Goal: Find specific page/section: Find specific page/section

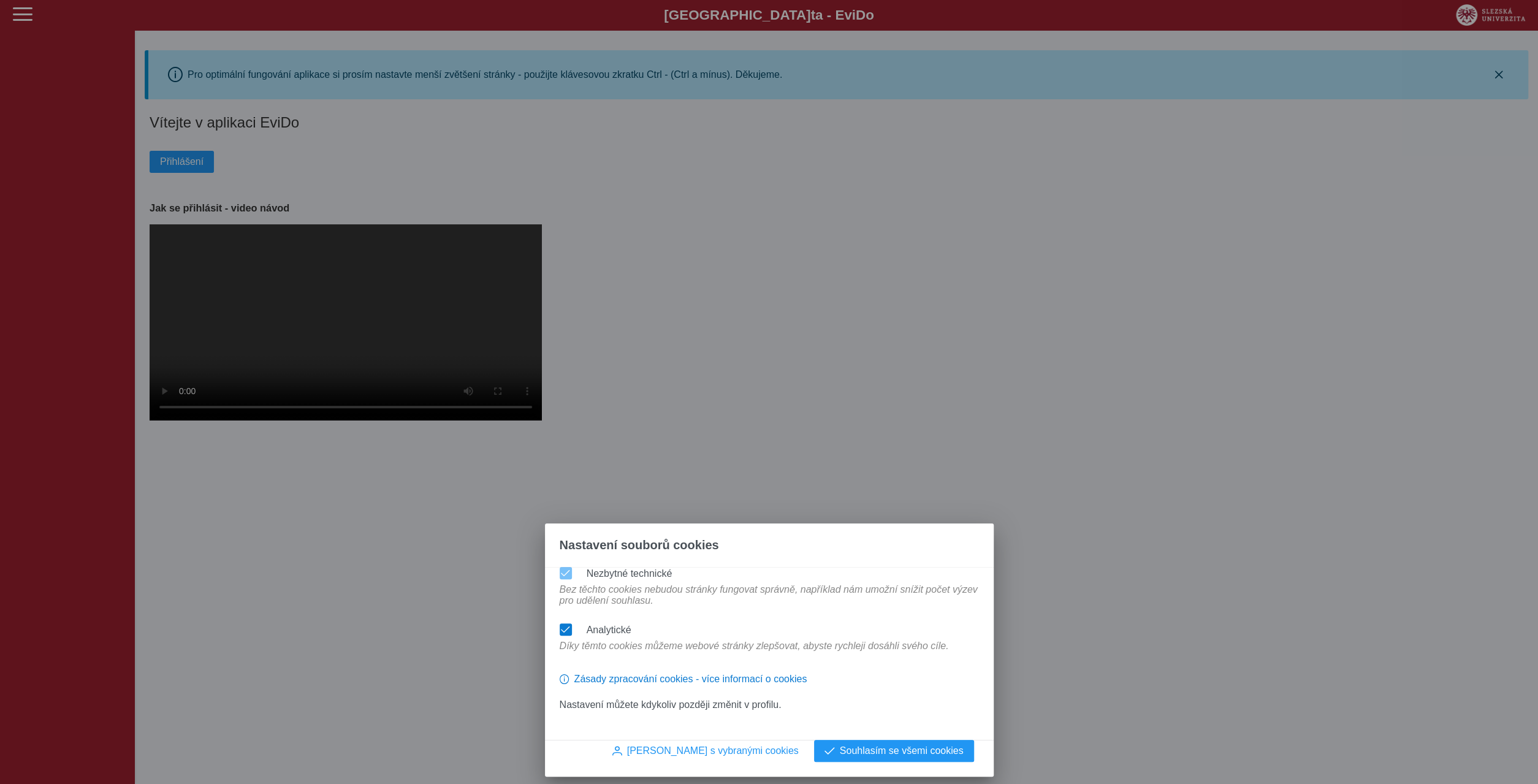
click at [562, 634] on span at bounding box center [565, 629] width 9 height 8
click at [742, 752] on span "Souhlasím s vybranými cookies" at bounding box center [713, 750] width 172 height 11
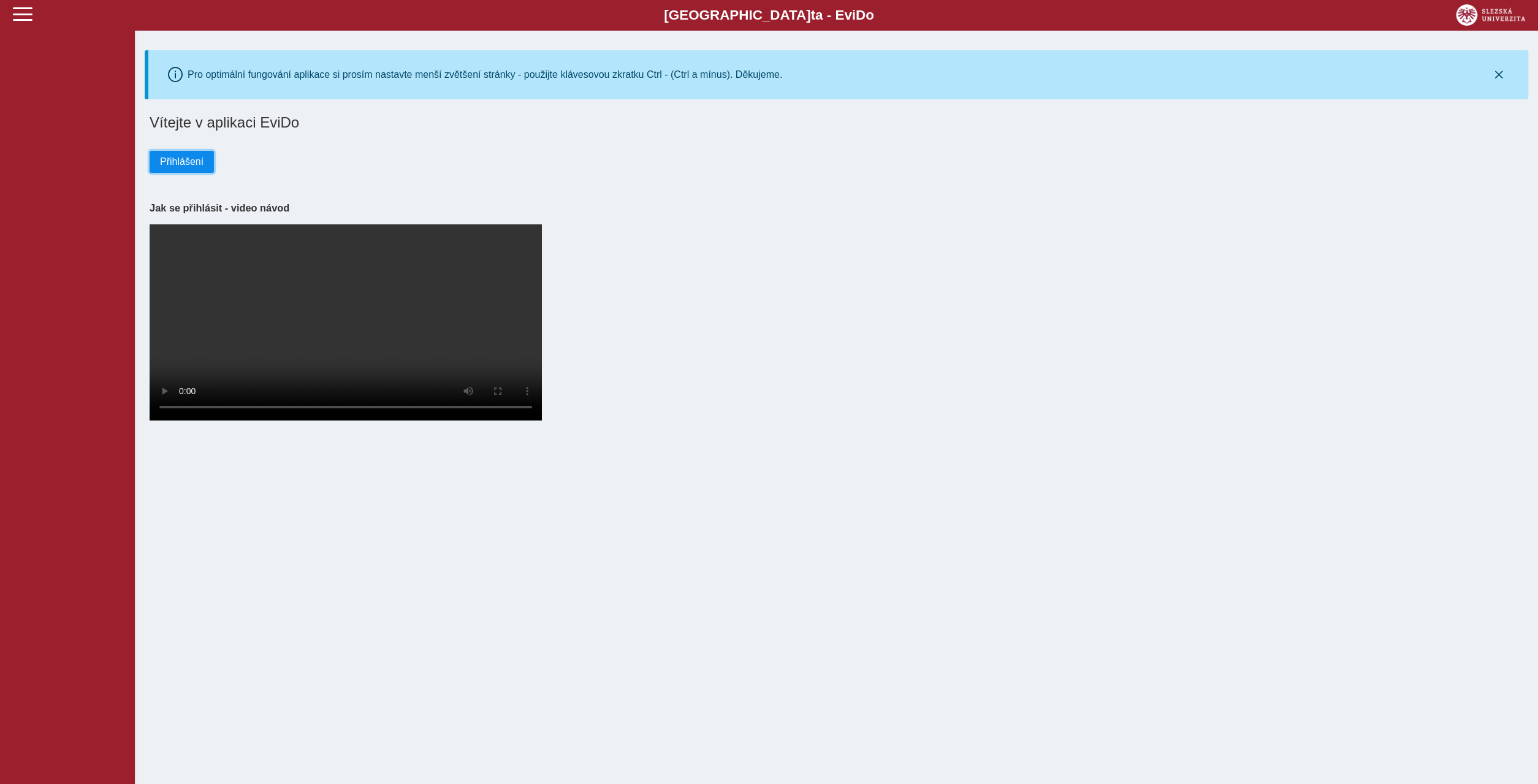
click at [177, 156] on span "Přihlášení" at bounding box center [182, 161] width 43 height 11
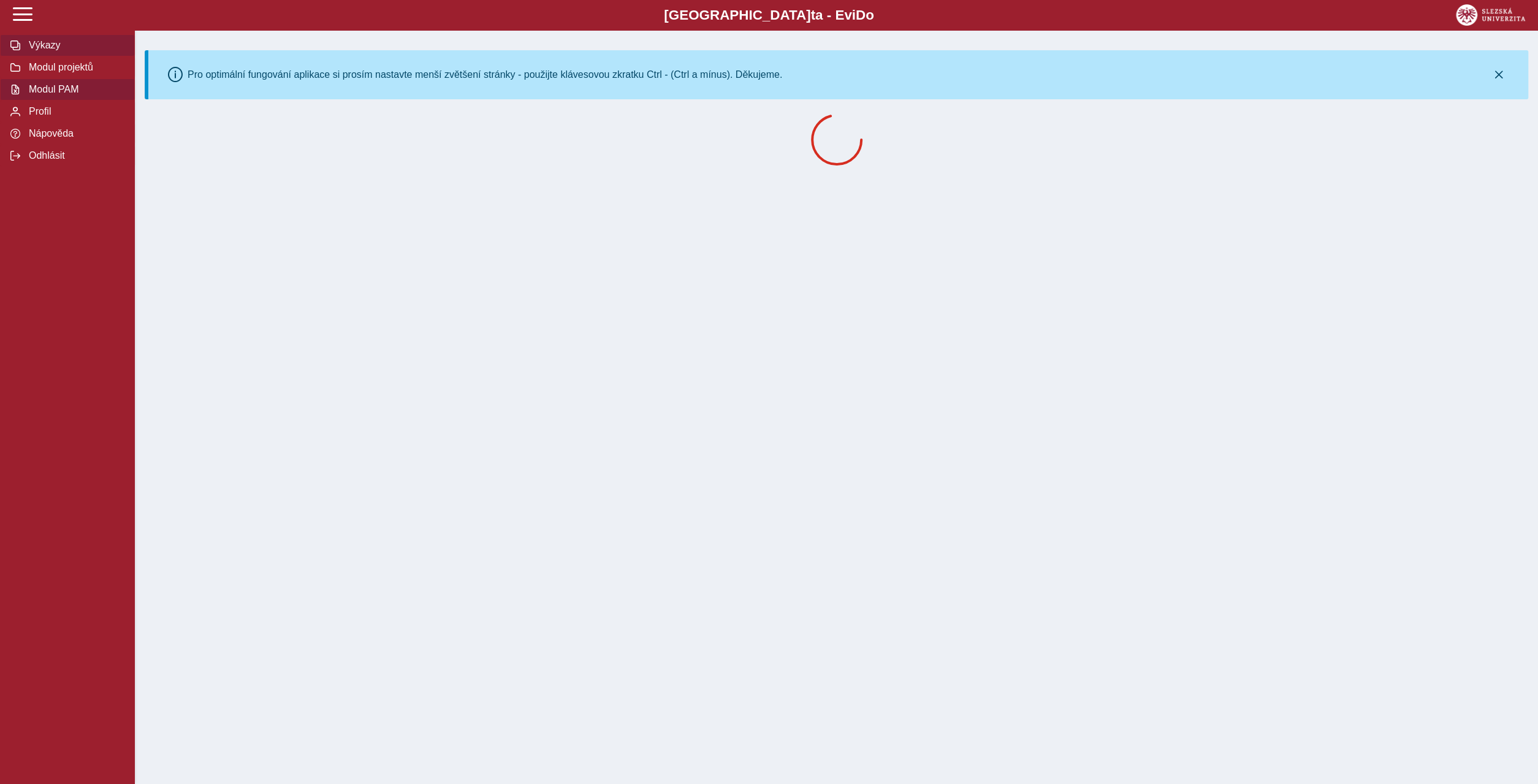
click at [58, 95] on span "Modul PAM" at bounding box center [74, 89] width 99 height 11
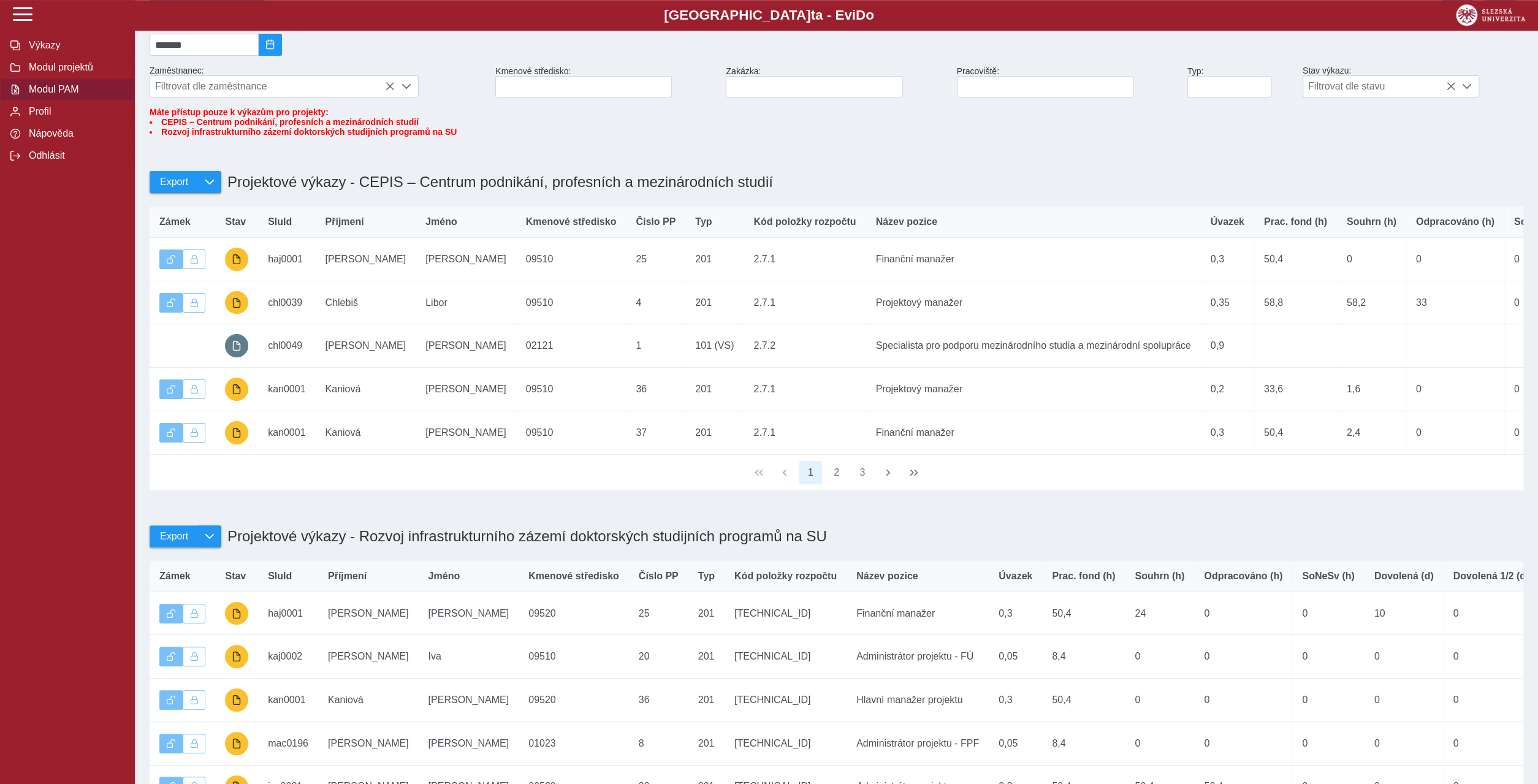
scroll to position [118, 0]
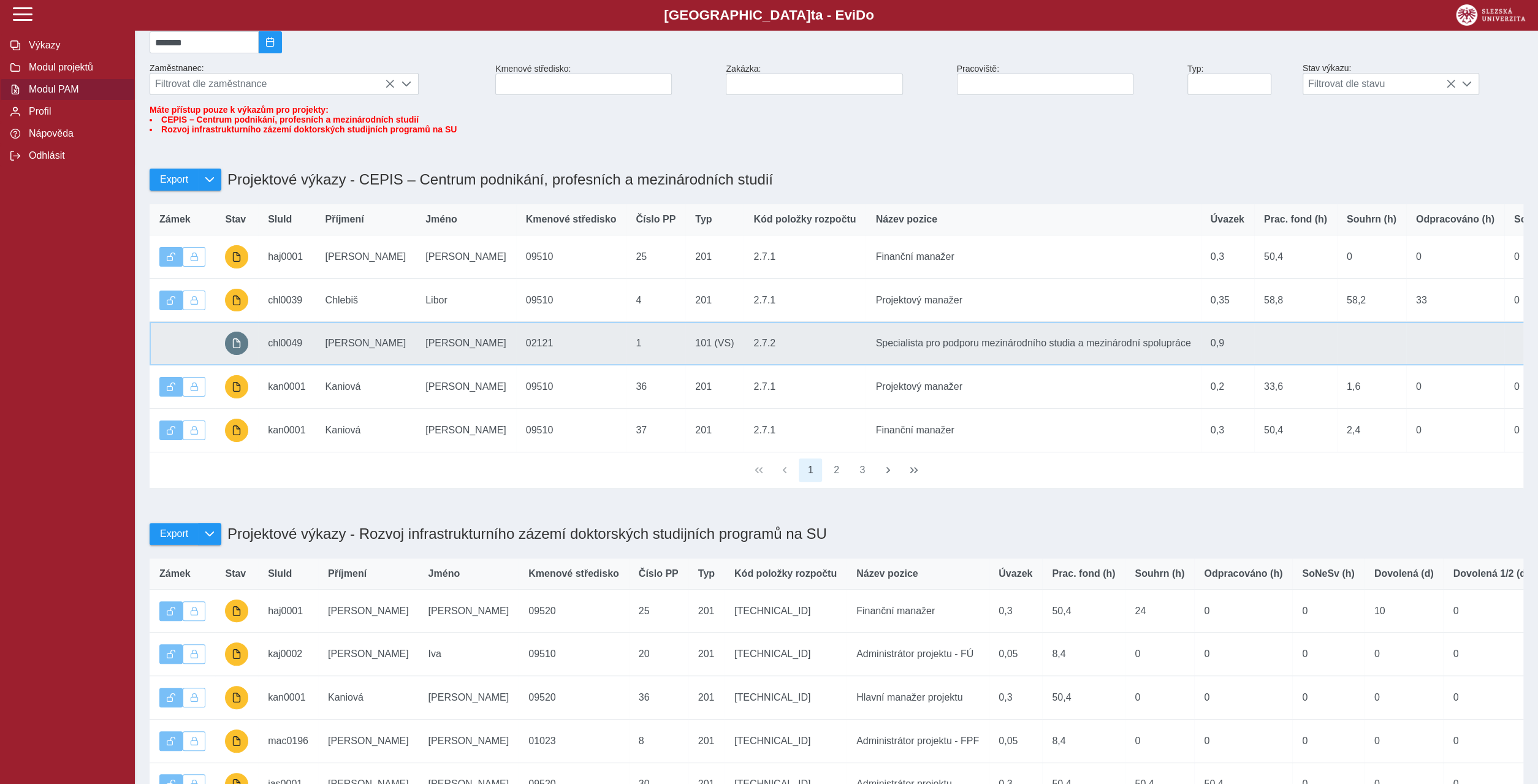
click at [626, 322] on td "Číslo PP 1" at bounding box center [655, 343] width 60 height 43
click at [685, 322] on td "Typ 101 (VS)" at bounding box center [714, 343] width 58 height 43
click at [227, 331] on button "button" at bounding box center [236, 343] width 23 height 23
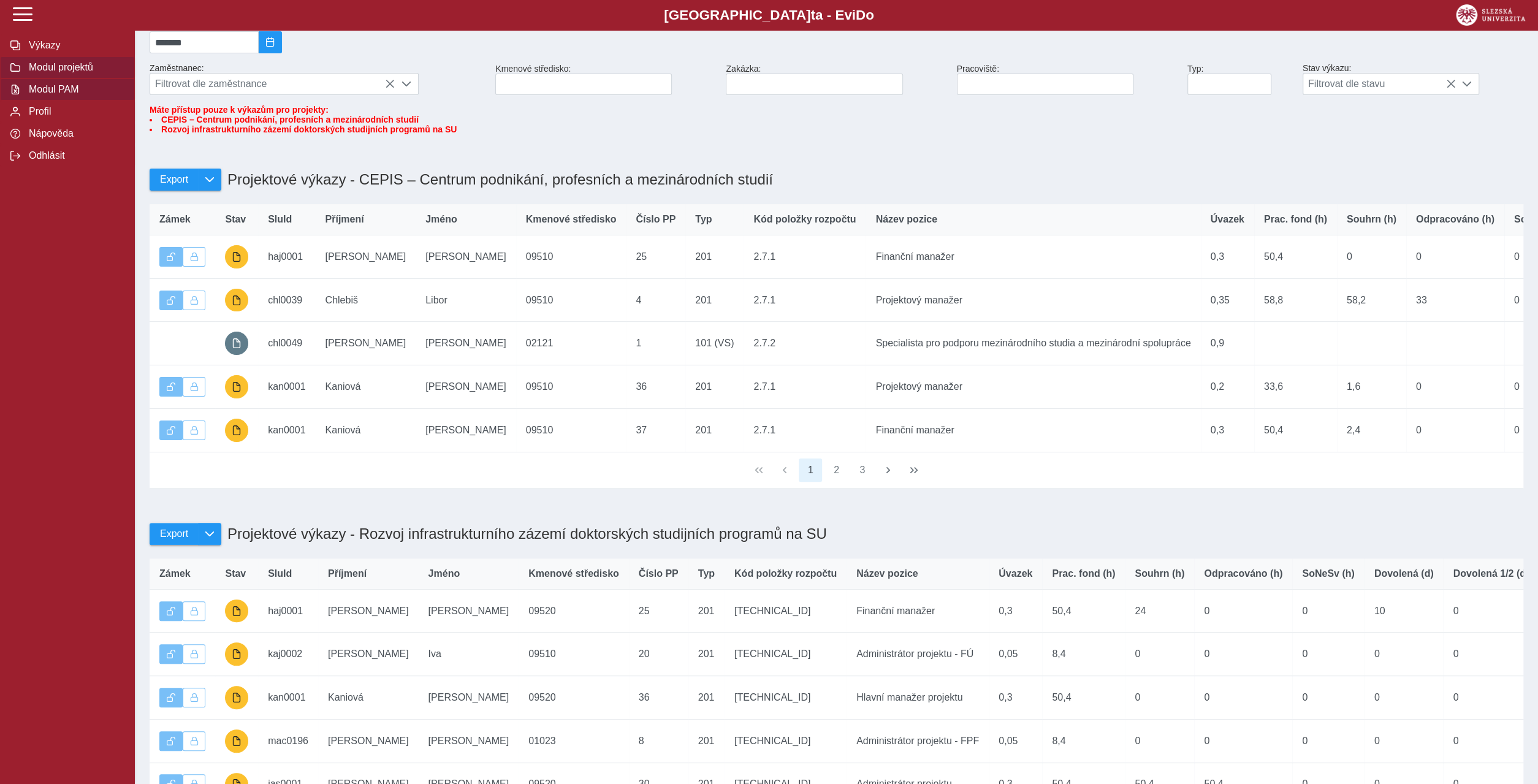
click at [67, 73] on span "Modul projektů" at bounding box center [74, 67] width 99 height 11
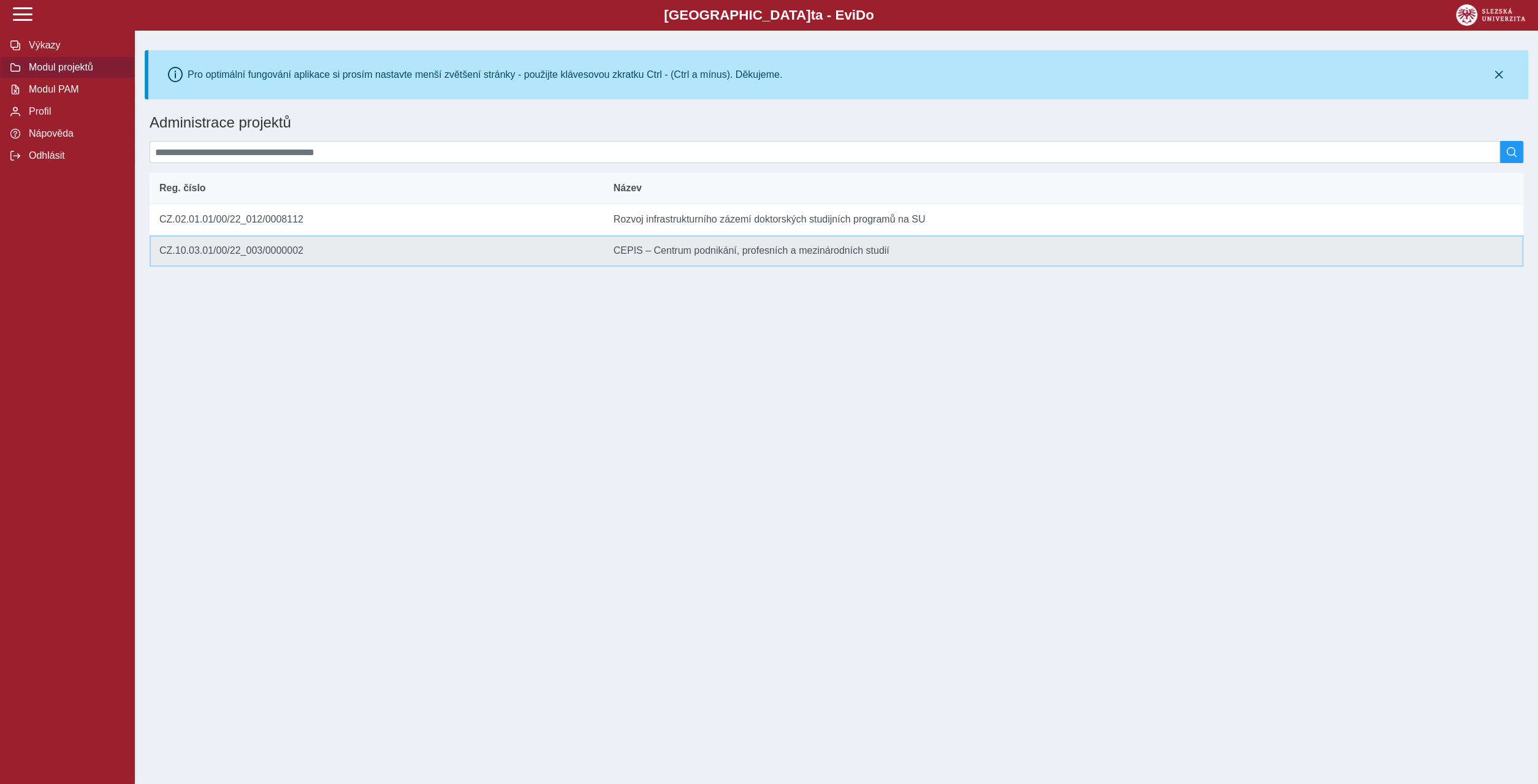
click at [267, 235] on td "Reg. číslo CZ.10.03.01/00/22_003/0000002" at bounding box center [376, 251] width 454 height 31
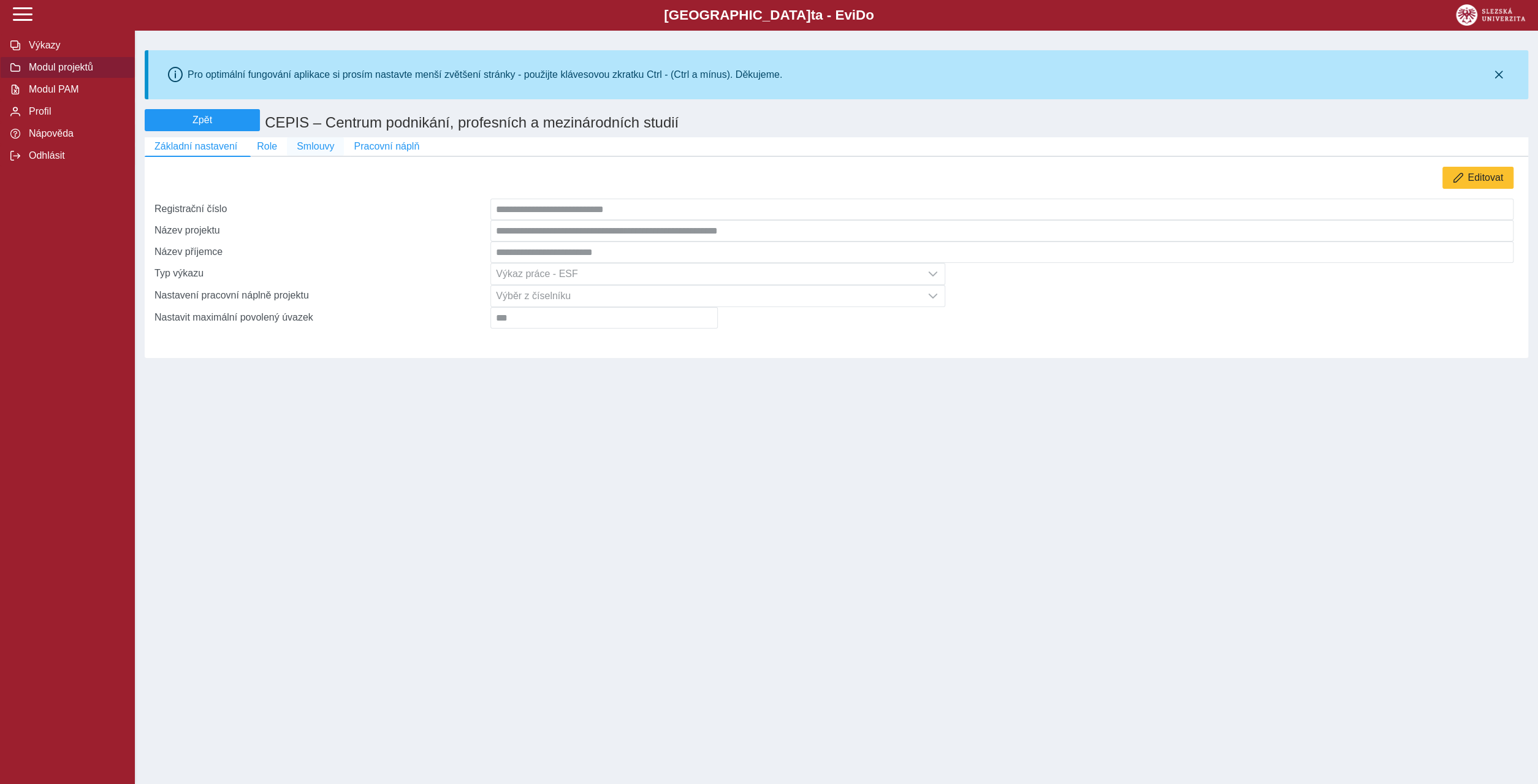
click at [297, 141] on span "Smlouvy" at bounding box center [316, 146] width 38 height 11
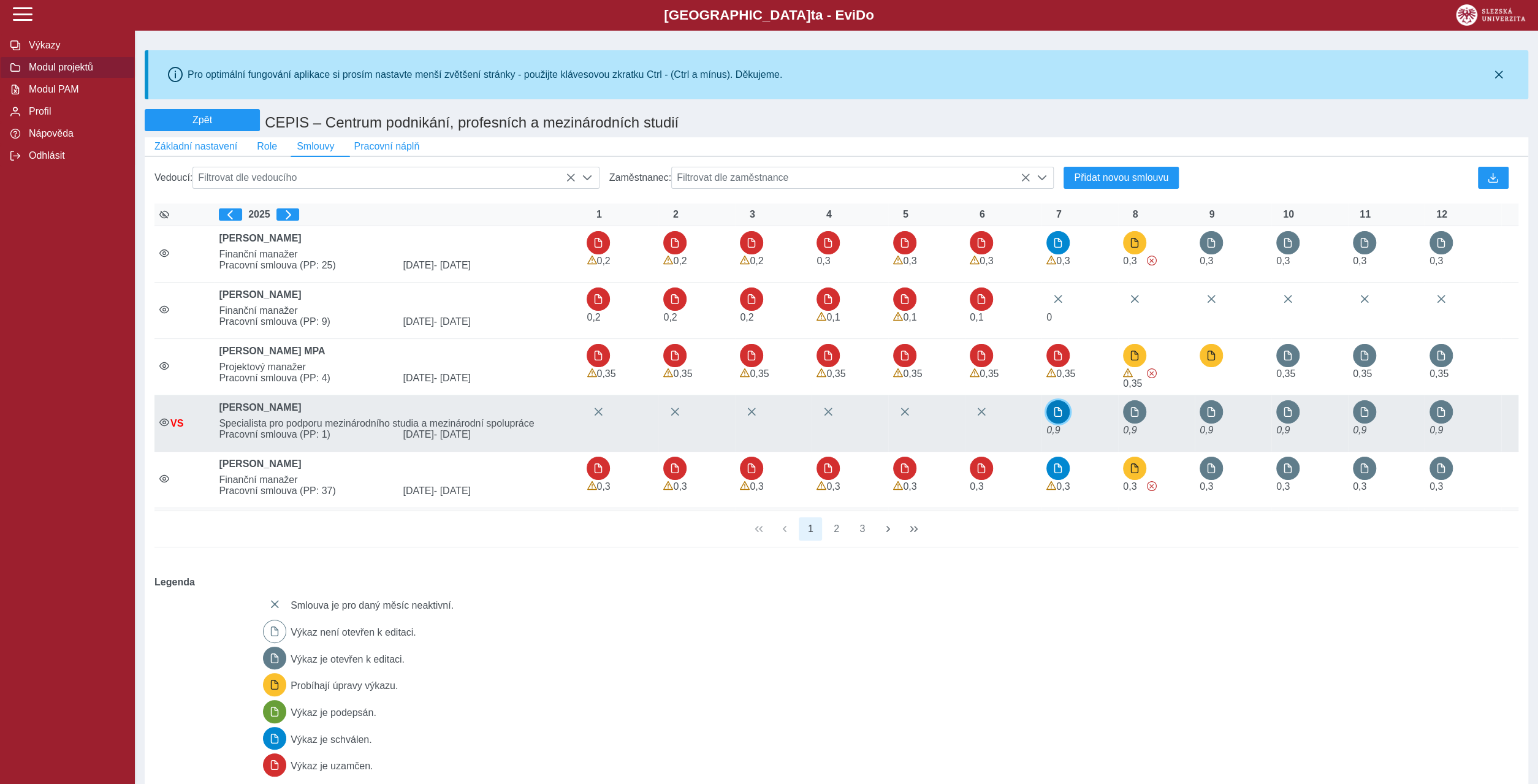
click at [1062, 400] on button "button" at bounding box center [1057, 411] width 23 height 23
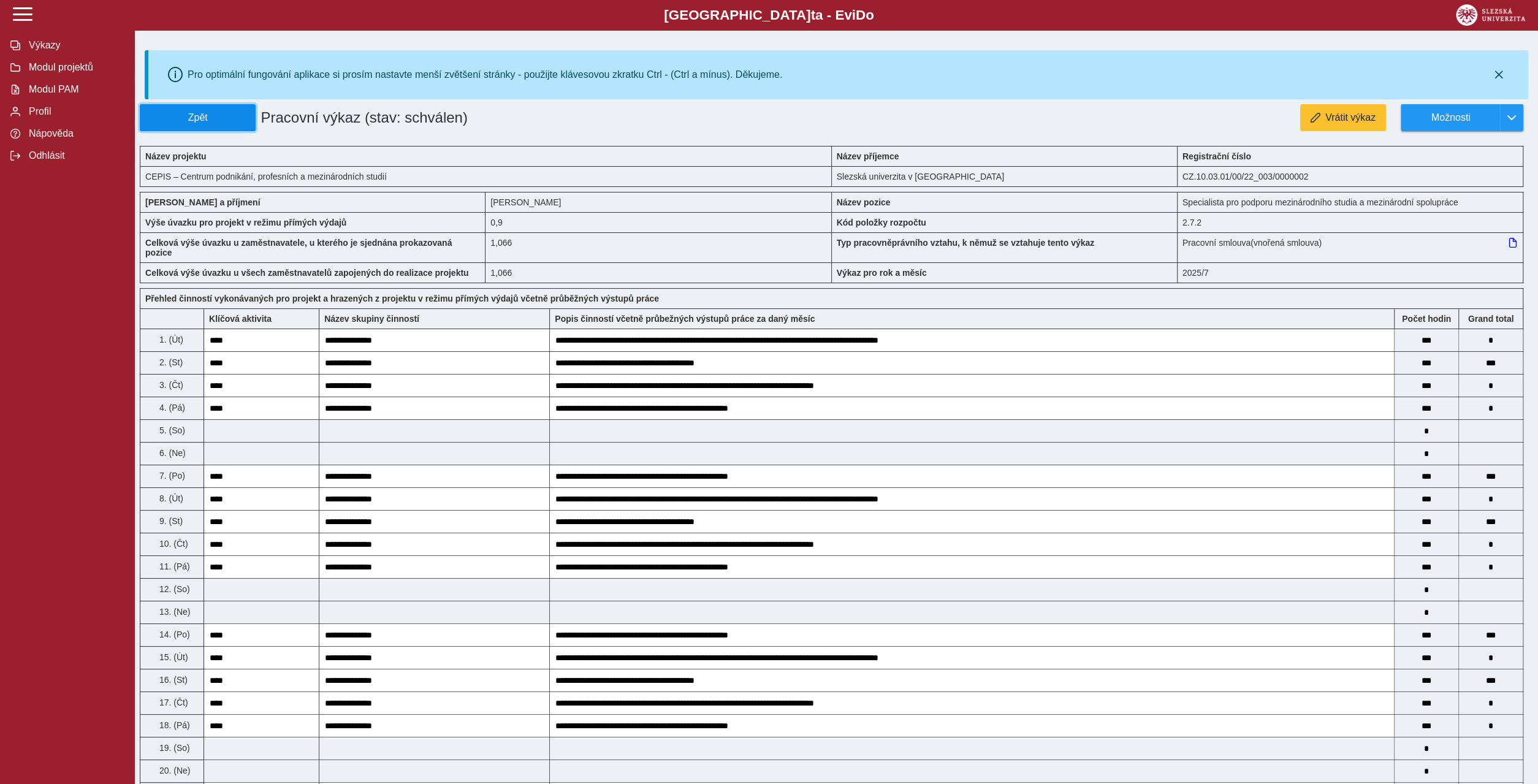
click at [172, 112] on span "Zpět" at bounding box center [198, 117] width 105 height 11
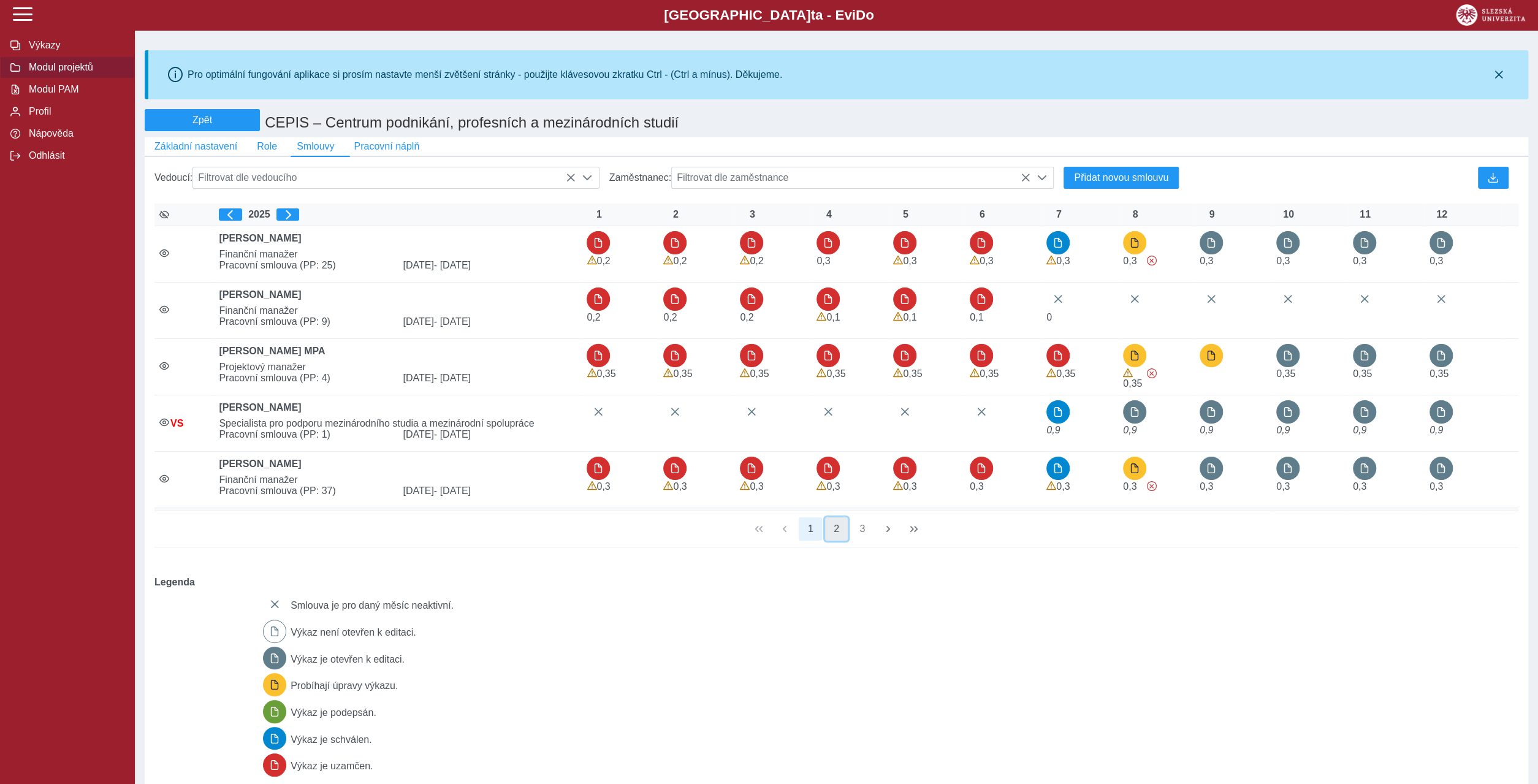
click at [836, 517] on button "2" at bounding box center [836, 529] width 23 height 23
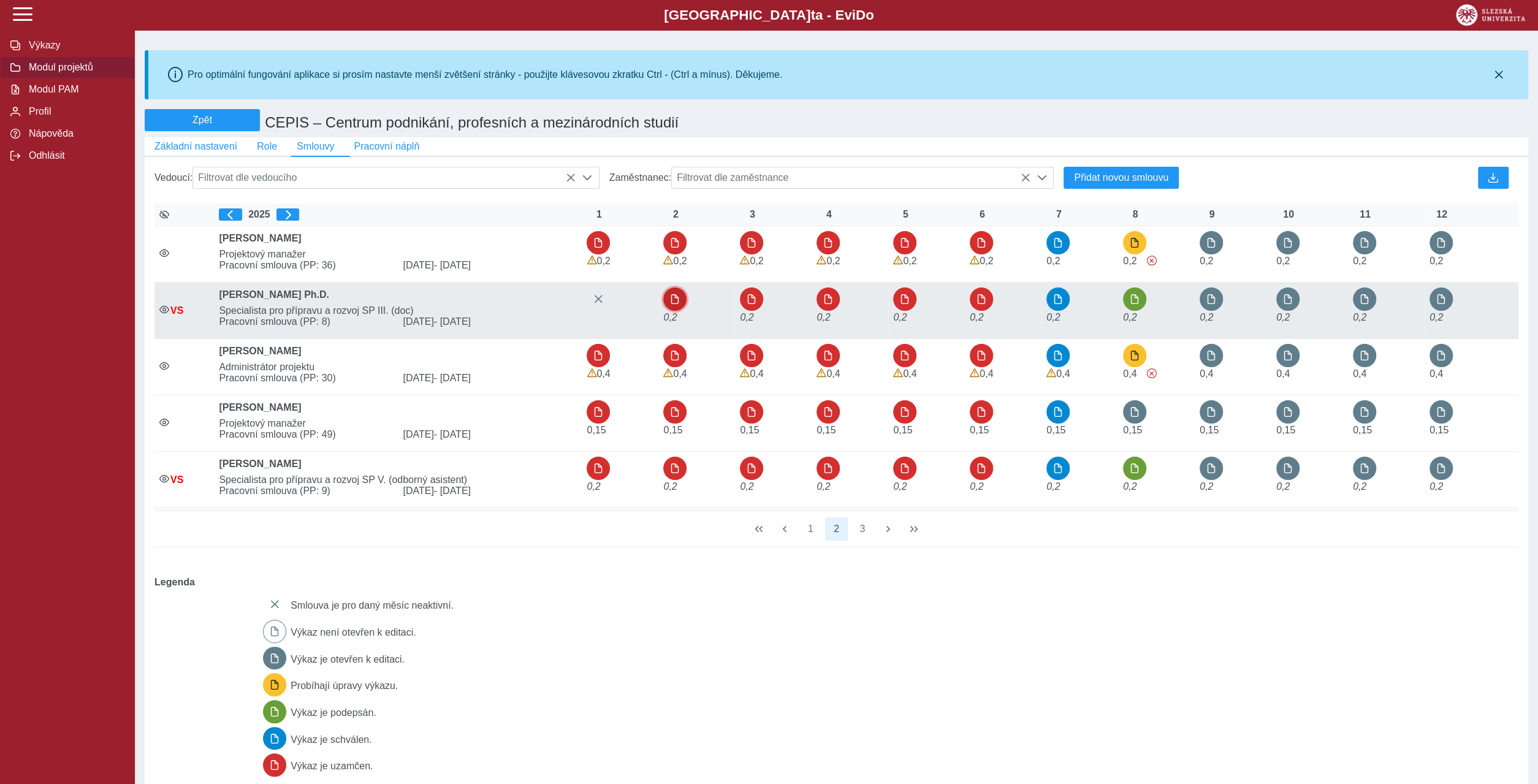
click at [670, 294] on span "button" at bounding box center [675, 299] width 10 height 10
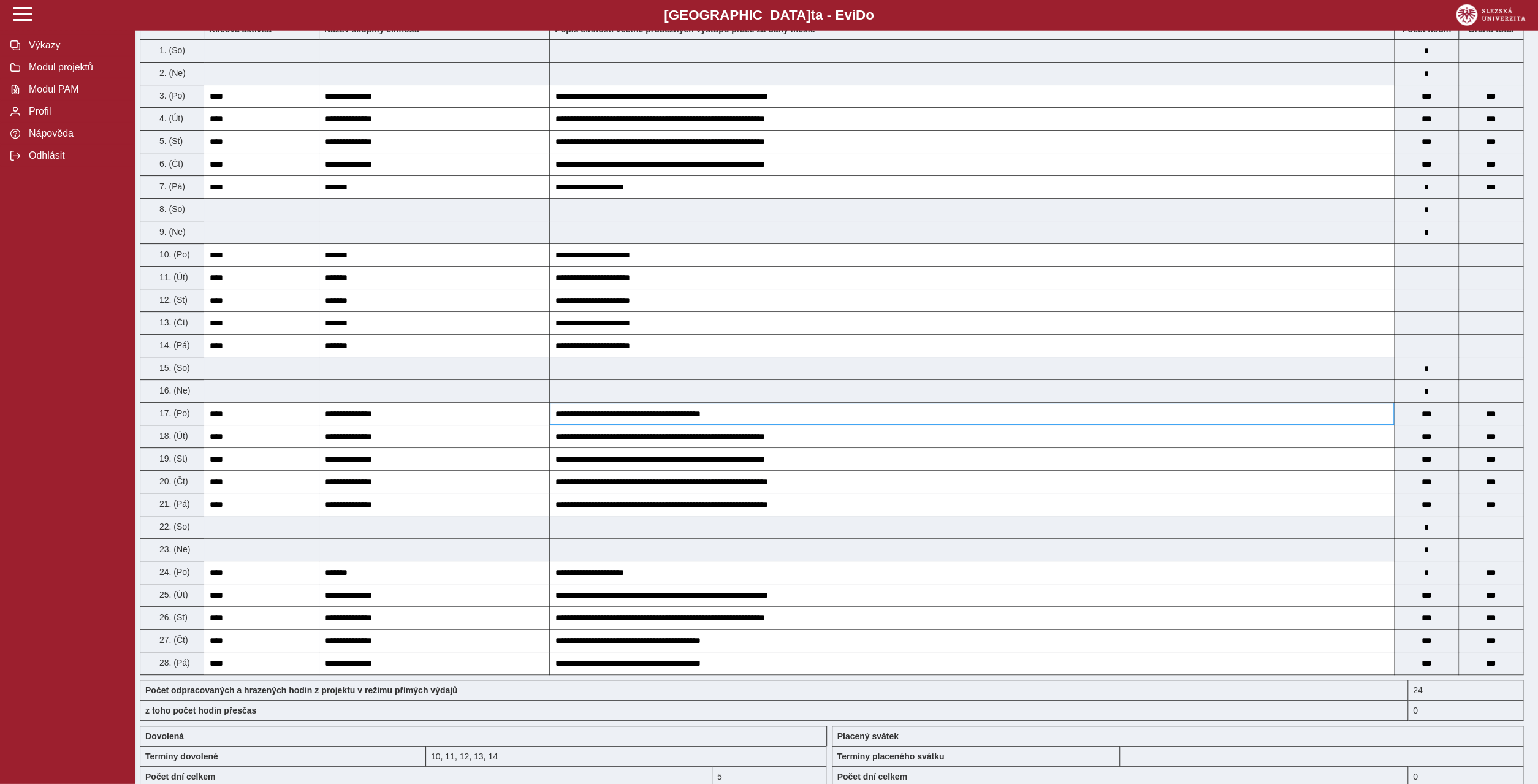
scroll to position [294, 0]
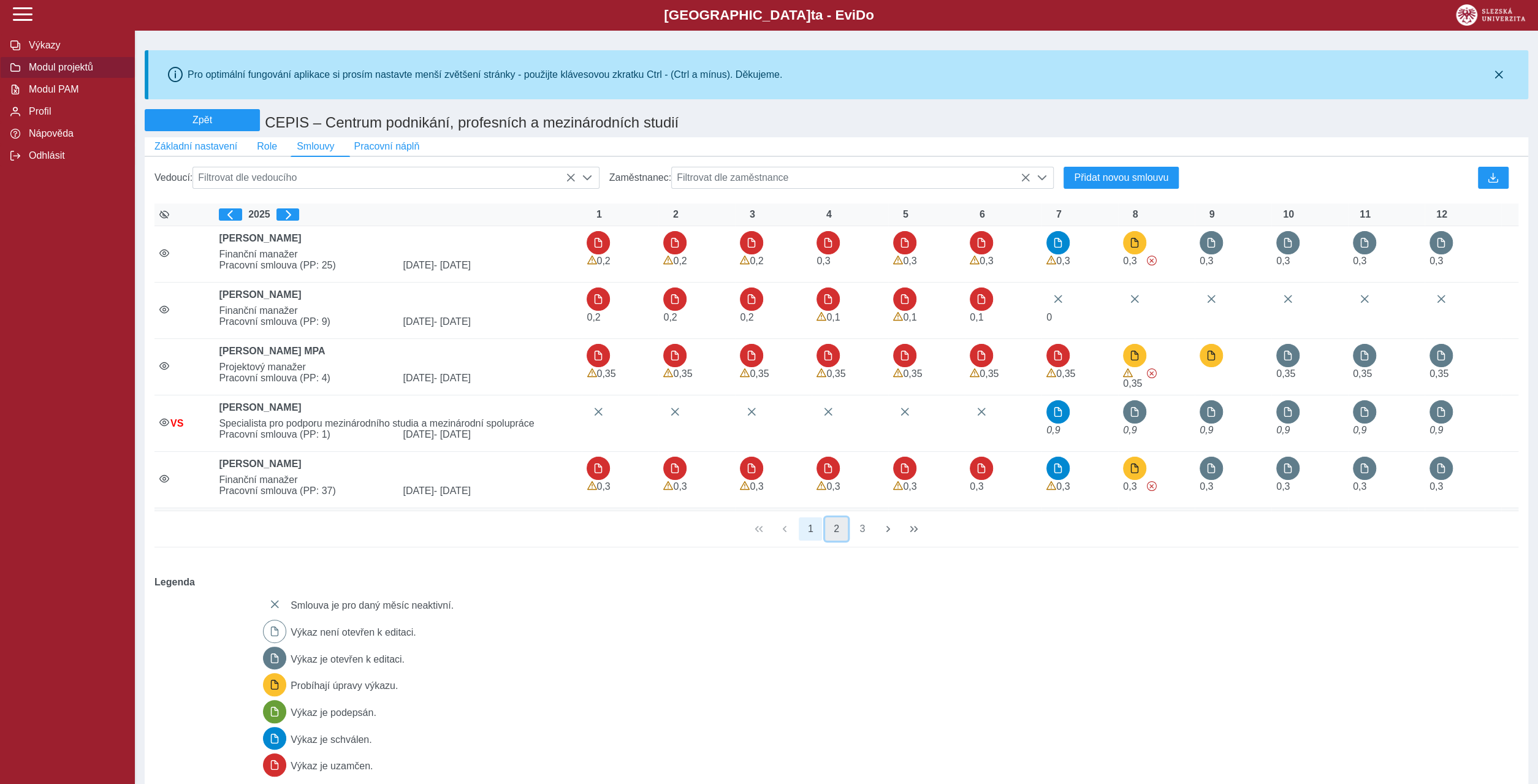
click at [836, 517] on button "2" at bounding box center [836, 529] width 23 height 23
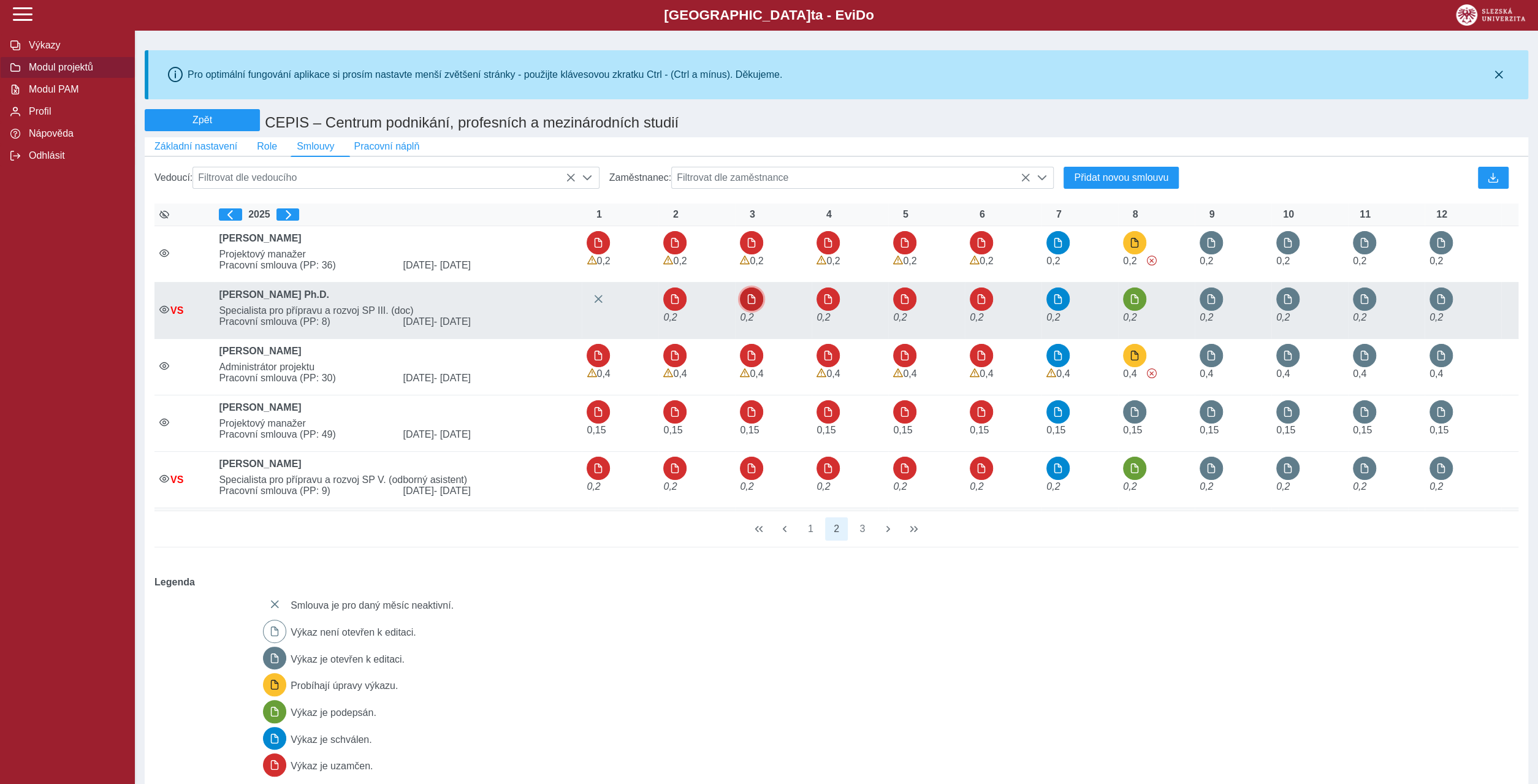
click at [751, 288] on button "button" at bounding box center [751, 299] width 23 height 23
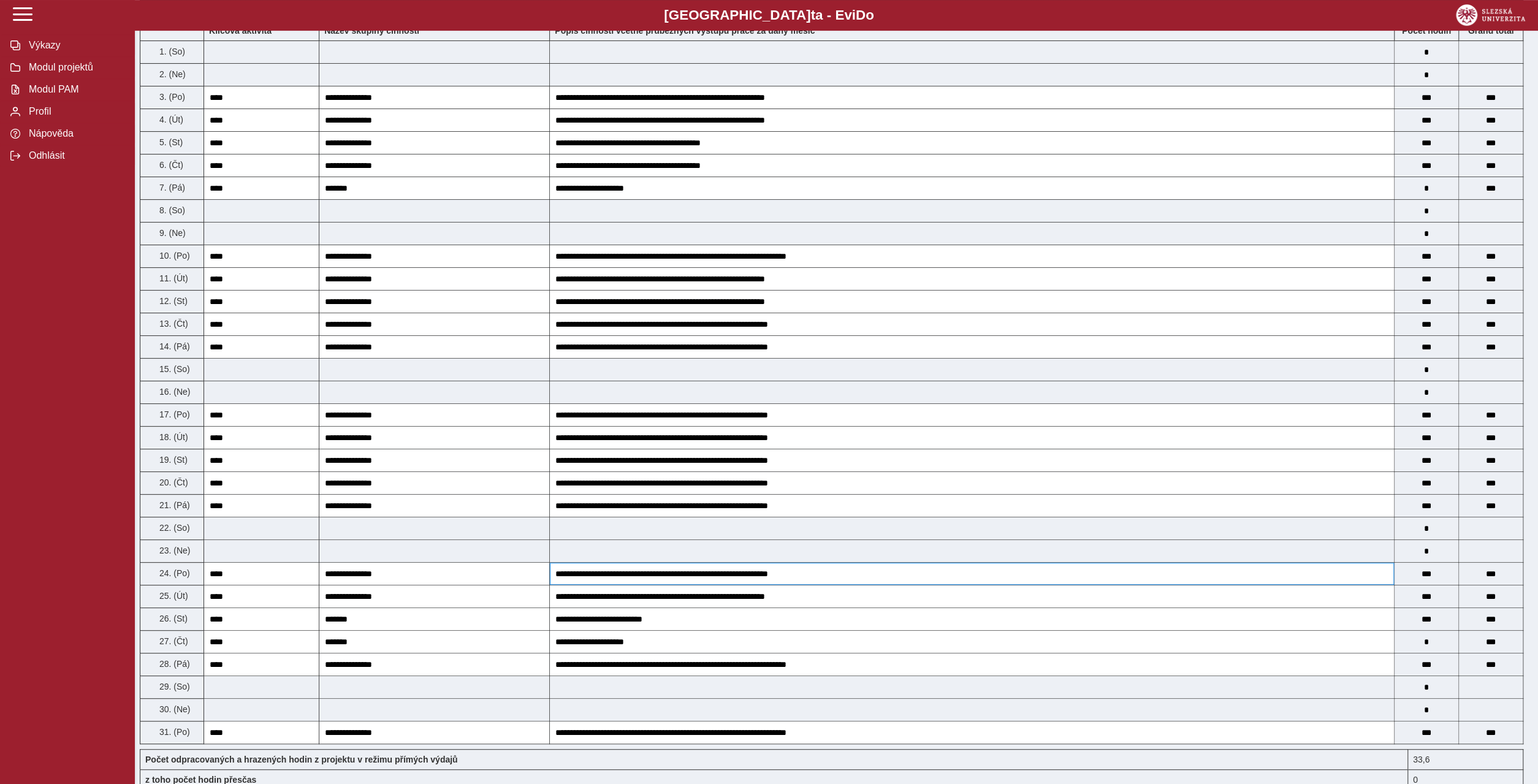
scroll to position [118, 0]
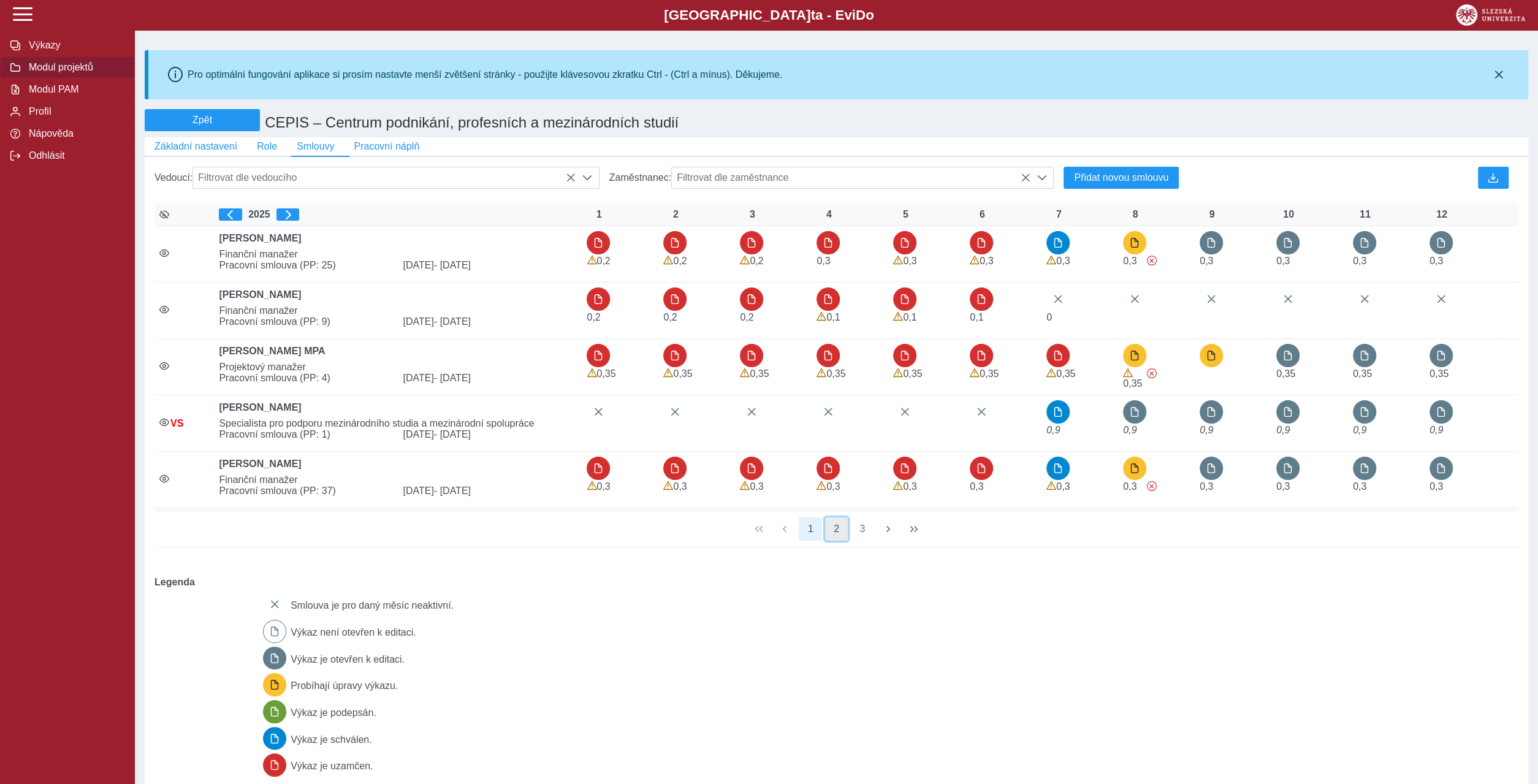
click at [836, 517] on button "2" at bounding box center [836, 529] width 23 height 23
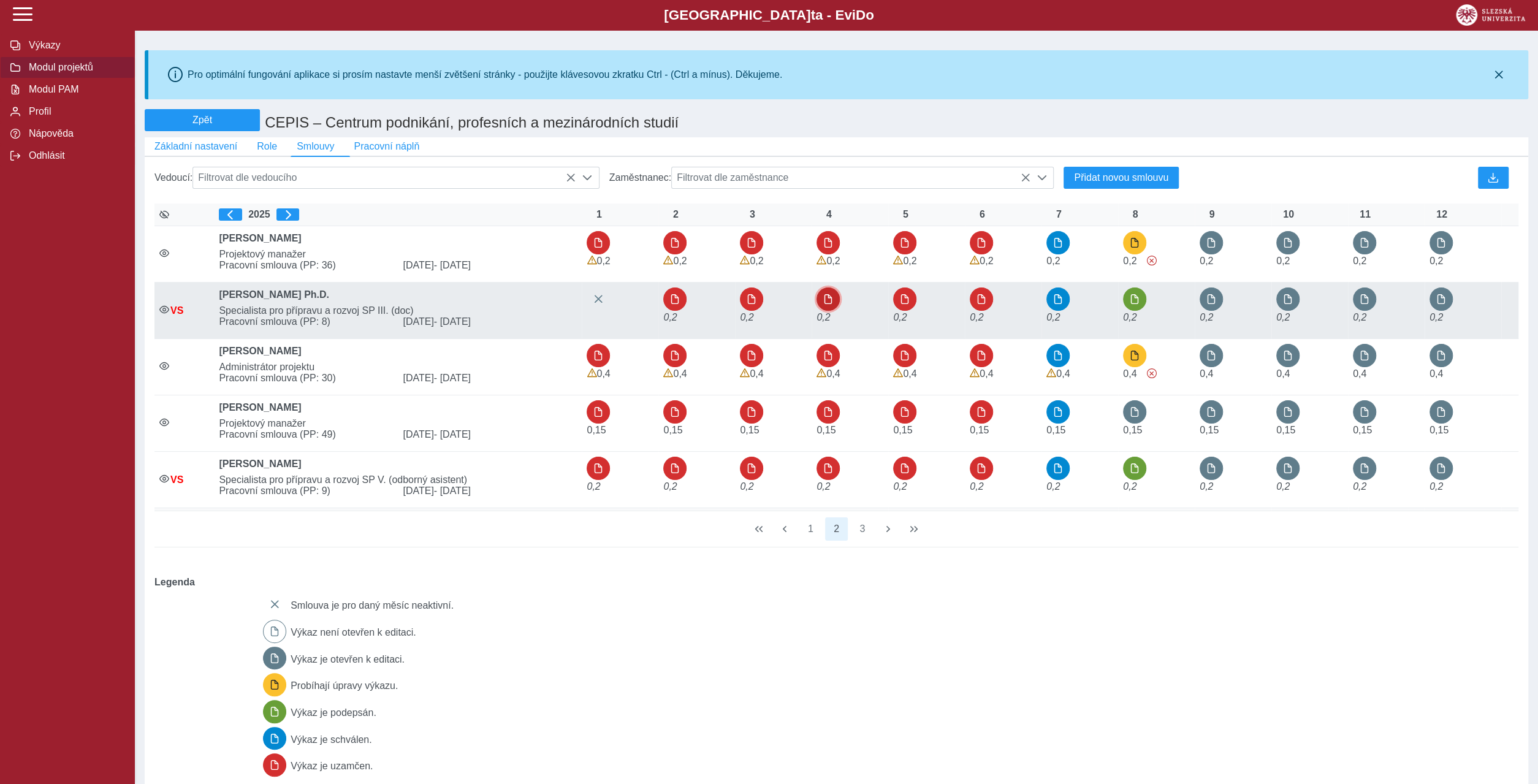
click at [830, 288] on button "button" at bounding box center [827, 299] width 23 height 23
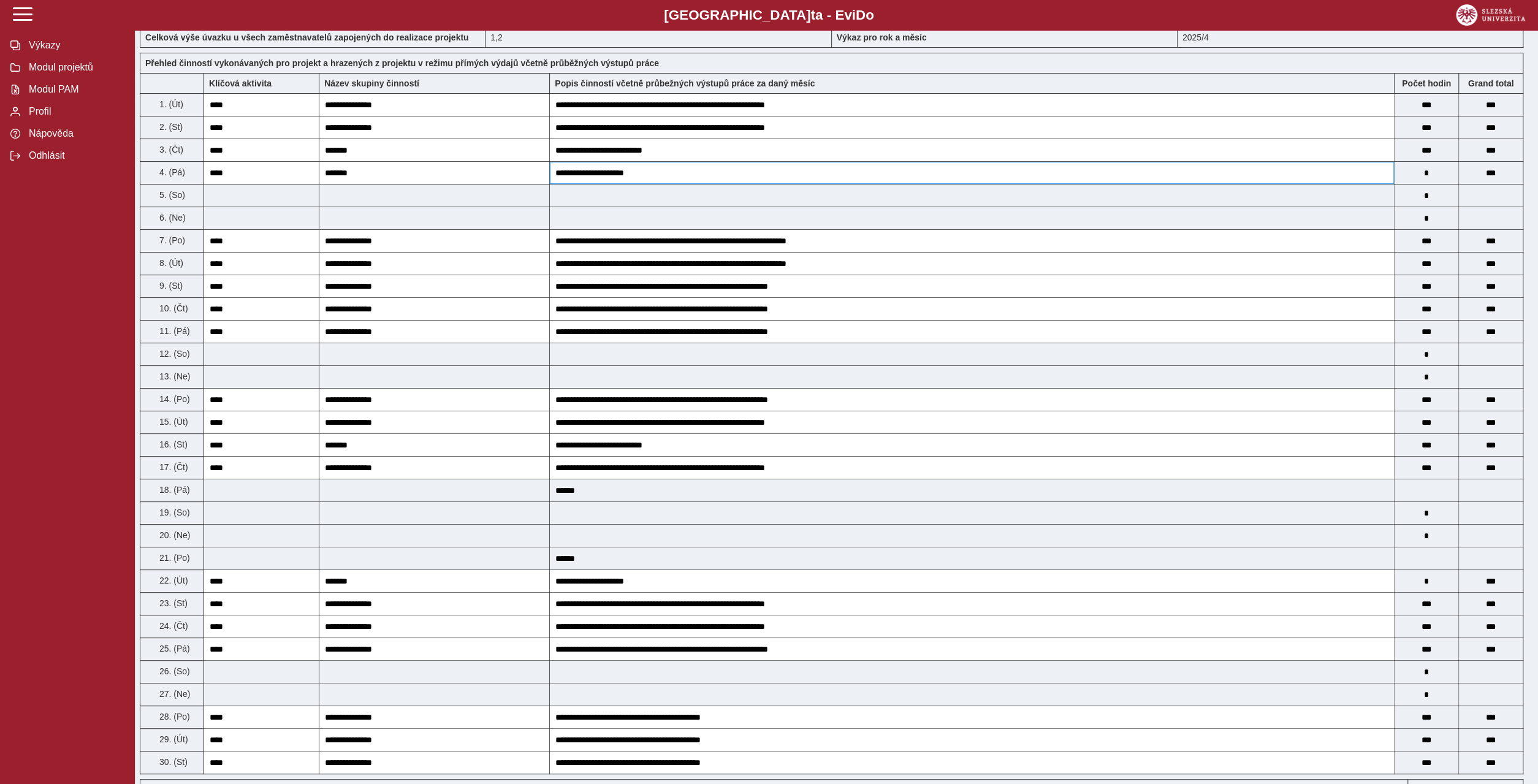
scroll to position [59, 0]
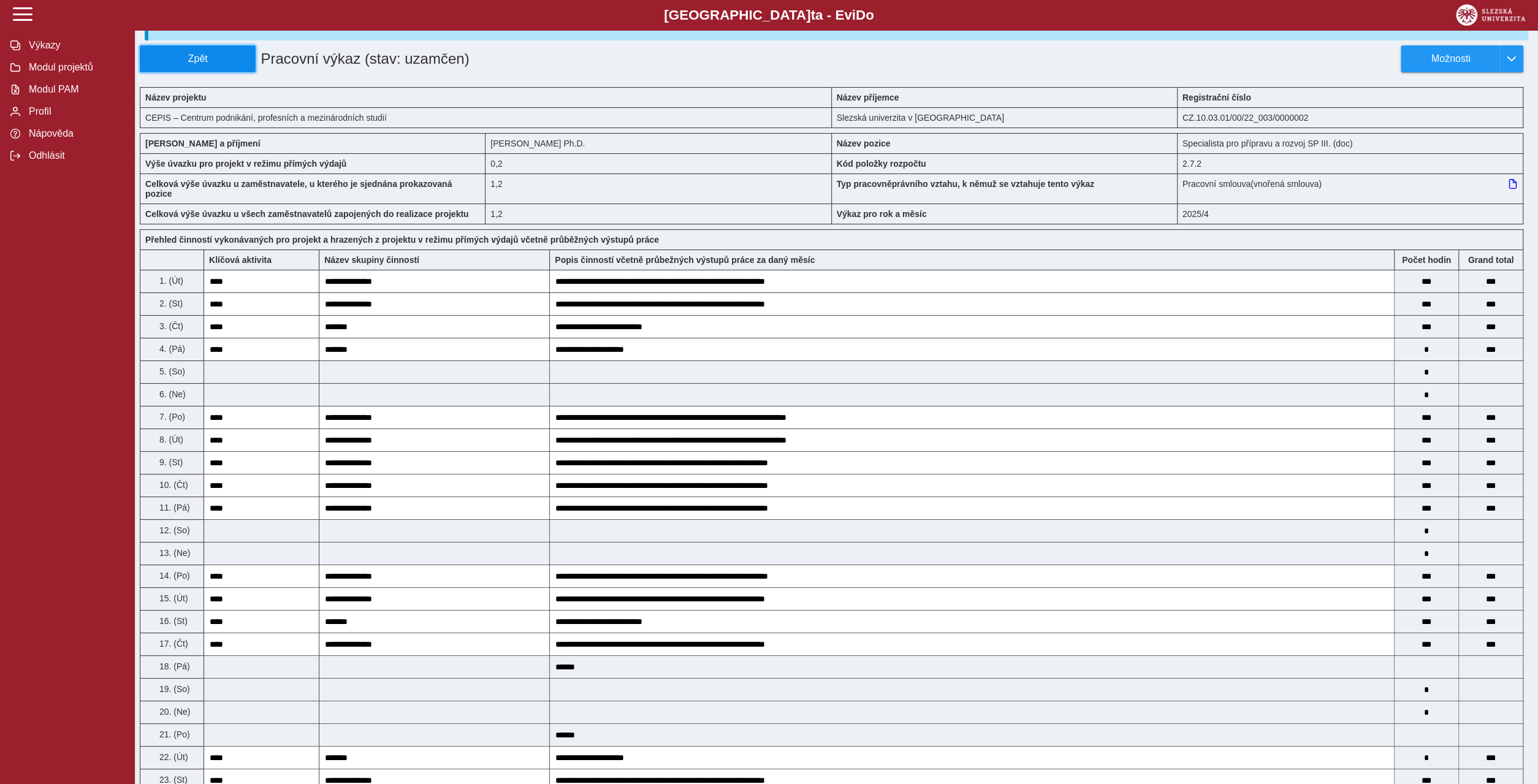
click at [178, 53] on span "Zpět" at bounding box center [198, 58] width 105 height 11
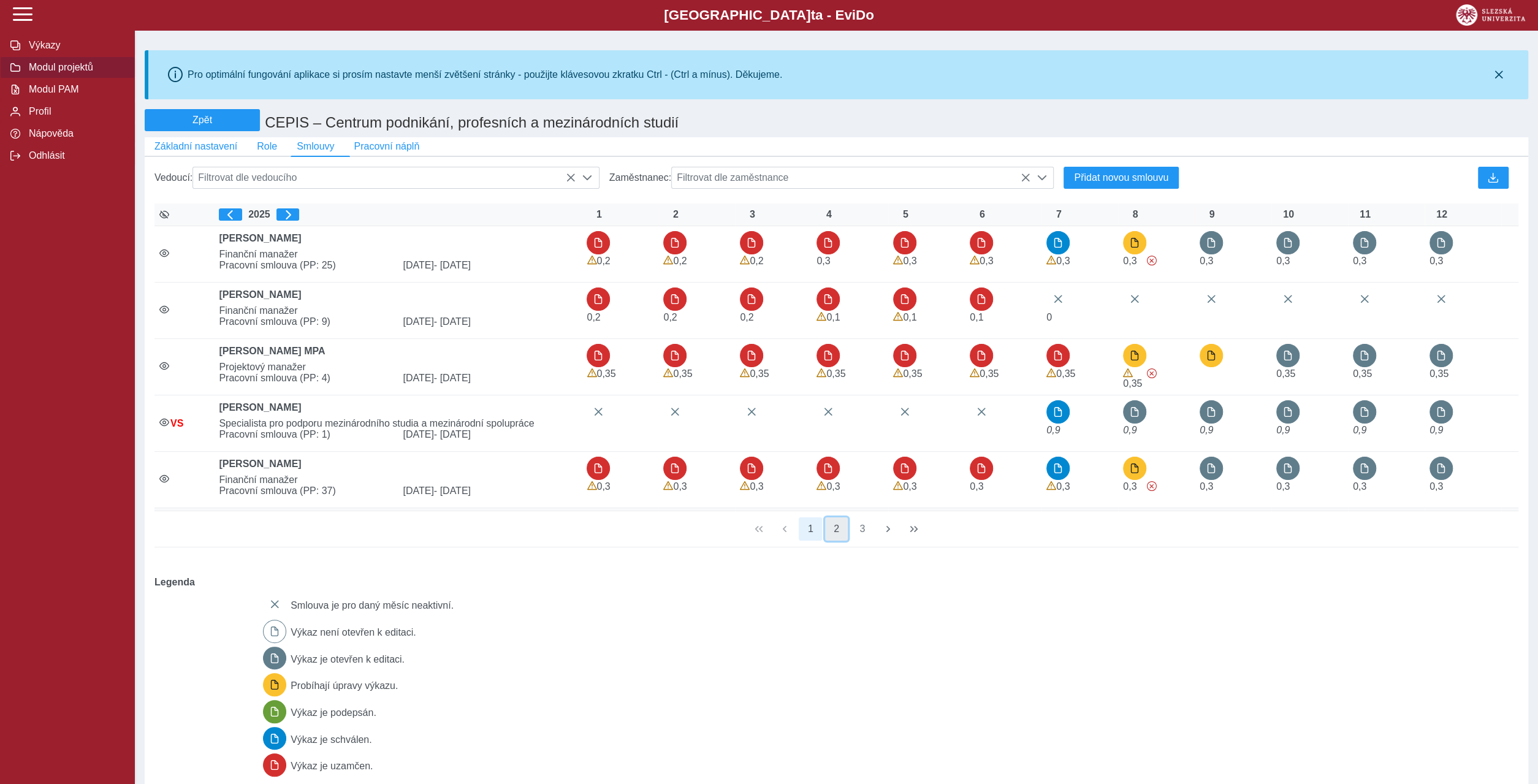
click at [836, 517] on button "2" at bounding box center [836, 529] width 23 height 23
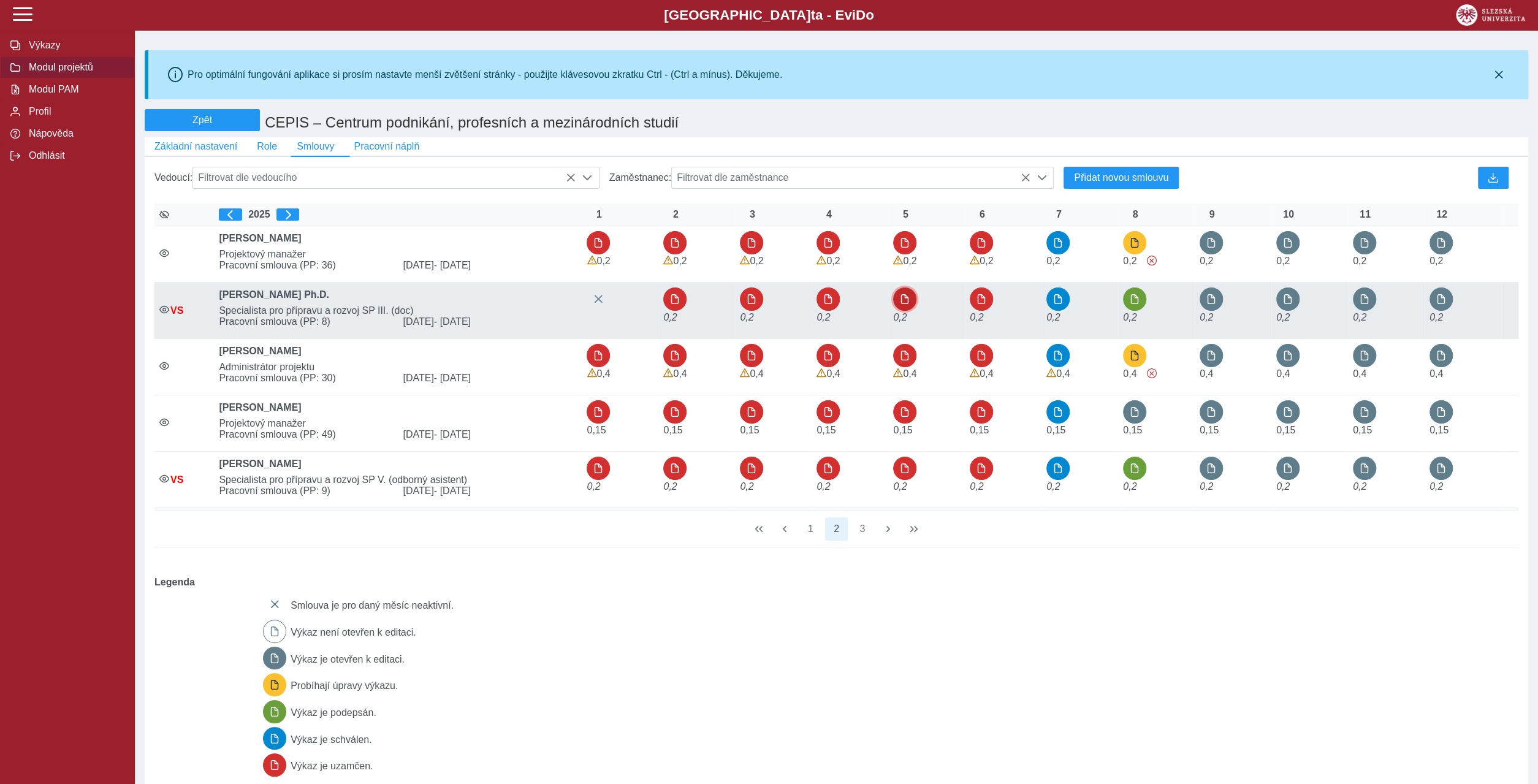
click at [900, 294] on span "button" at bounding box center [904, 299] width 10 height 10
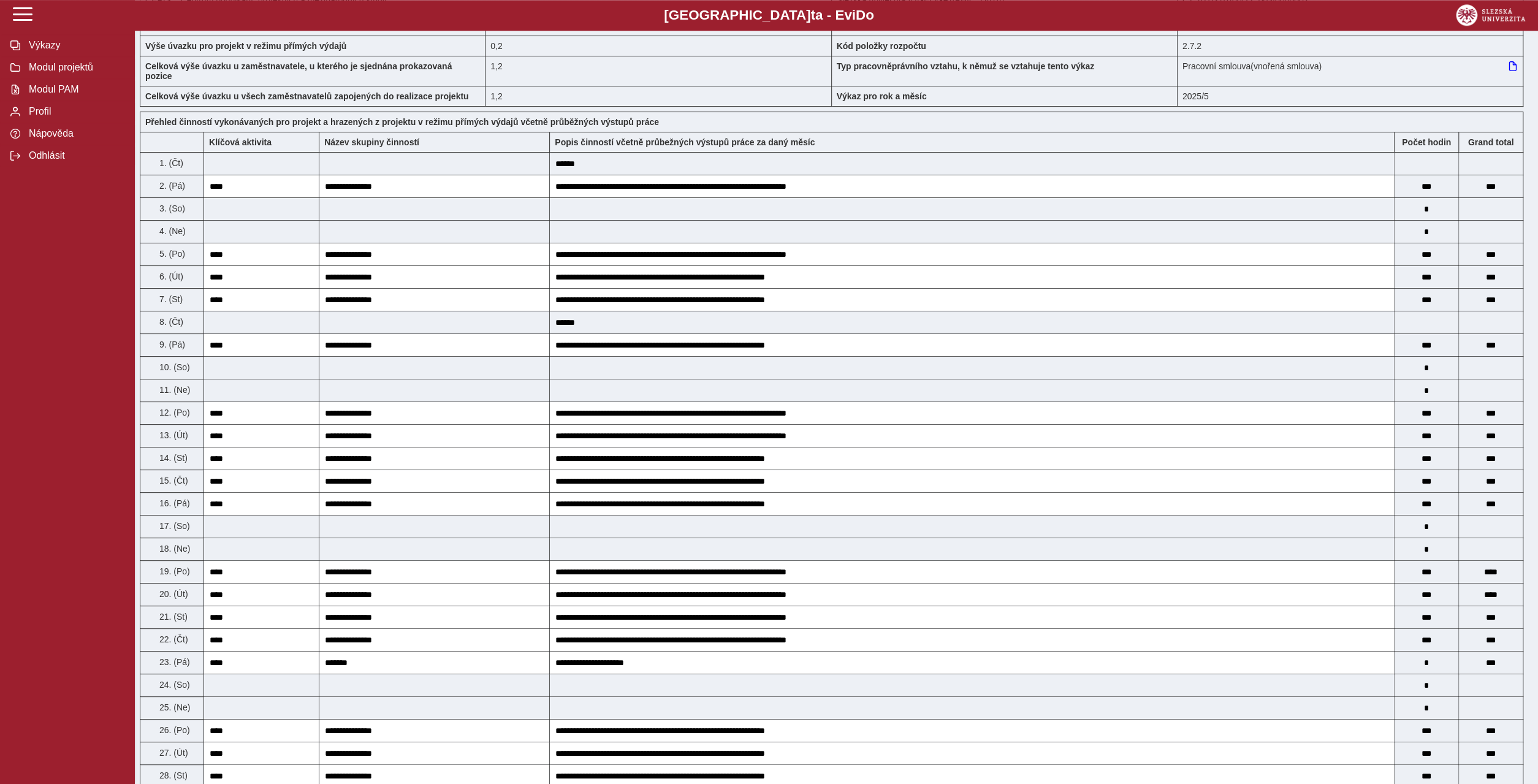
scroll to position [177, 0]
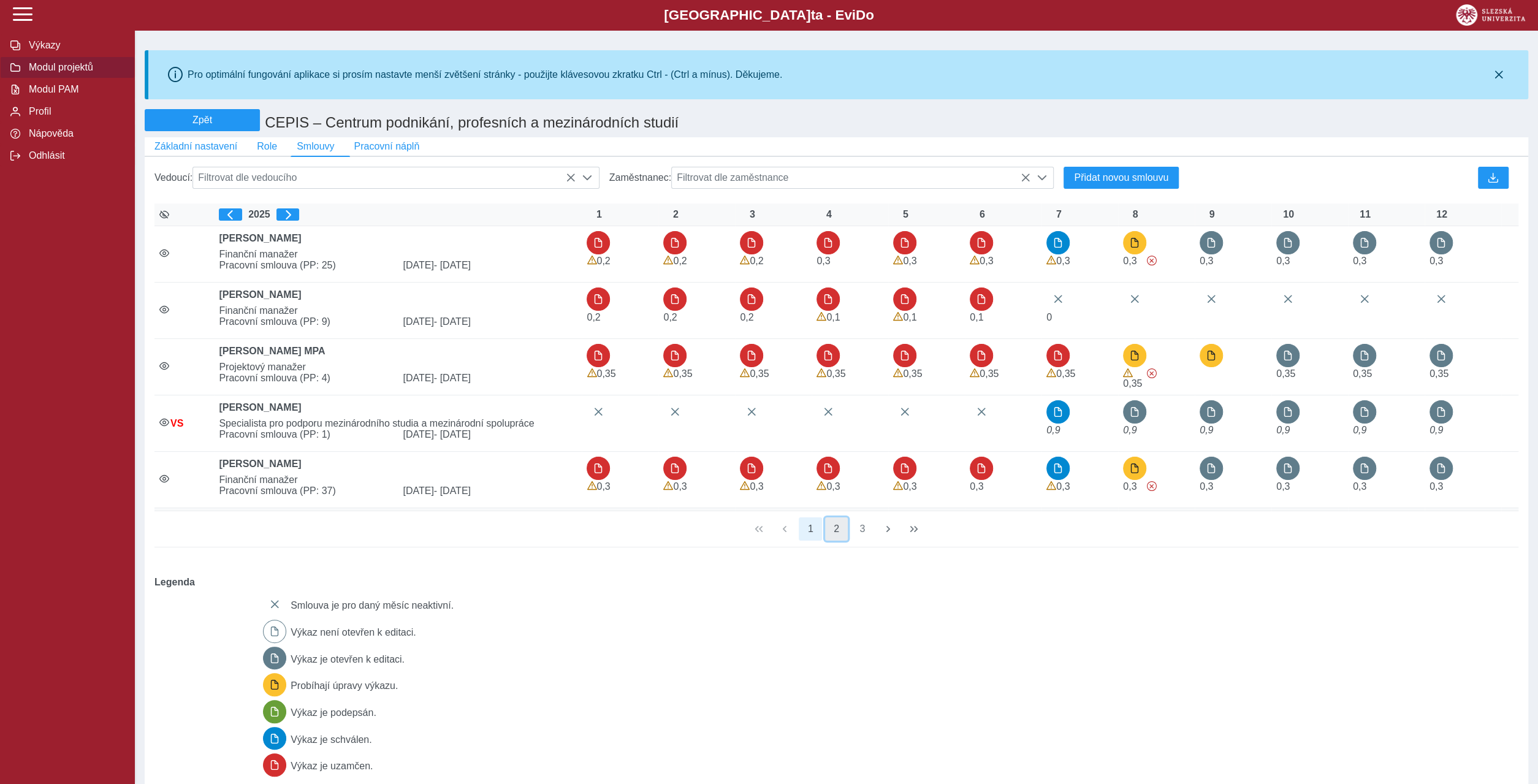
click at [842, 517] on button "2" at bounding box center [836, 529] width 23 height 23
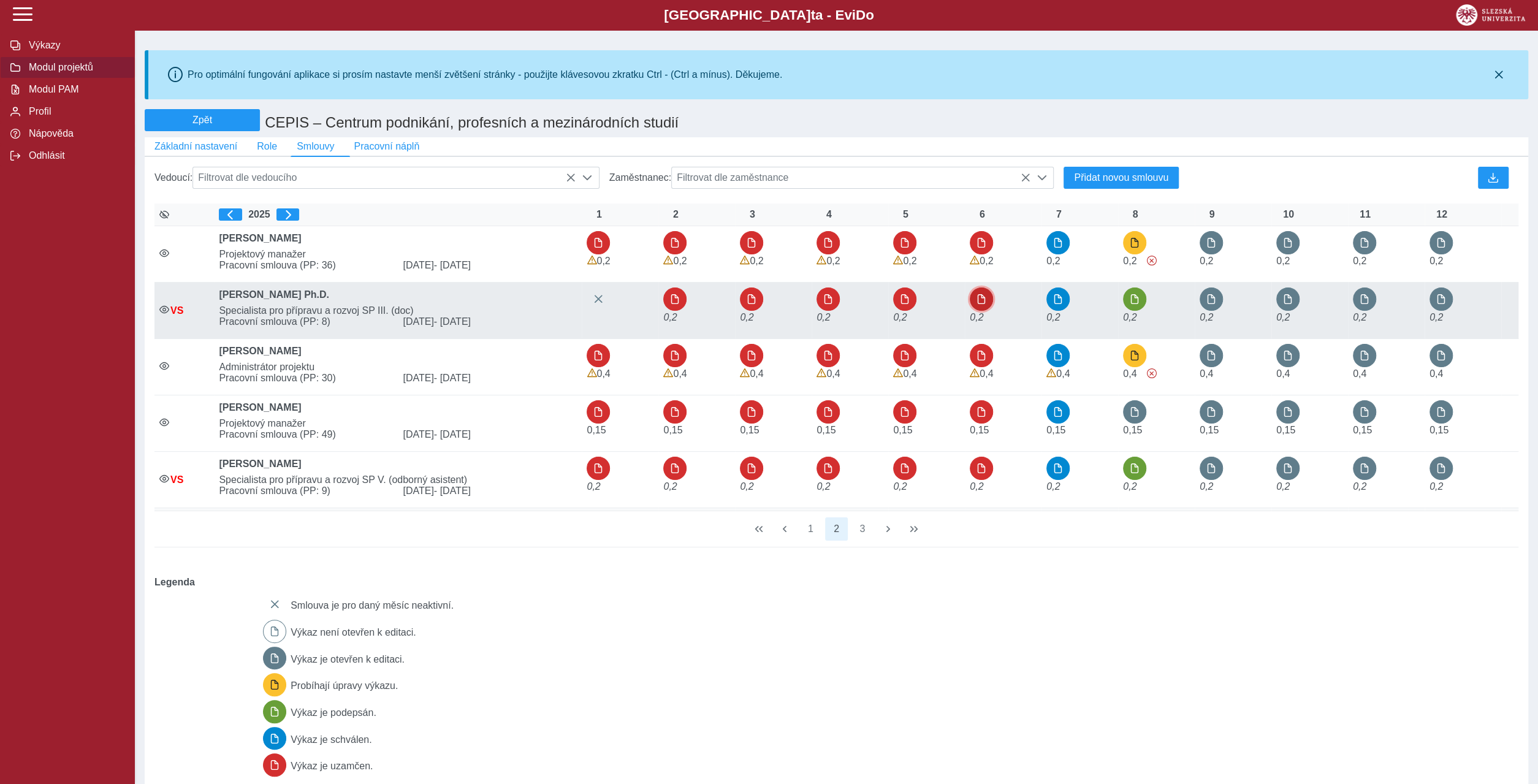
click at [978, 294] on span "button" at bounding box center [981, 299] width 10 height 10
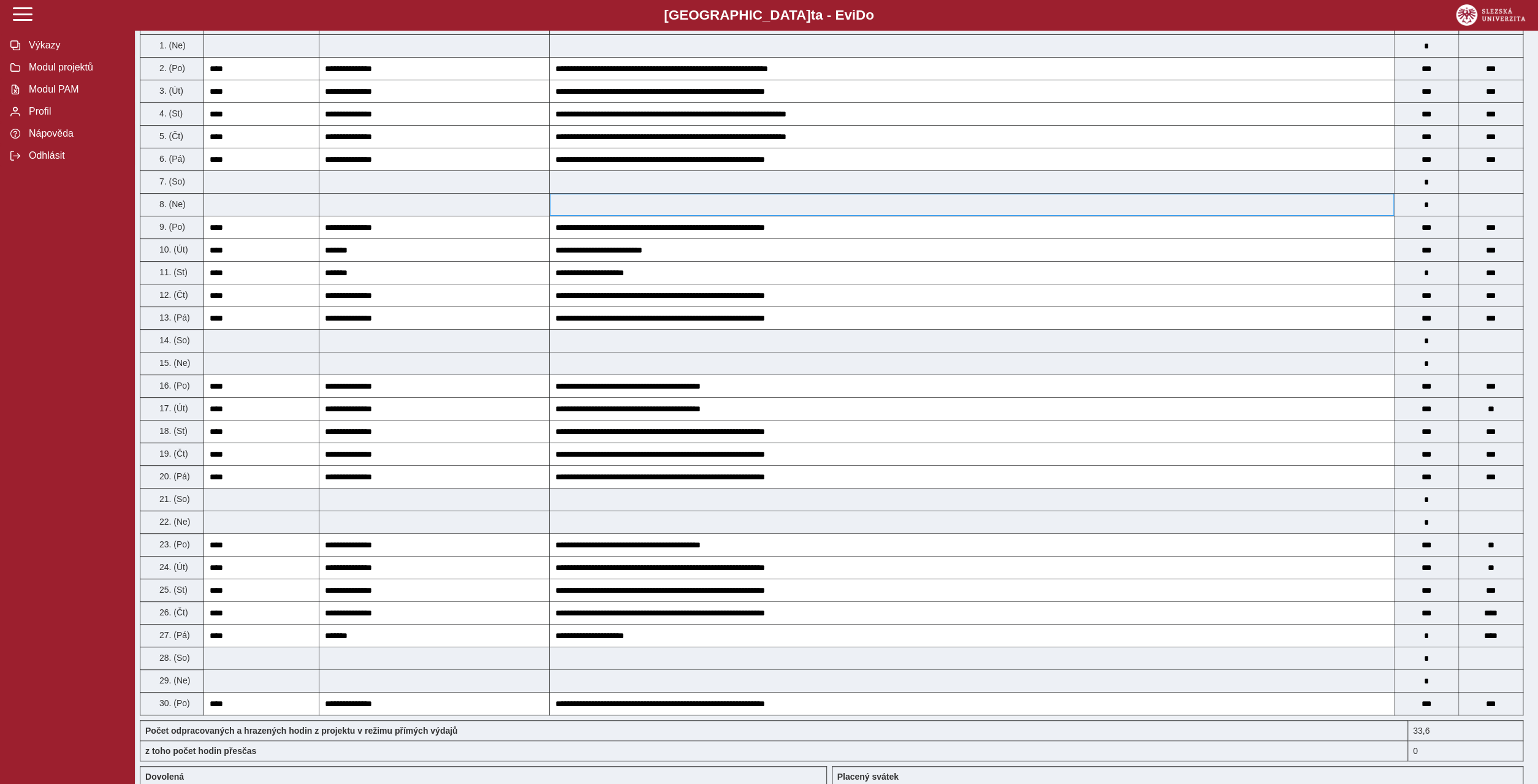
scroll to position [177, 0]
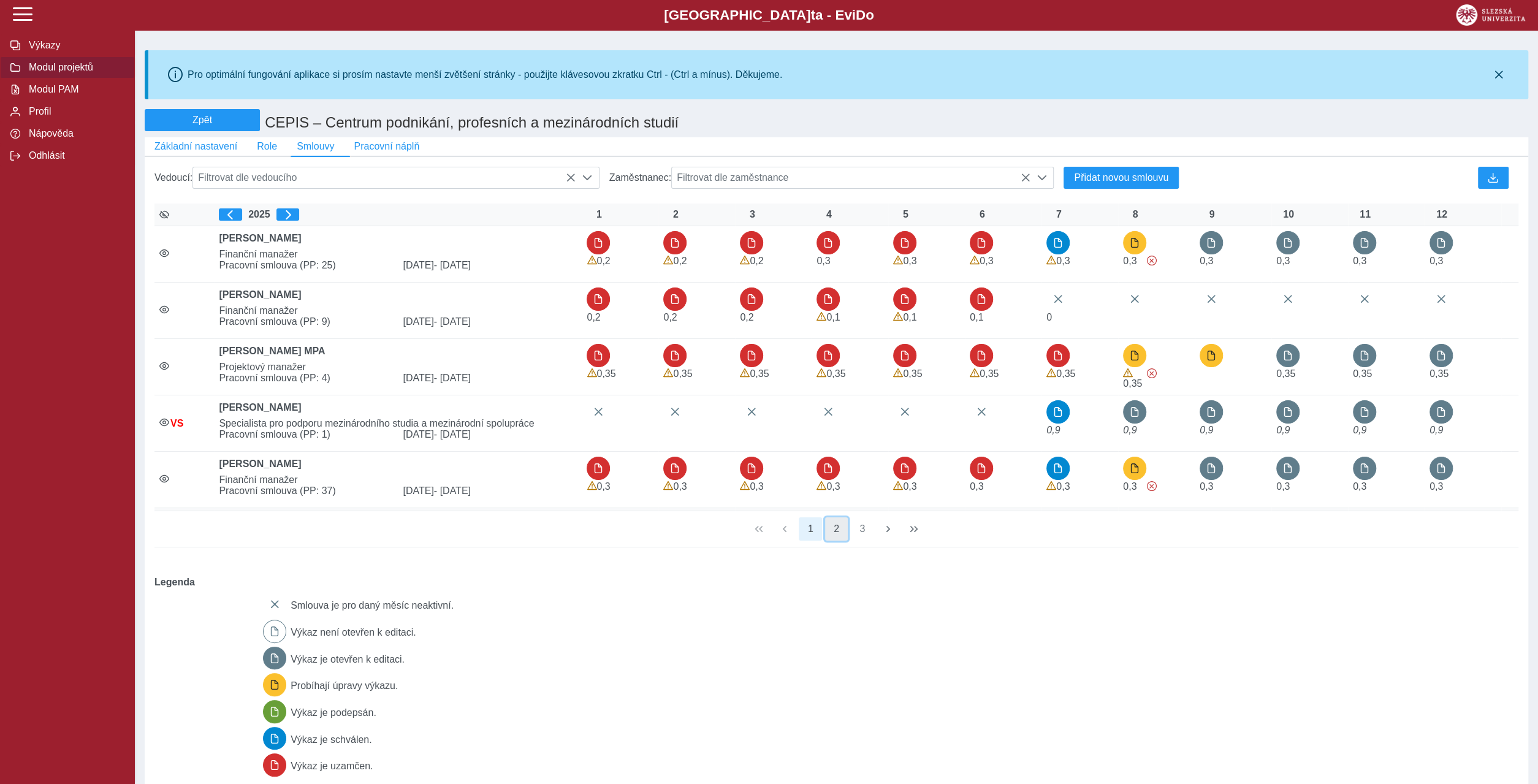
click at [838, 517] on button "2" at bounding box center [836, 529] width 23 height 23
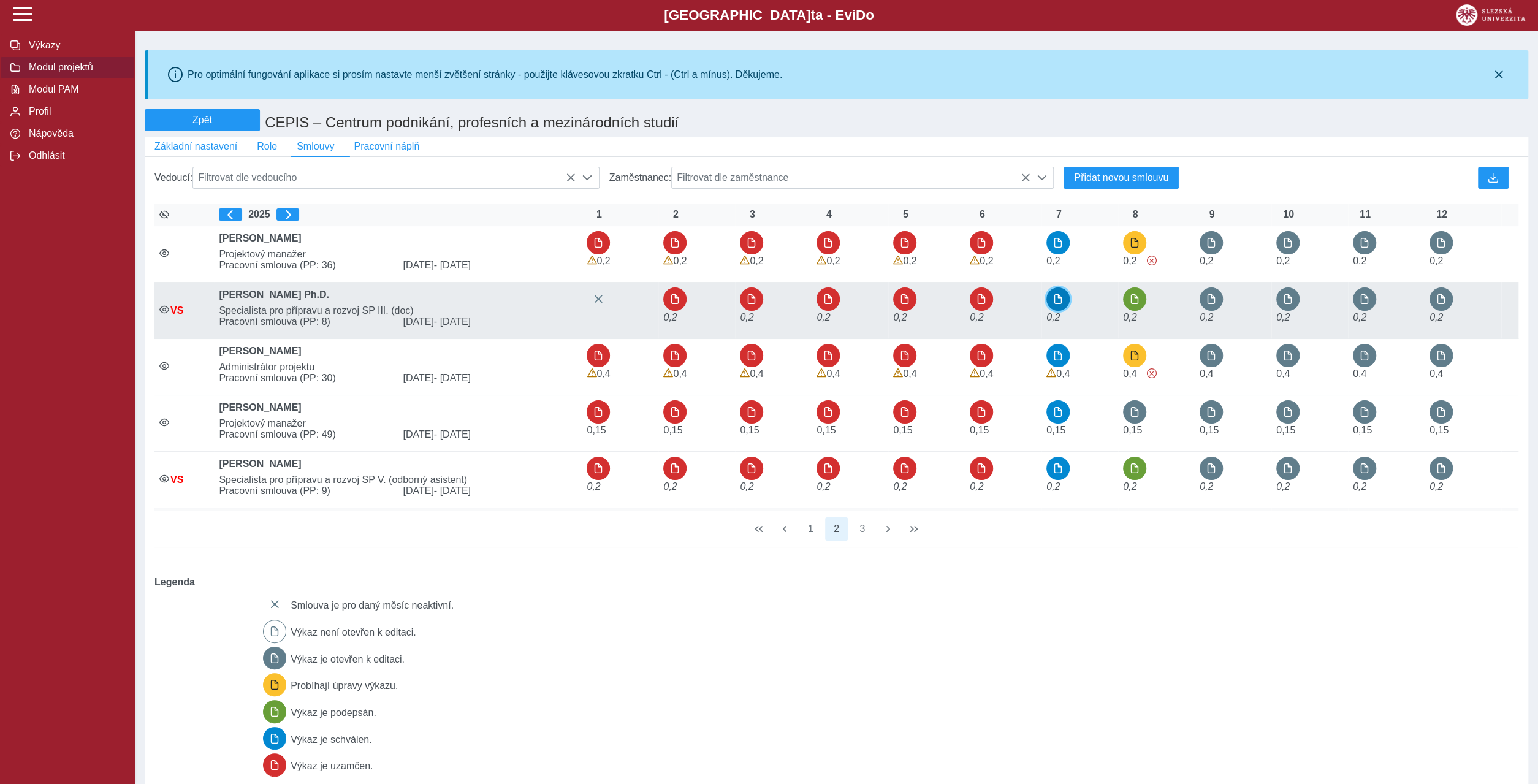
click at [1060, 288] on button "button" at bounding box center [1057, 299] width 23 height 23
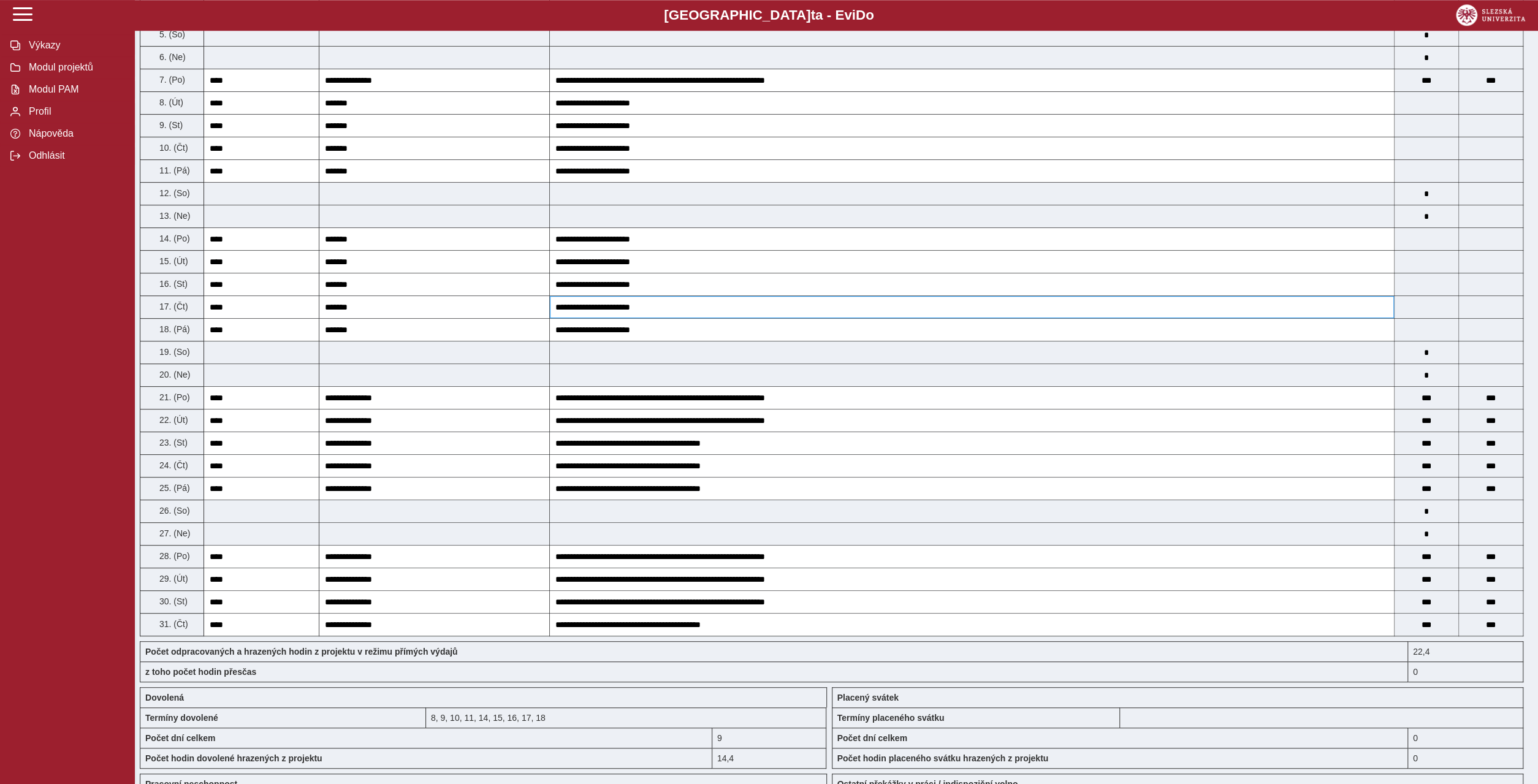
scroll to position [412, 0]
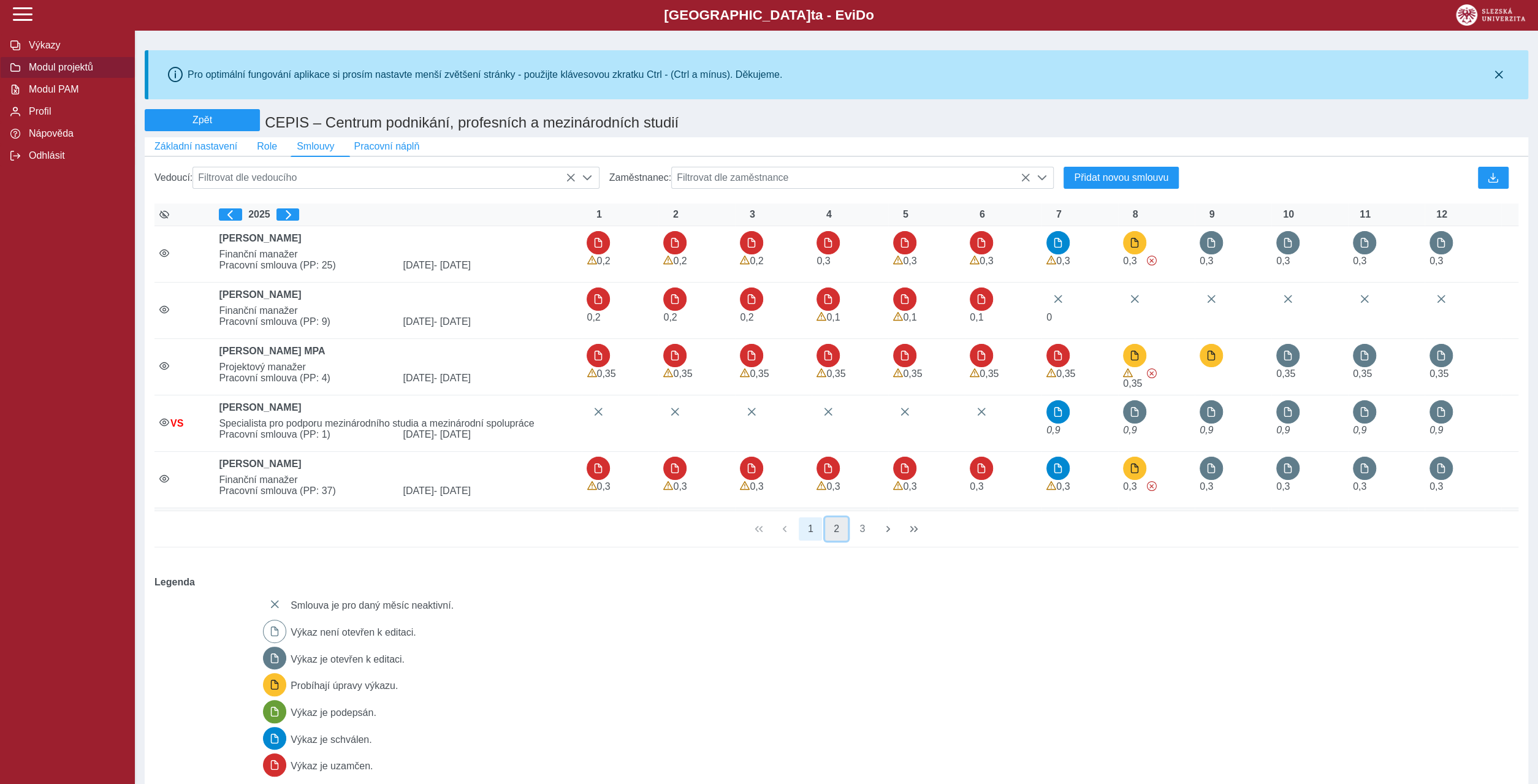
click at [837, 517] on button "2" at bounding box center [836, 529] width 23 height 23
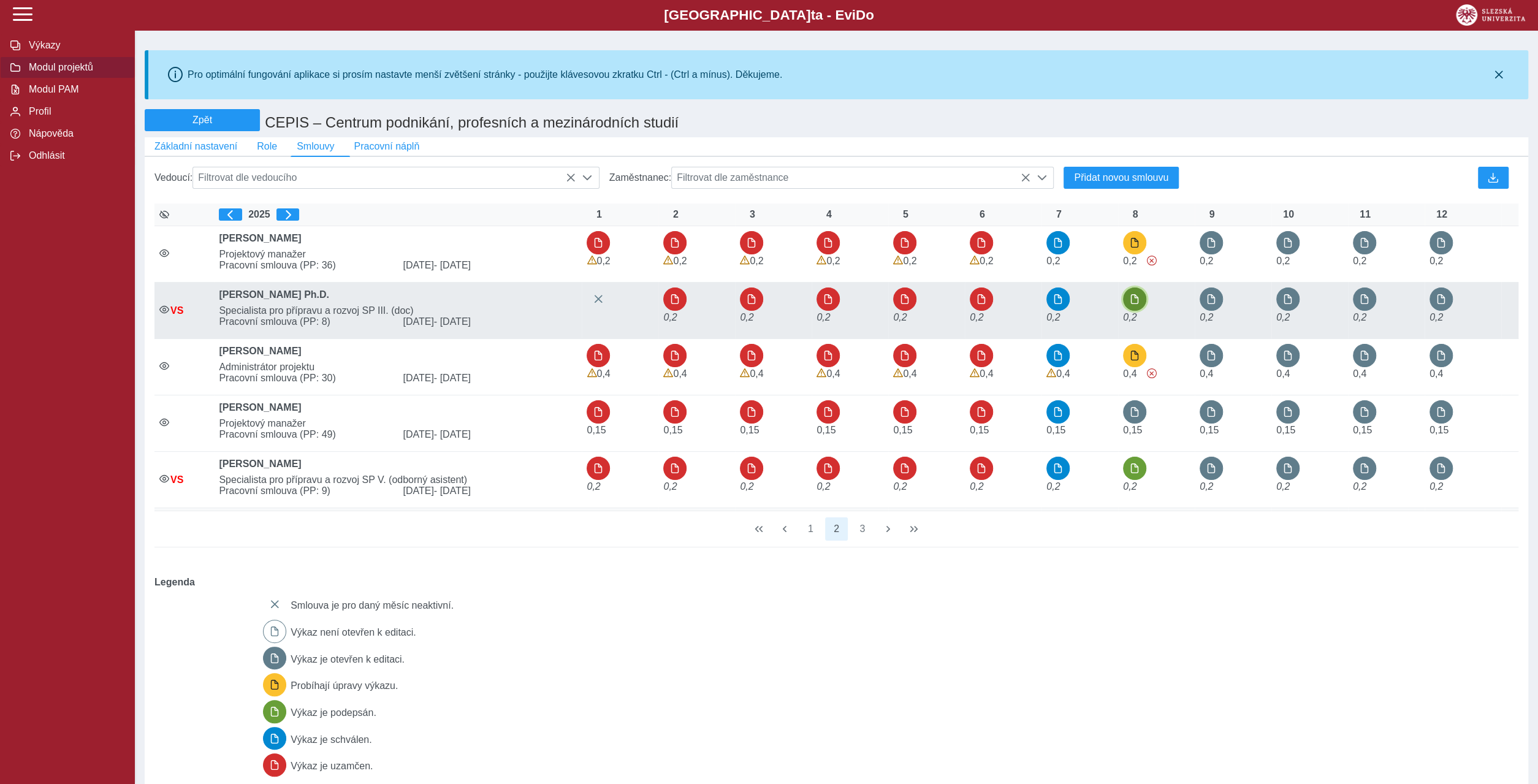
click at [1132, 288] on button "button" at bounding box center [1134, 299] width 23 height 23
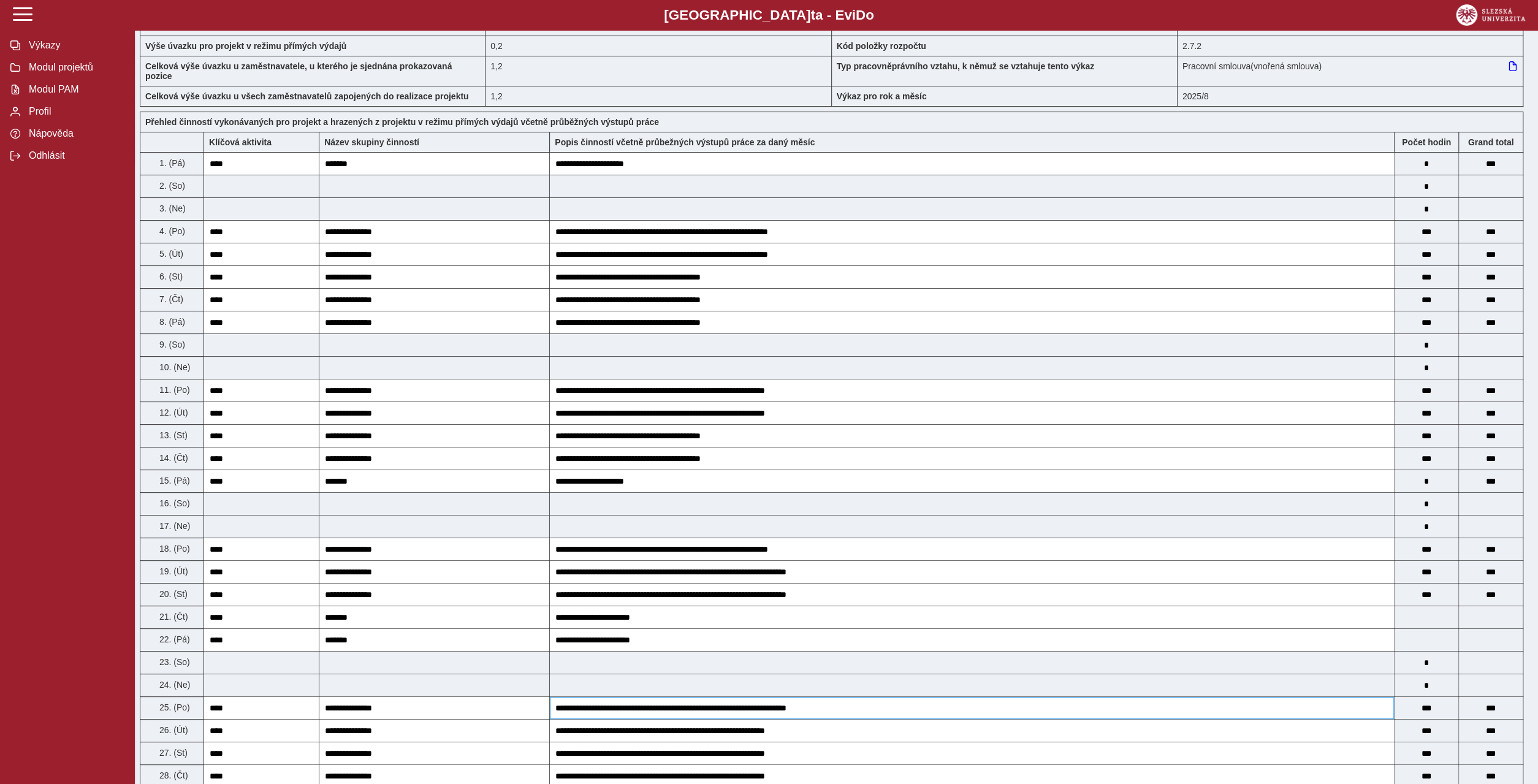
scroll to position [471, 0]
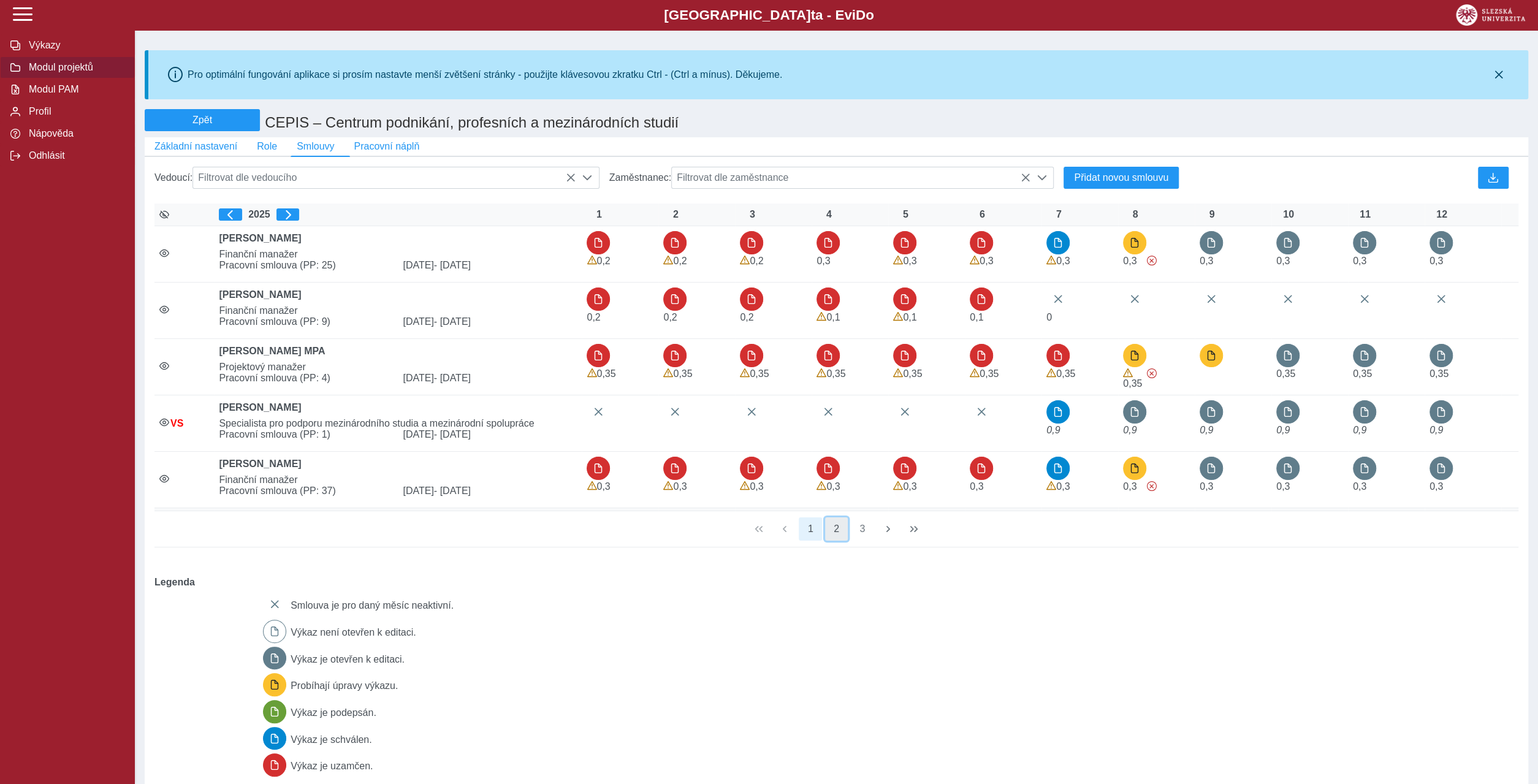
click at [836, 517] on button "2" at bounding box center [836, 529] width 23 height 23
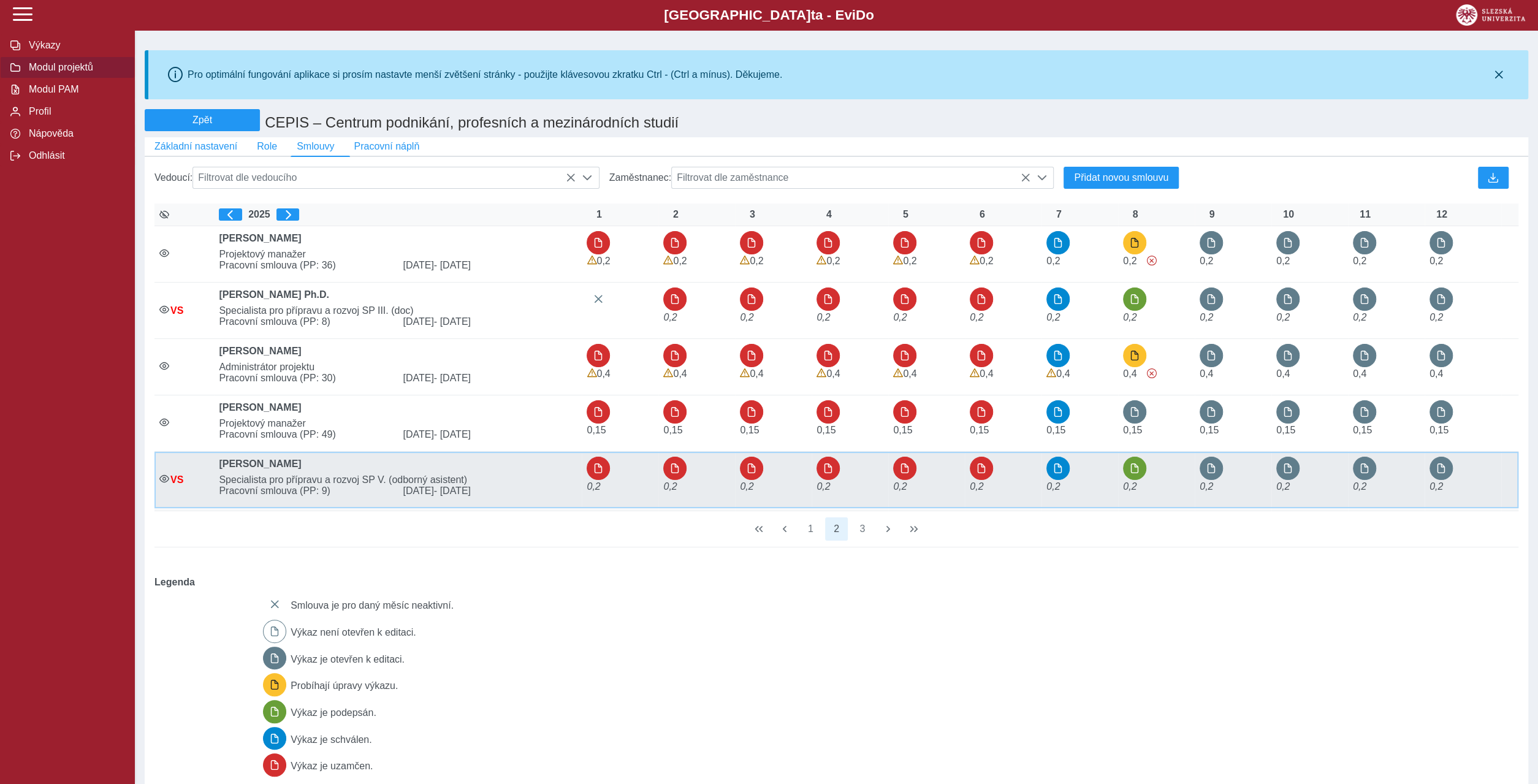
click at [603, 456] on div "0,2" at bounding box center [603, 479] width 34 height 46
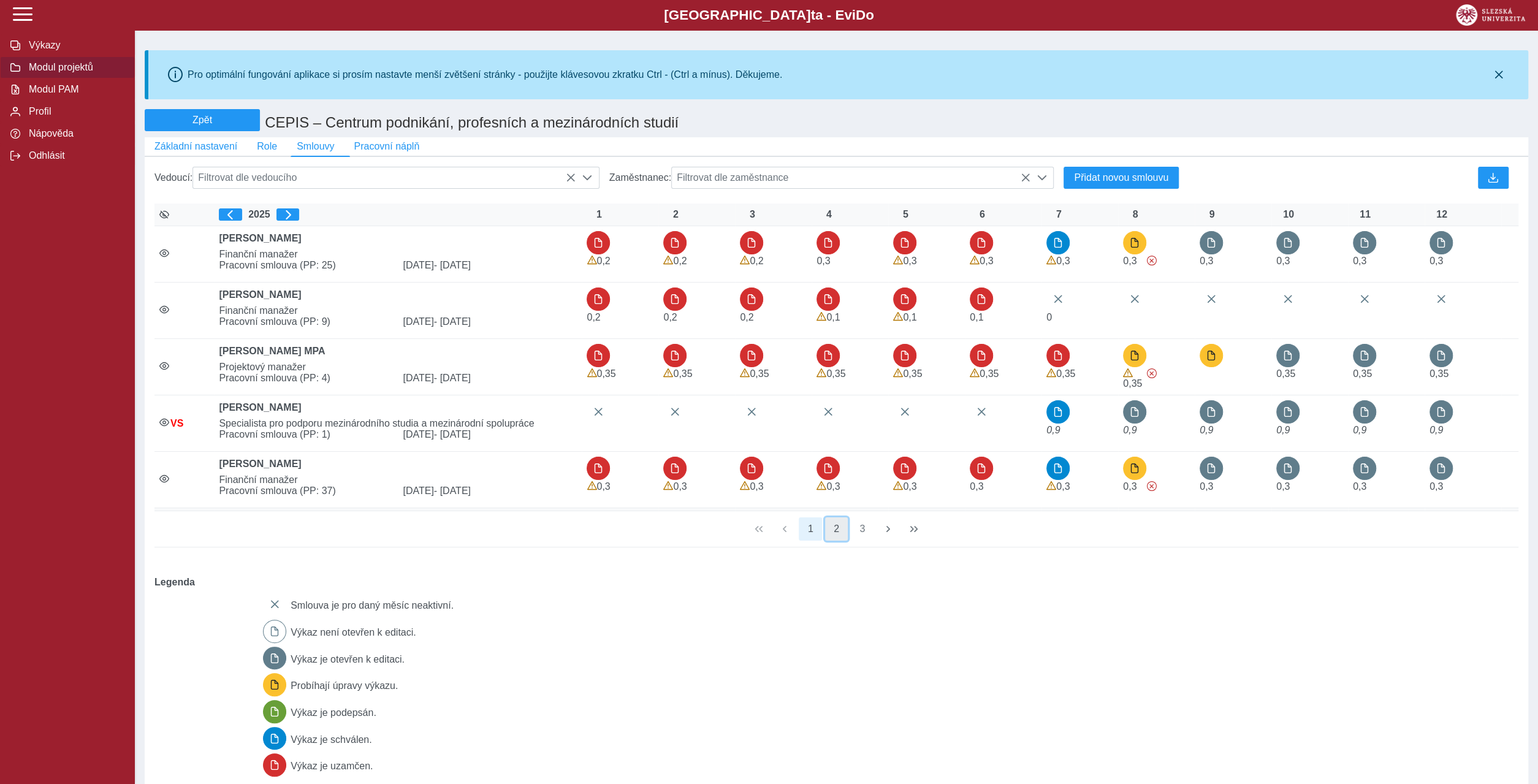
click at [837, 517] on button "2" at bounding box center [836, 529] width 23 height 23
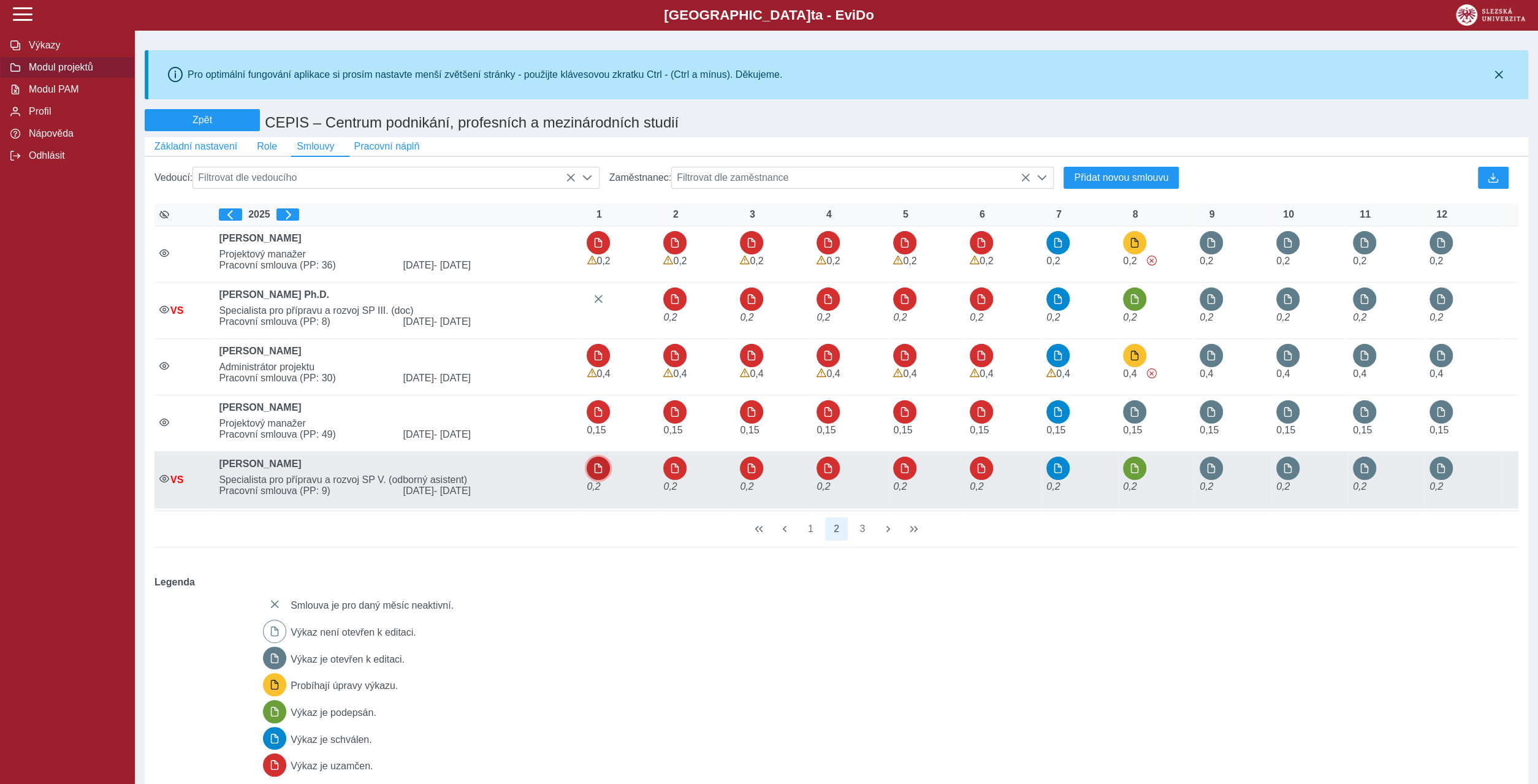
click at [594, 464] on span "button" at bounding box center [599, 468] width 10 height 10
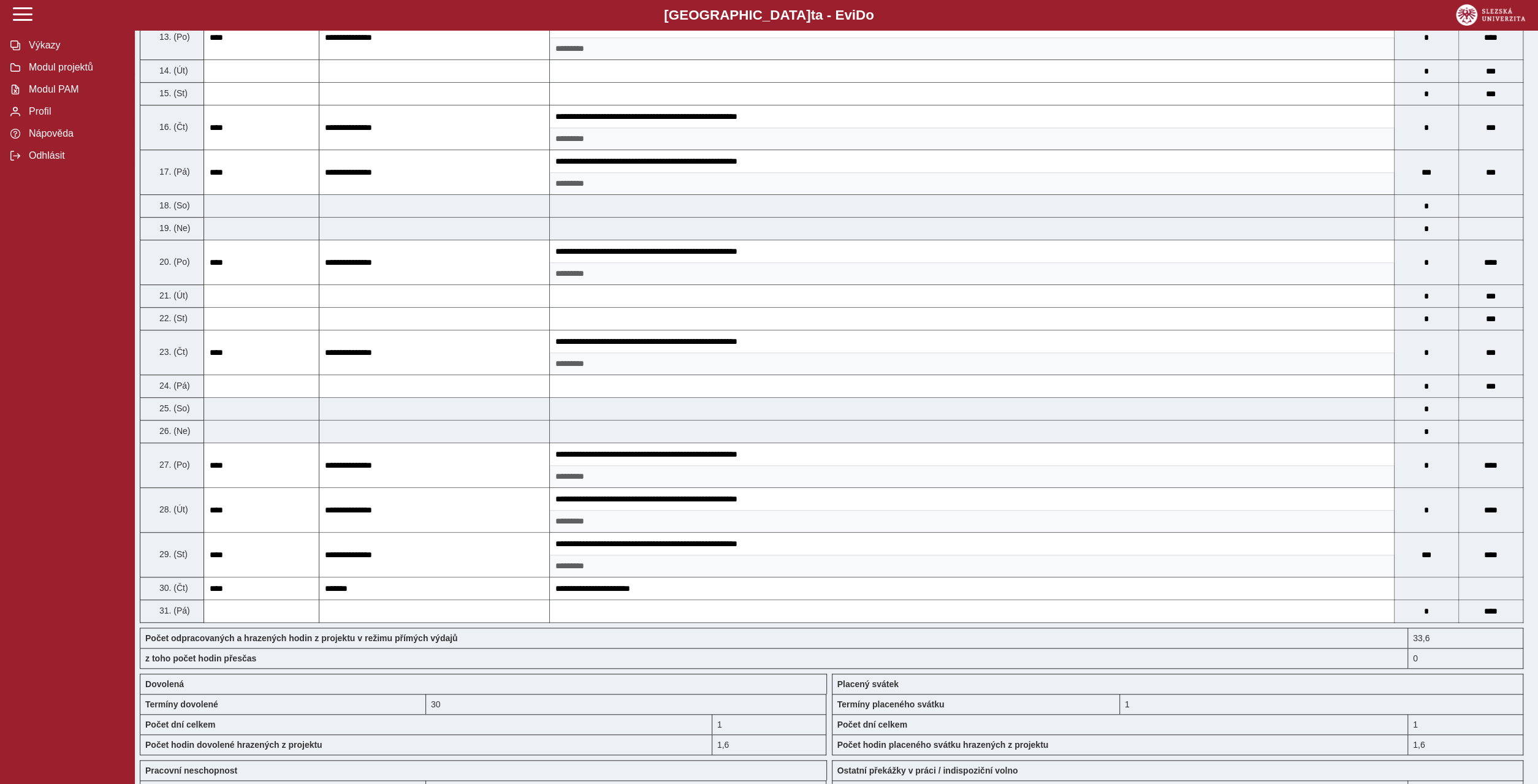
scroll to position [706, 0]
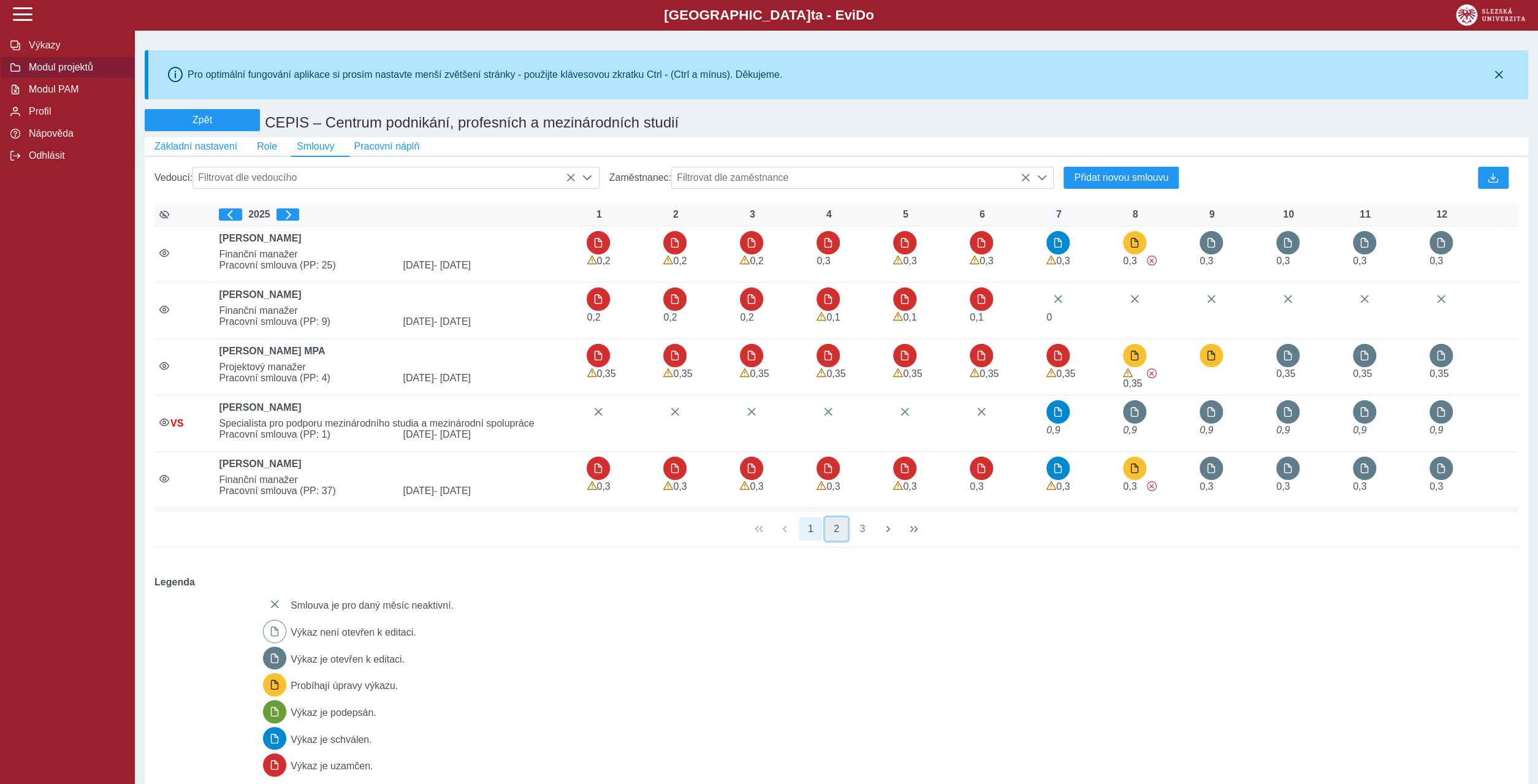
click at [837, 517] on button "2" at bounding box center [836, 529] width 23 height 23
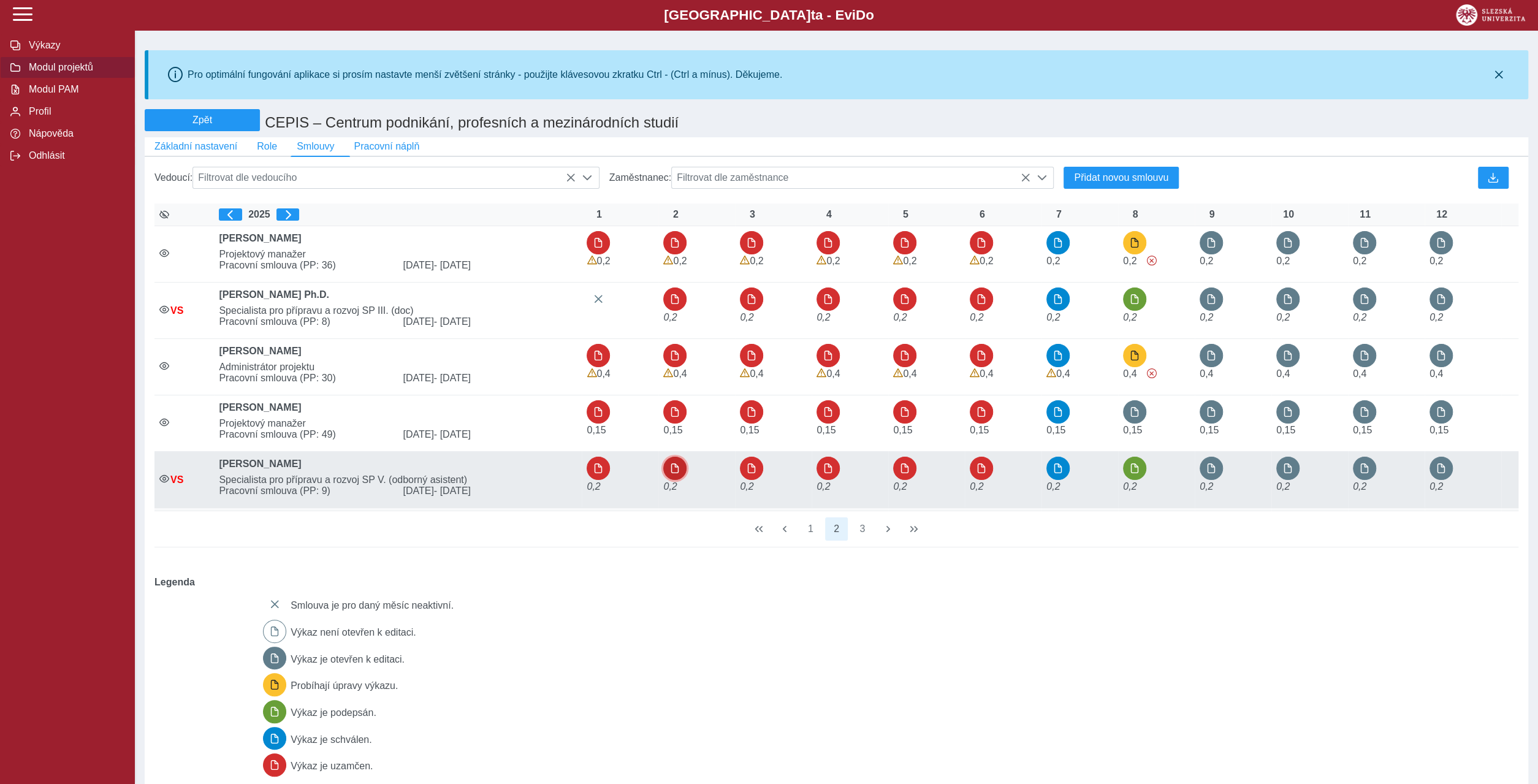
click at [676, 456] on button "button" at bounding box center [675, 468] width 23 height 23
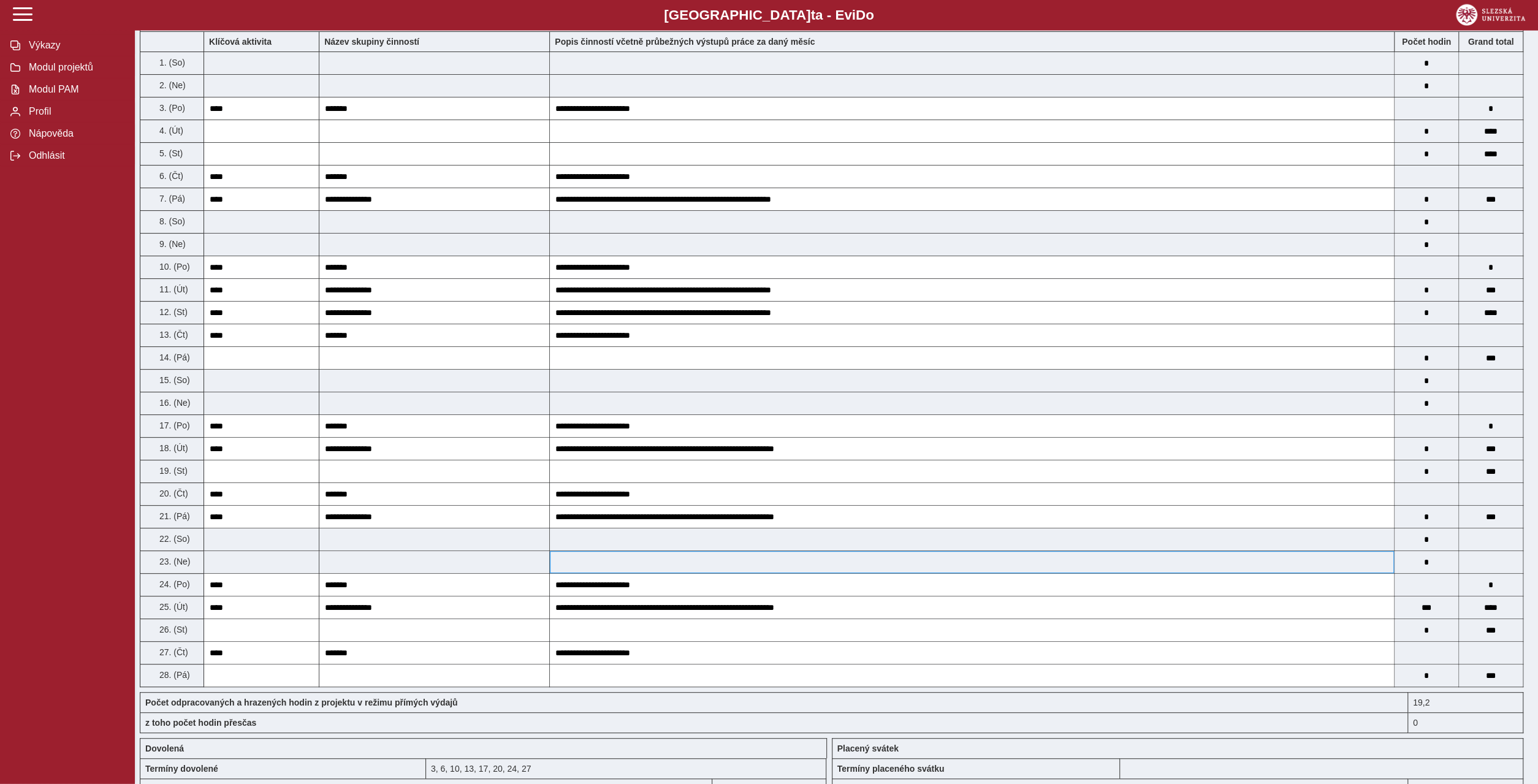
scroll to position [294, 0]
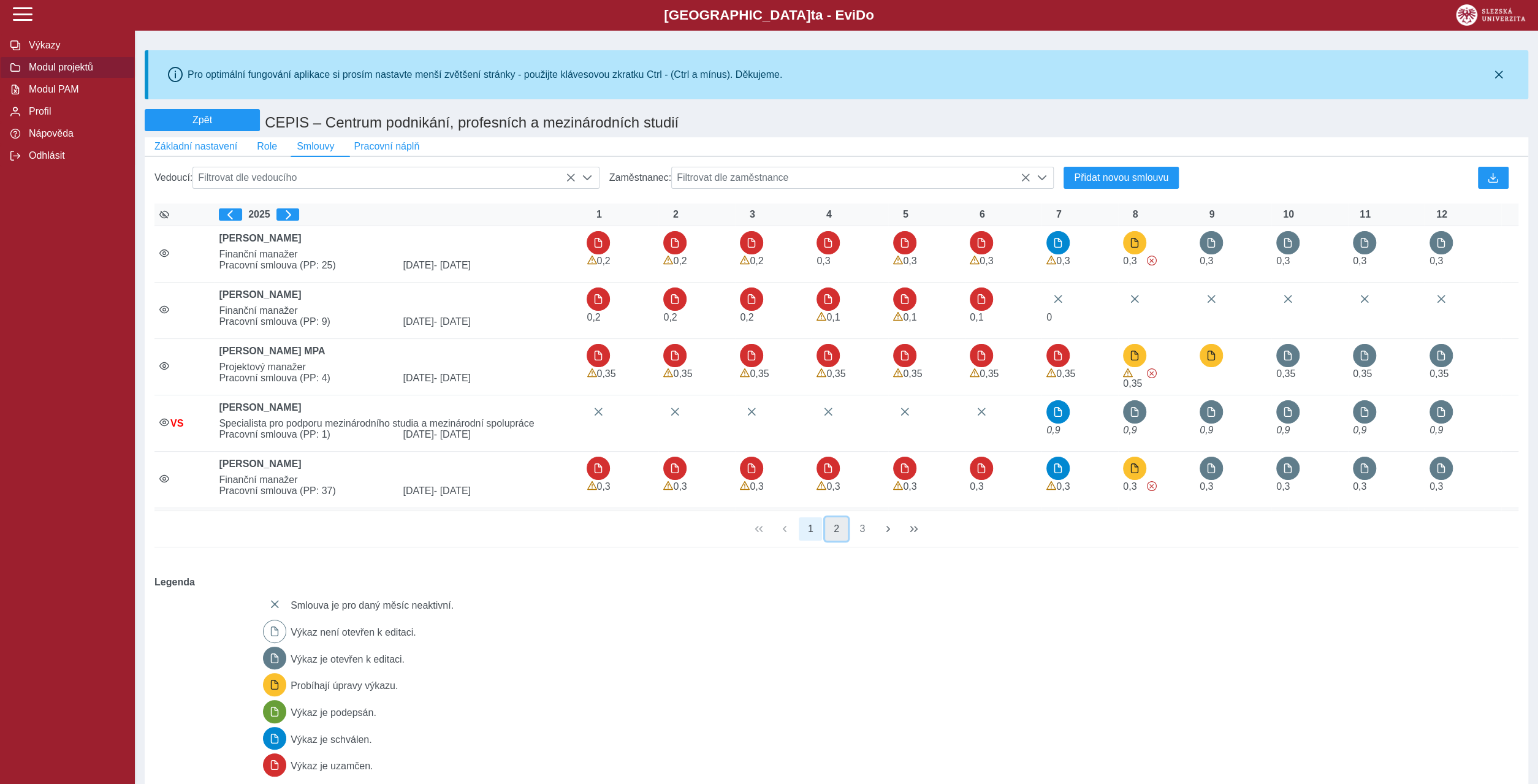
click at [839, 517] on button "2" at bounding box center [836, 529] width 23 height 23
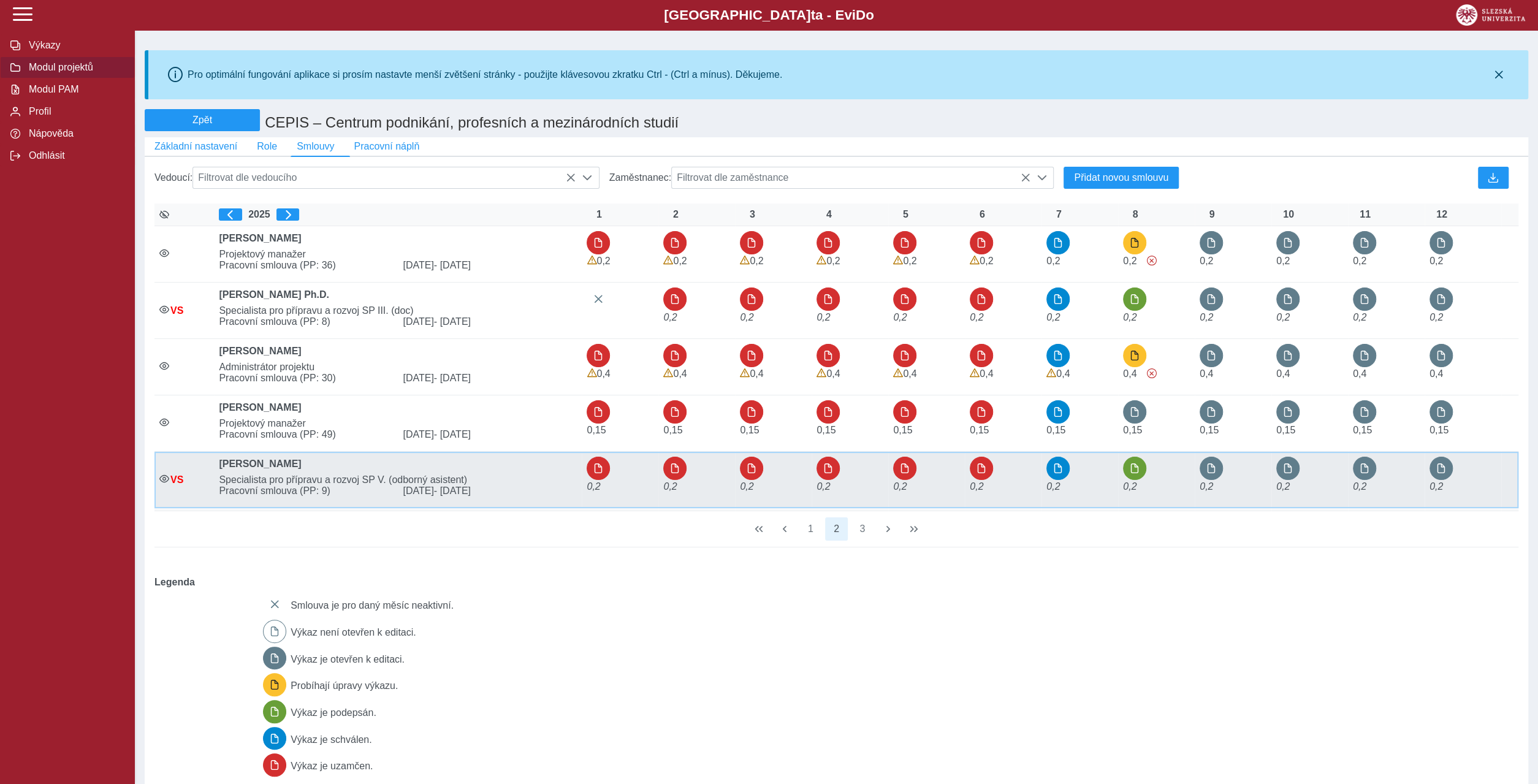
click at [761, 456] on div "0,2" at bounding box center [756, 479] width 34 height 46
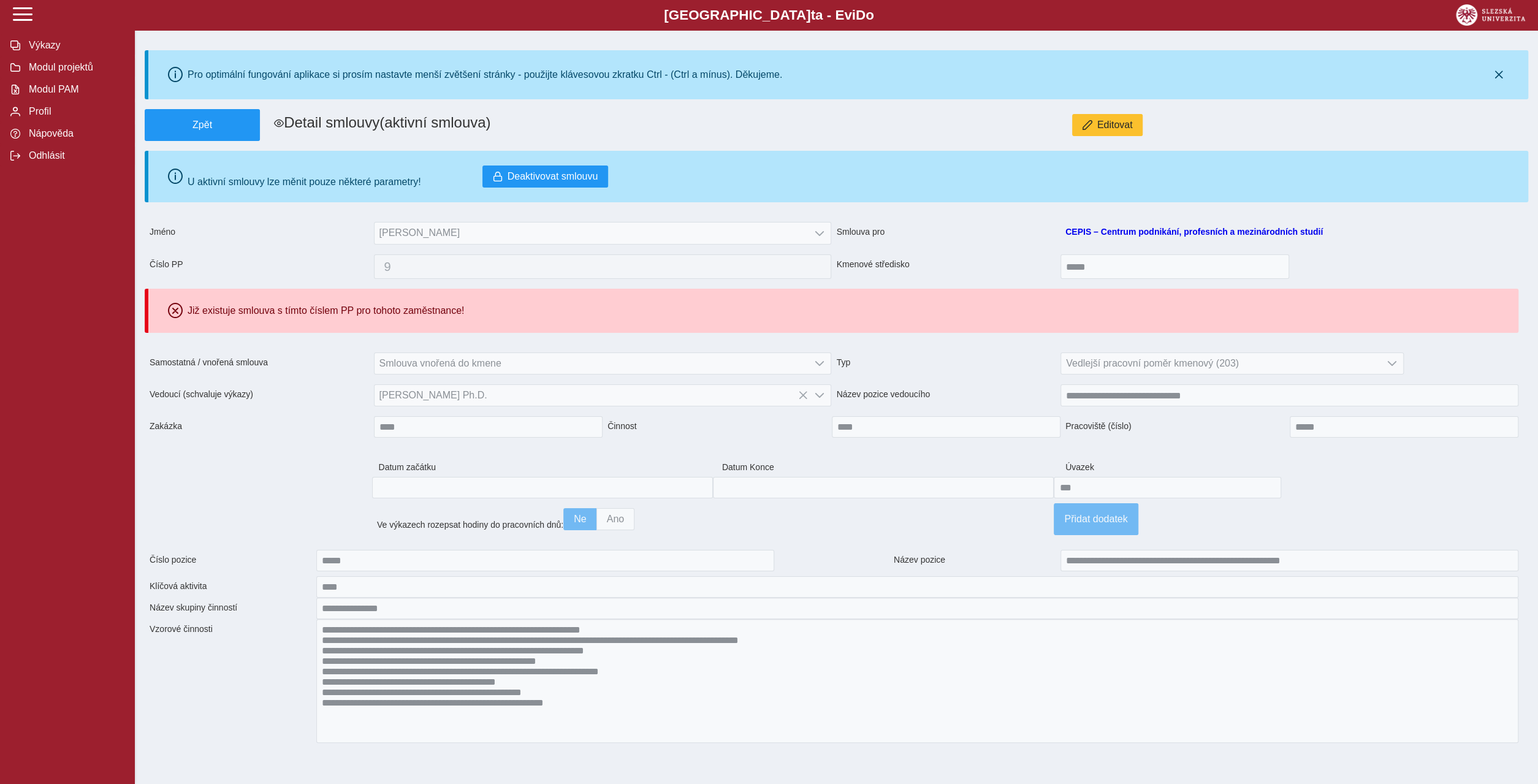
type input "**********"
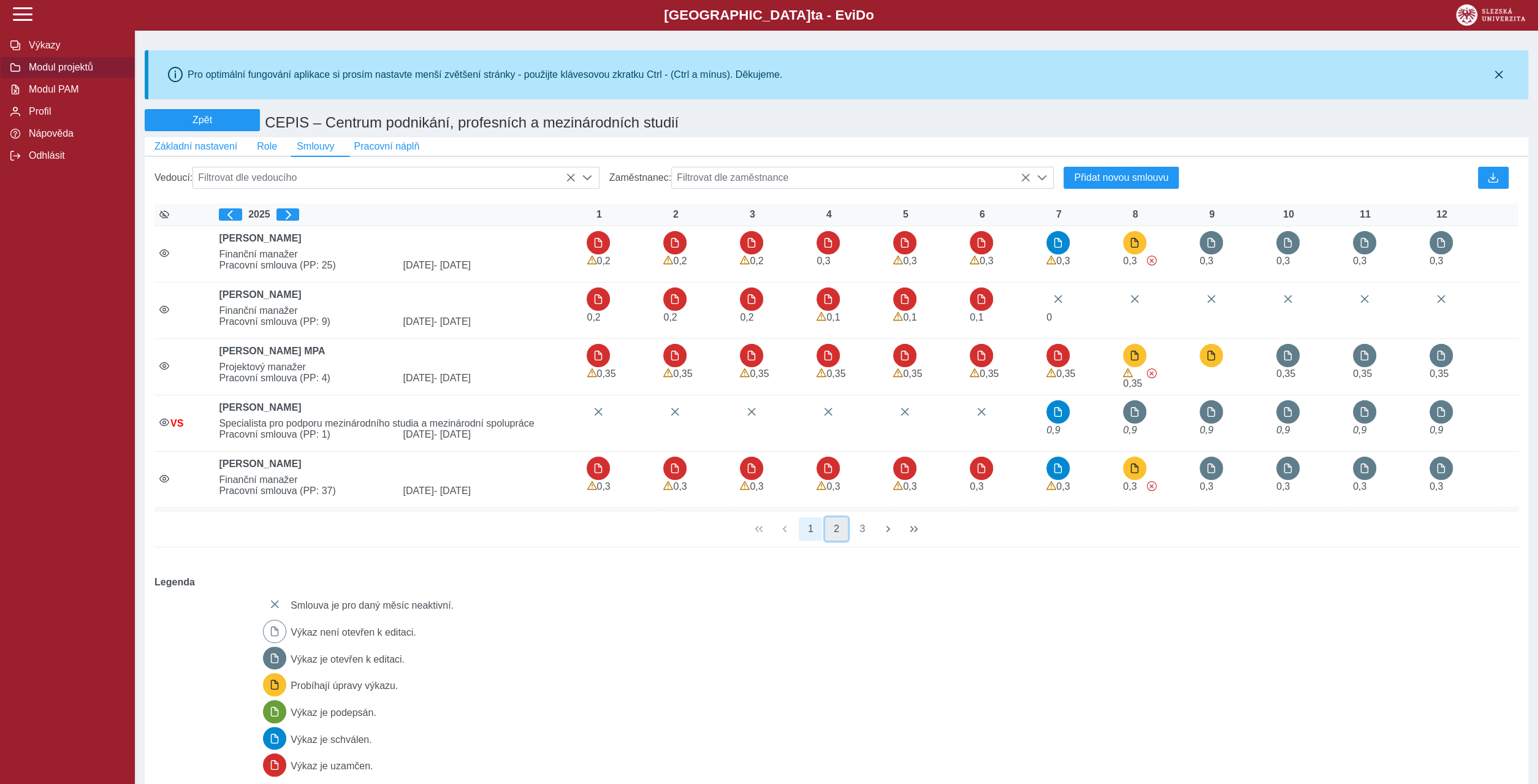
click at [836, 517] on button "2" at bounding box center [836, 529] width 23 height 23
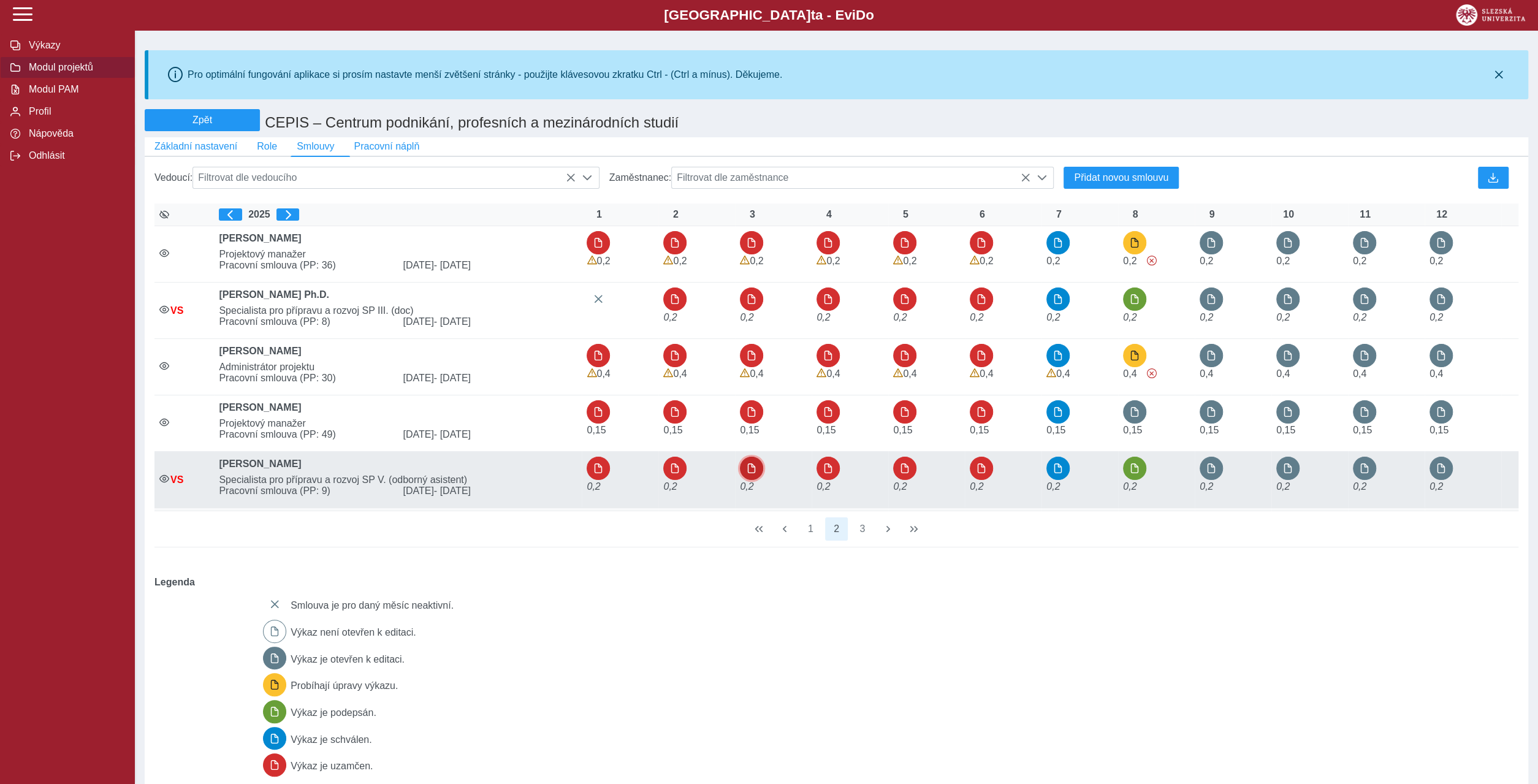
click at [747, 464] on span "button" at bounding box center [751, 468] width 10 height 10
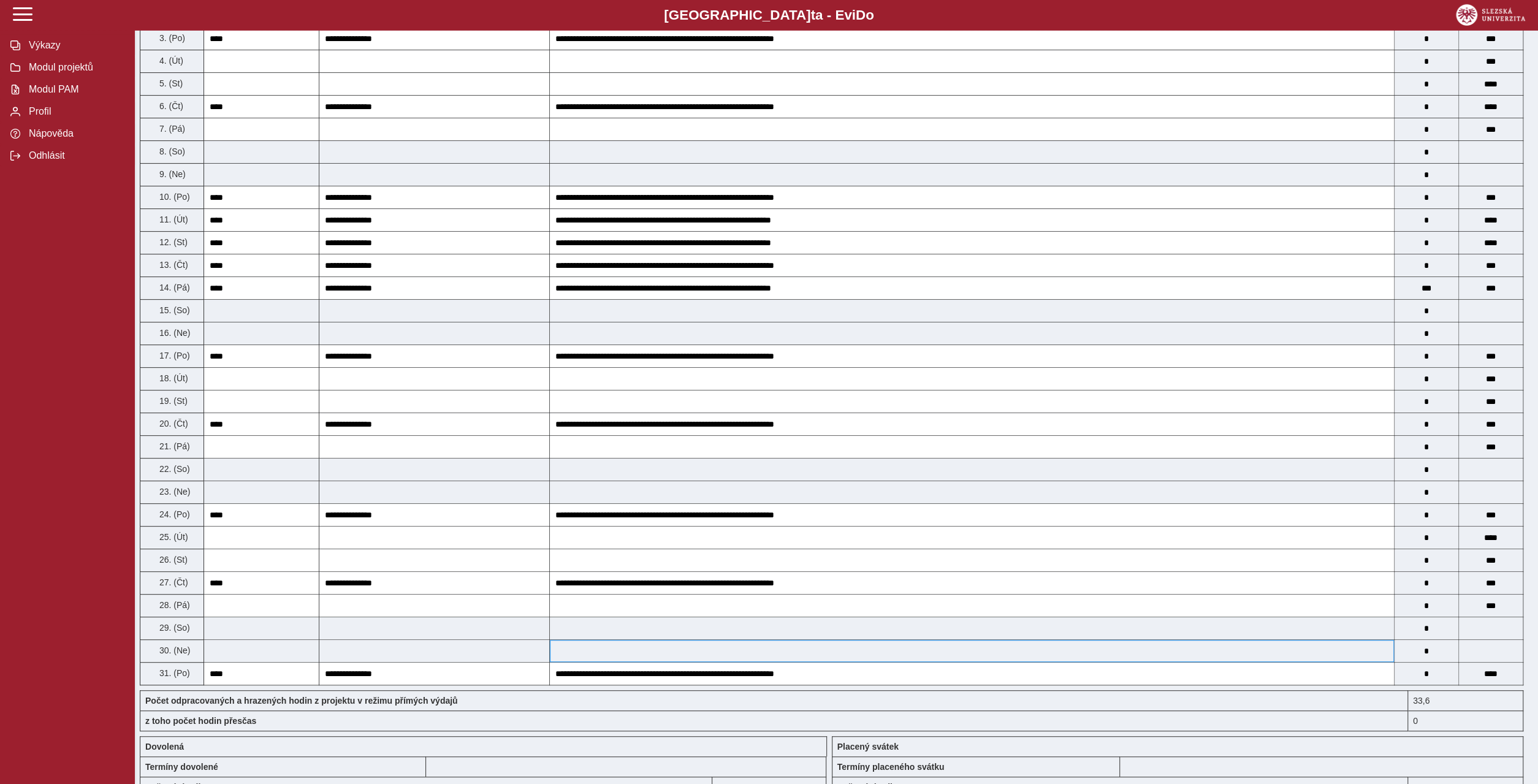
scroll to position [353, 0]
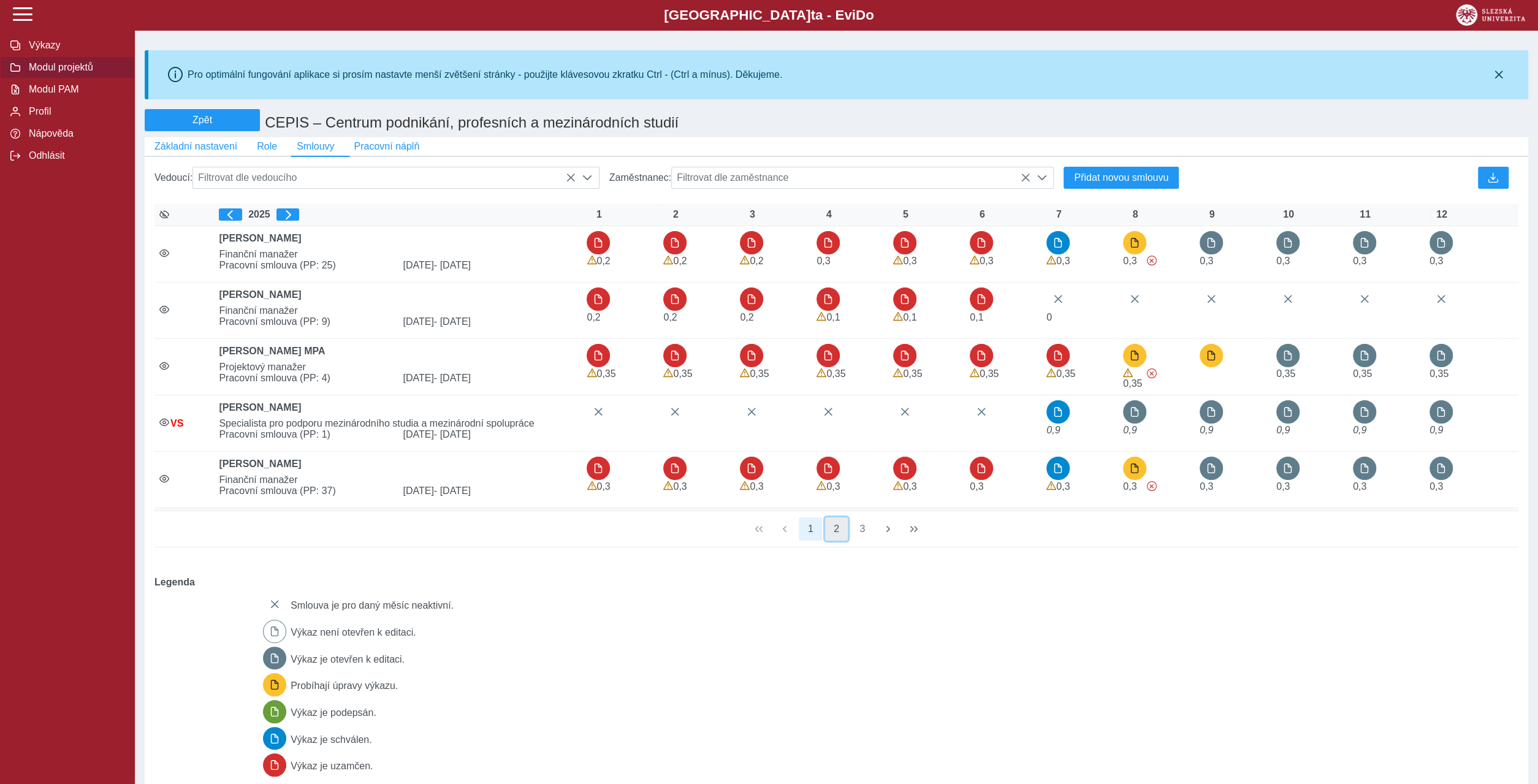
click at [836, 517] on button "2" at bounding box center [836, 529] width 23 height 23
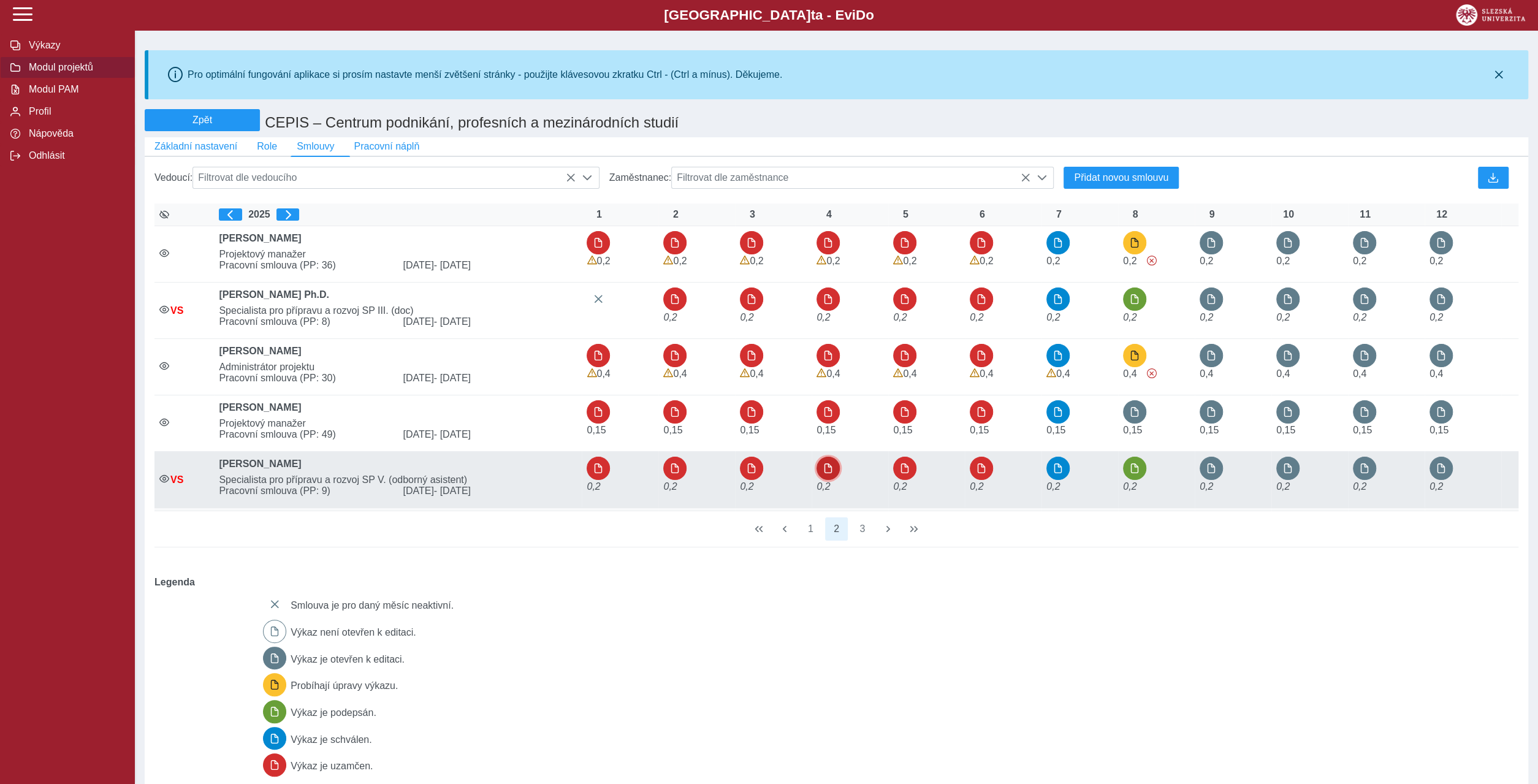
click at [824, 464] on span "button" at bounding box center [828, 468] width 10 height 10
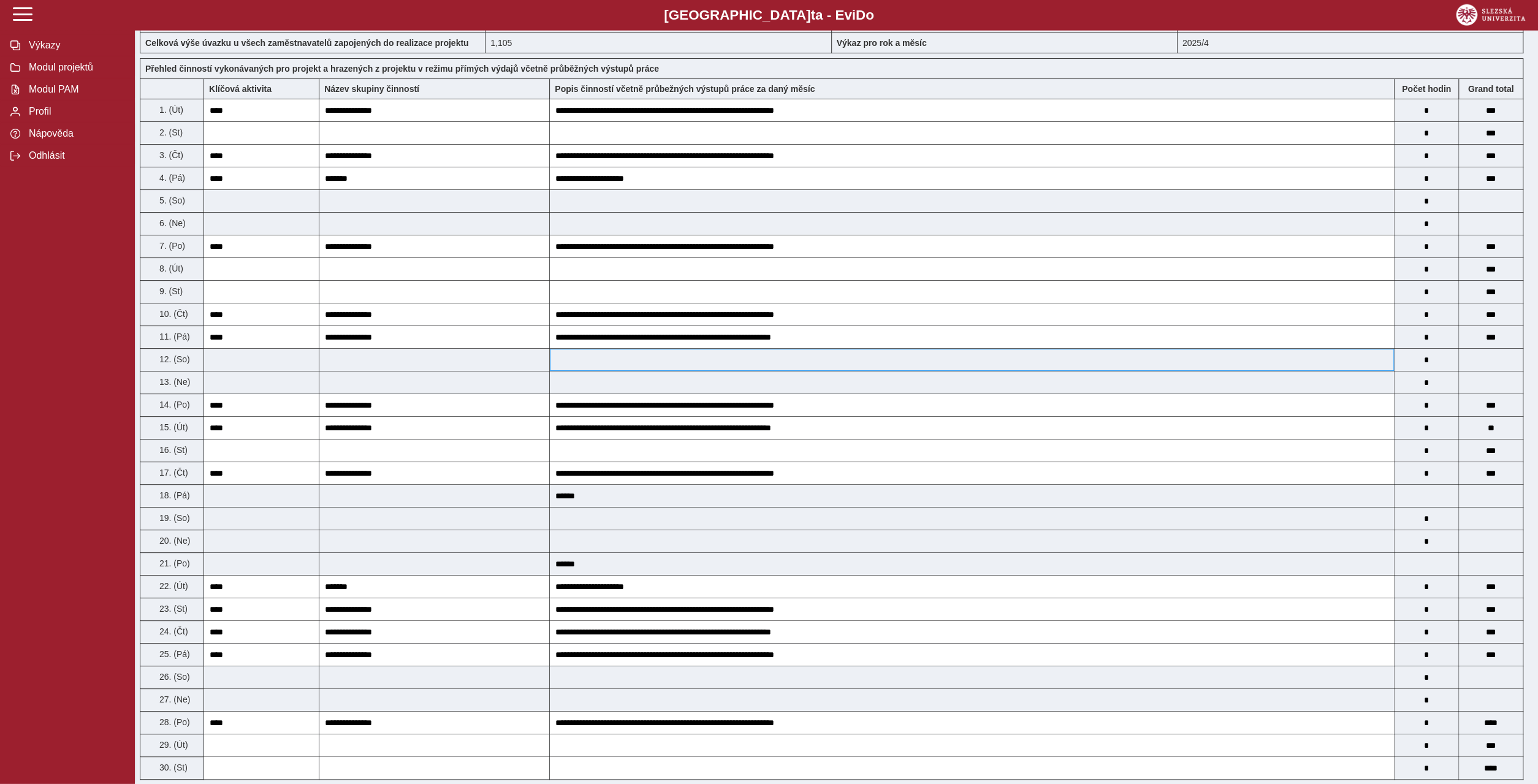
scroll to position [294, 0]
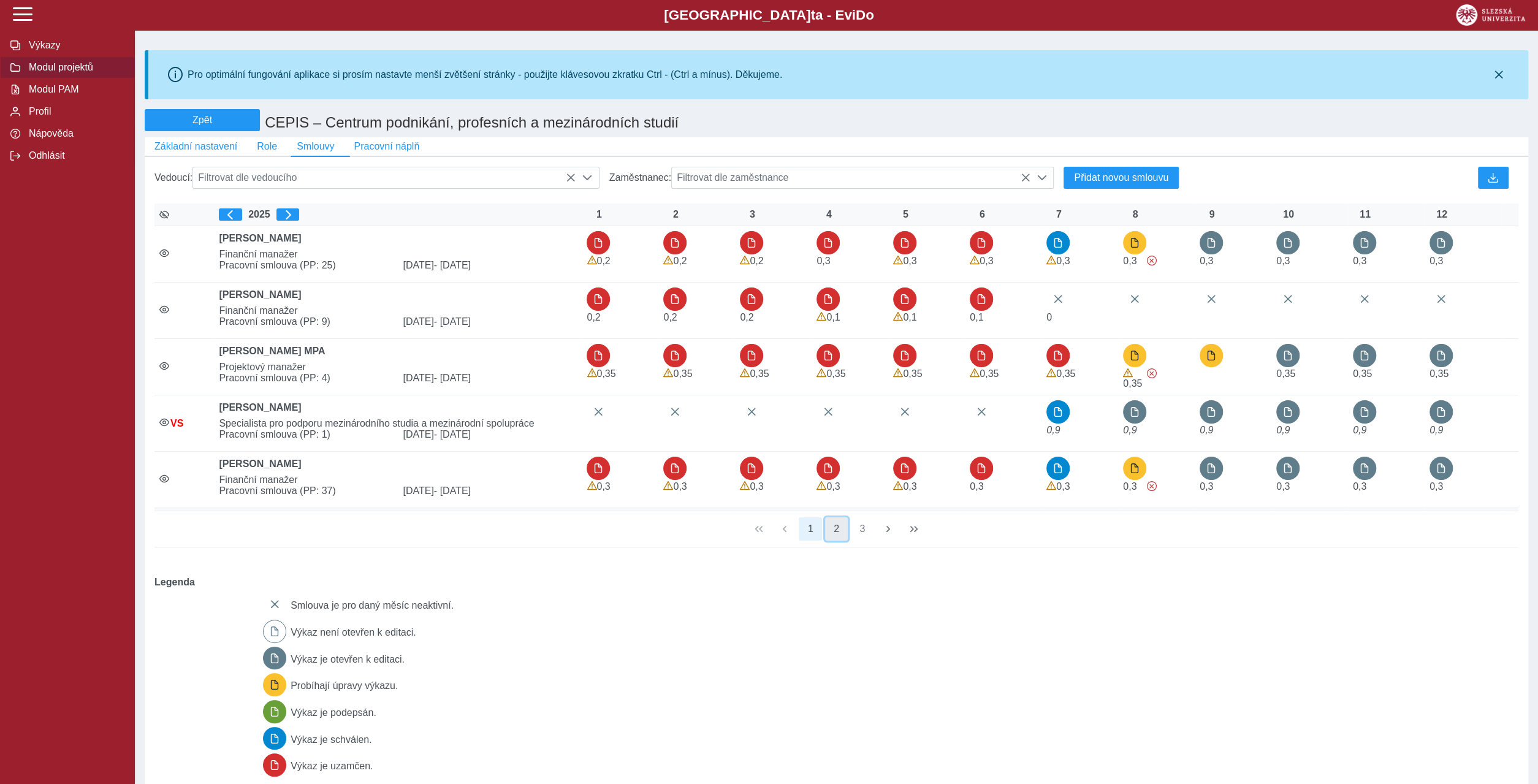
click at [833, 517] on button "2" at bounding box center [836, 529] width 23 height 23
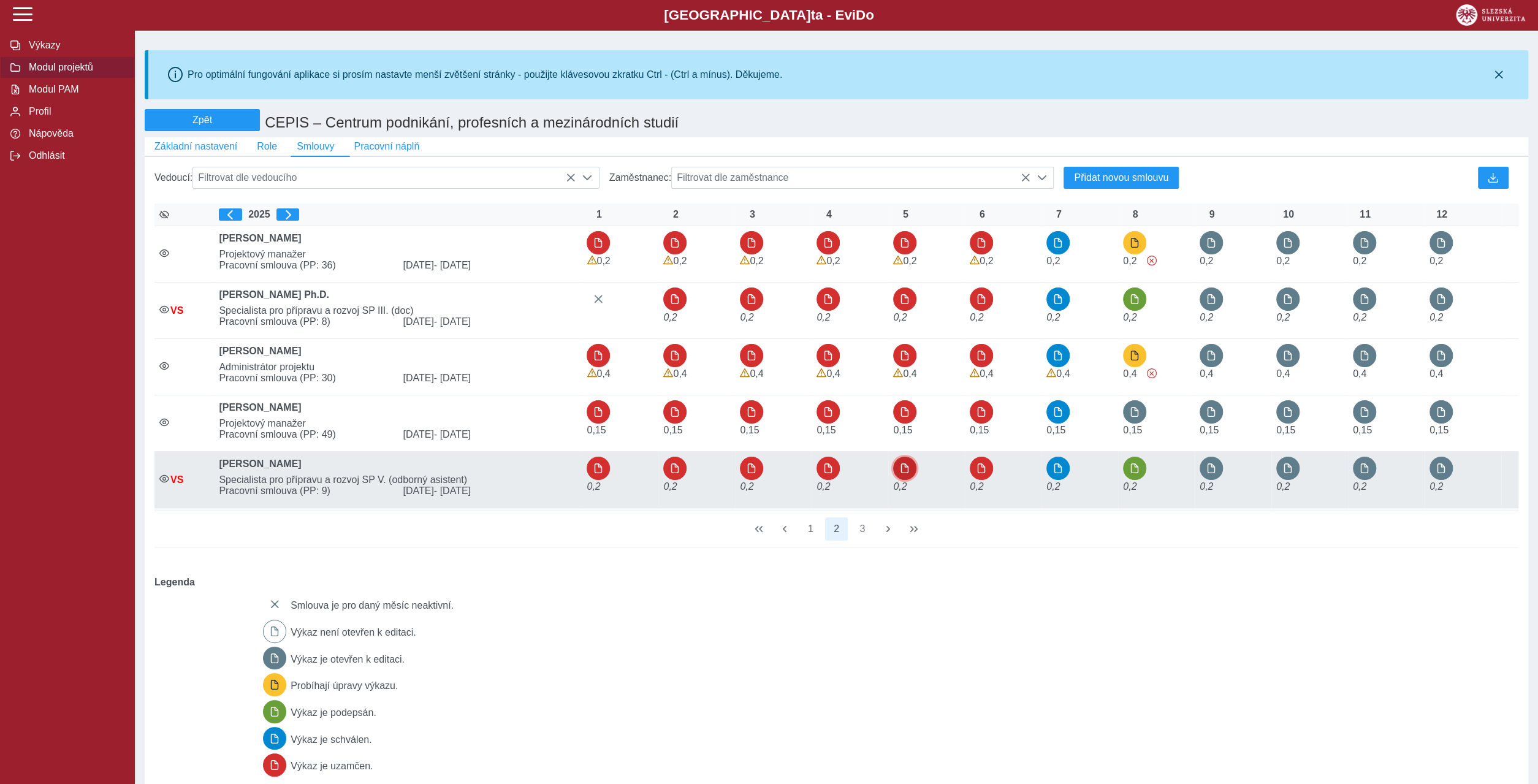
click at [901, 464] on span "button" at bounding box center [904, 468] width 10 height 10
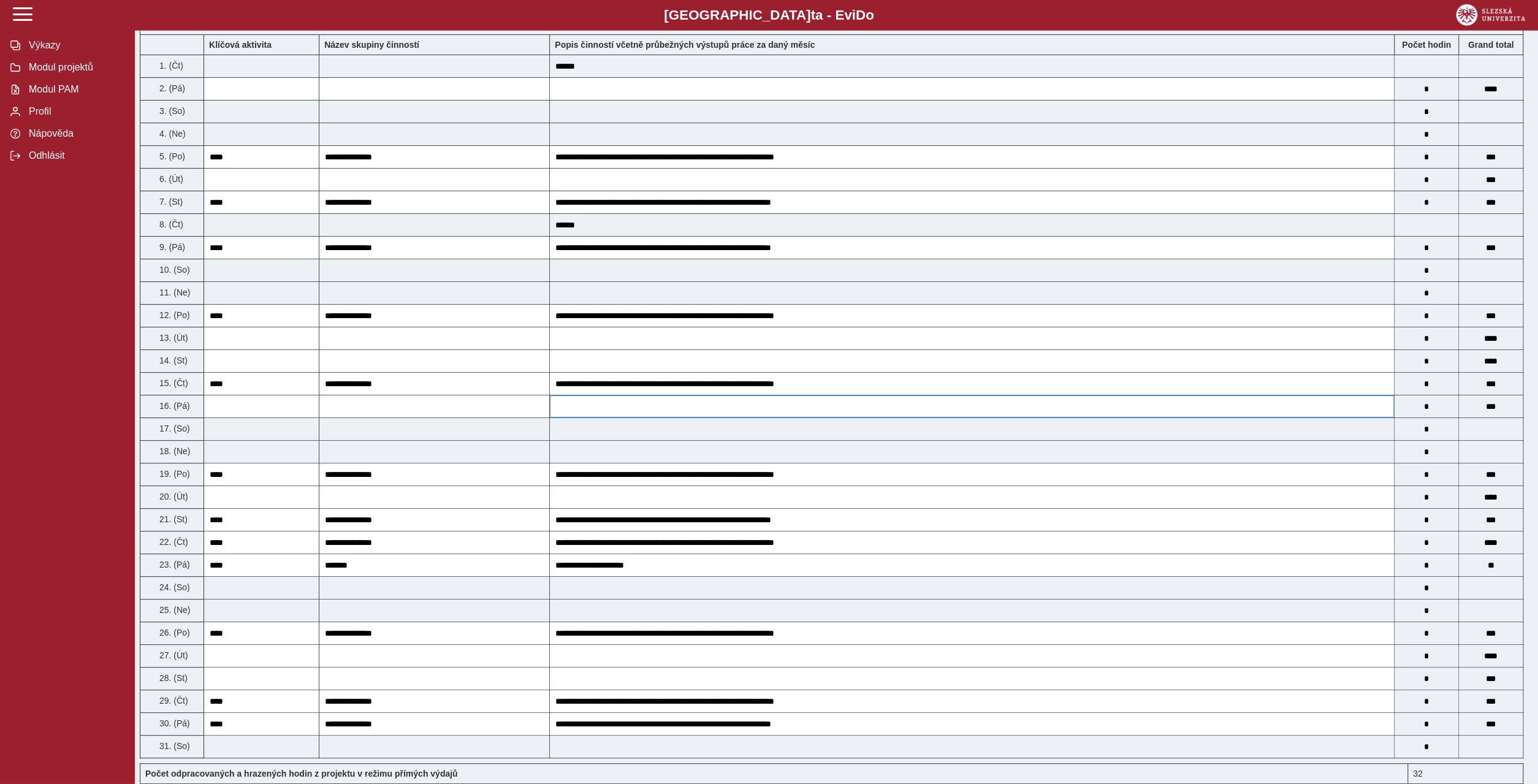
scroll to position [294, 0]
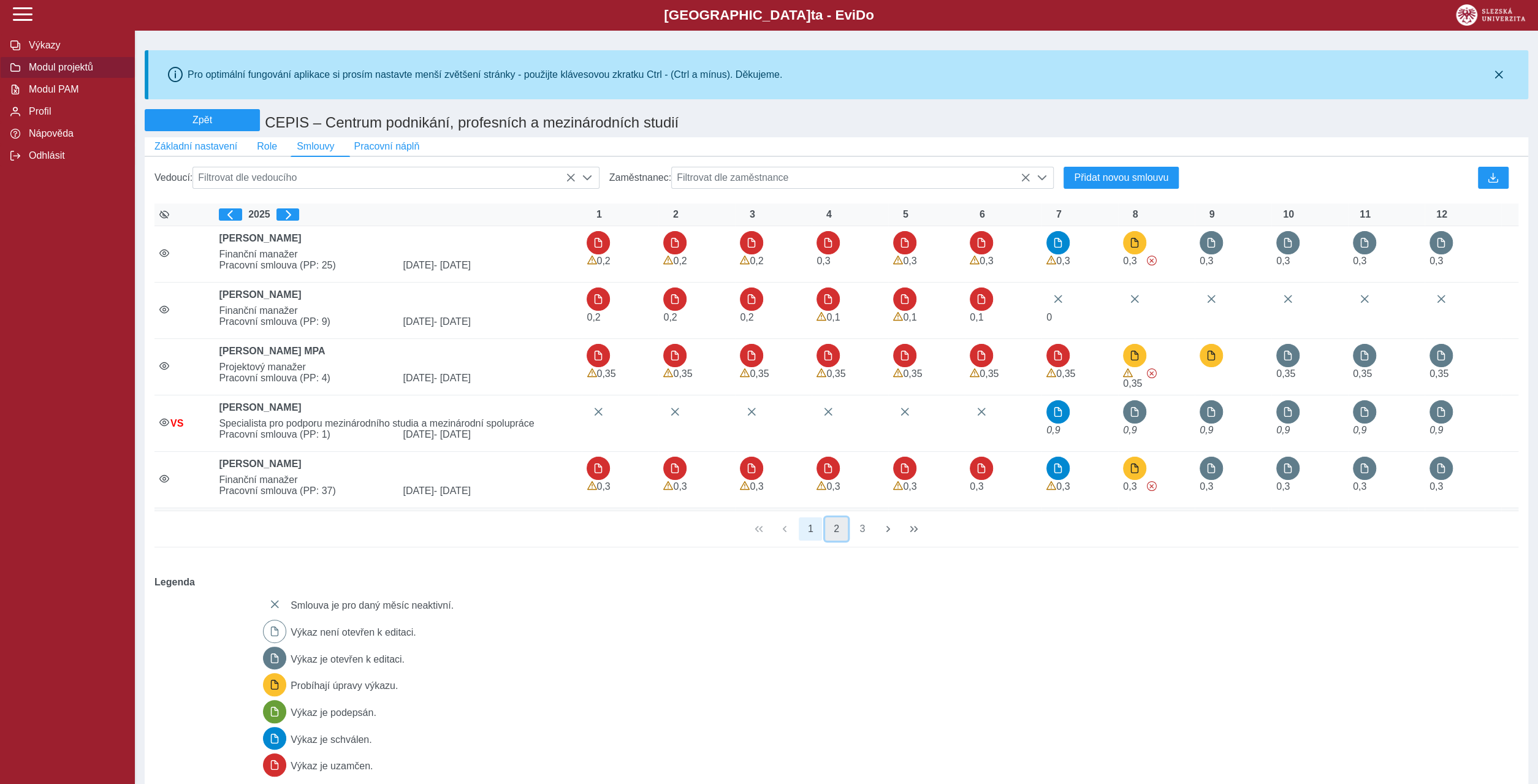
click at [836, 517] on button "2" at bounding box center [836, 529] width 23 height 23
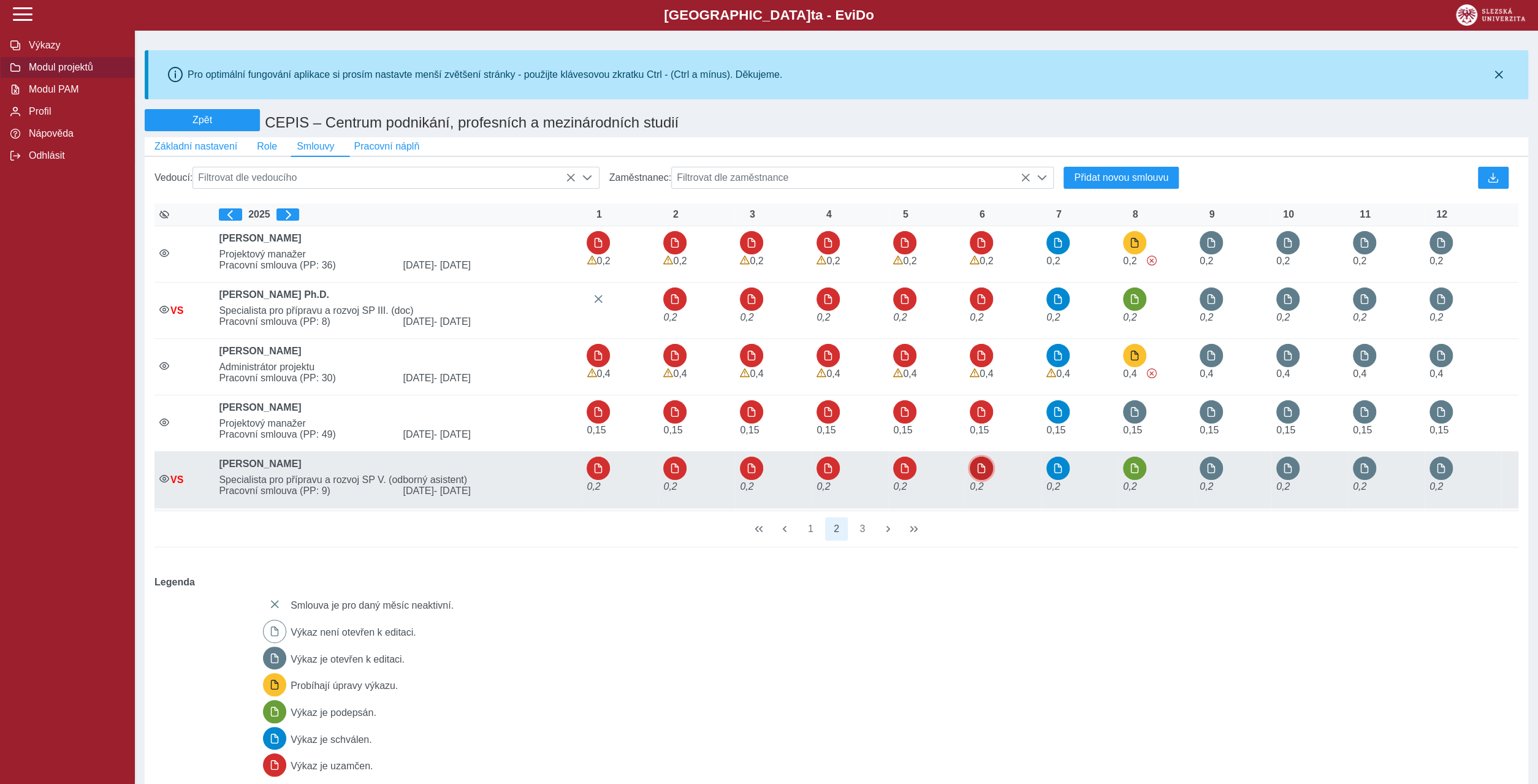
click at [986, 456] on button "button" at bounding box center [981, 468] width 23 height 23
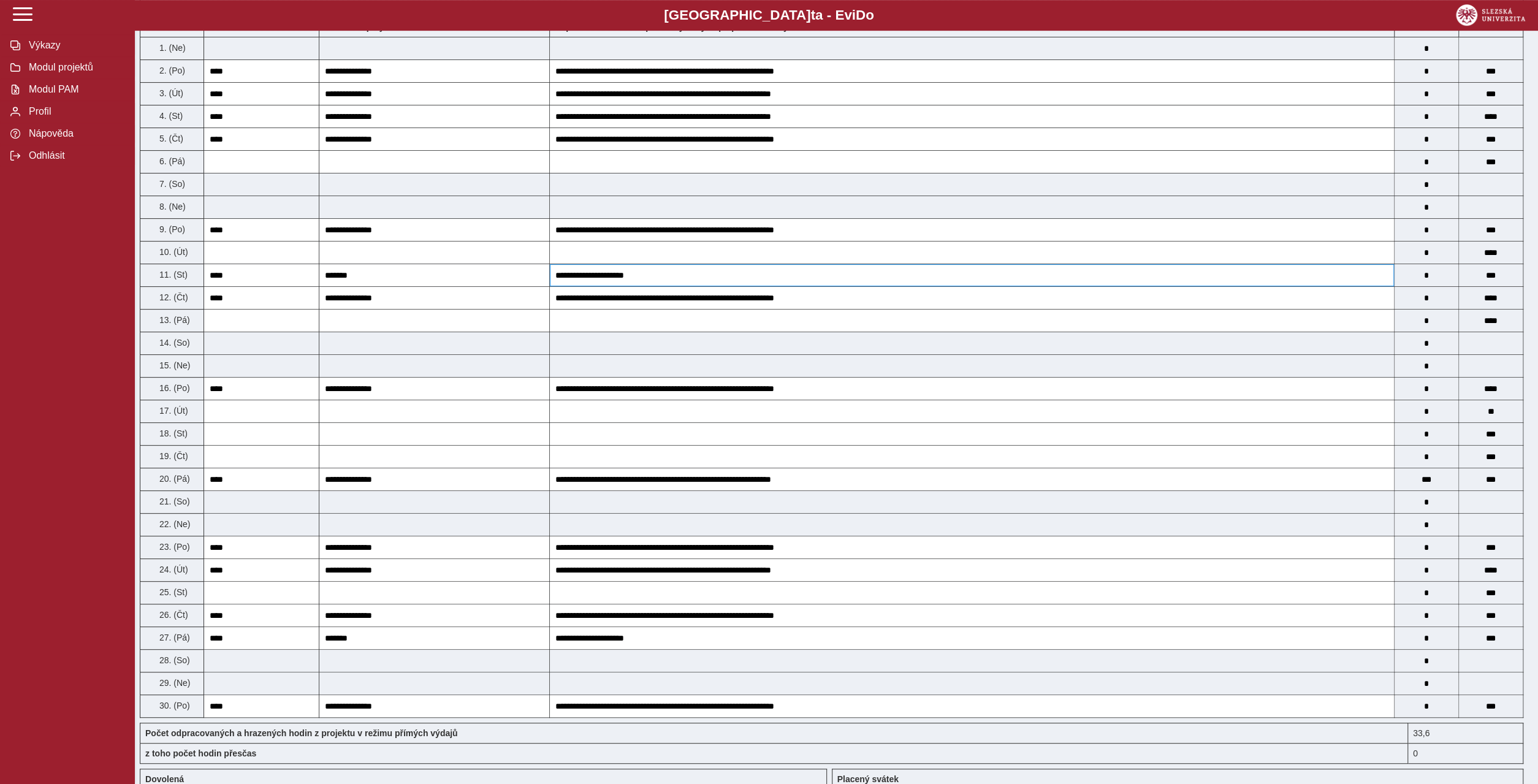
scroll to position [294, 0]
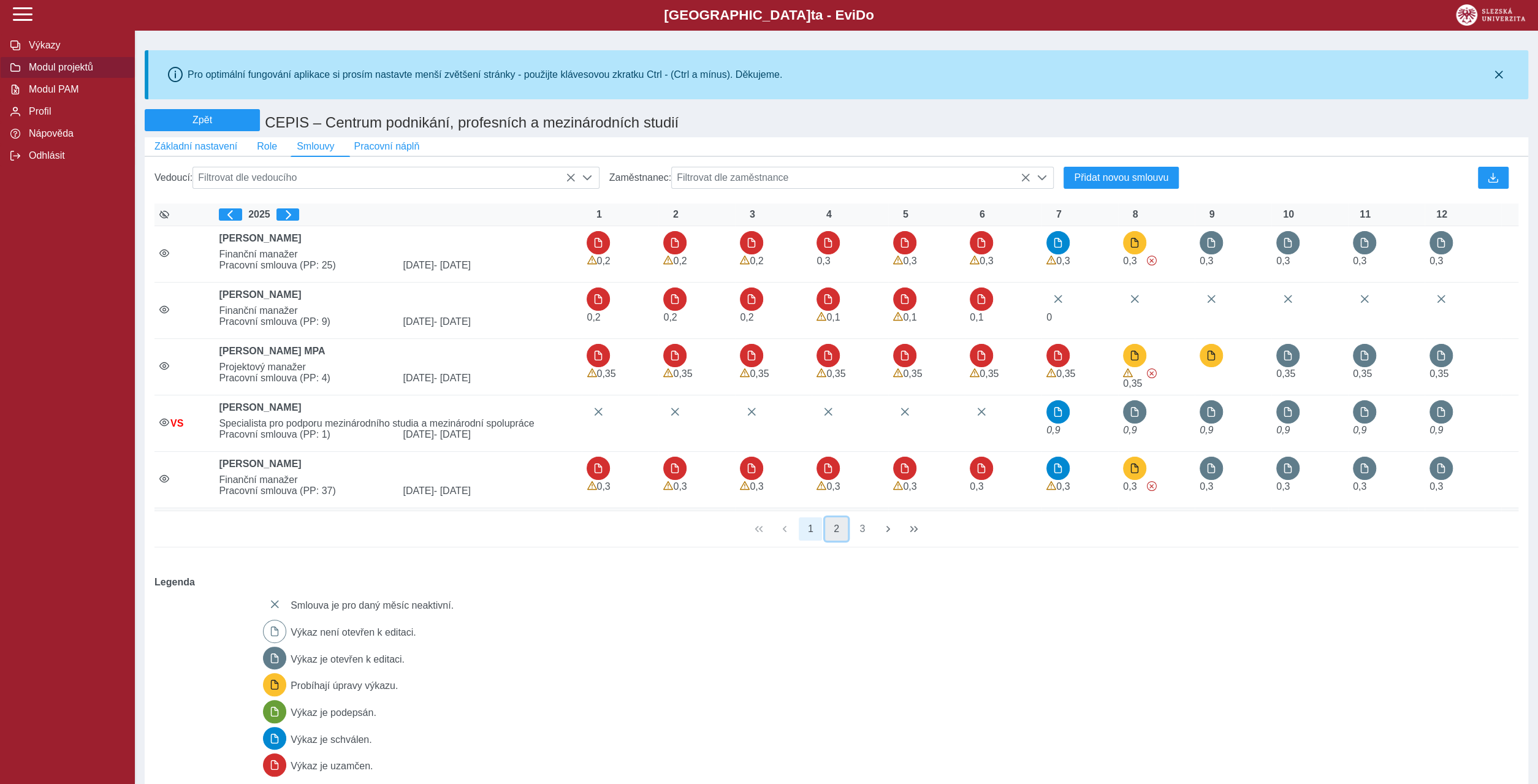
click at [838, 517] on button "2" at bounding box center [836, 529] width 23 height 23
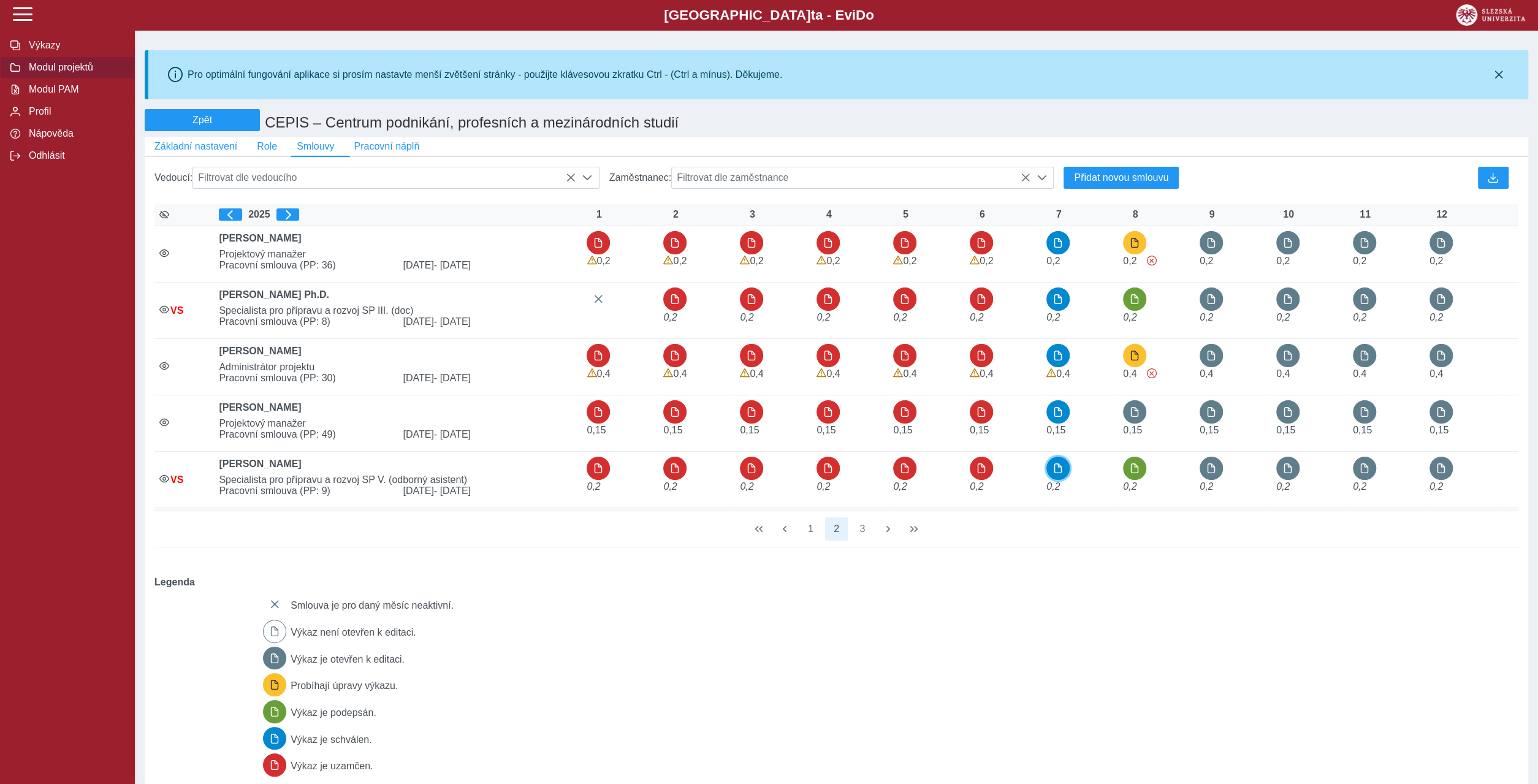
click at [1053, 464] on span "button" at bounding box center [1058, 468] width 10 height 10
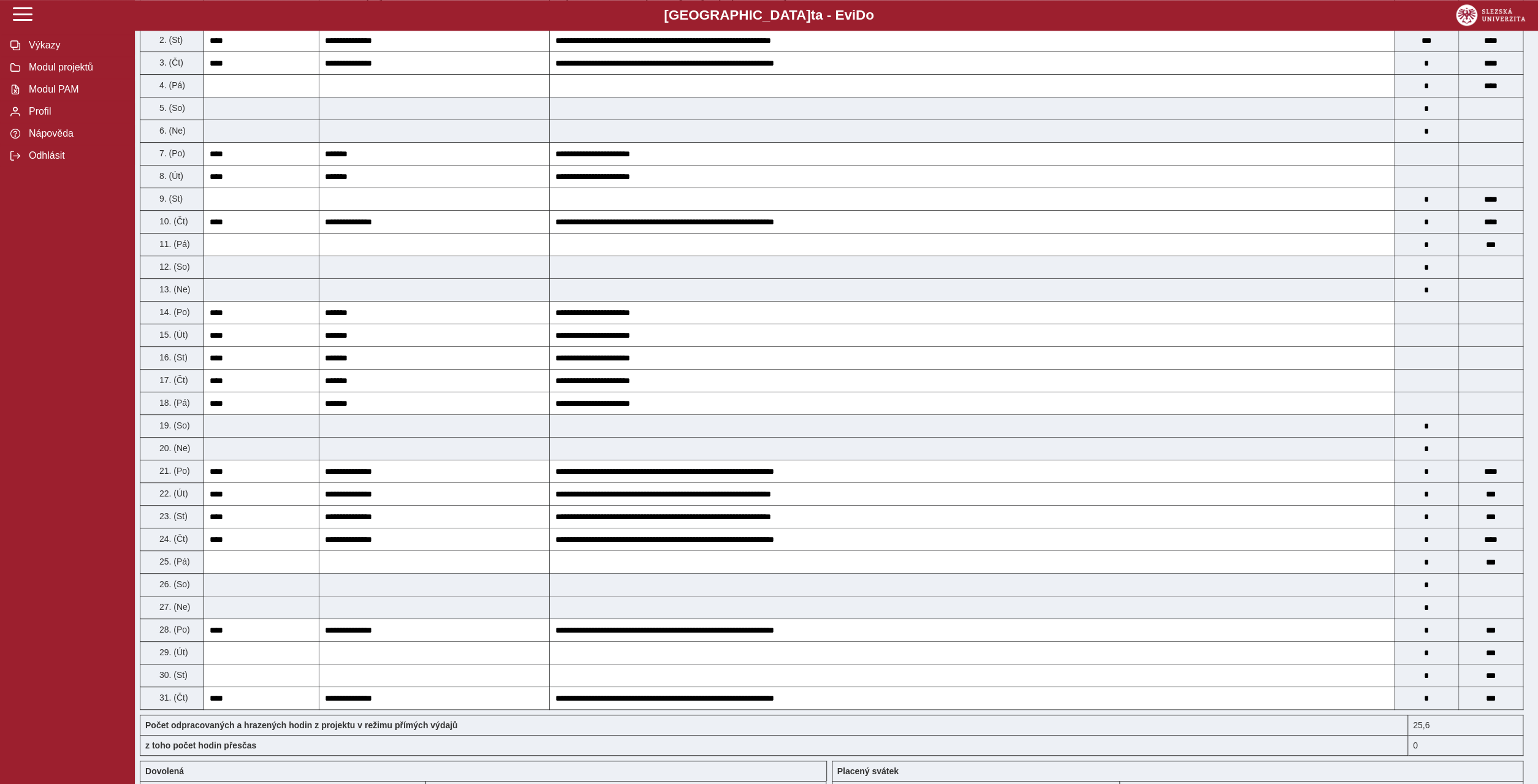
scroll to position [353, 0]
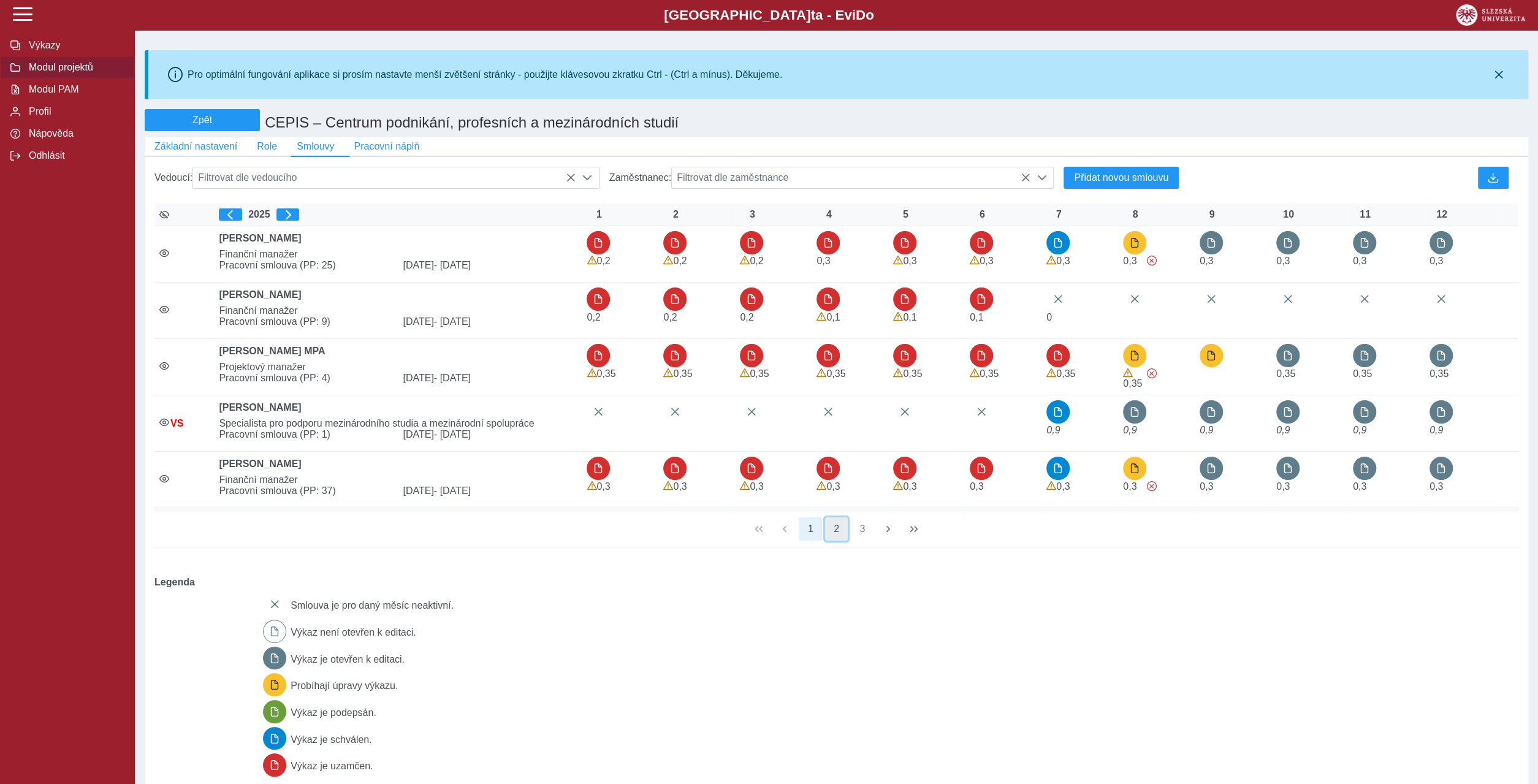
click at [836, 517] on button "2" at bounding box center [836, 529] width 23 height 23
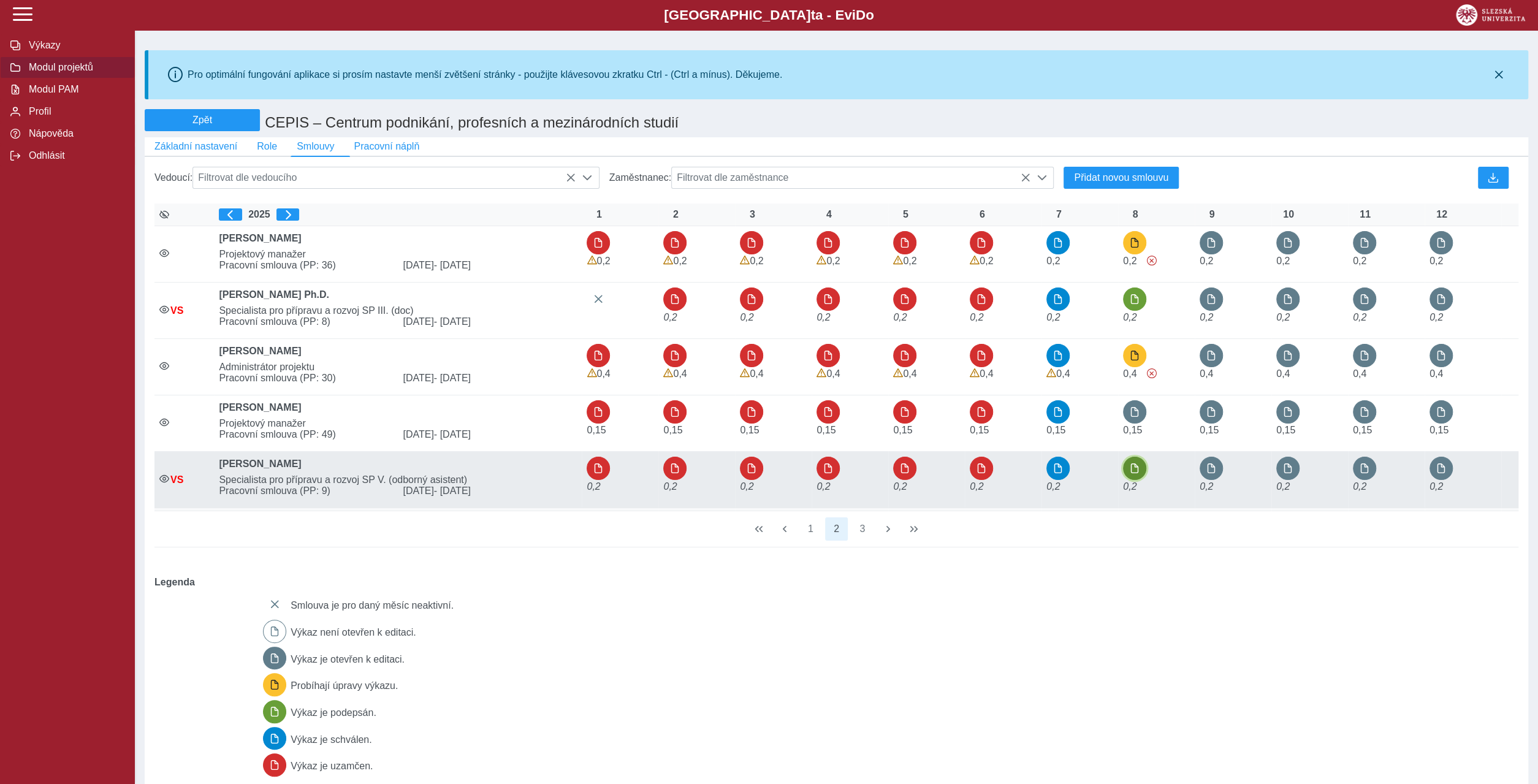
click at [1133, 464] on span "button" at bounding box center [1134, 468] width 10 height 10
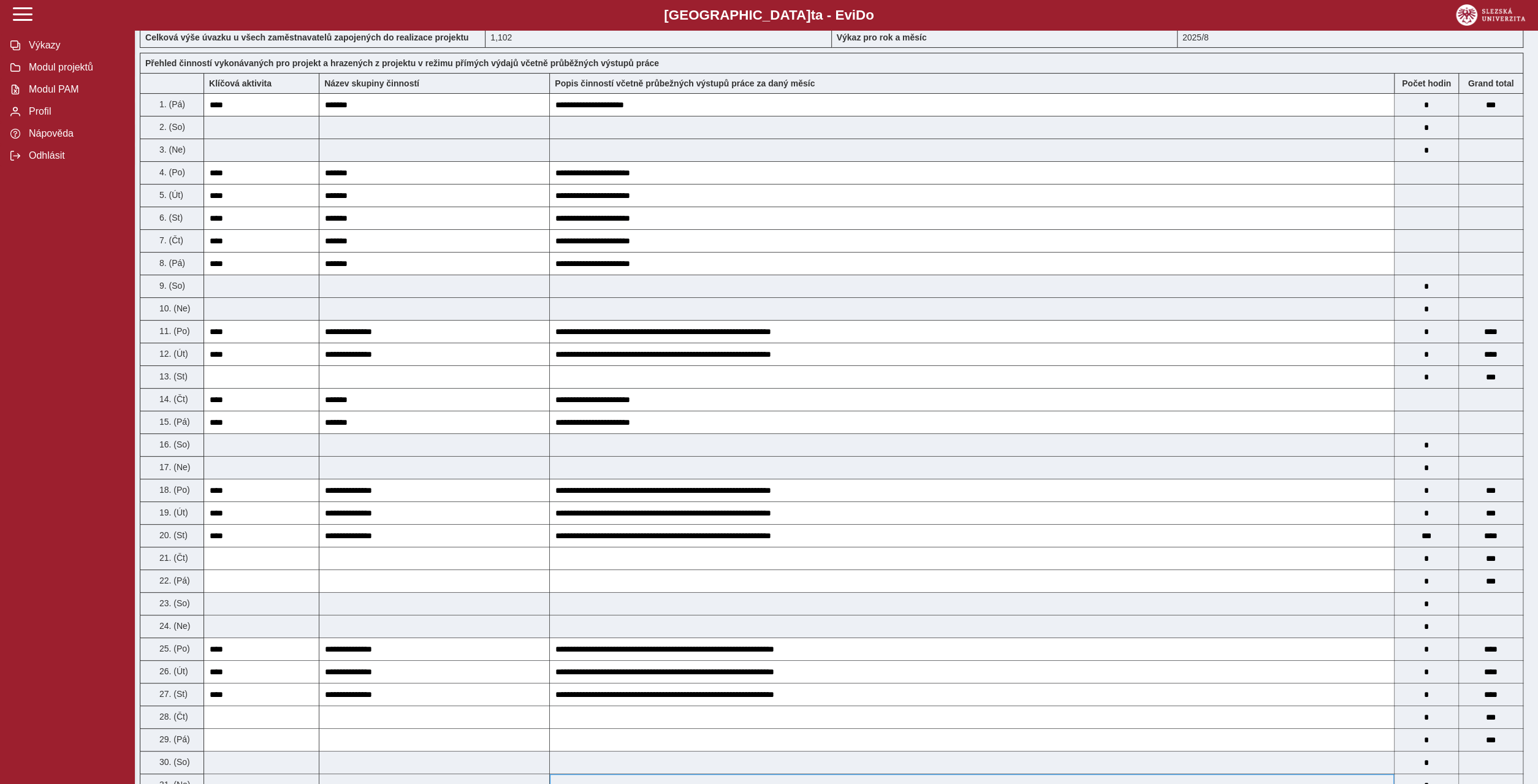
scroll to position [412, 0]
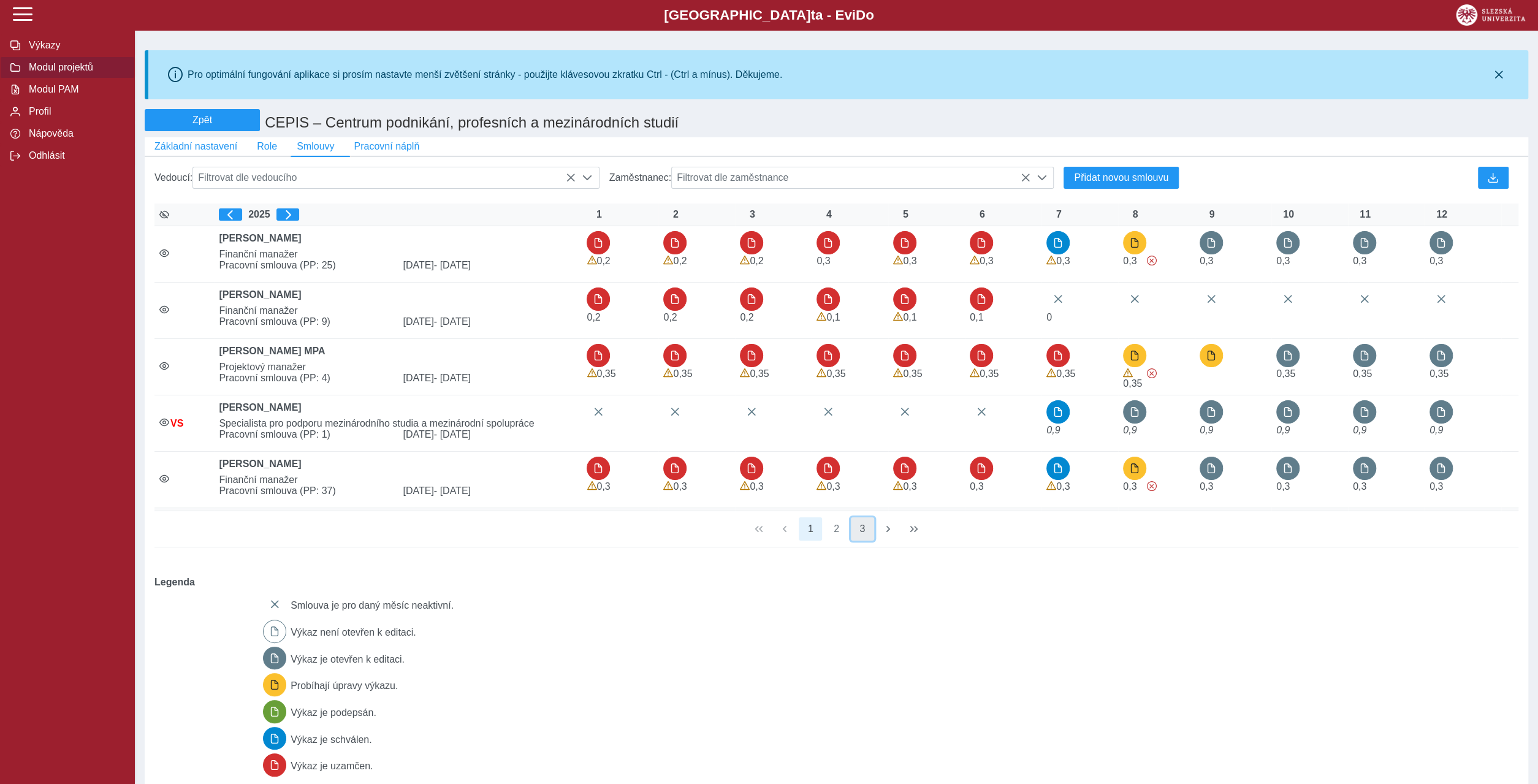
click at [858, 517] on button "3" at bounding box center [862, 529] width 23 height 23
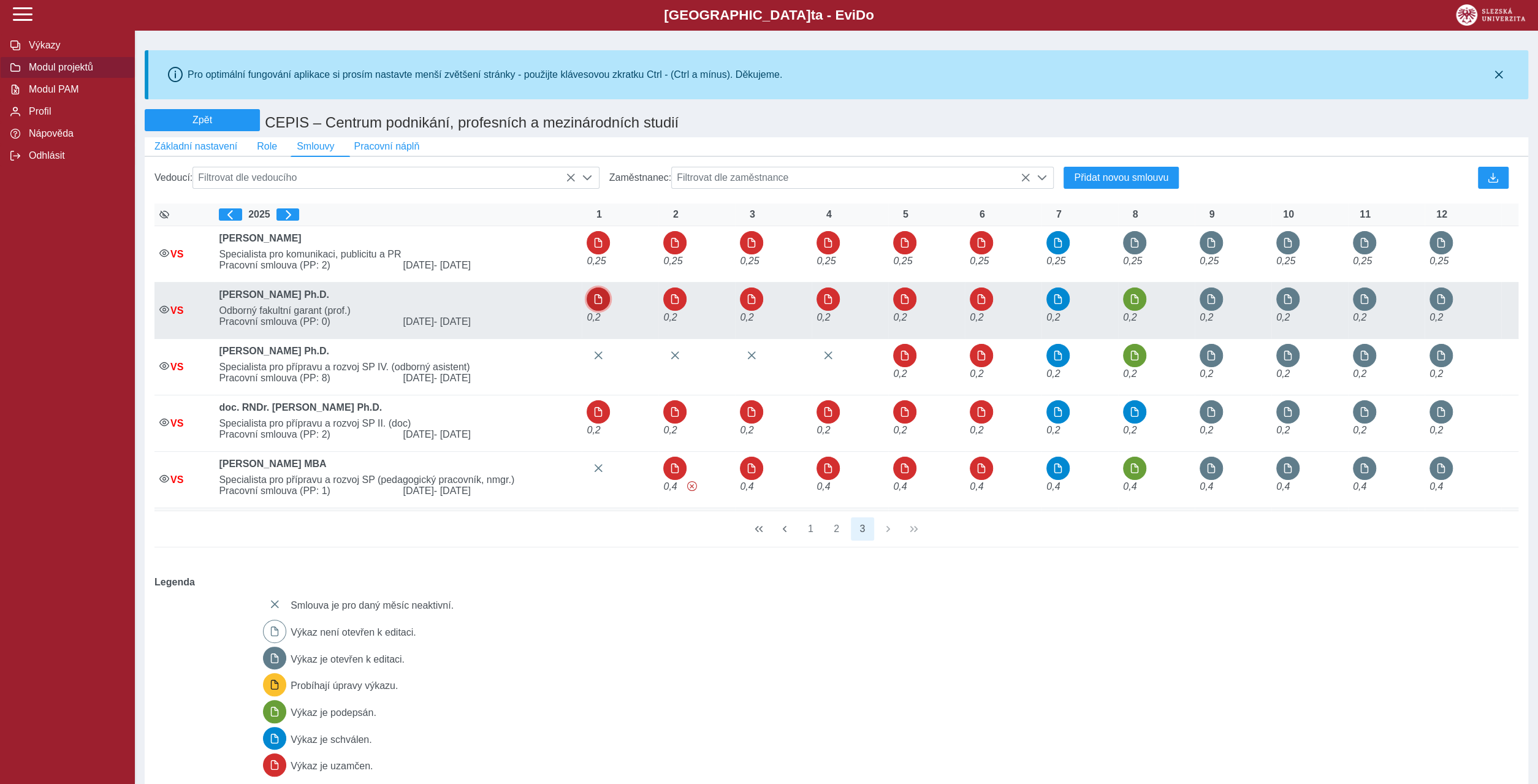
click at [594, 294] on span "button" at bounding box center [599, 299] width 10 height 10
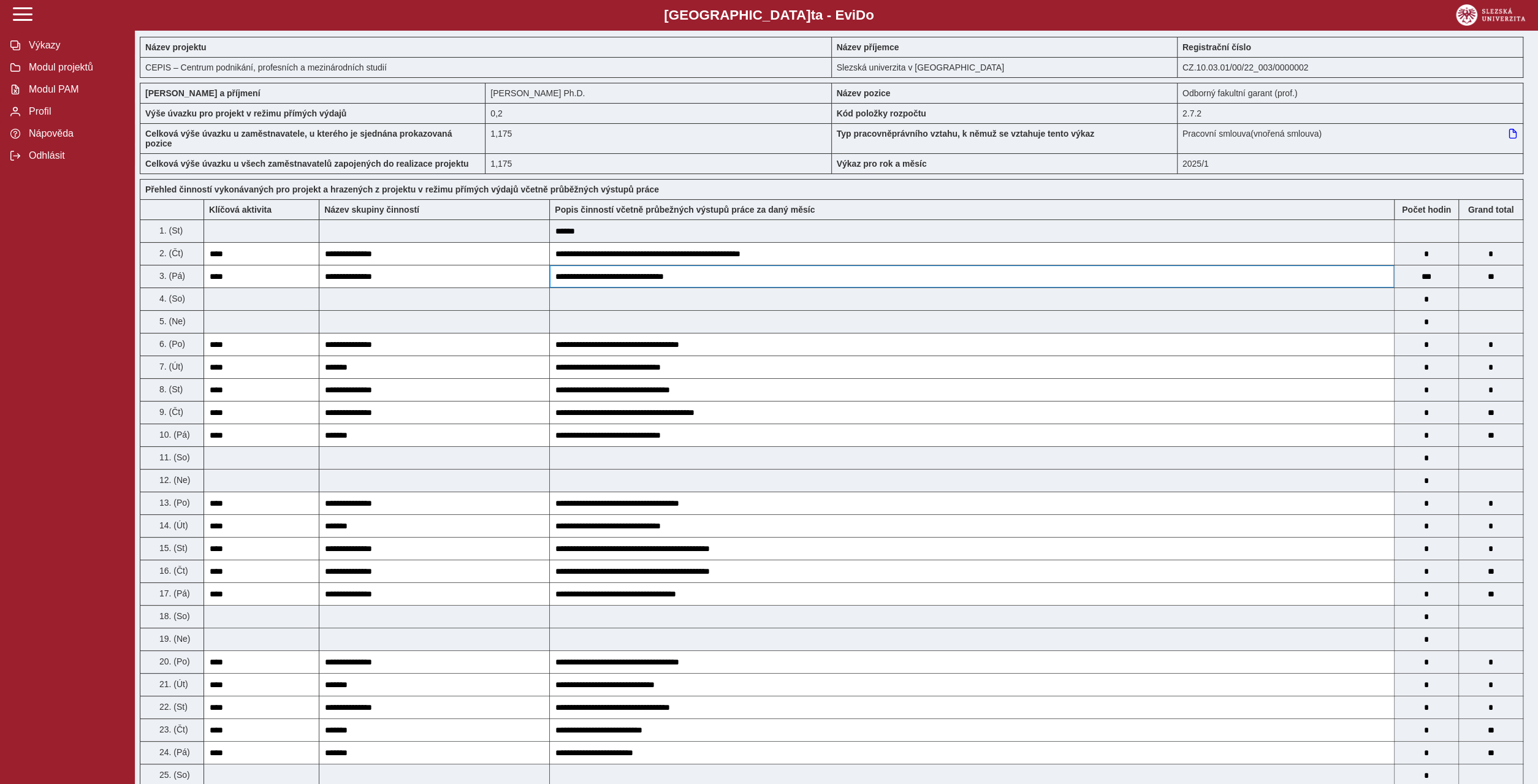
scroll to position [59, 0]
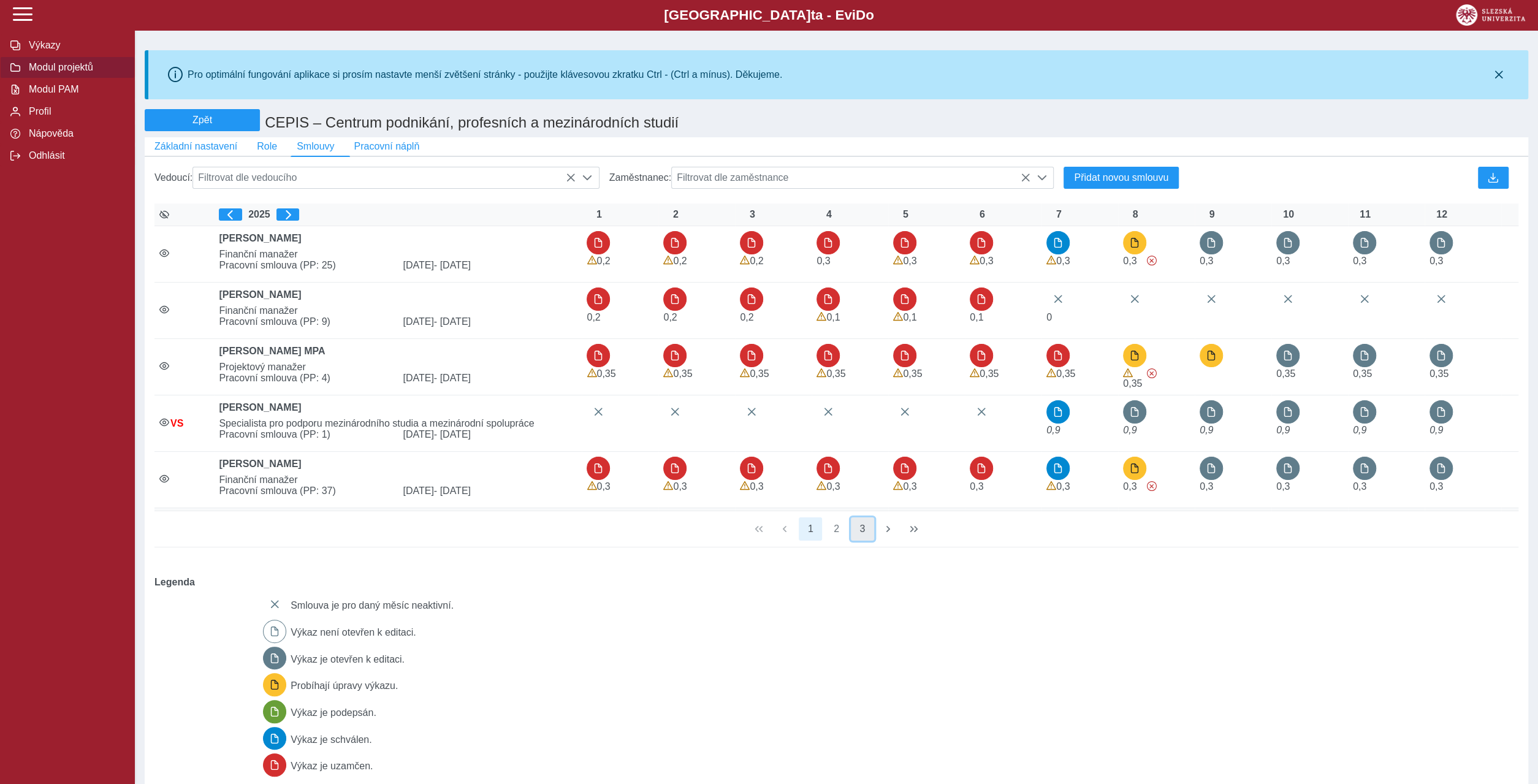
click at [860, 517] on button "3" at bounding box center [862, 529] width 23 height 23
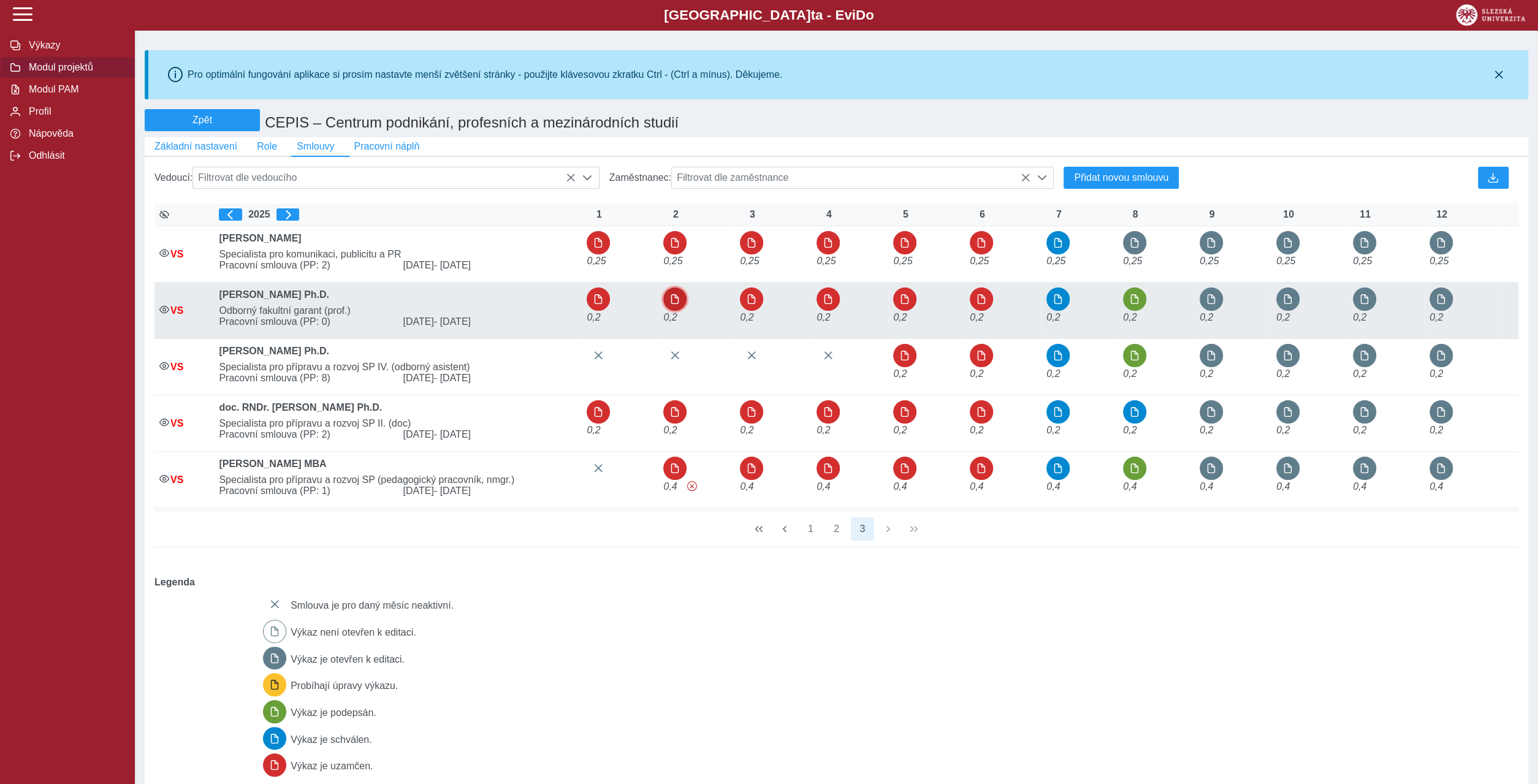
click at [670, 294] on span "button" at bounding box center [675, 299] width 10 height 10
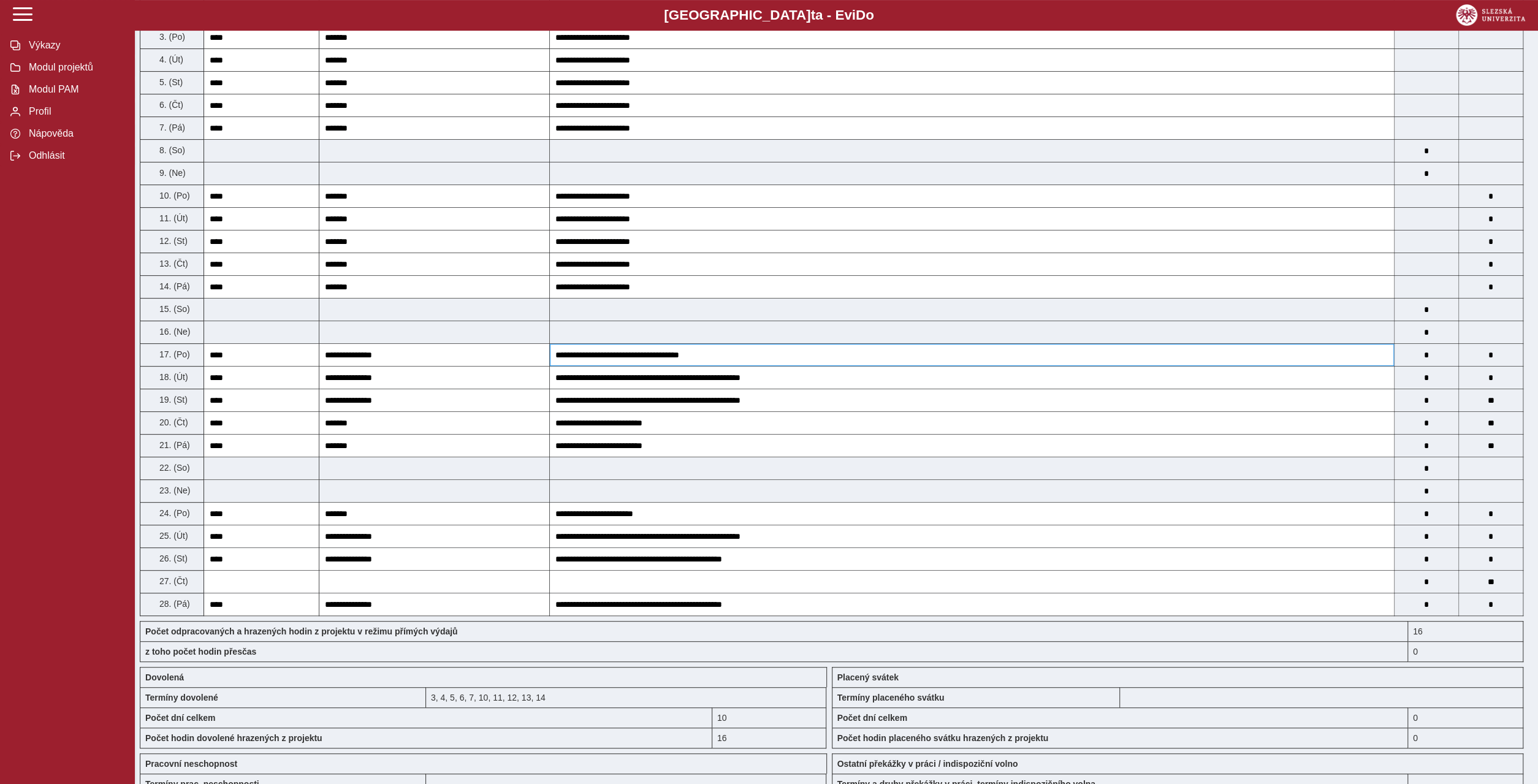
scroll to position [353, 0]
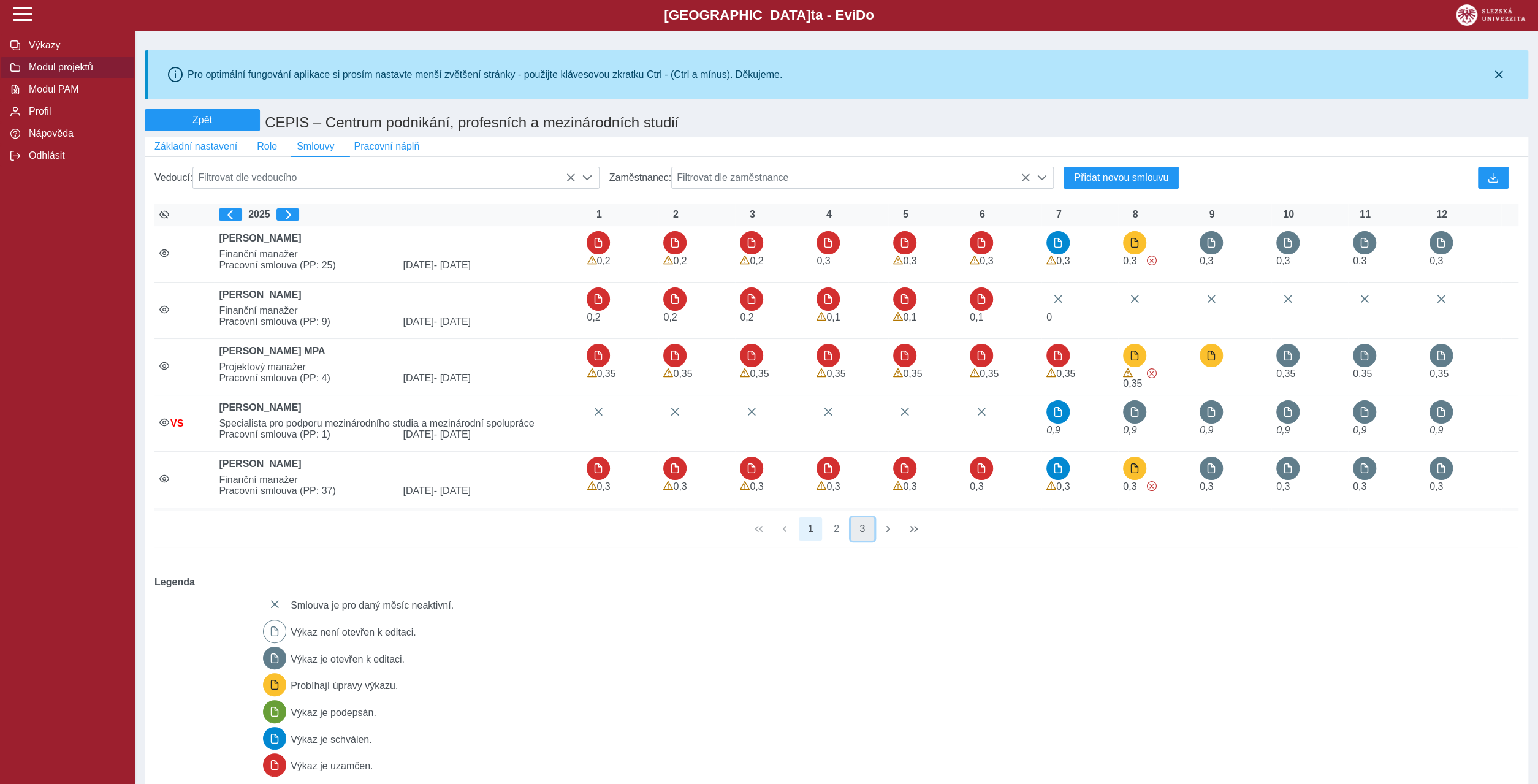
click at [858, 517] on button "3" at bounding box center [862, 529] width 23 height 23
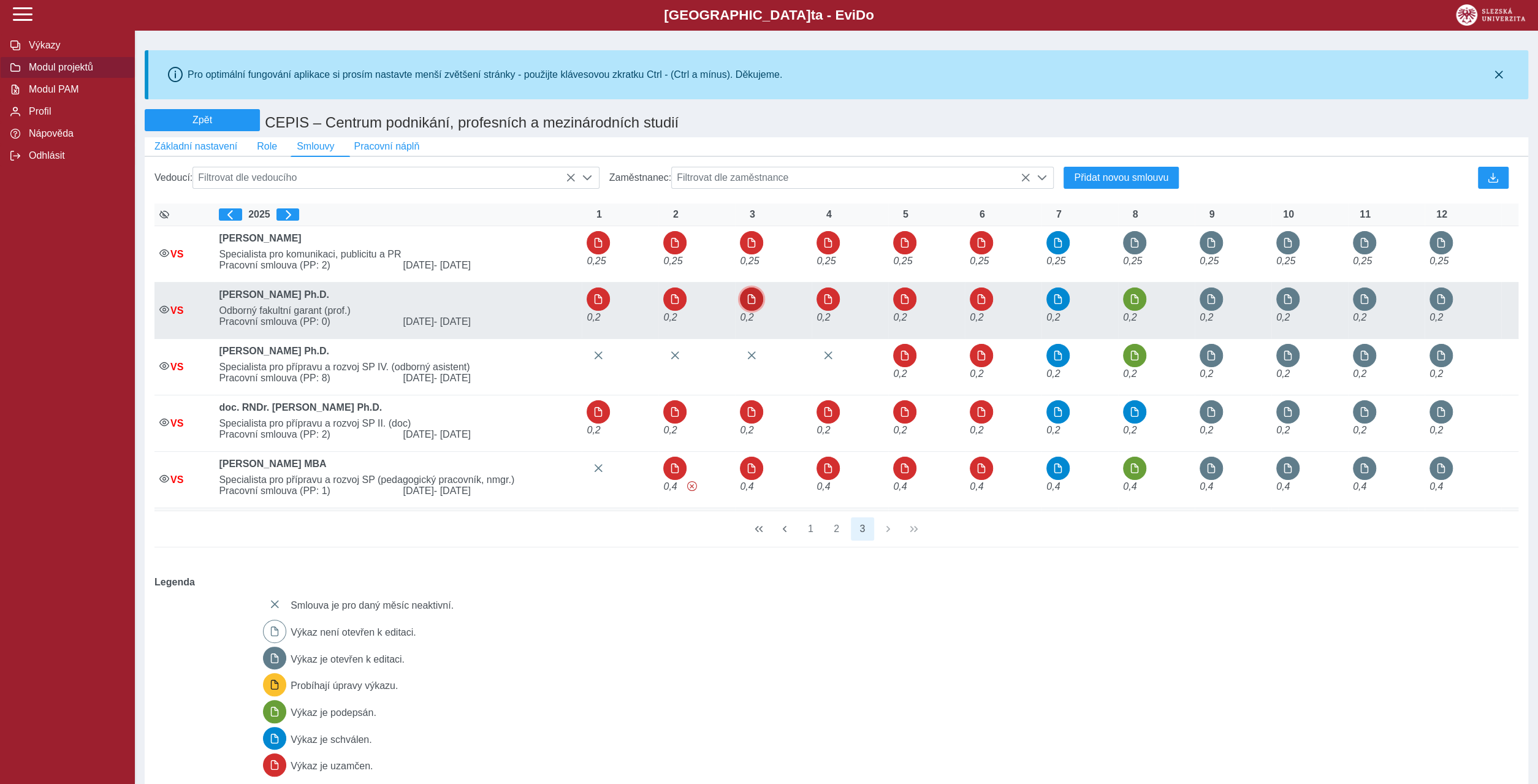
click at [749, 294] on span "button" at bounding box center [751, 299] width 10 height 10
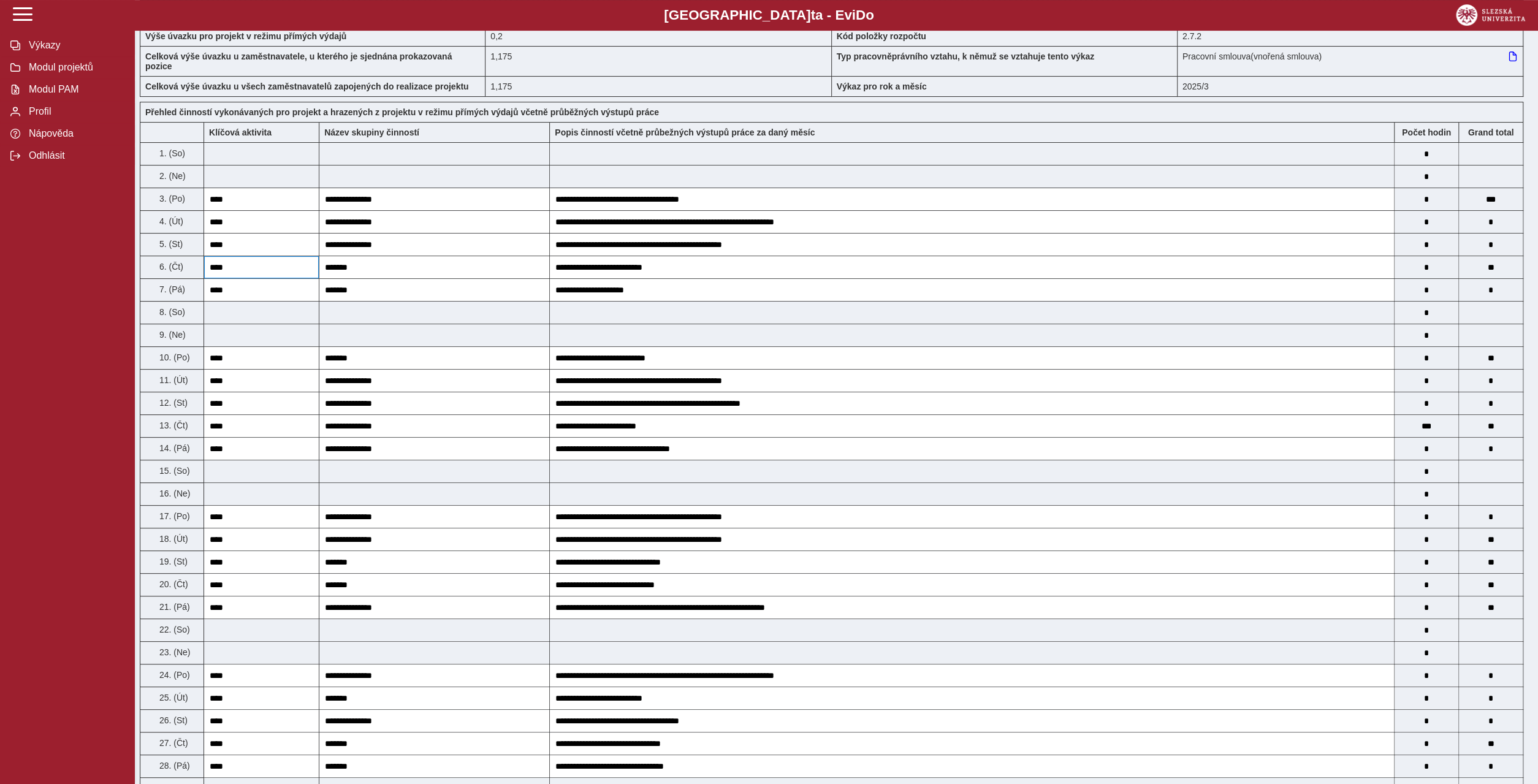
scroll to position [177, 0]
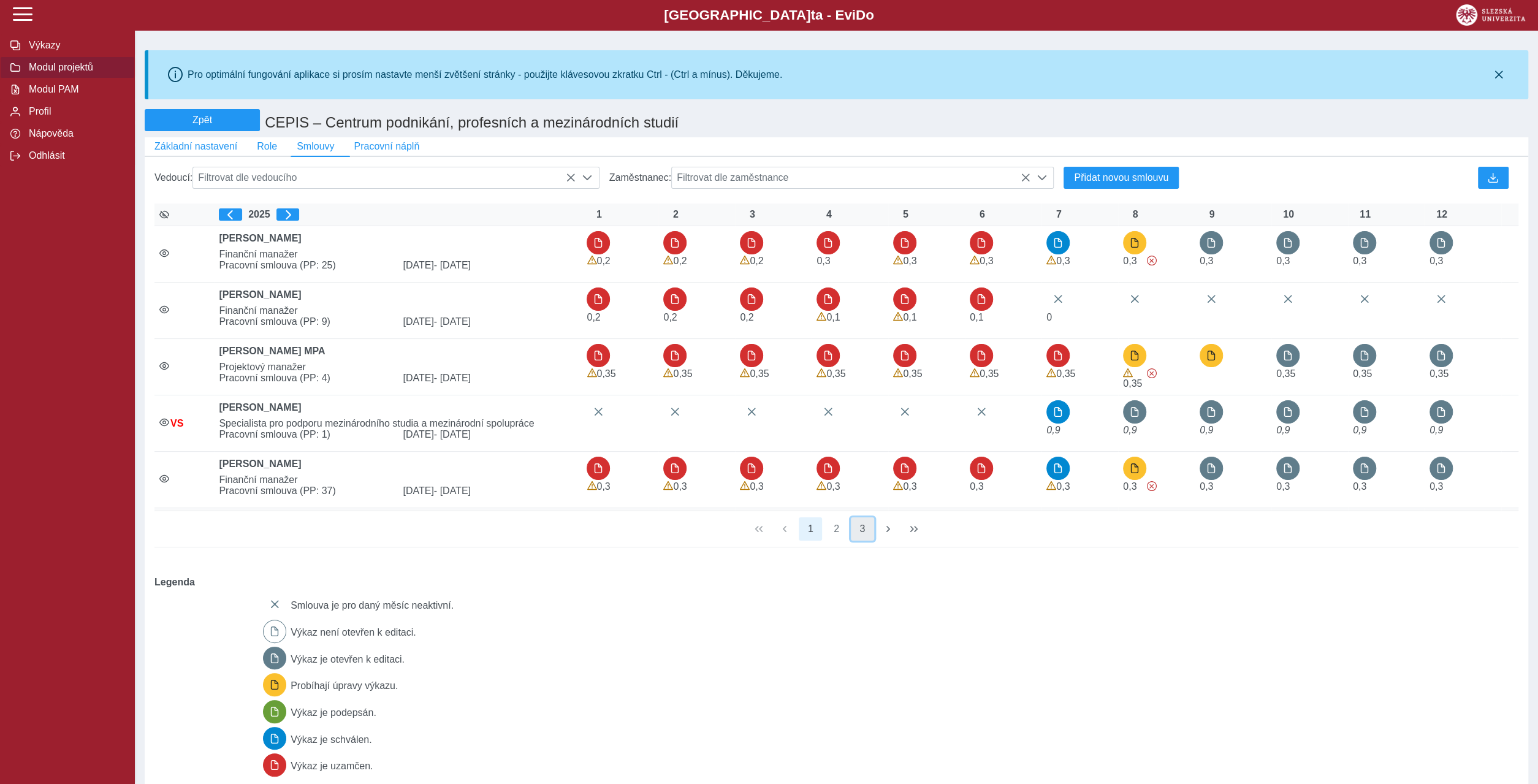
click at [858, 517] on button "3" at bounding box center [862, 529] width 23 height 23
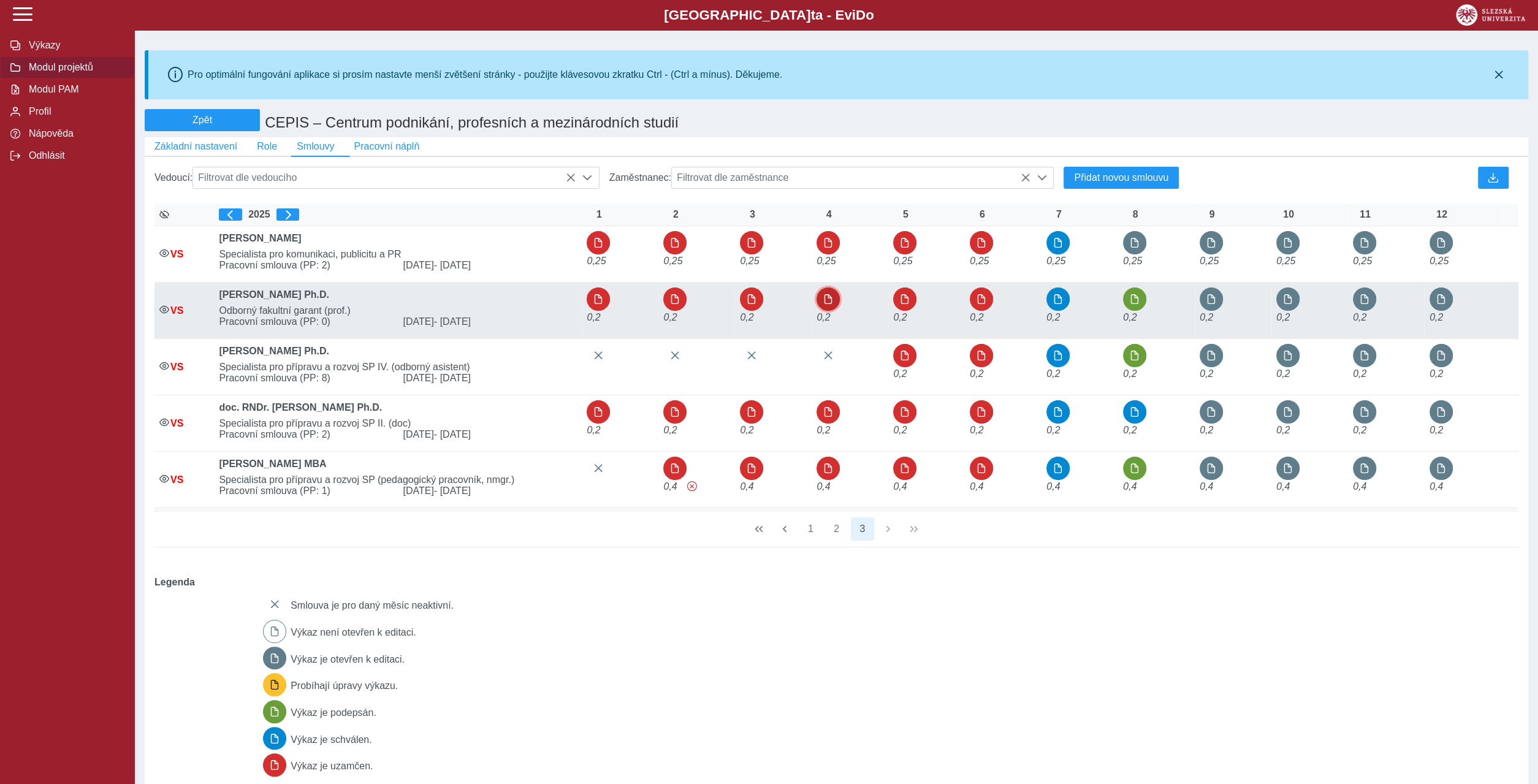
click at [828, 288] on button "button" at bounding box center [827, 299] width 23 height 23
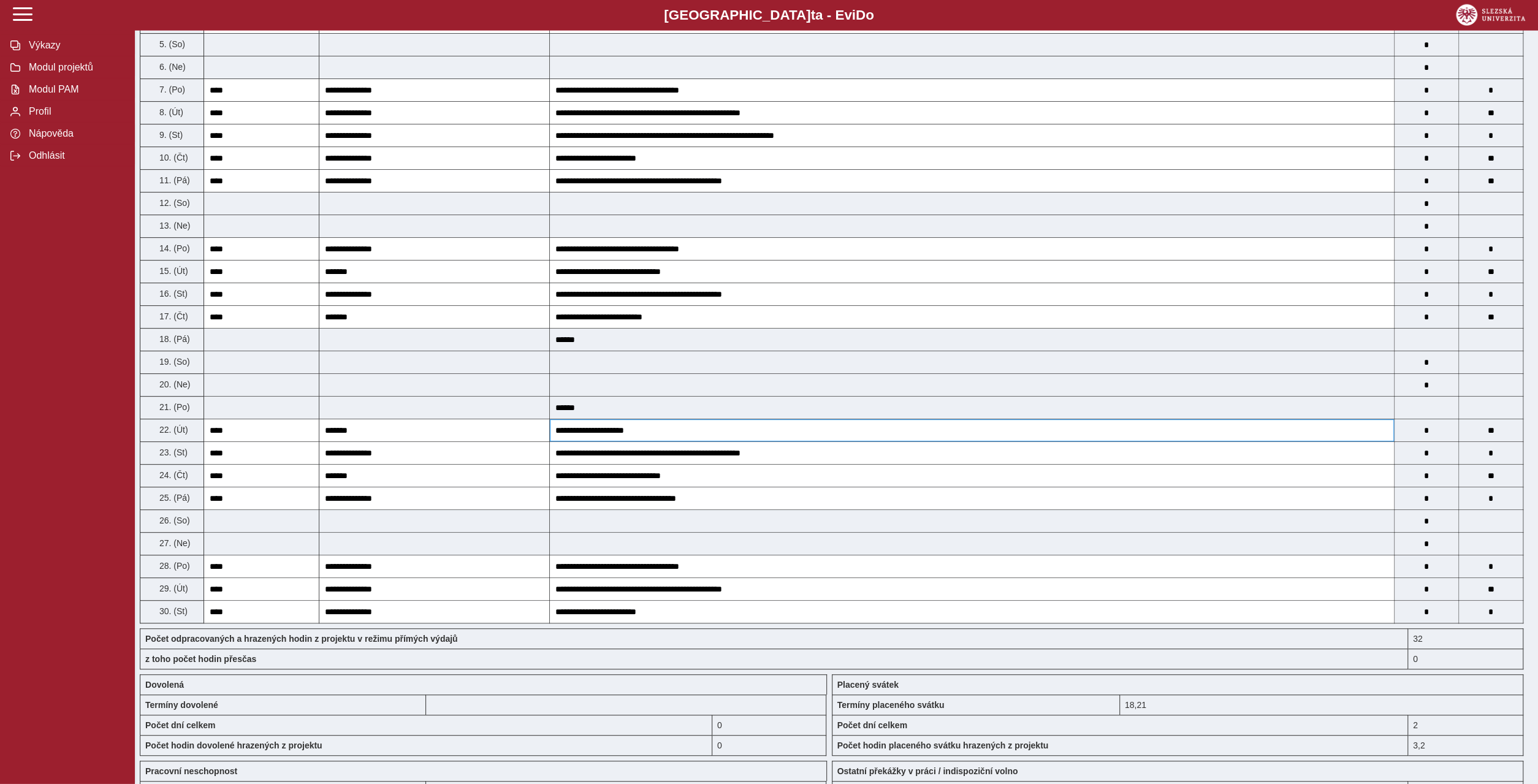
scroll to position [412, 0]
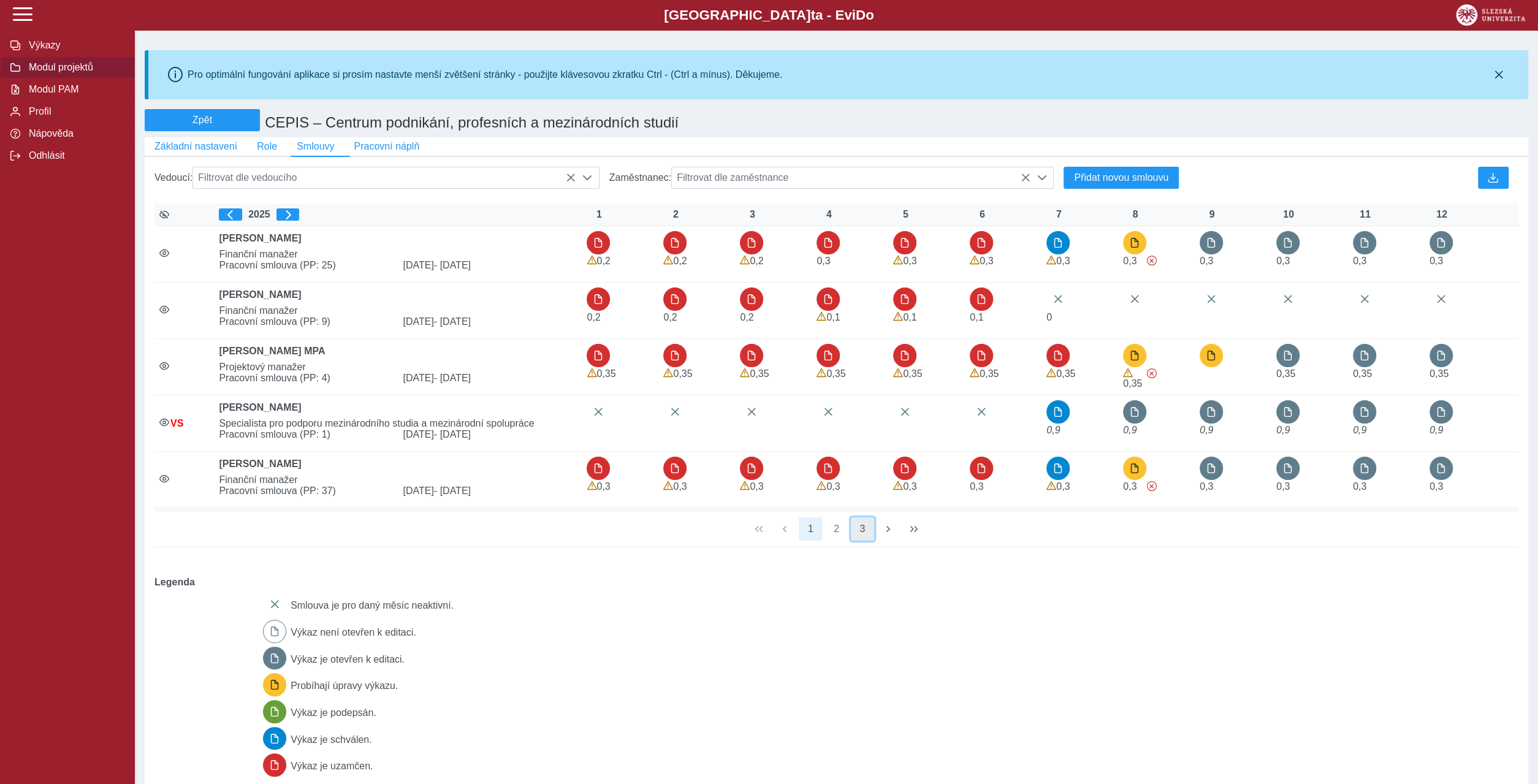
click at [863, 517] on button "3" at bounding box center [862, 529] width 23 height 23
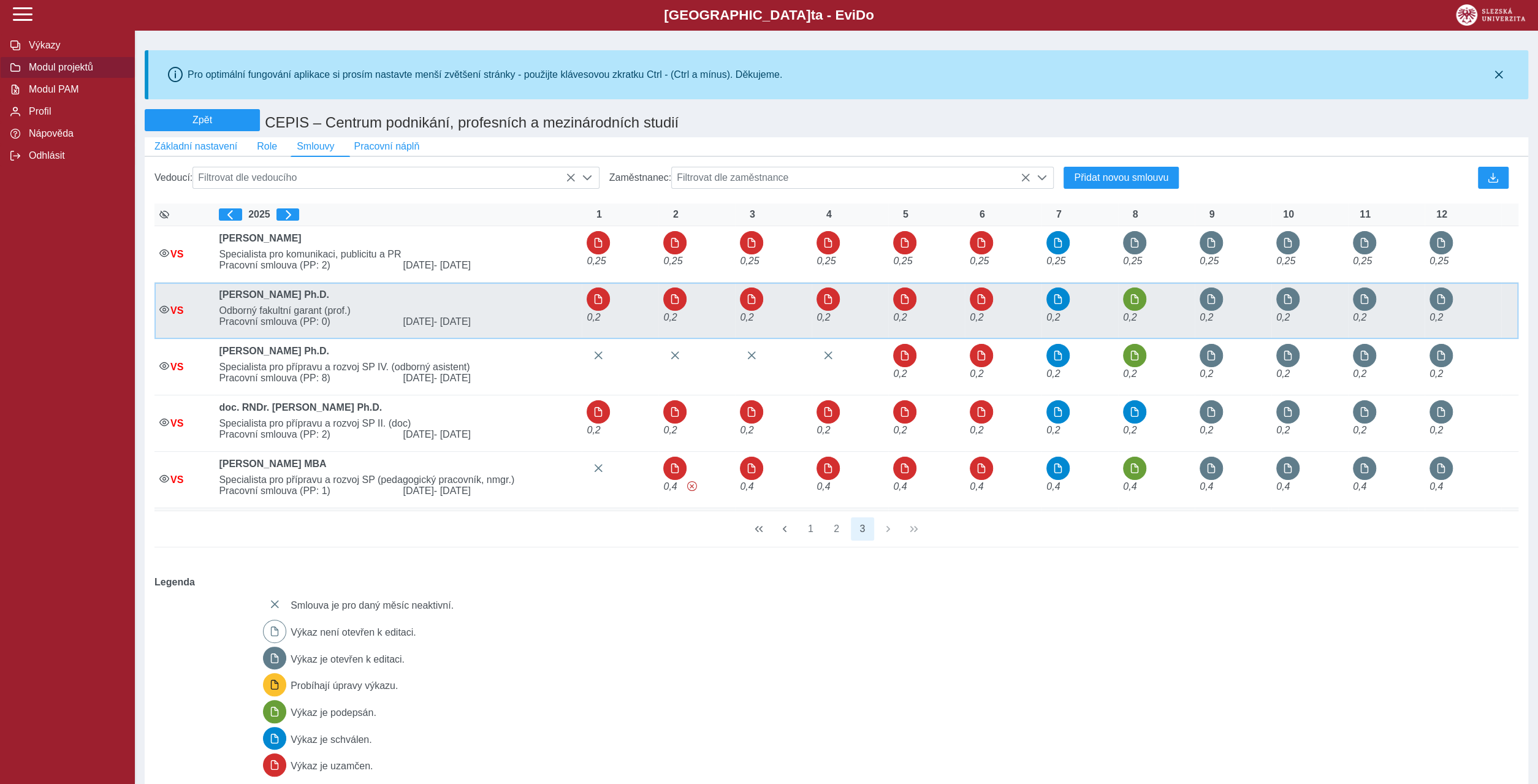
click at [925, 283] on td "0,2" at bounding box center [926, 311] width 77 height 56
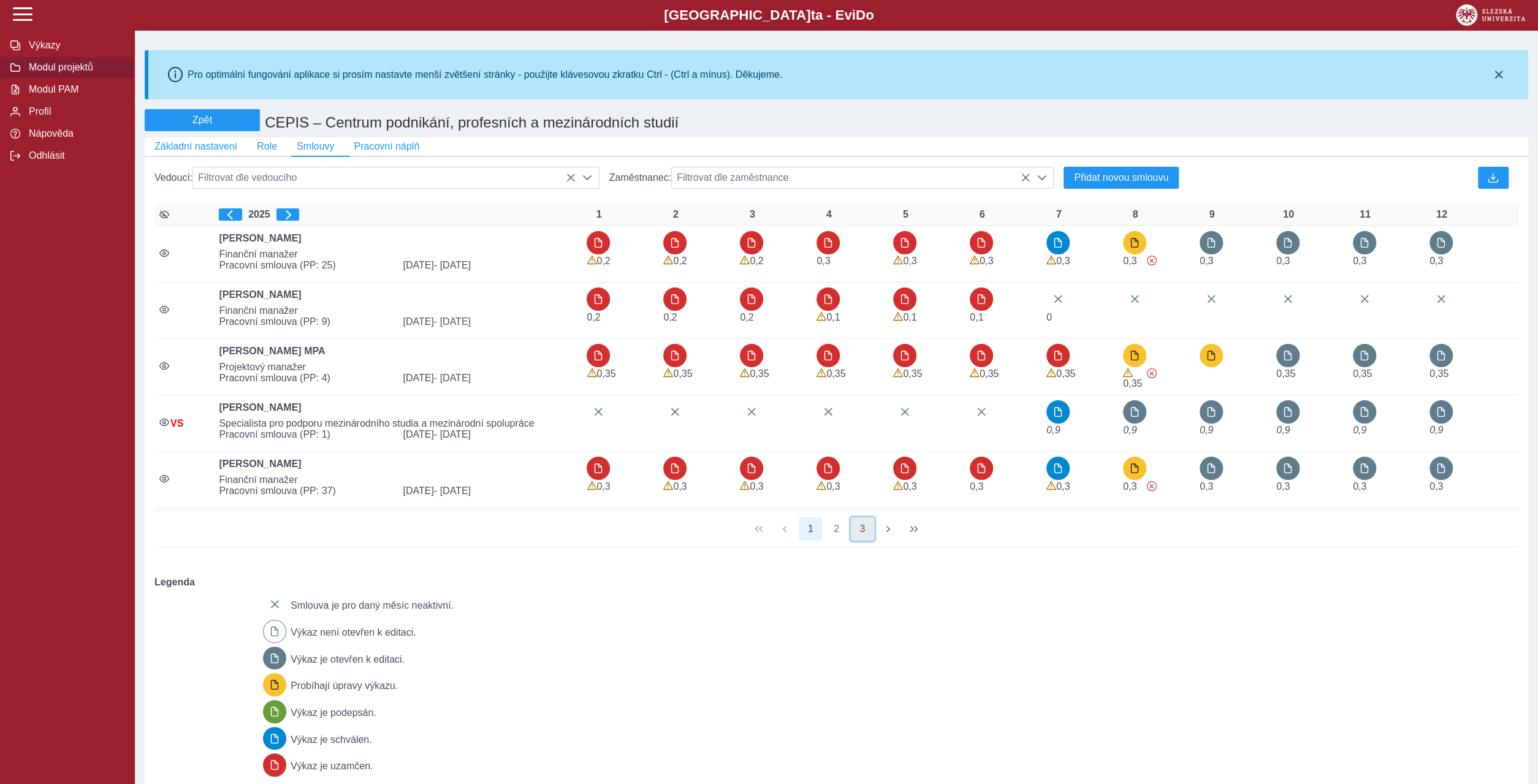
click at [858, 517] on button "3" at bounding box center [862, 529] width 23 height 23
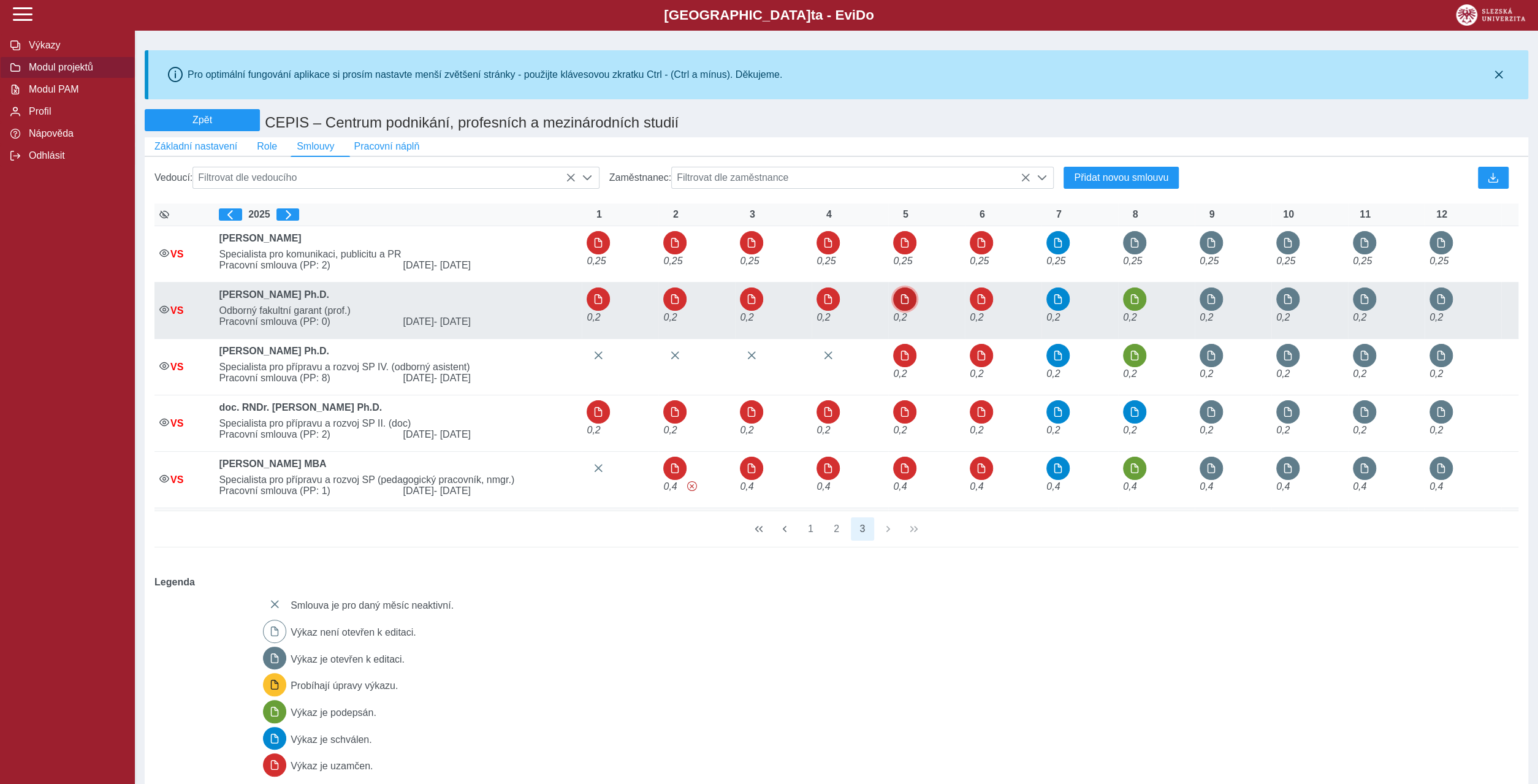
click at [905, 294] on span "button" at bounding box center [904, 299] width 10 height 10
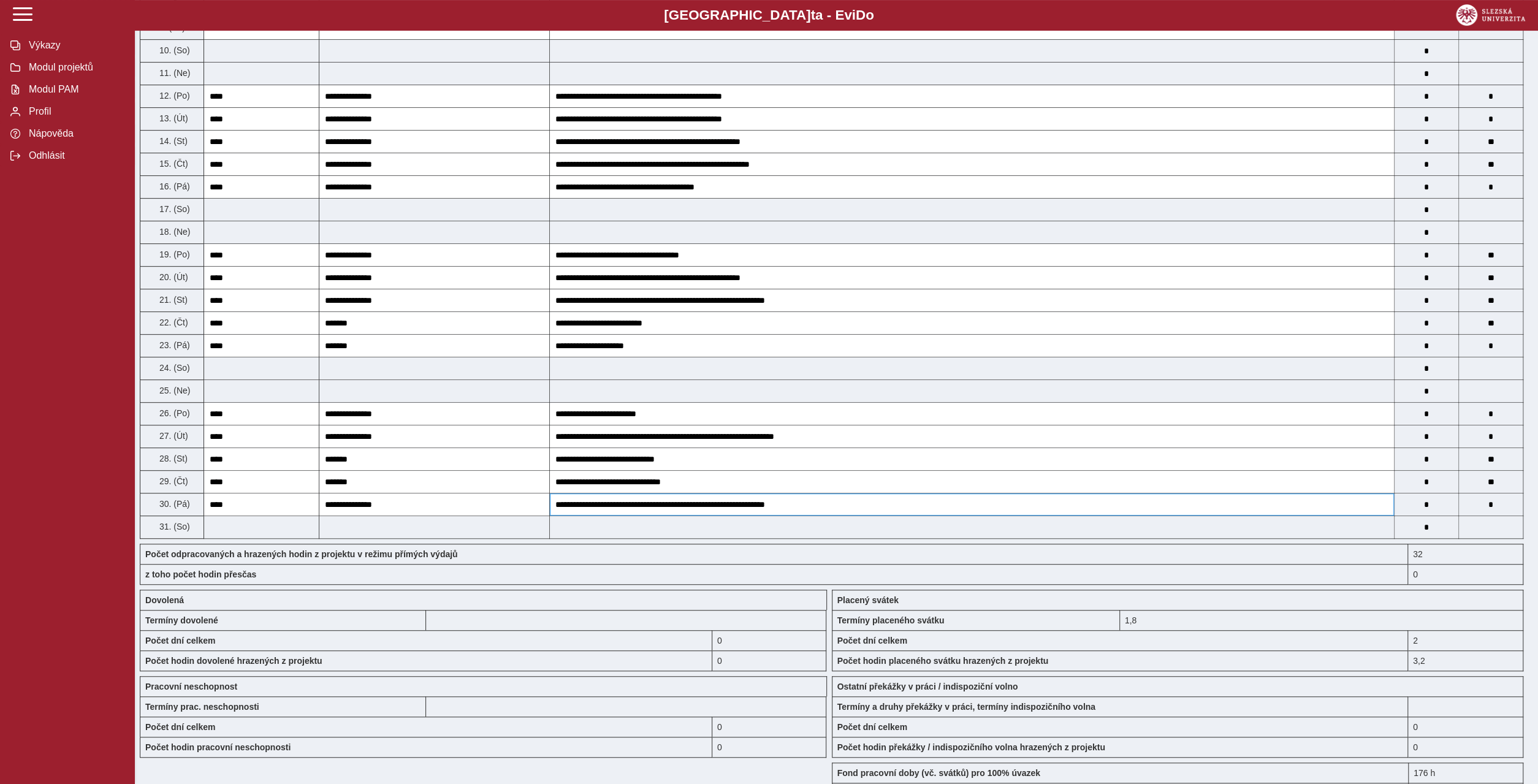
scroll to position [589, 0]
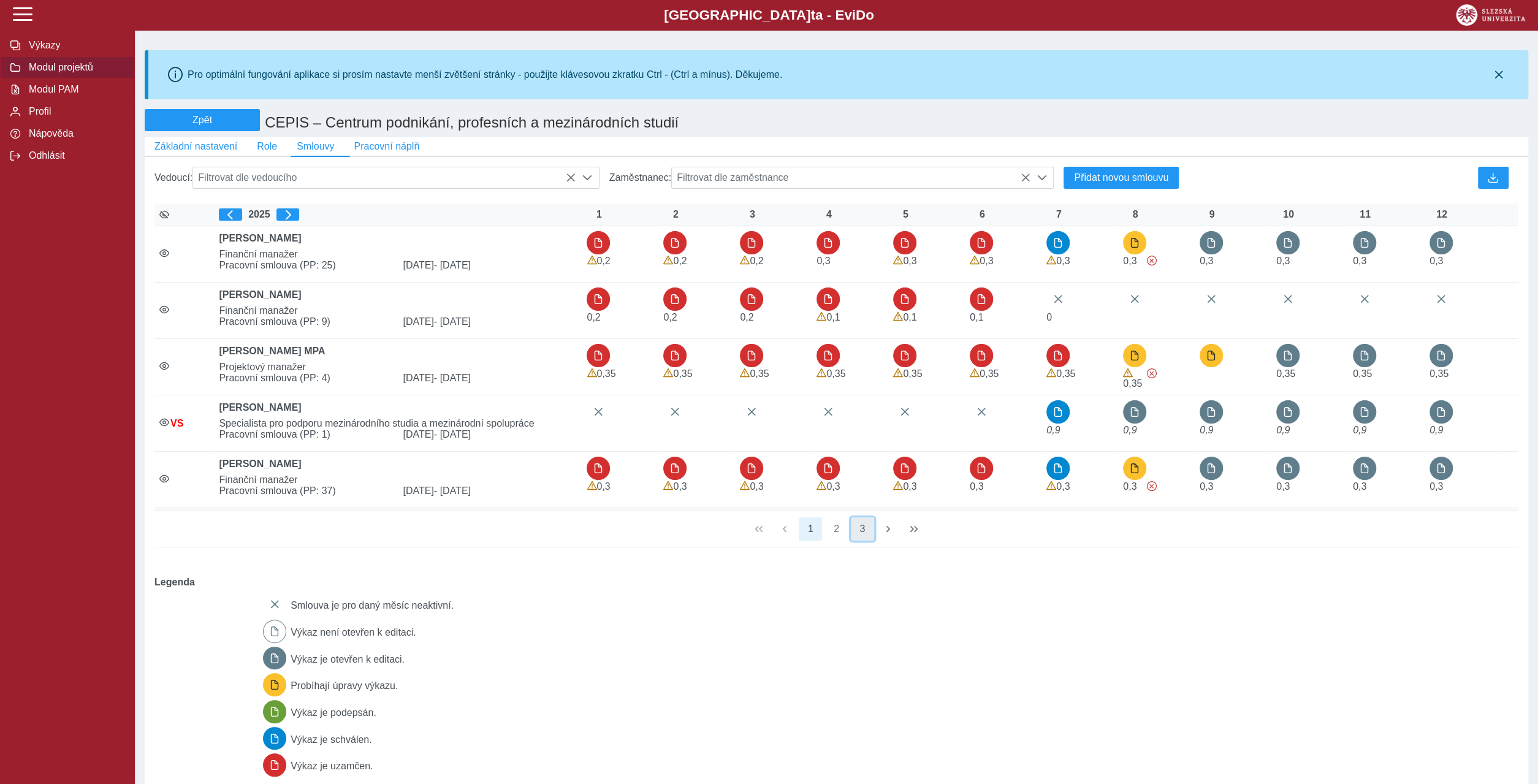
click at [860, 517] on button "3" at bounding box center [862, 529] width 23 height 23
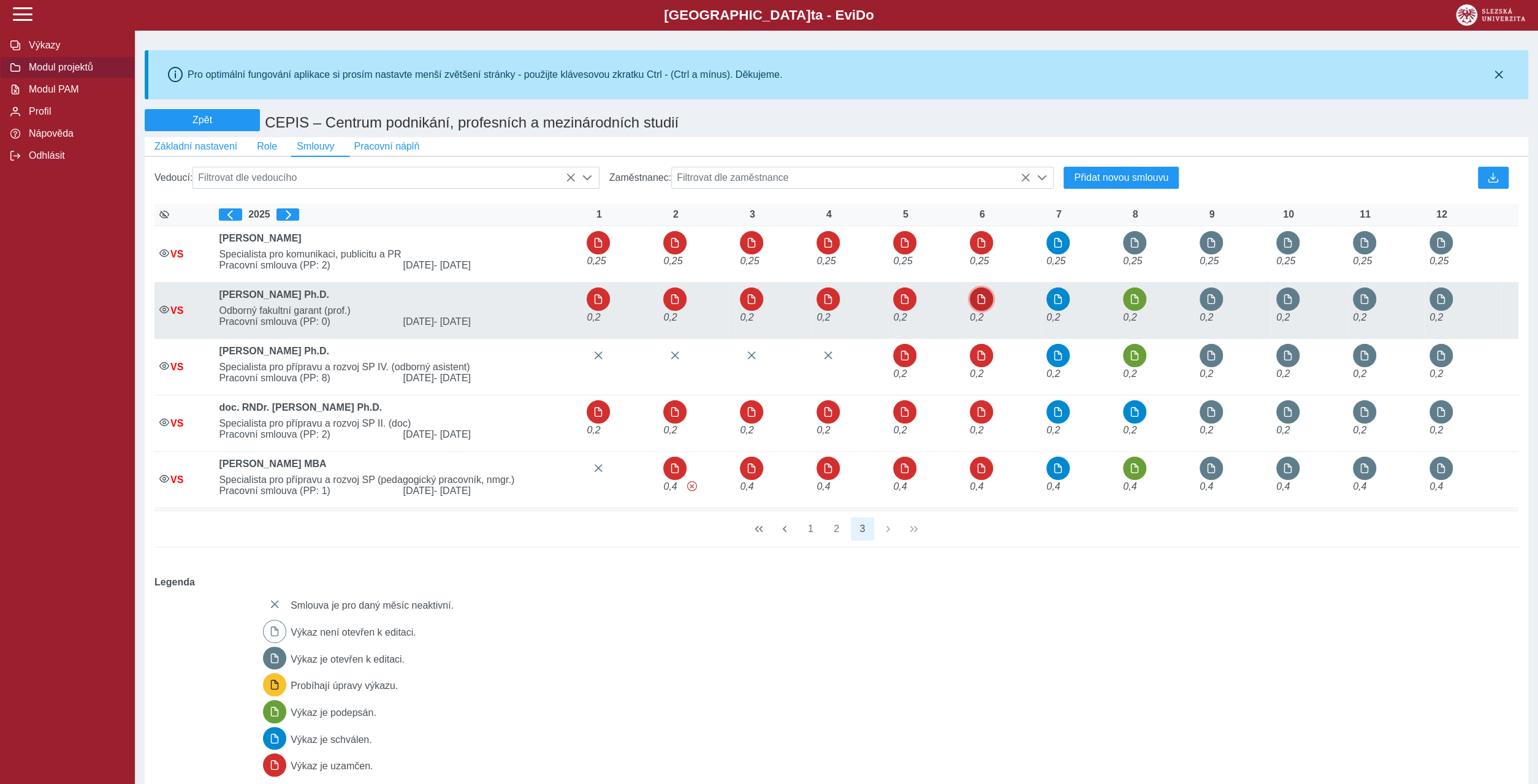
click at [980, 294] on span "button" at bounding box center [981, 299] width 10 height 10
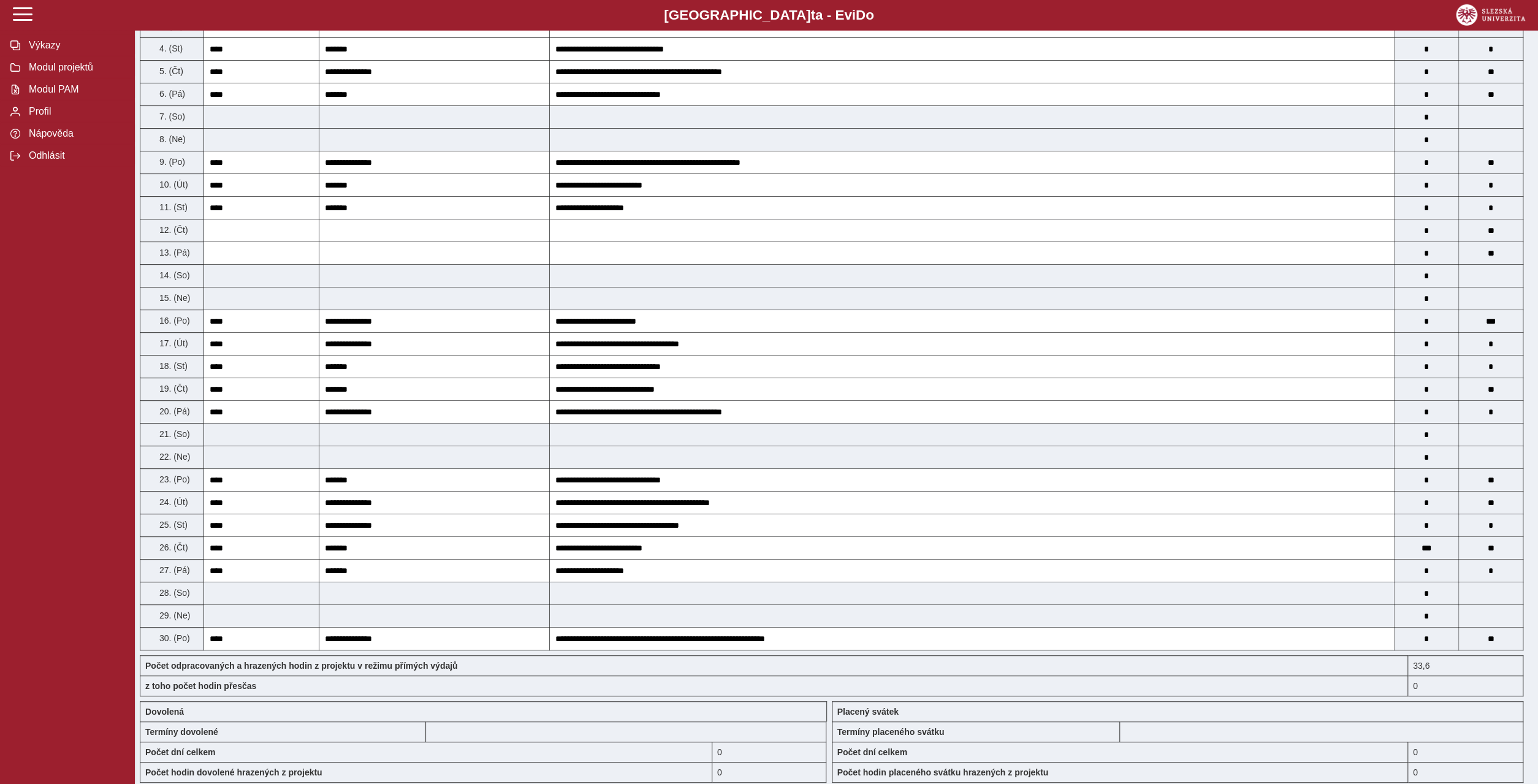
scroll to position [353, 0]
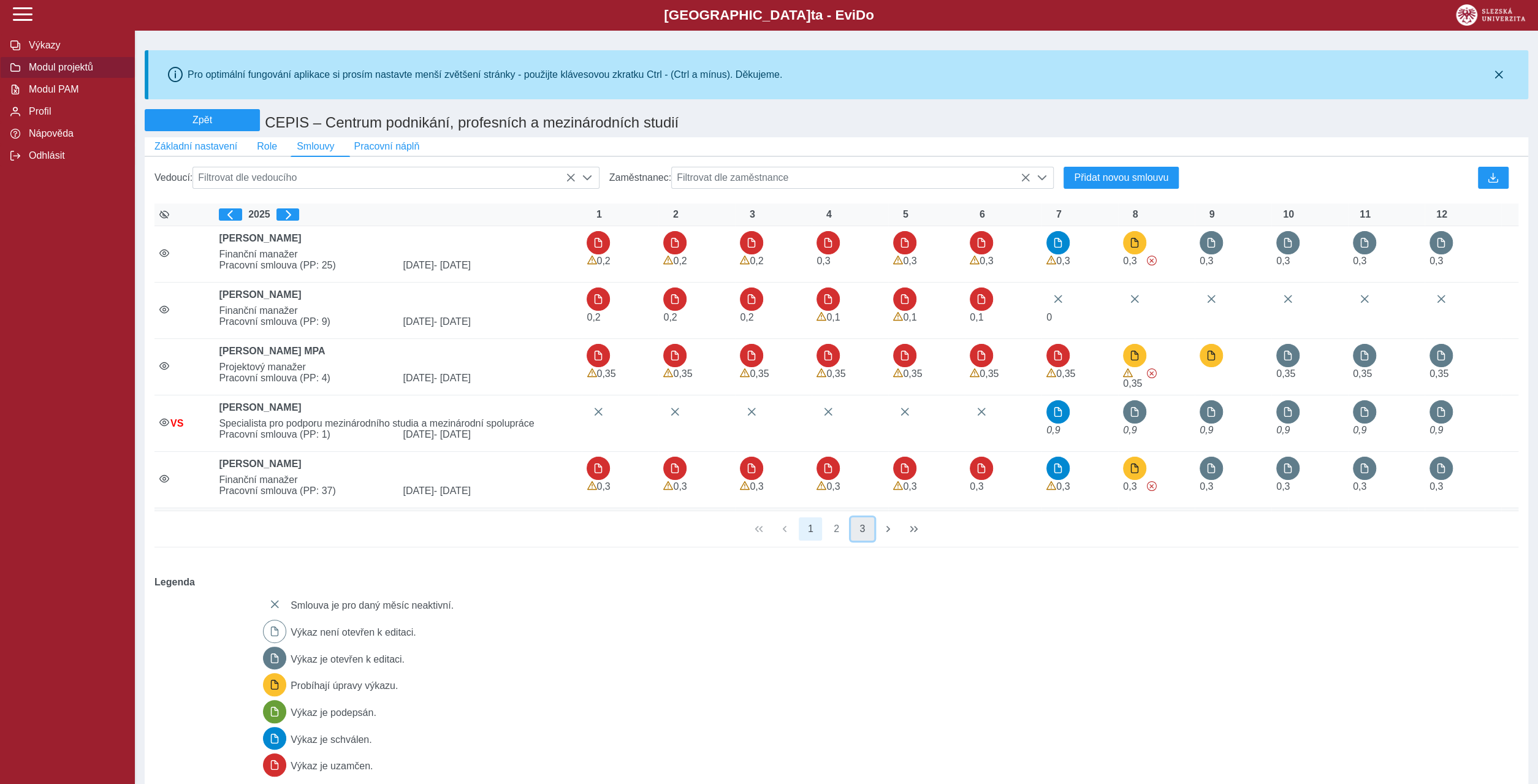
click at [856, 517] on button "3" at bounding box center [862, 529] width 23 height 23
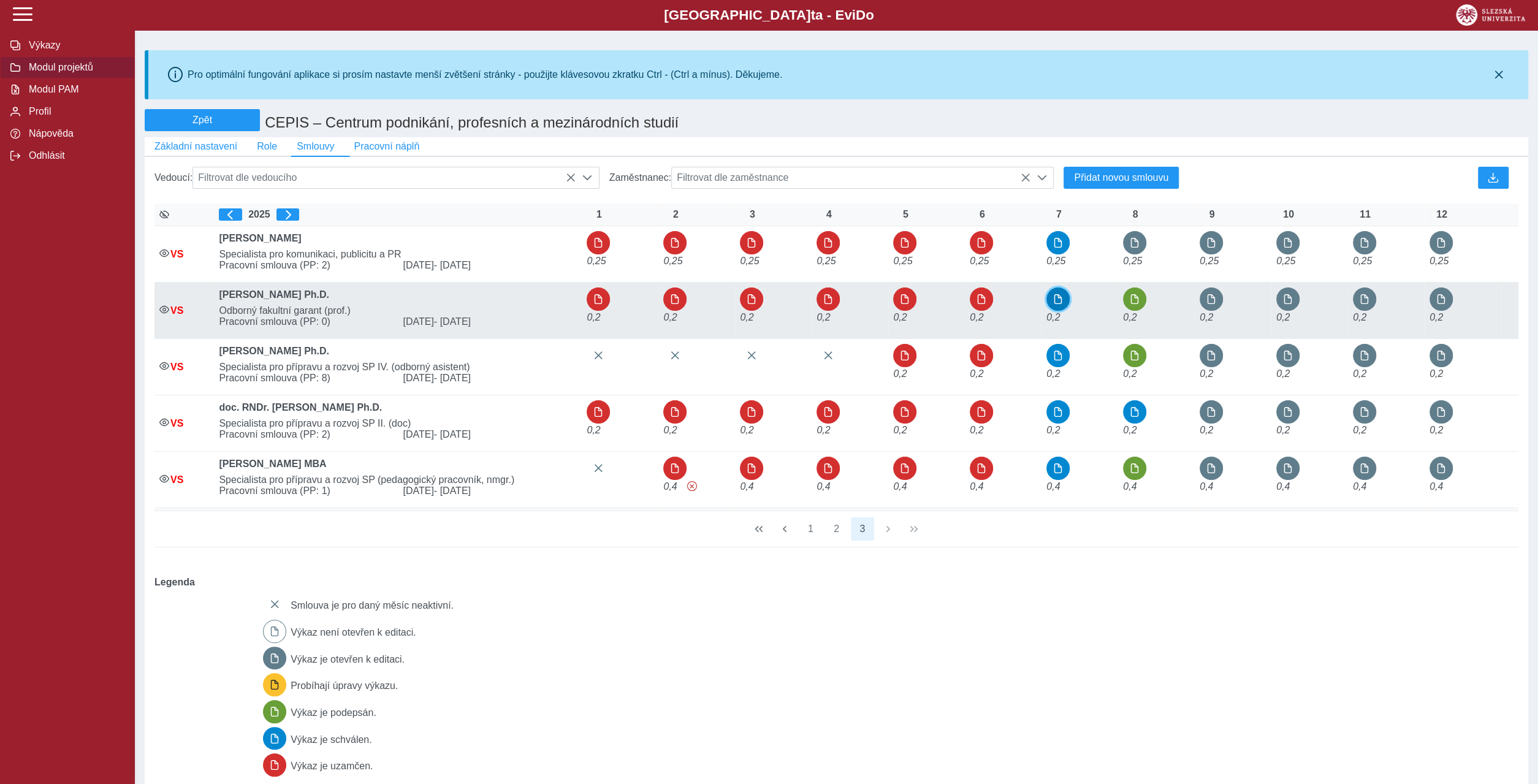
click at [1058, 294] on span "button" at bounding box center [1058, 299] width 10 height 10
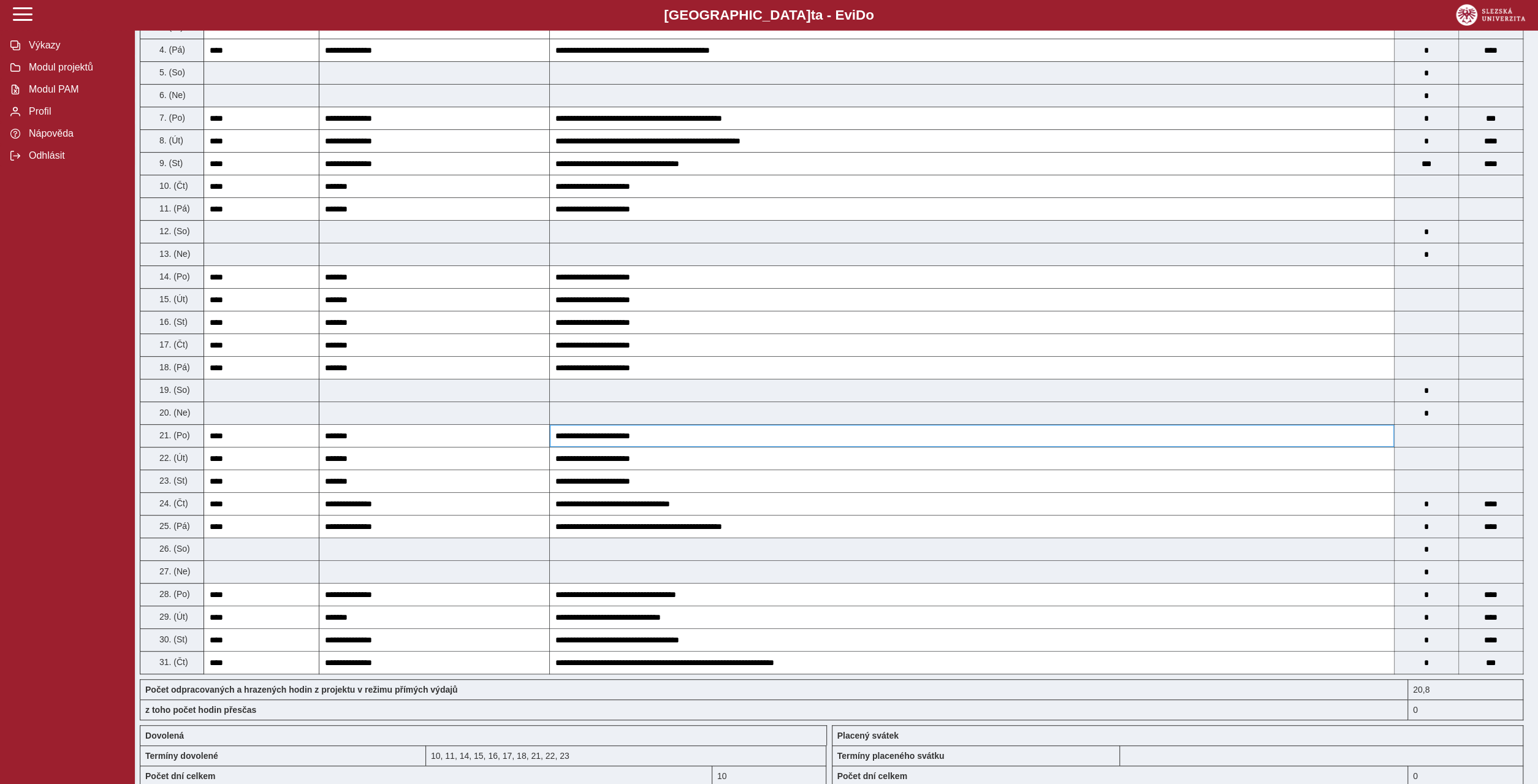
scroll to position [412, 0]
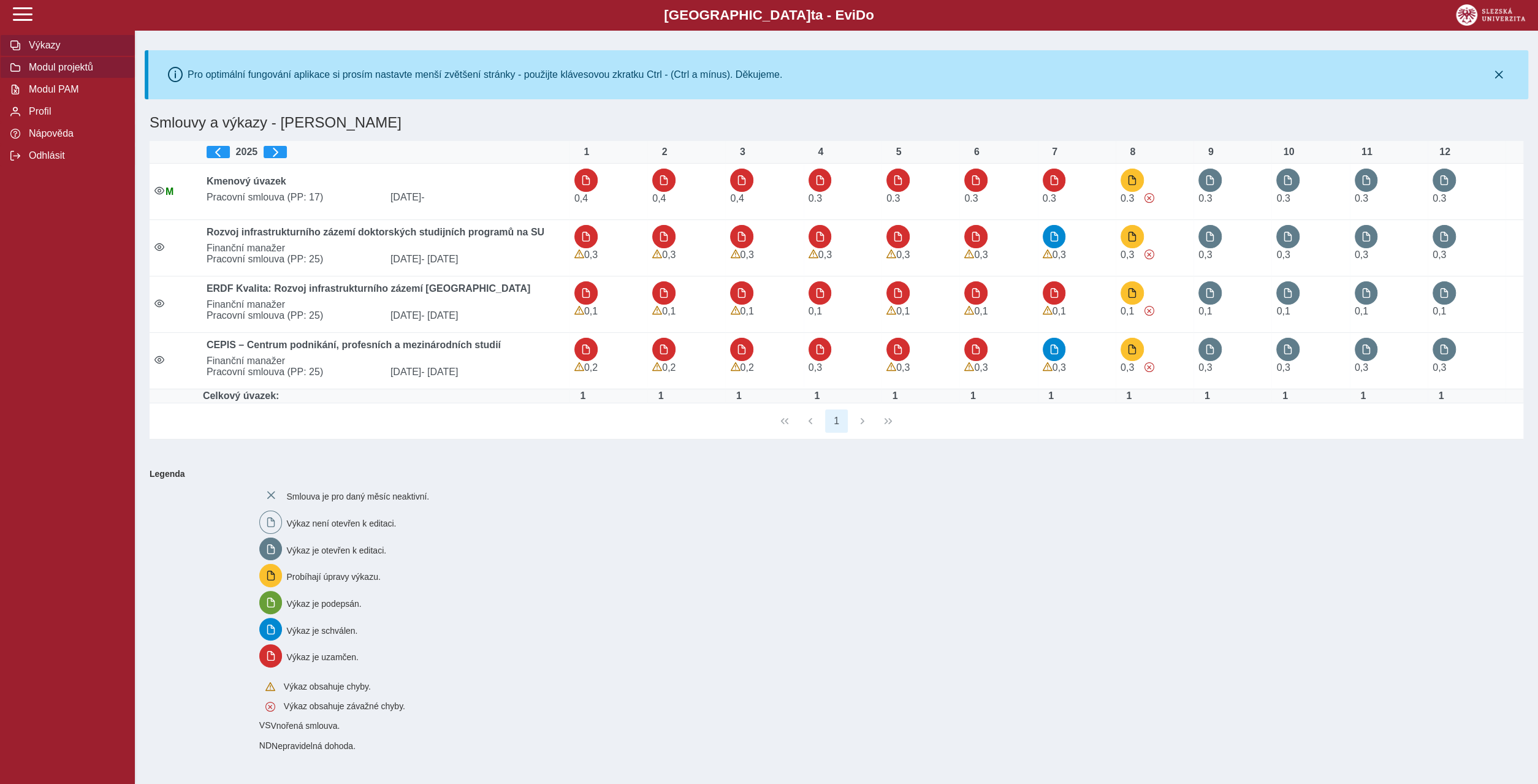
click at [55, 73] on span "Modul projektů" at bounding box center [74, 67] width 99 height 11
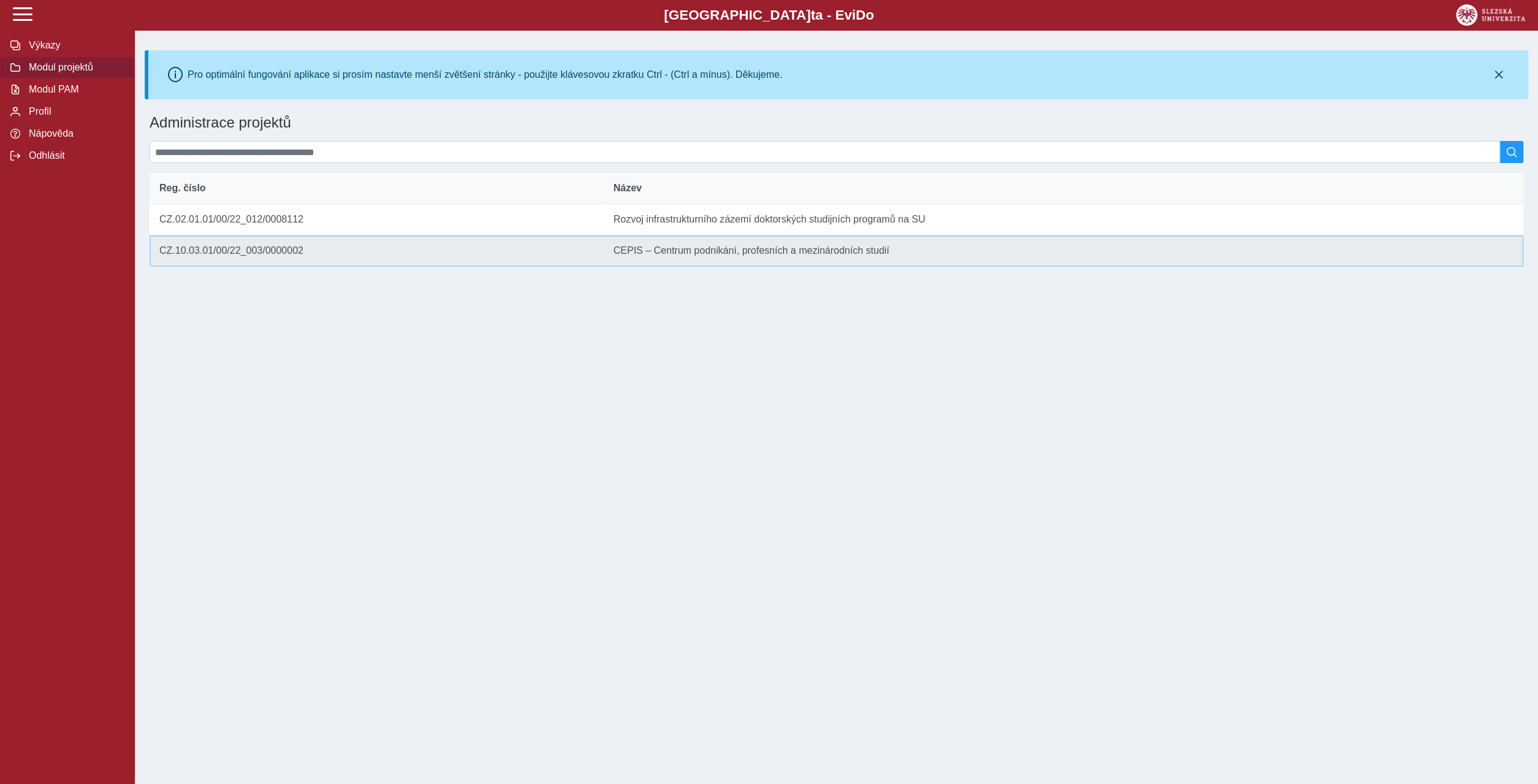
click at [296, 235] on td "Reg. číslo CZ.10.03.01/00/22_003/0000002" at bounding box center [376, 251] width 454 height 31
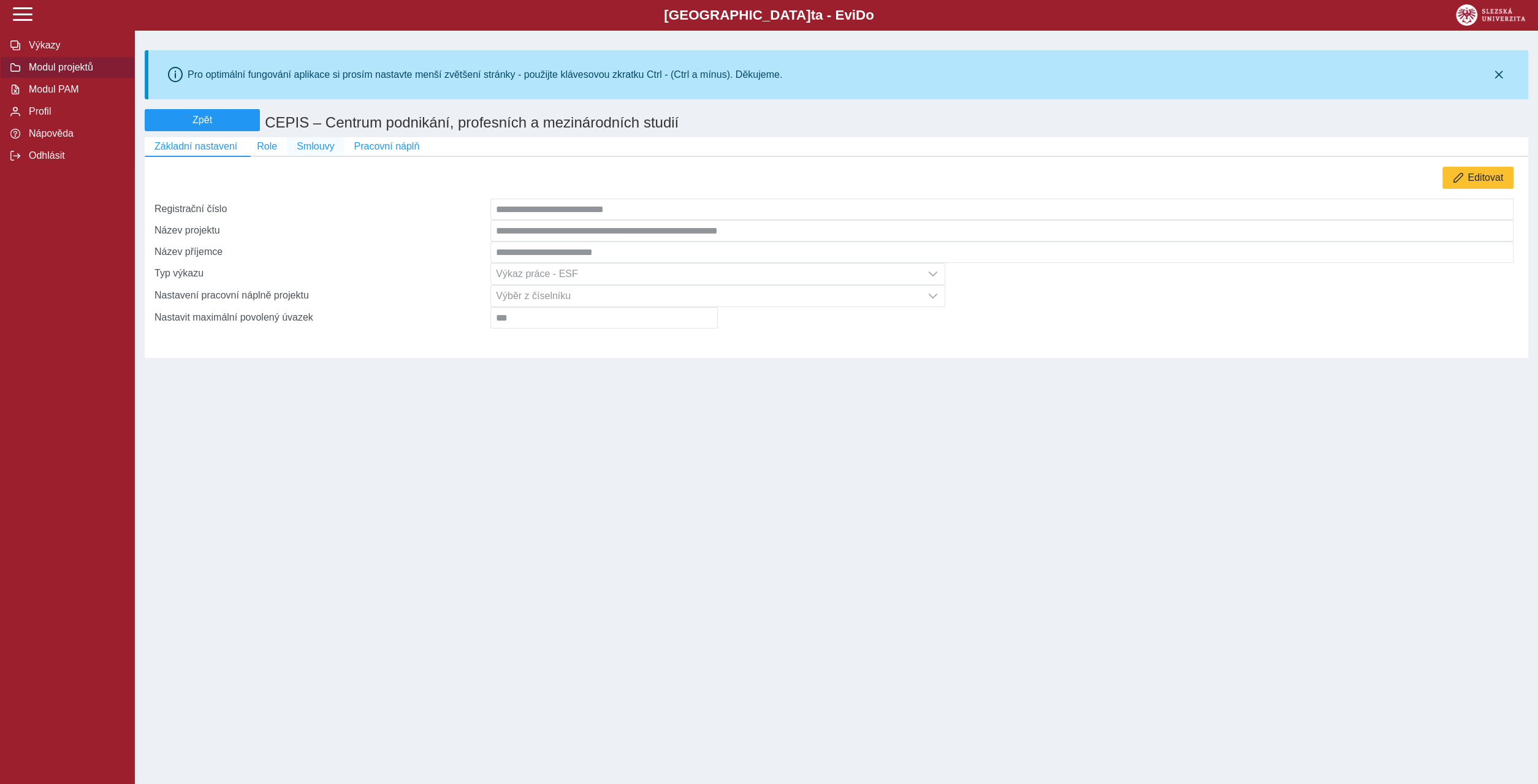
click at [303, 141] on span "Smlouvy" at bounding box center [316, 146] width 38 height 11
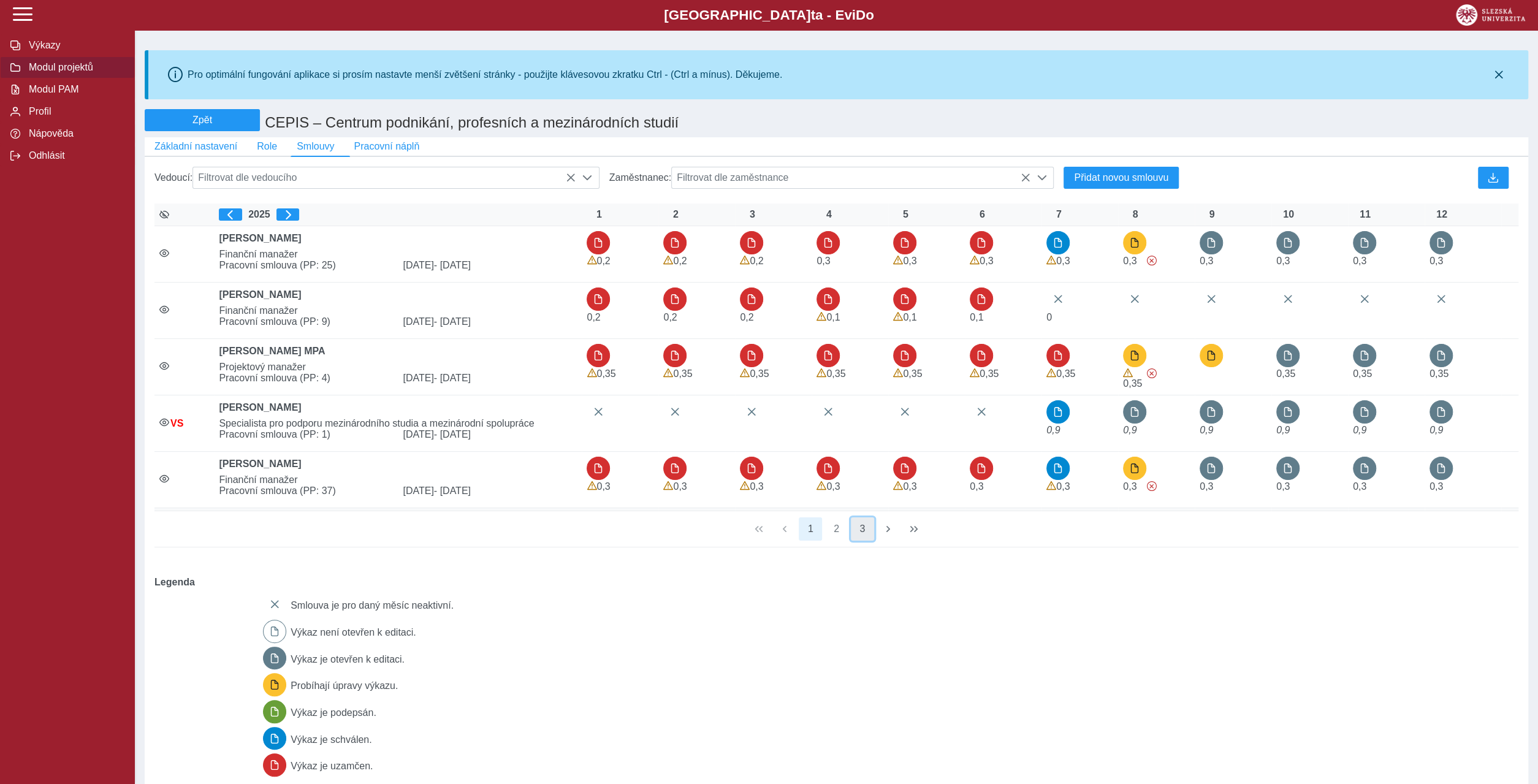
click at [860, 517] on button "3" at bounding box center [862, 529] width 23 height 23
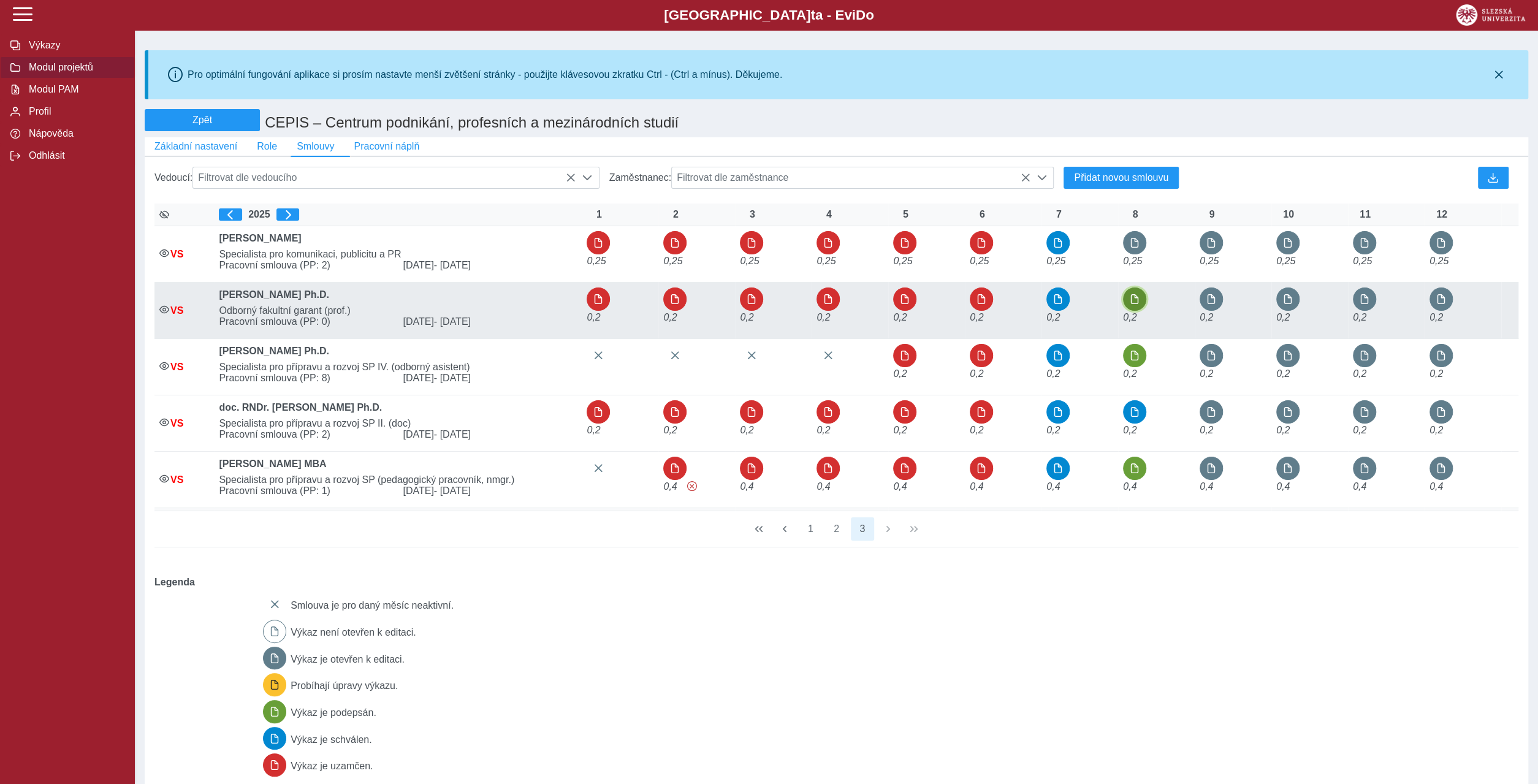
click at [1134, 288] on button "button" at bounding box center [1134, 299] width 23 height 23
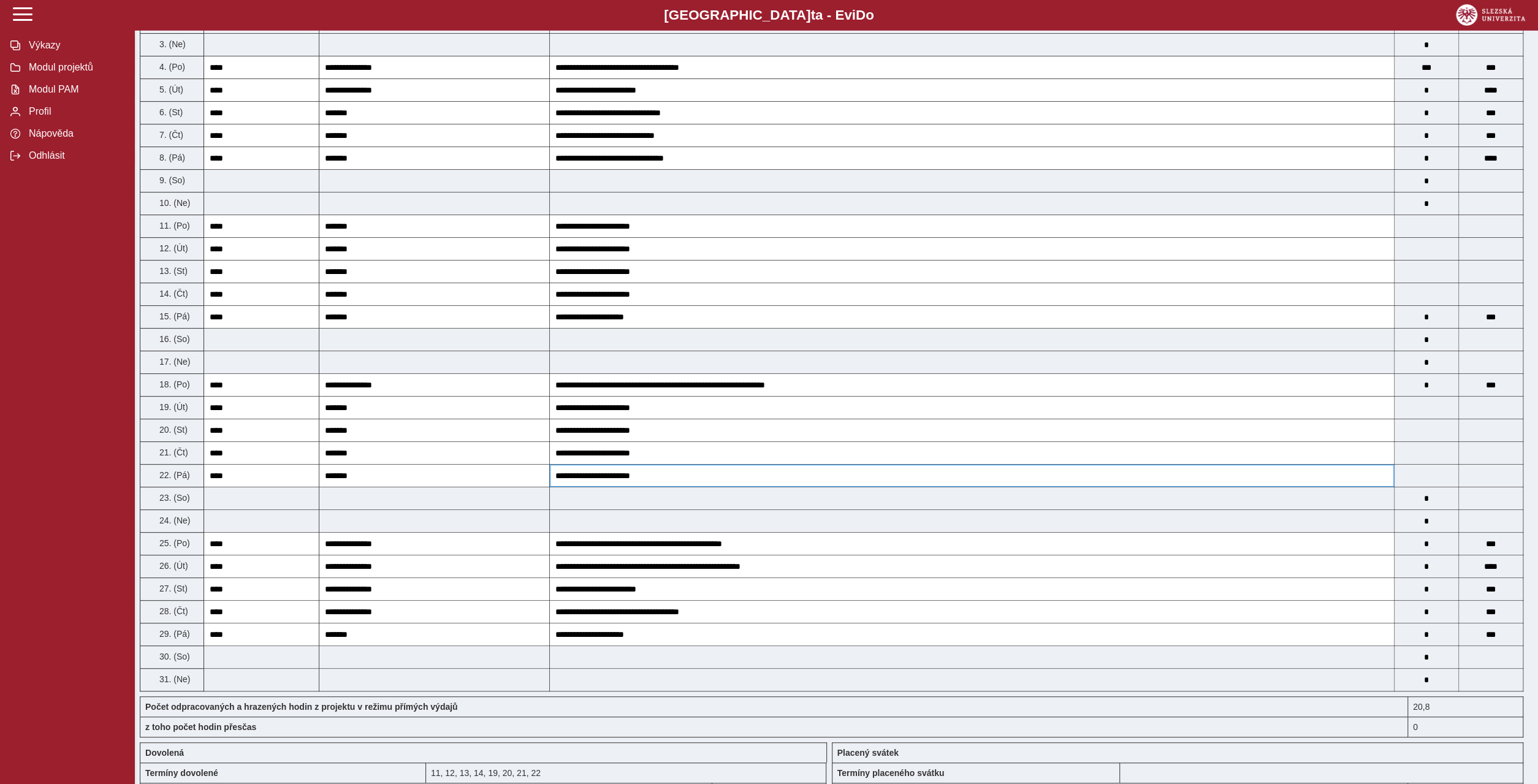
scroll to position [353, 0]
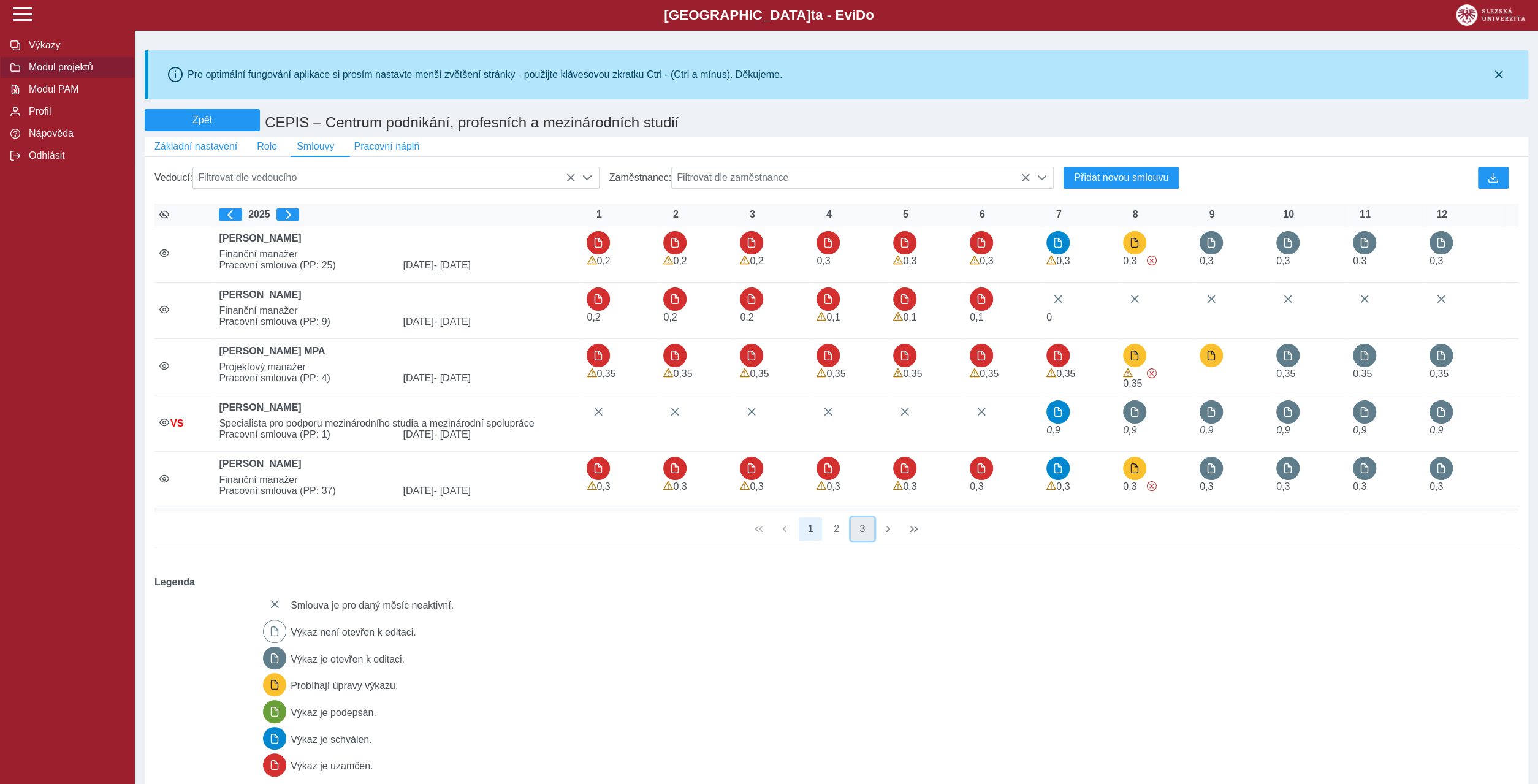
click at [861, 517] on button "3" at bounding box center [862, 529] width 23 height 23
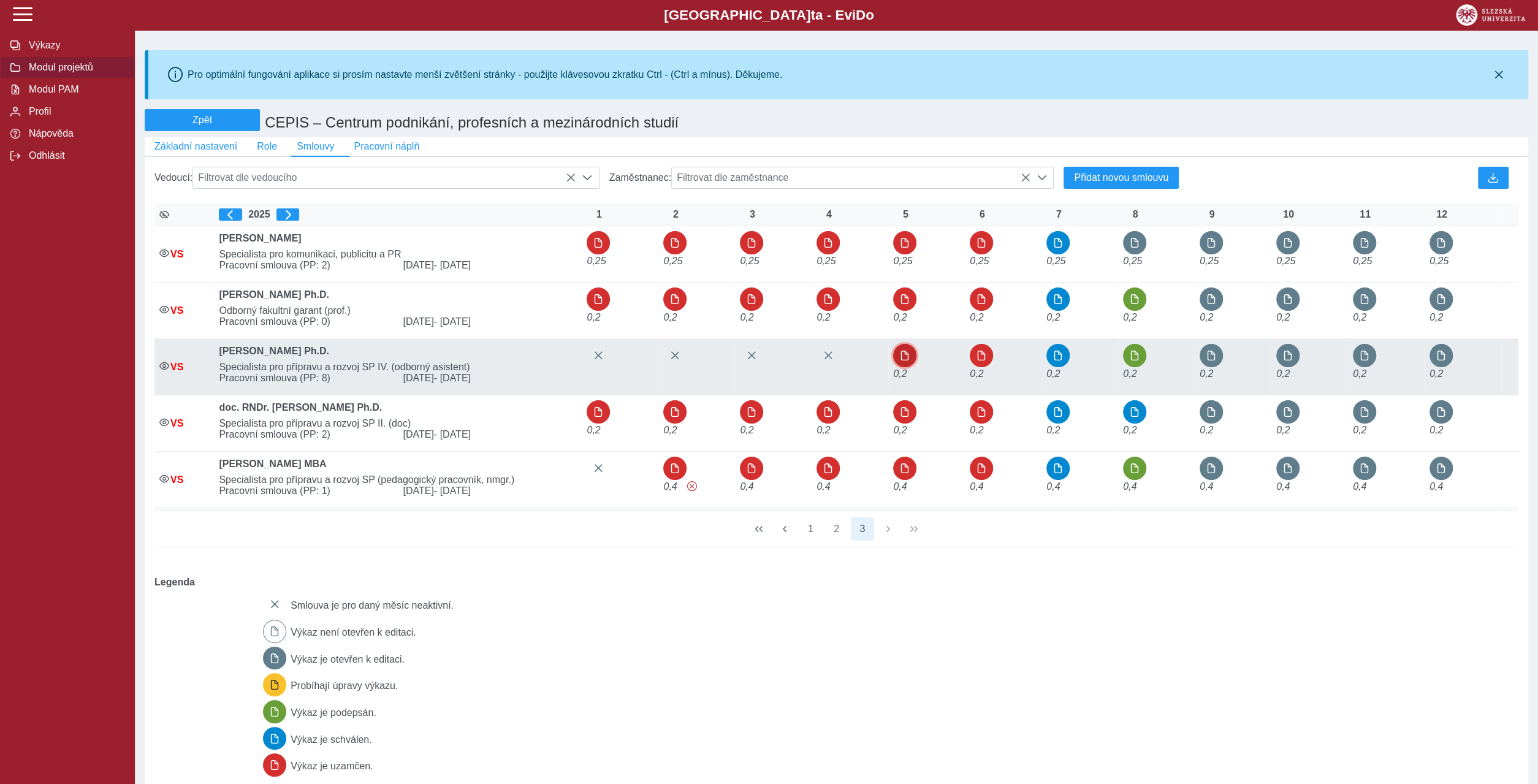
click at [903, 343] on button "button" at bounding box center [904, 355] width 23 height 23
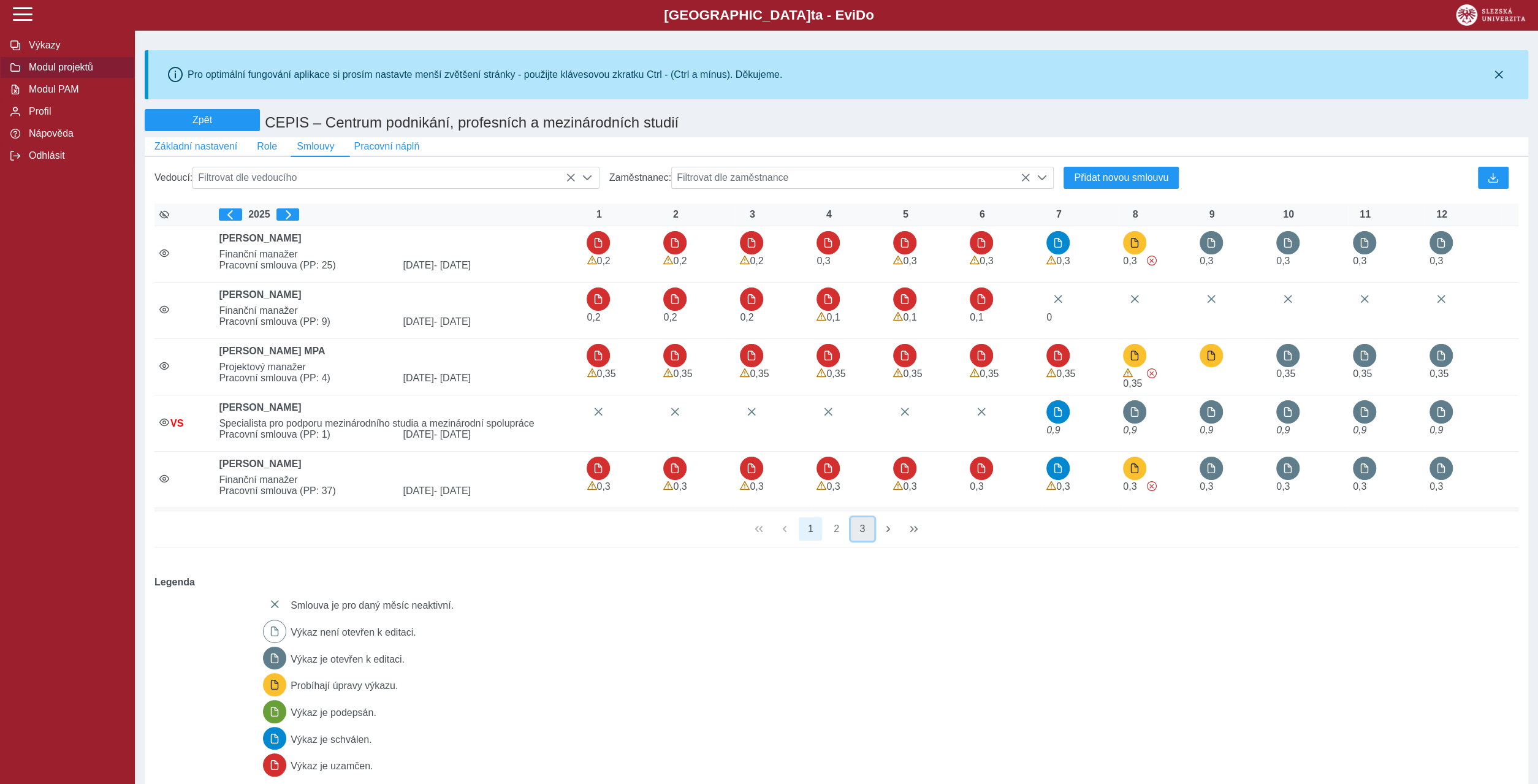
click at [862, 517] on button "3" at bounding box center [862, 529] width 23 height 23
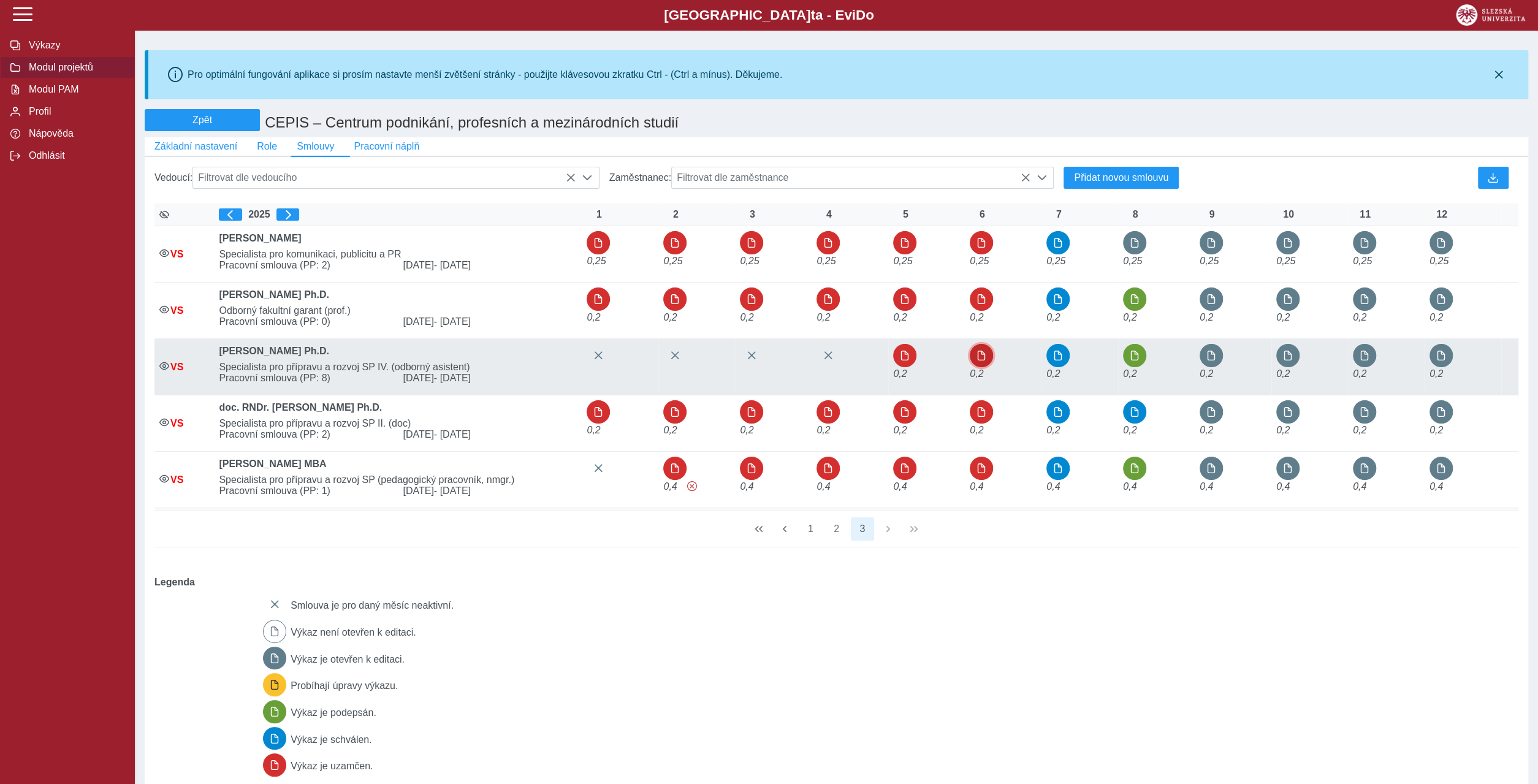
click at [975, 343] on button "button" at bounding box center [981, 355] width 23 height 23
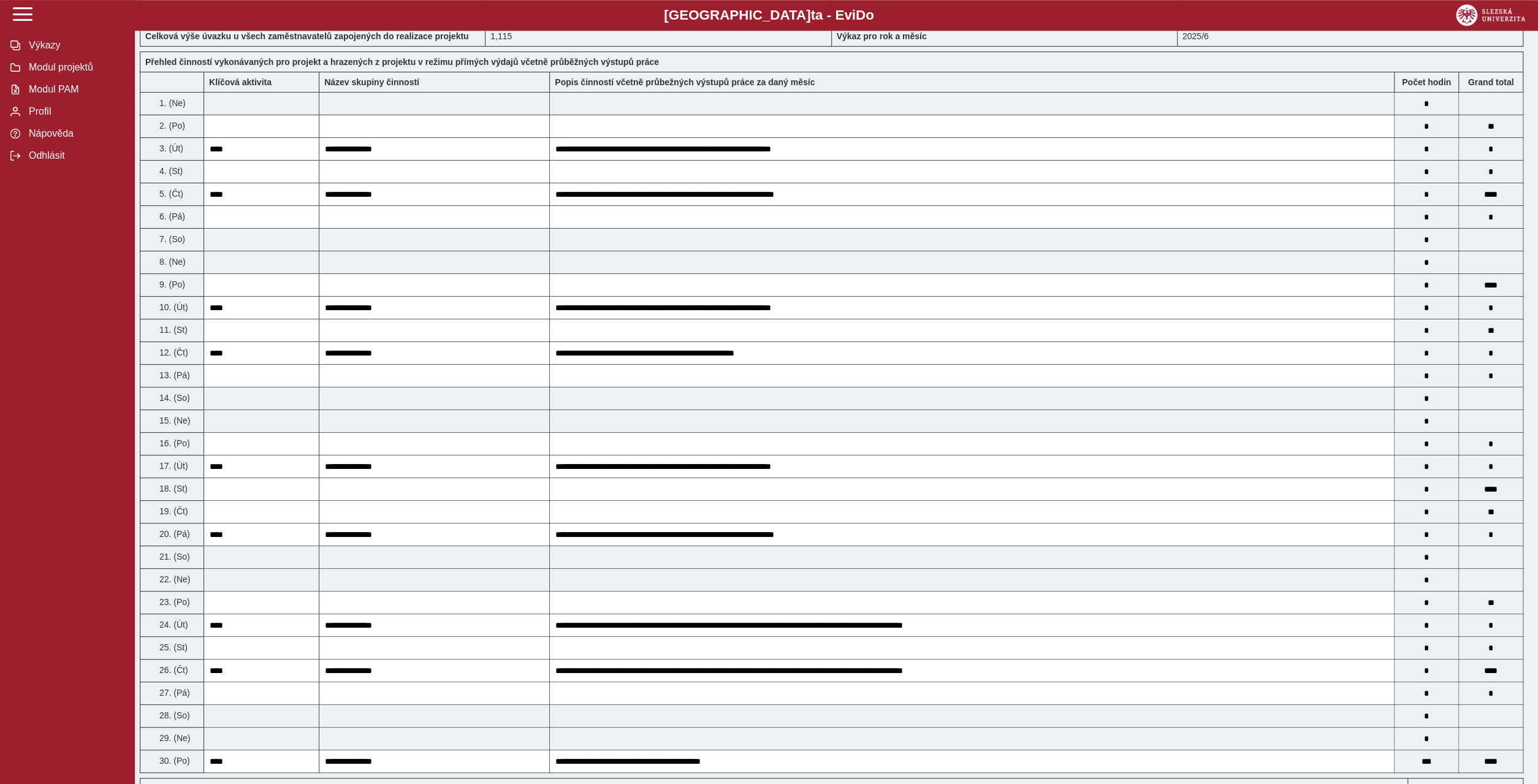
scroll to position [235, 0]
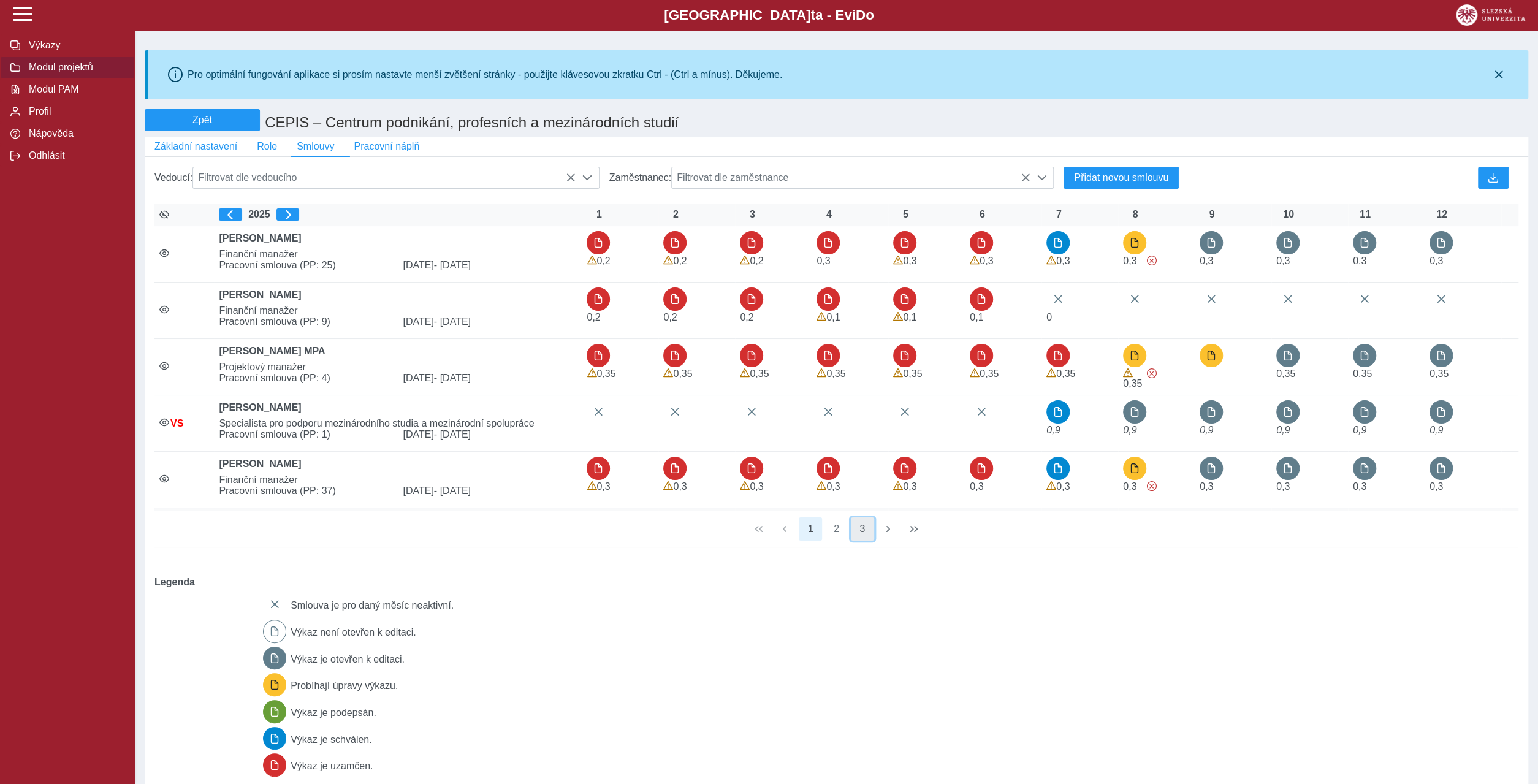
click at [860, 517] on button "3" at bounding box center [862, 529] width 23 height 23
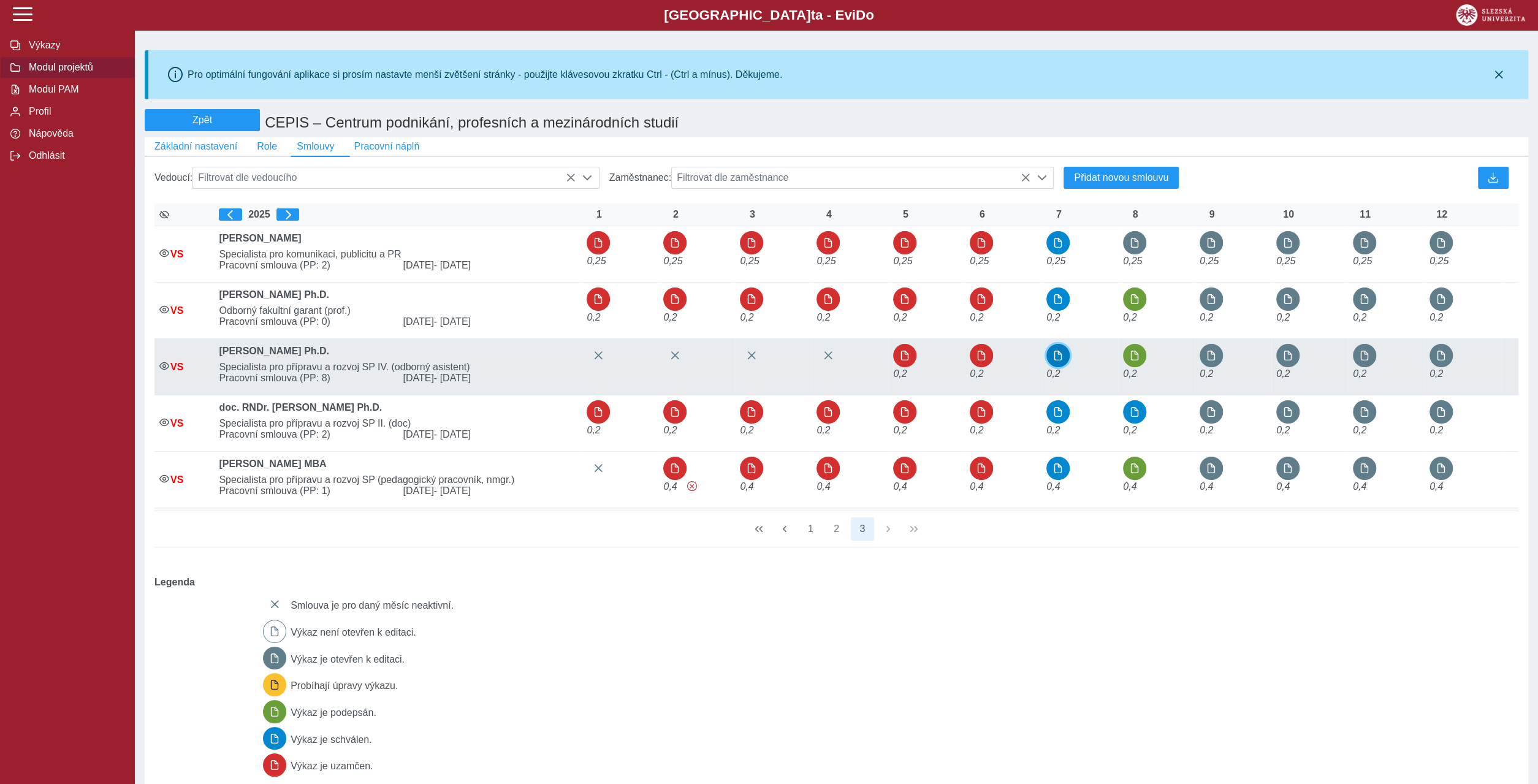
click at [1055, 351] on span "button" at bounding box center [1058, 356] width 10 height 10
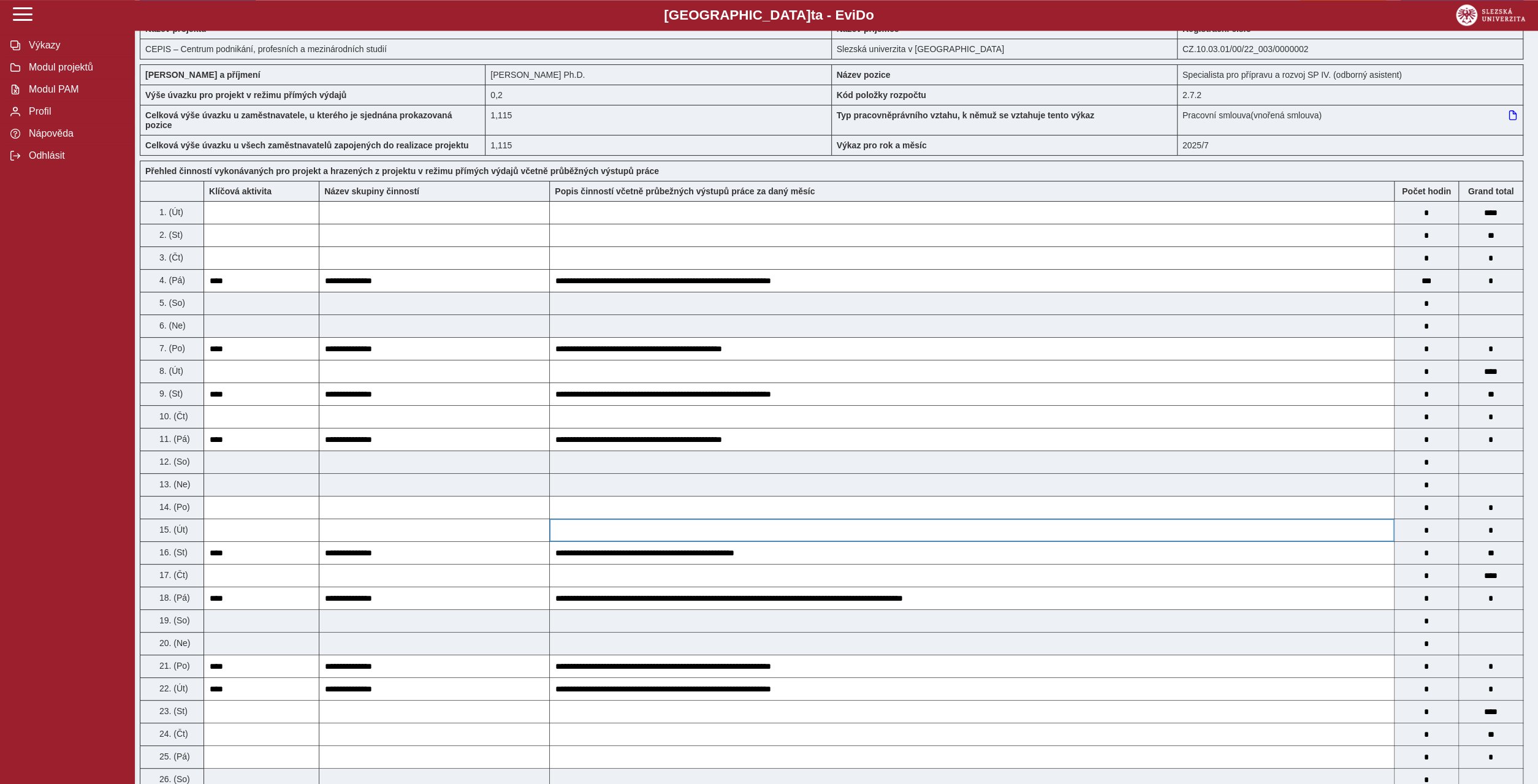
scroll to position [118, 0]
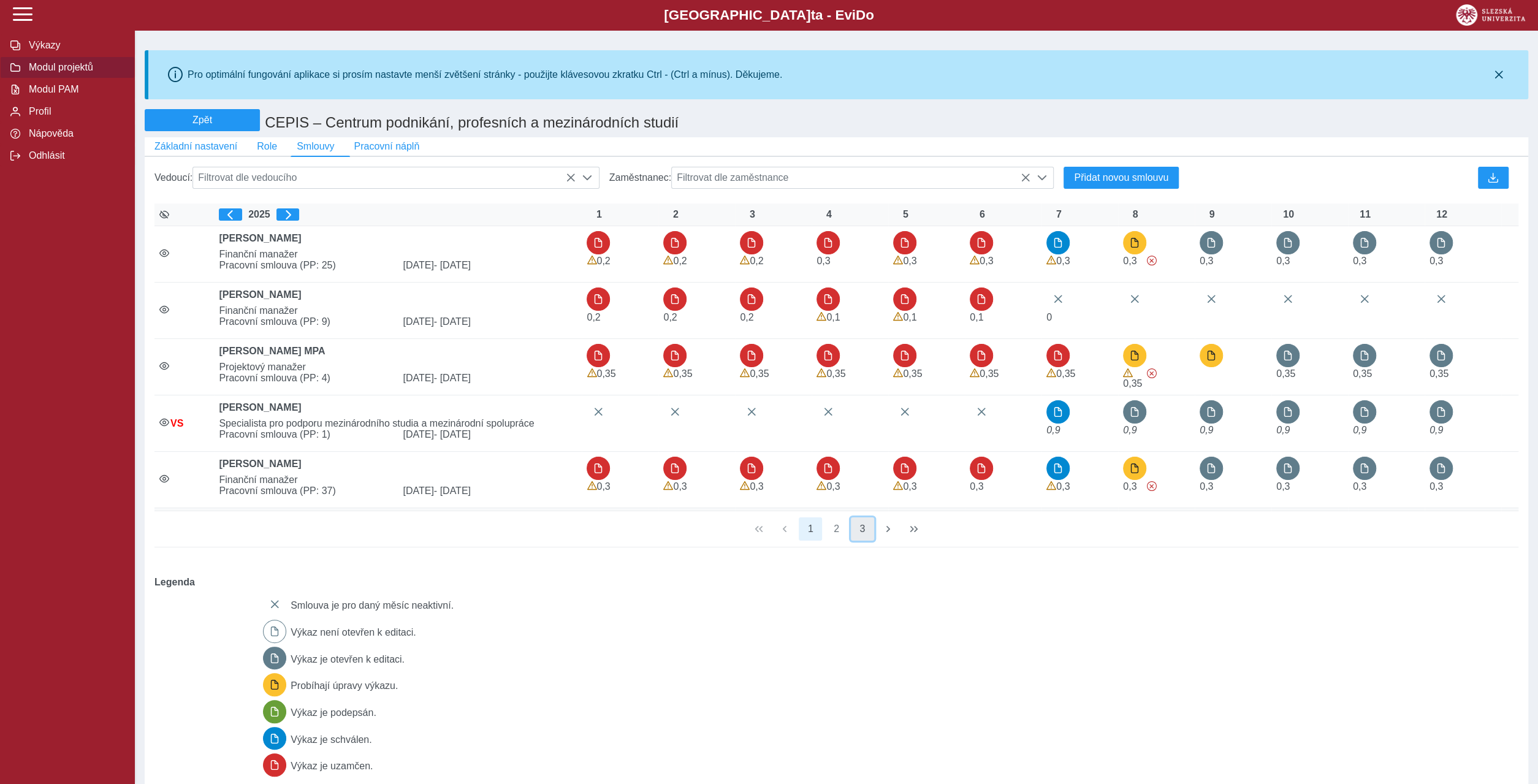
click at [863, 517] on button "3" at bounding box center [862, 529] width 23 height 23
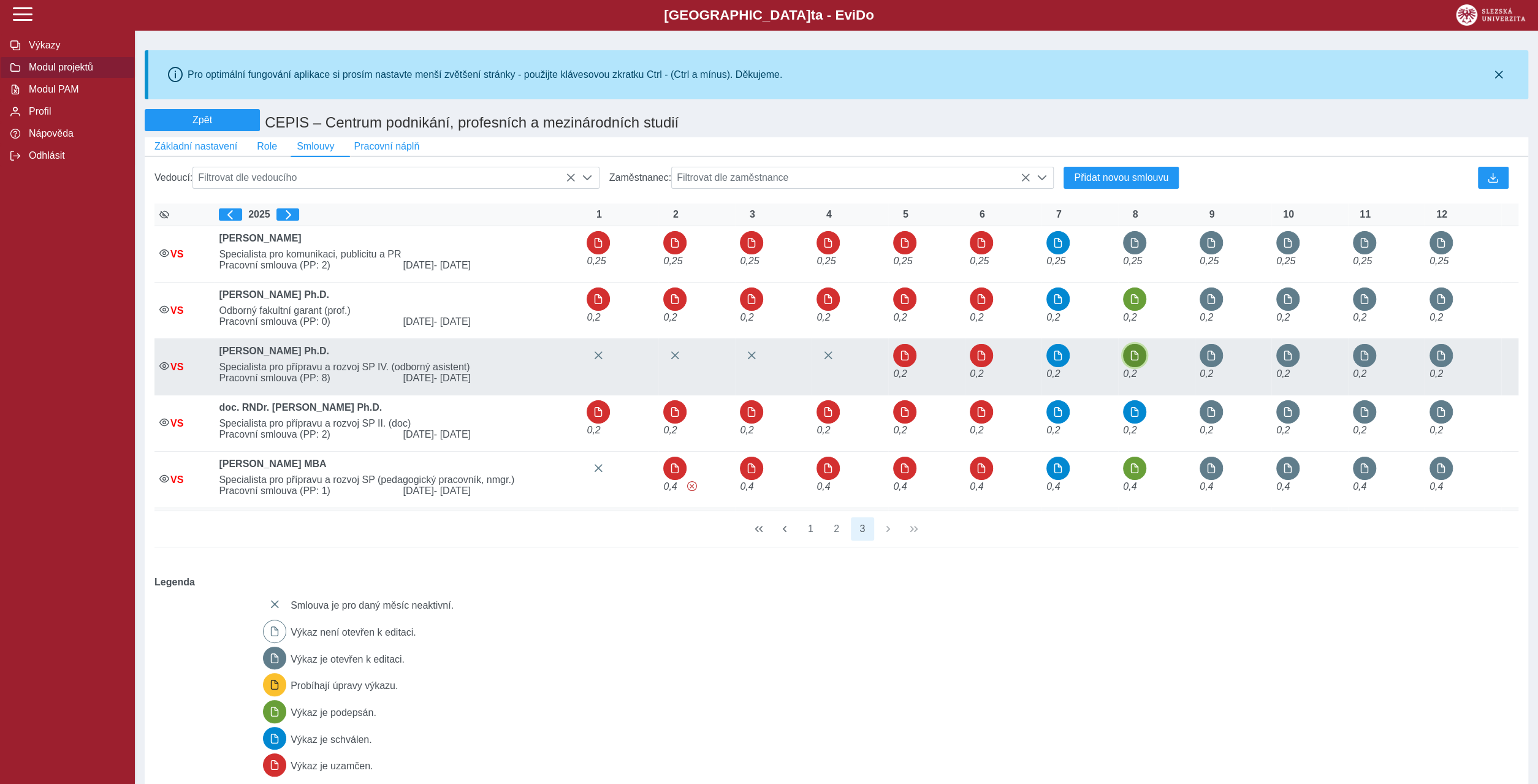
click at [1135, 351] on span "button" at bounding box center [1134, 356] width 10 height 10
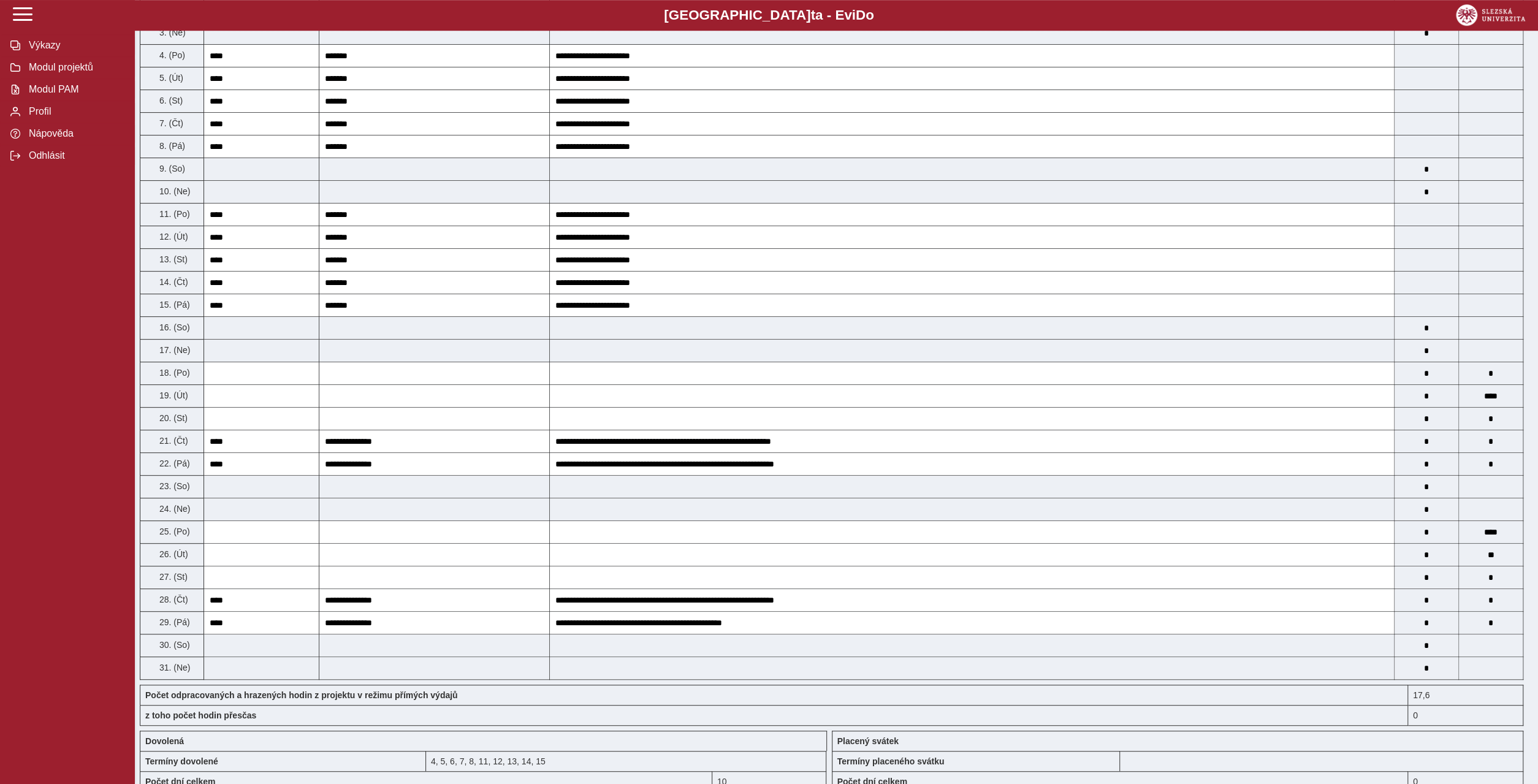
scroll to position [353, 0]
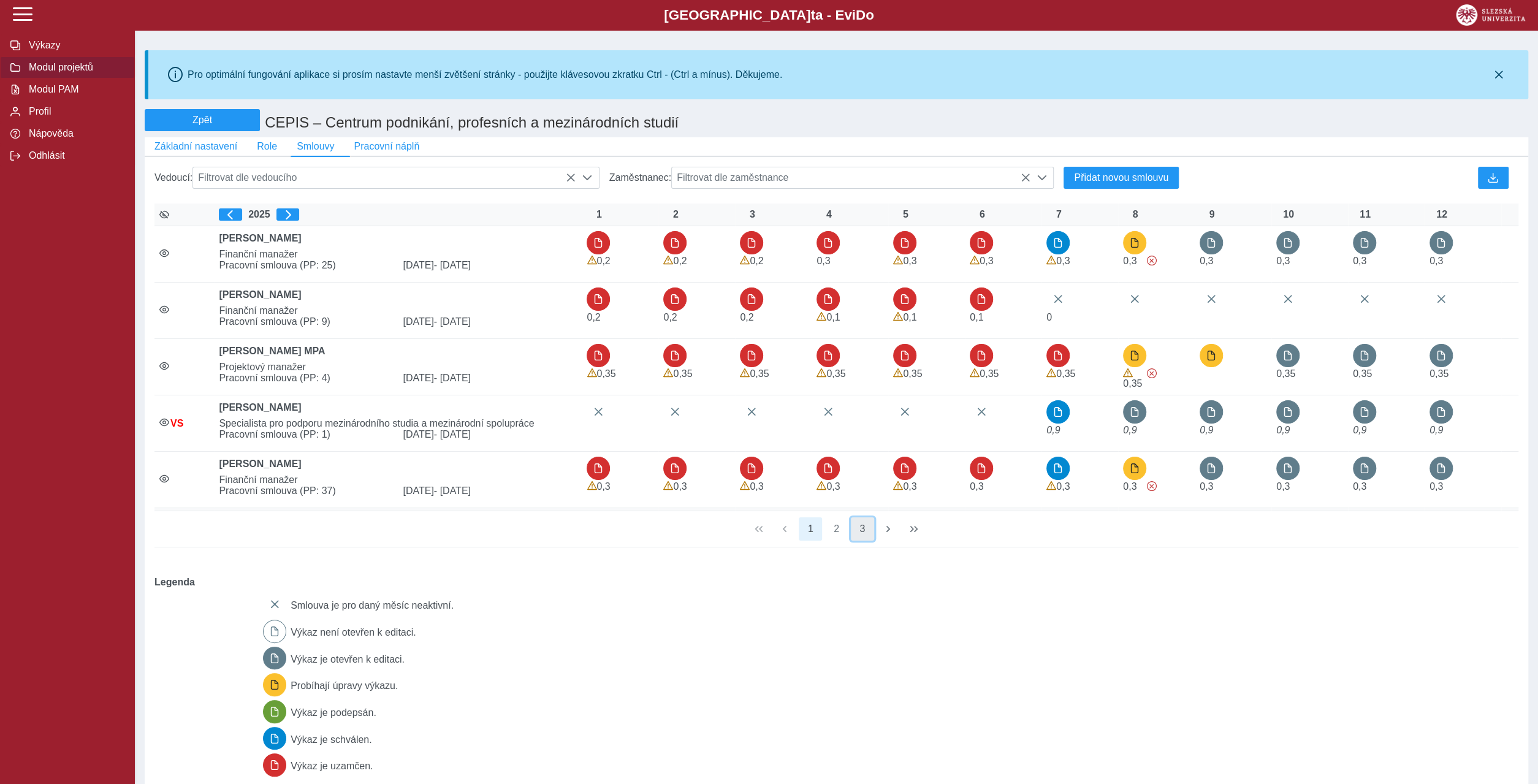
click at [859, 517] on button "3" at bounding box center [862, 529] width 23 height 23
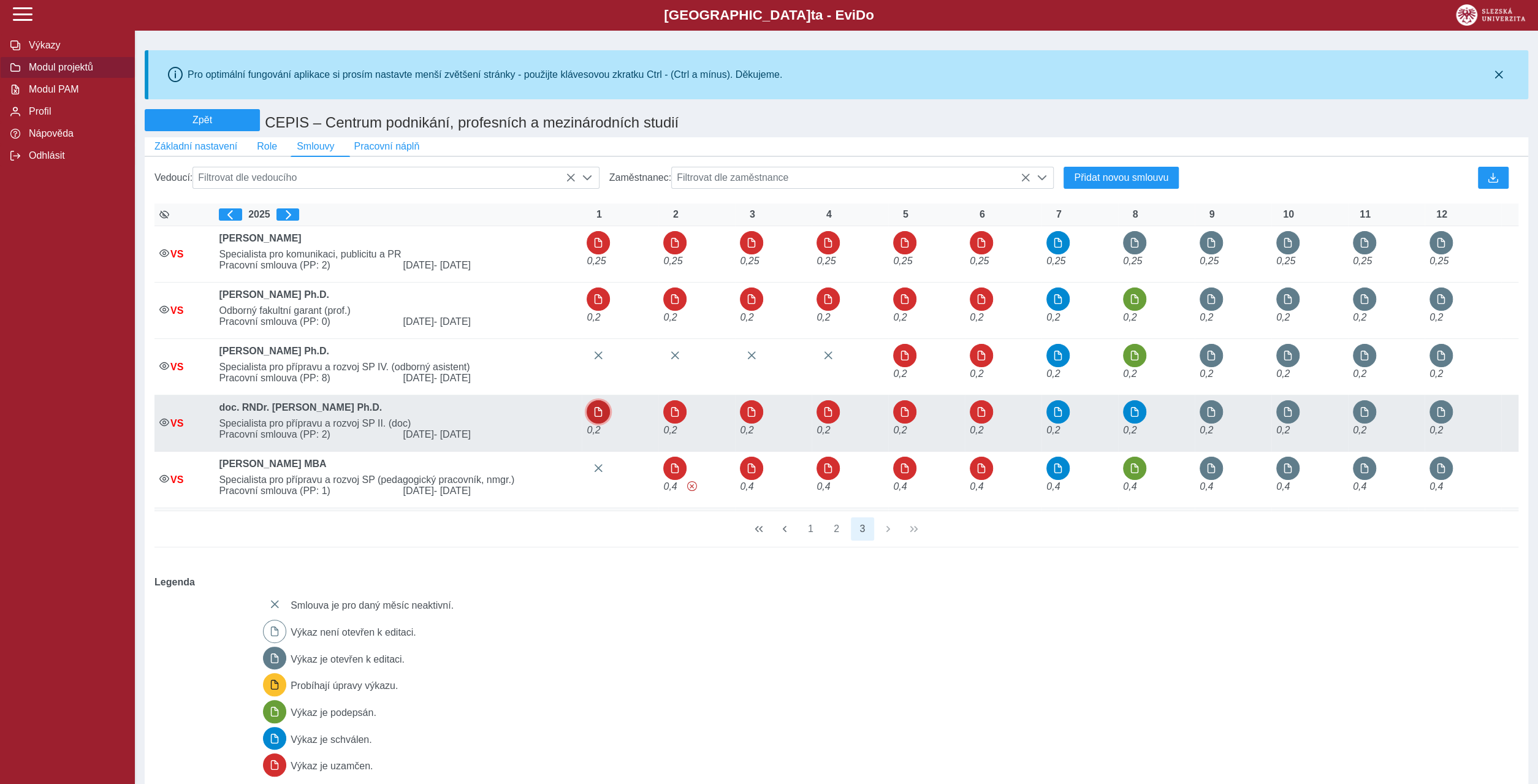
click at [586, 400] on button "button" at bounding box center [598, 411] width 23 height 23
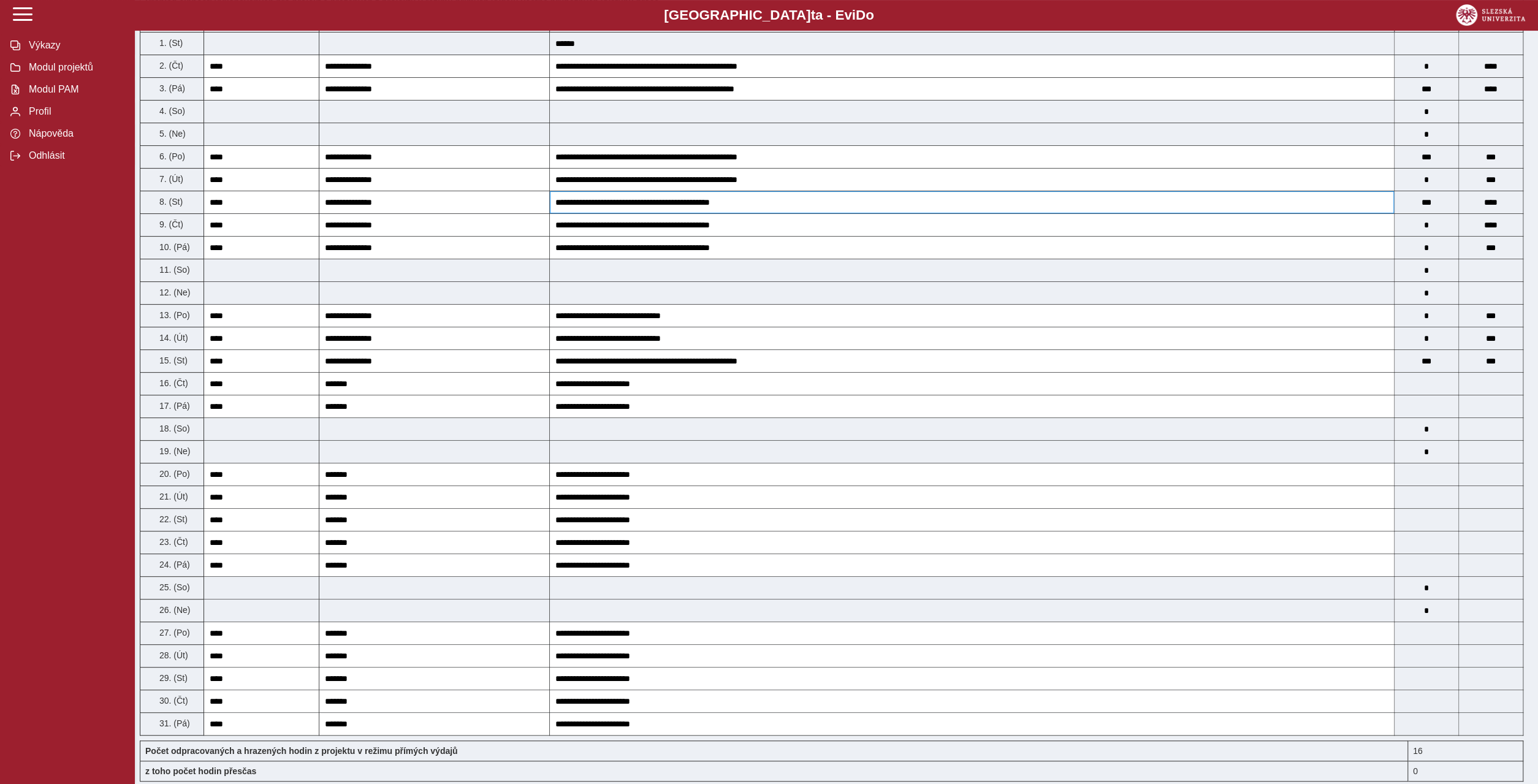
scroll to position [353, 0]
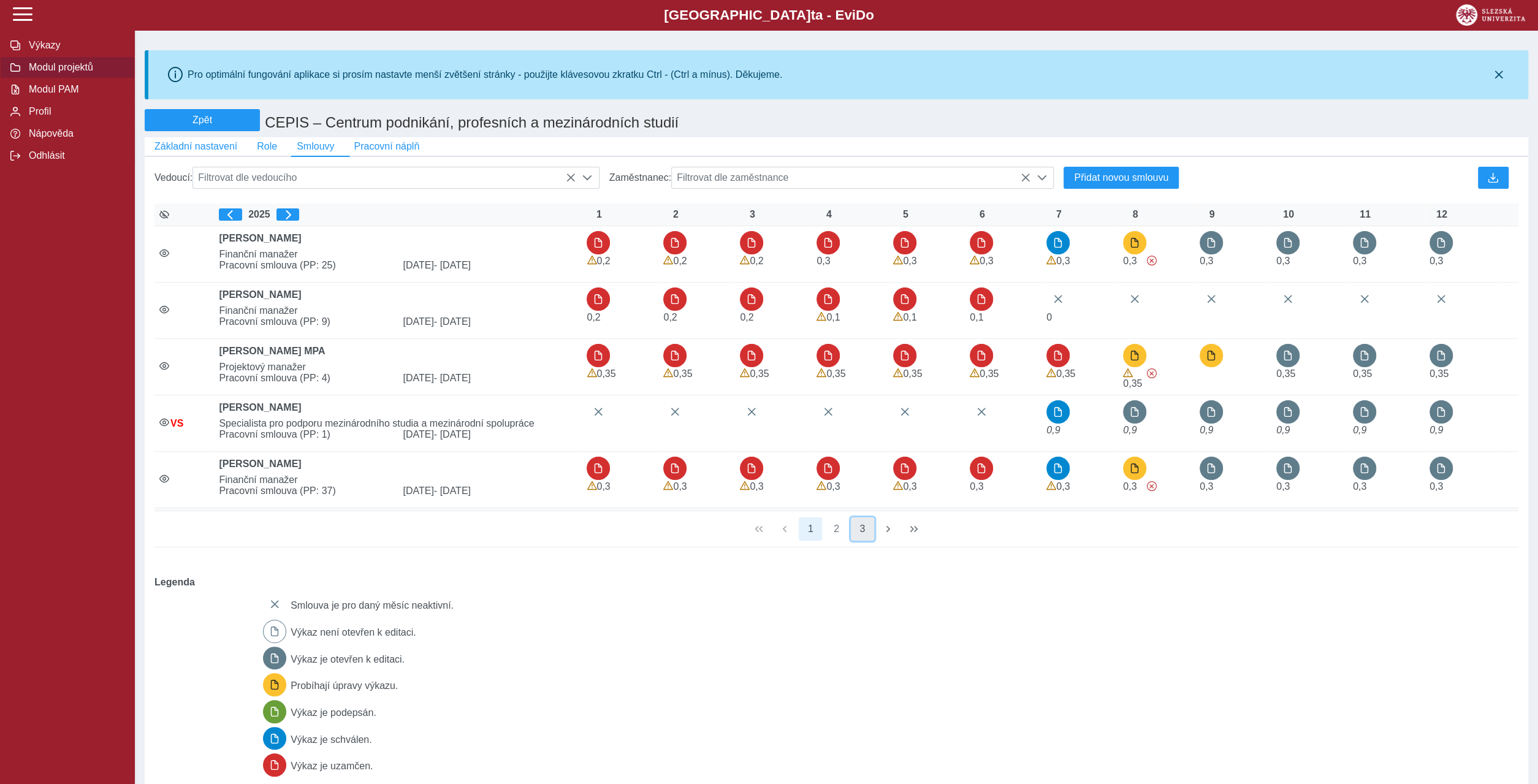
click at [860, 517] on button "3" at bounding box center [862, 529] width 23 height 23
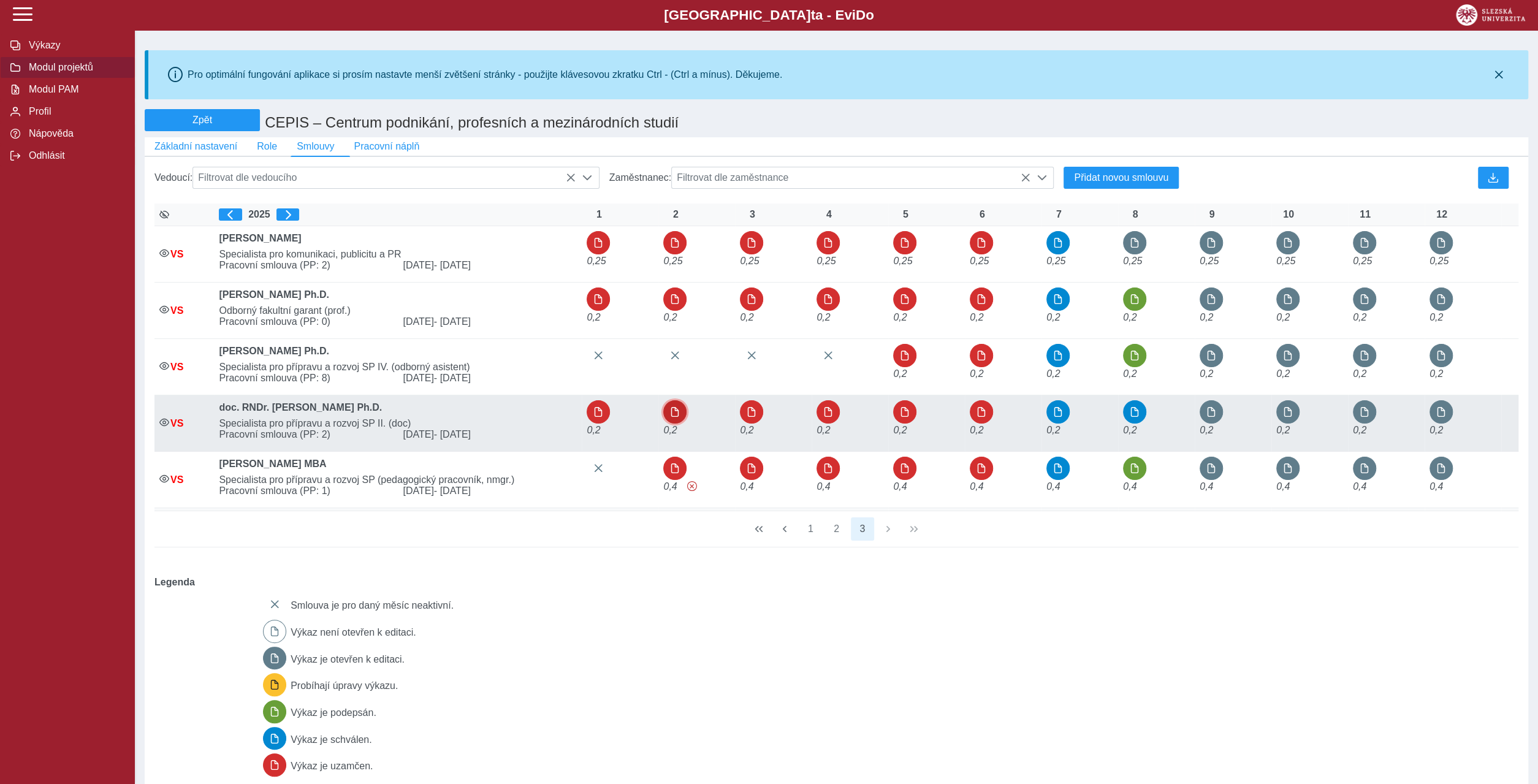
click at [670, 407] on span "button" at bounding box center [675, 412] width 10 height 10
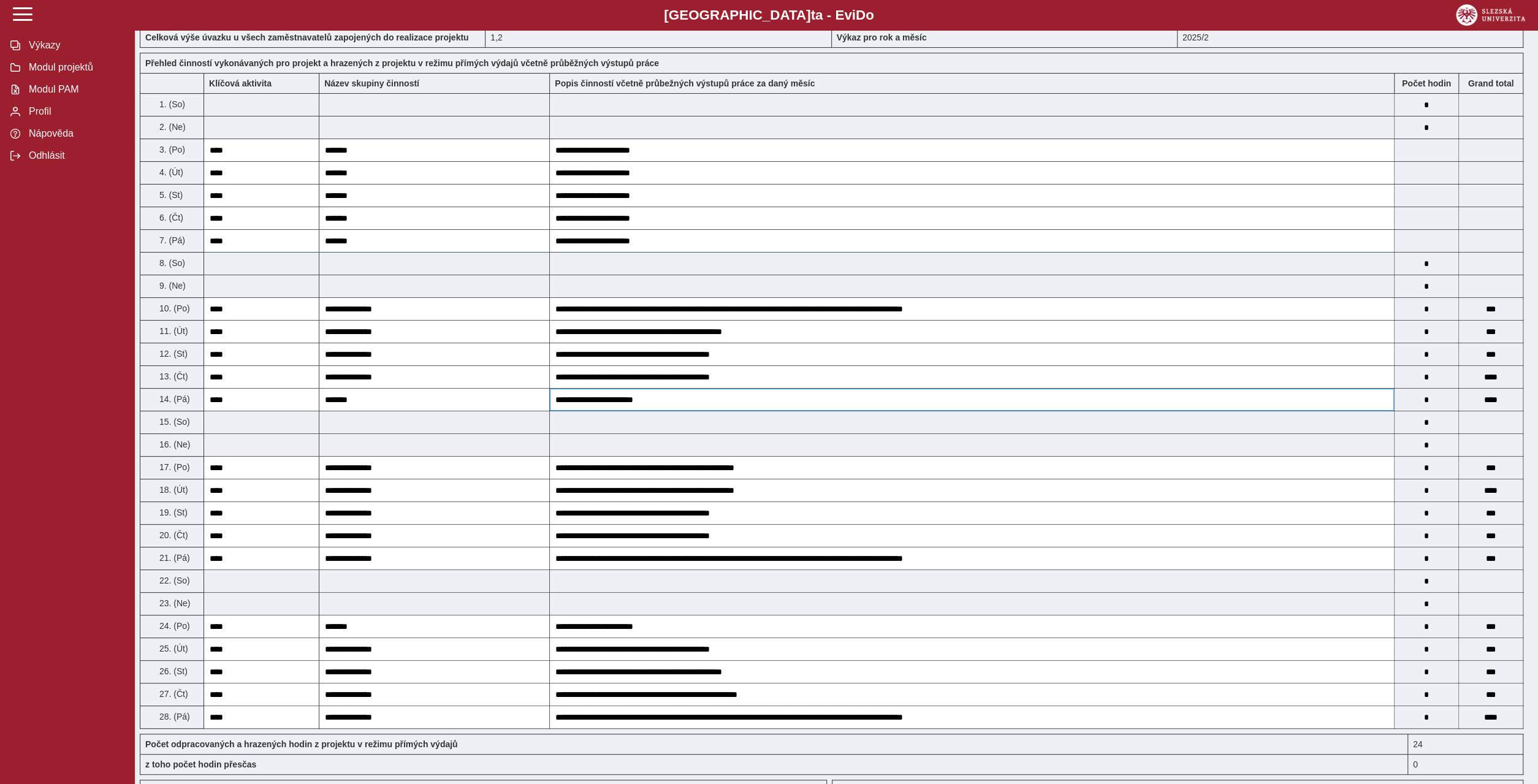
scroll to position [59, 0]
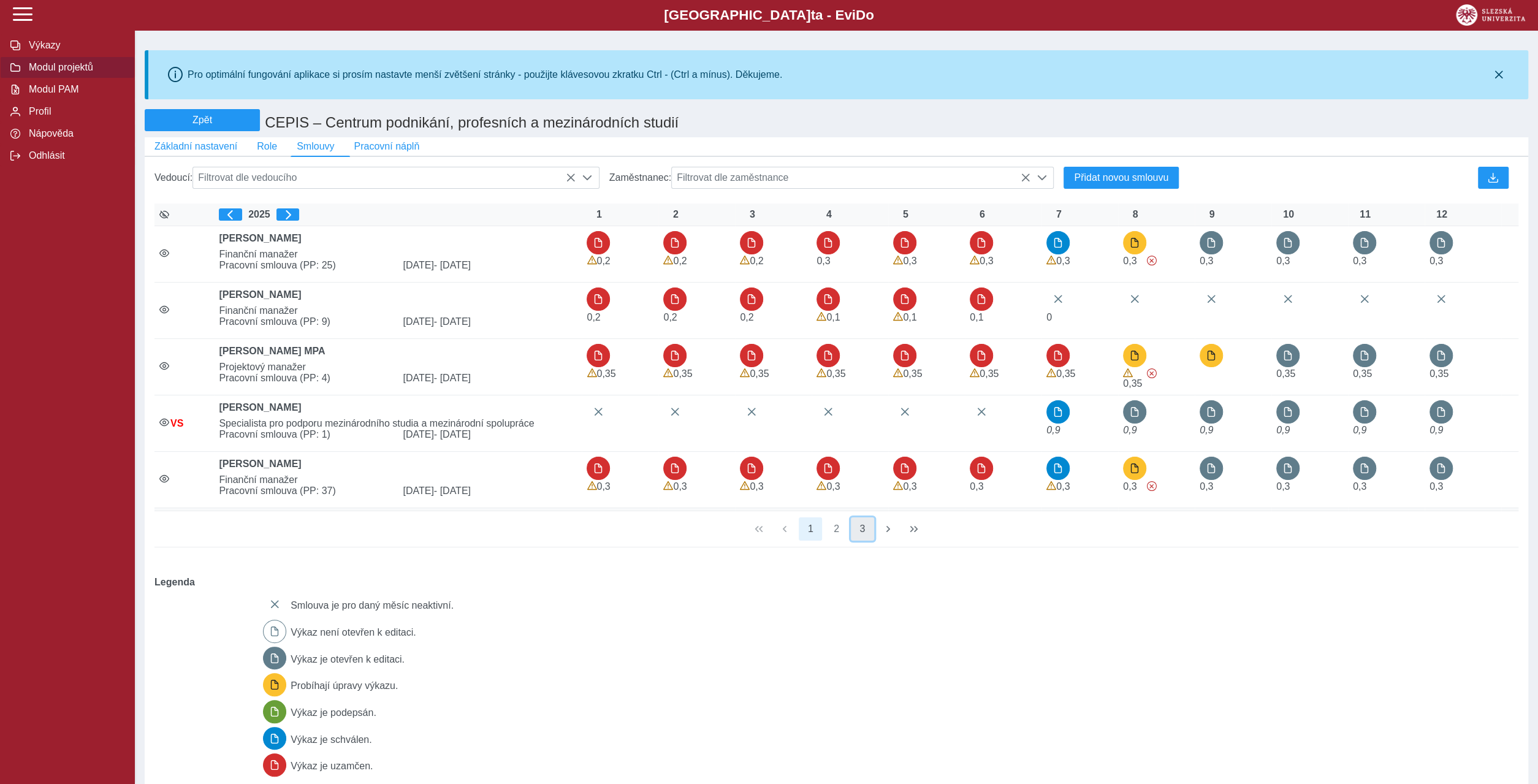
click at [859, 517] on button "3" at bounding box center [862, 529] width 23 height 23
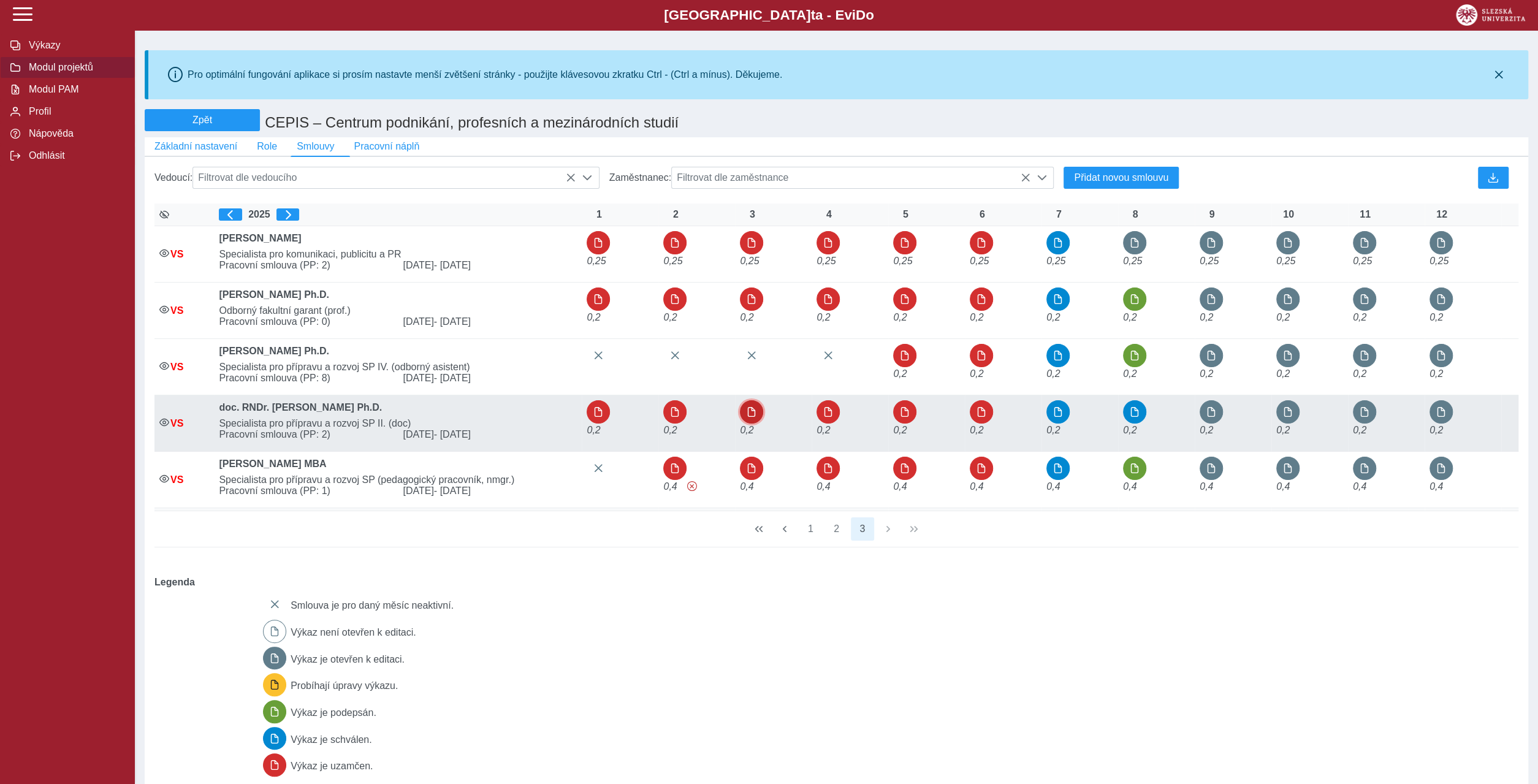
click at [742, 400] on button "button" at bounding box center [751, 411] width 23 height 23
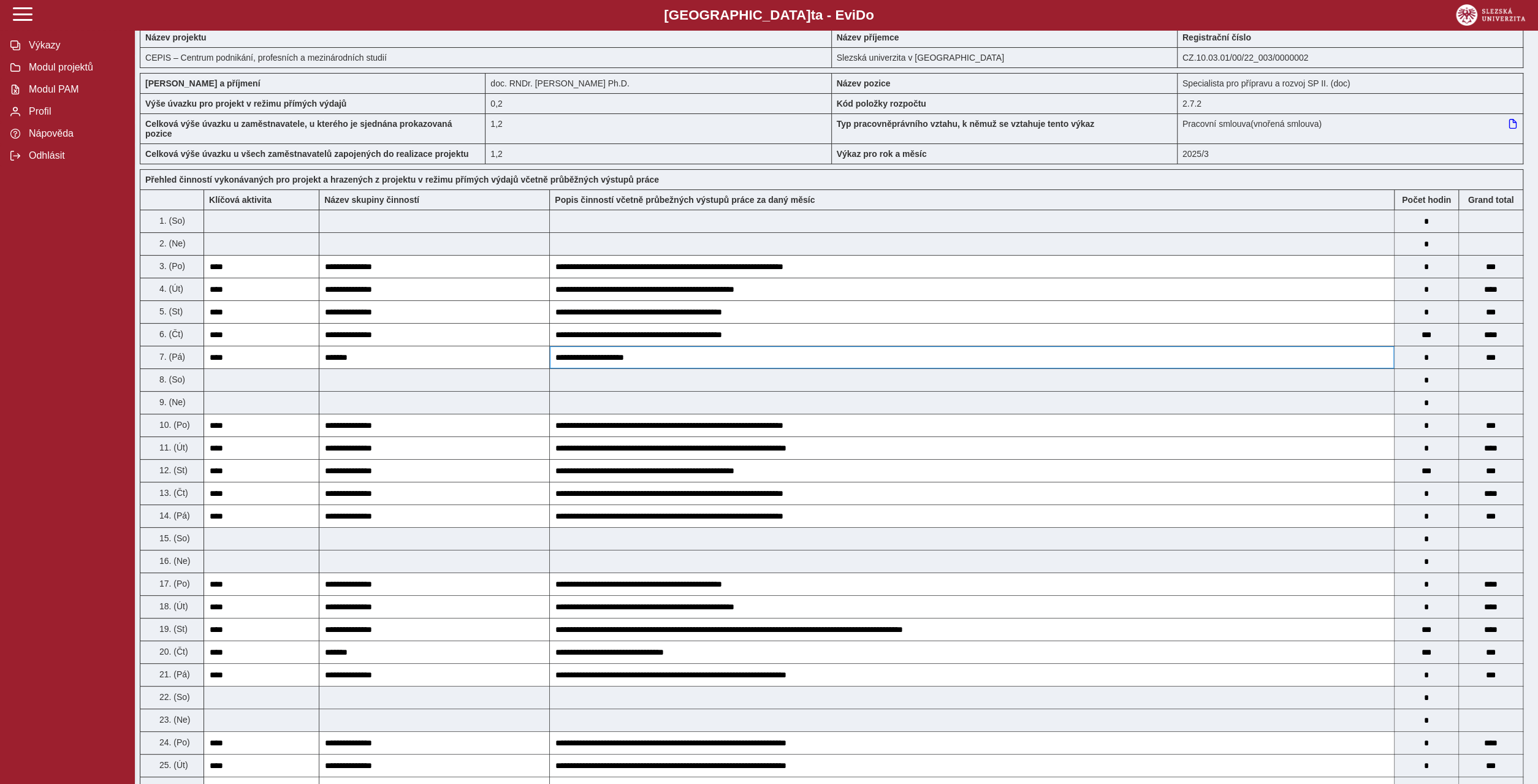
scroll to position [118, 0]
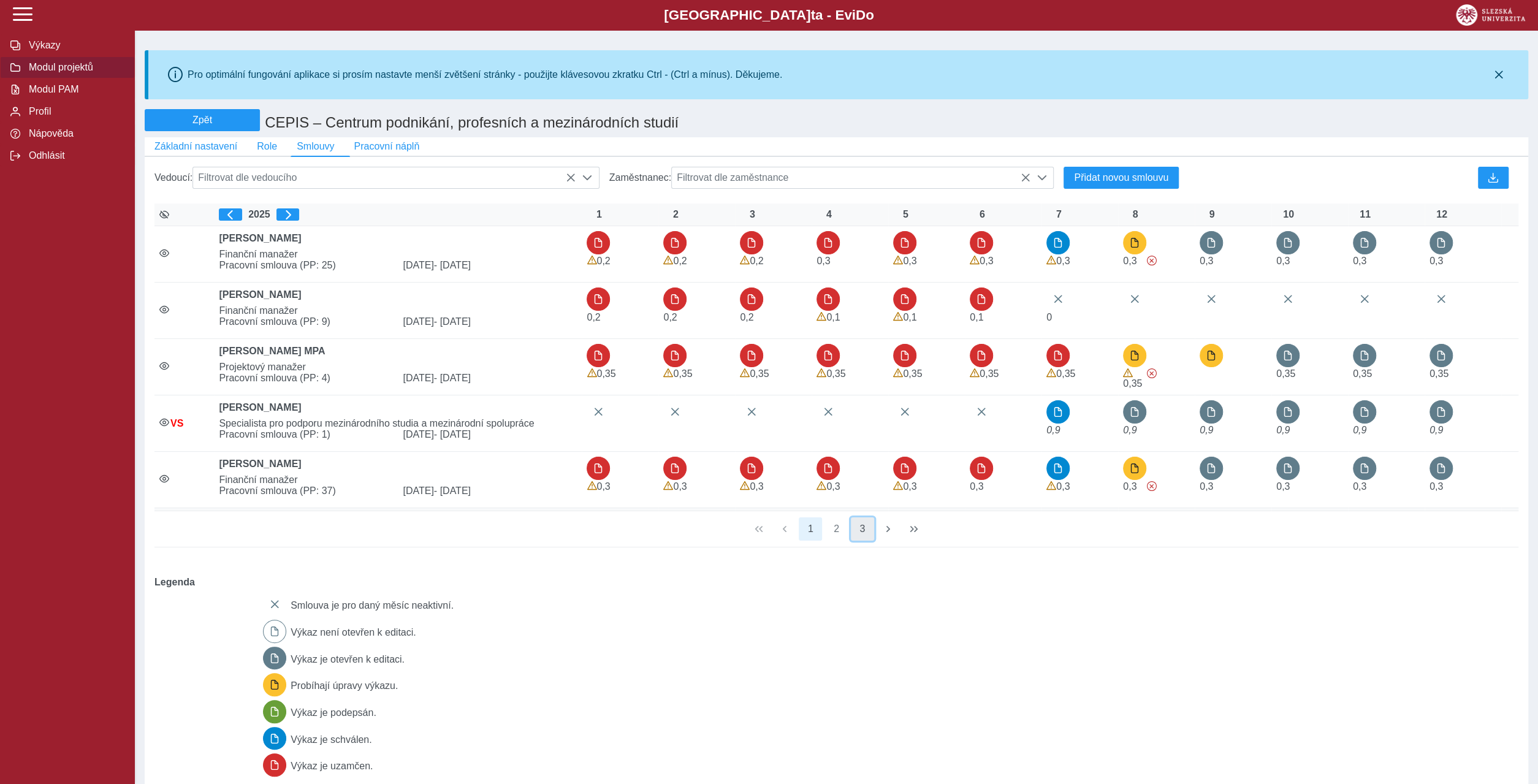
click at [860, 517] on button "3" at bounding box center [862, 529] width 23 height 23
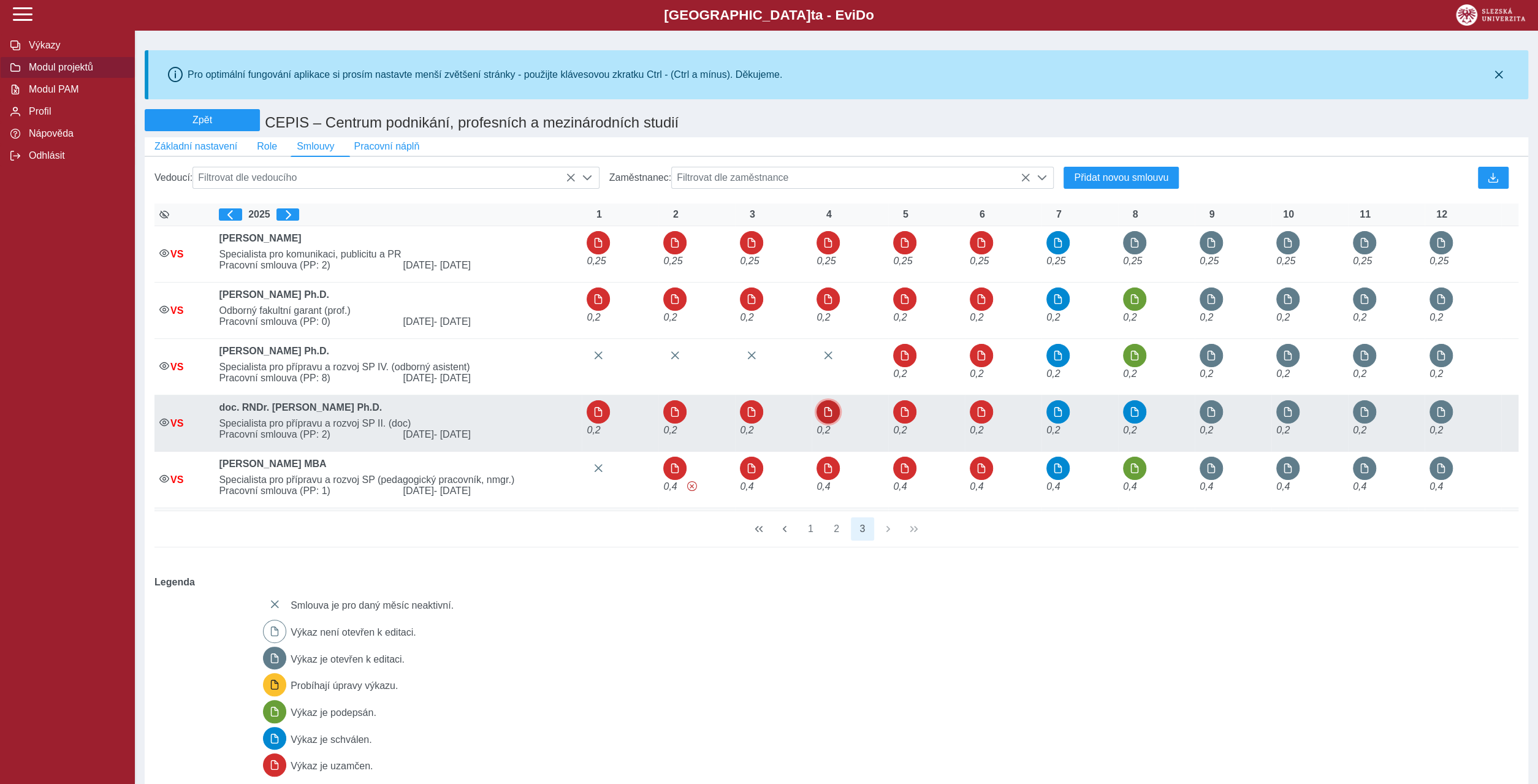
click at [827, 407] on span "button" at bounding box center [828, 412] width 10 height 10
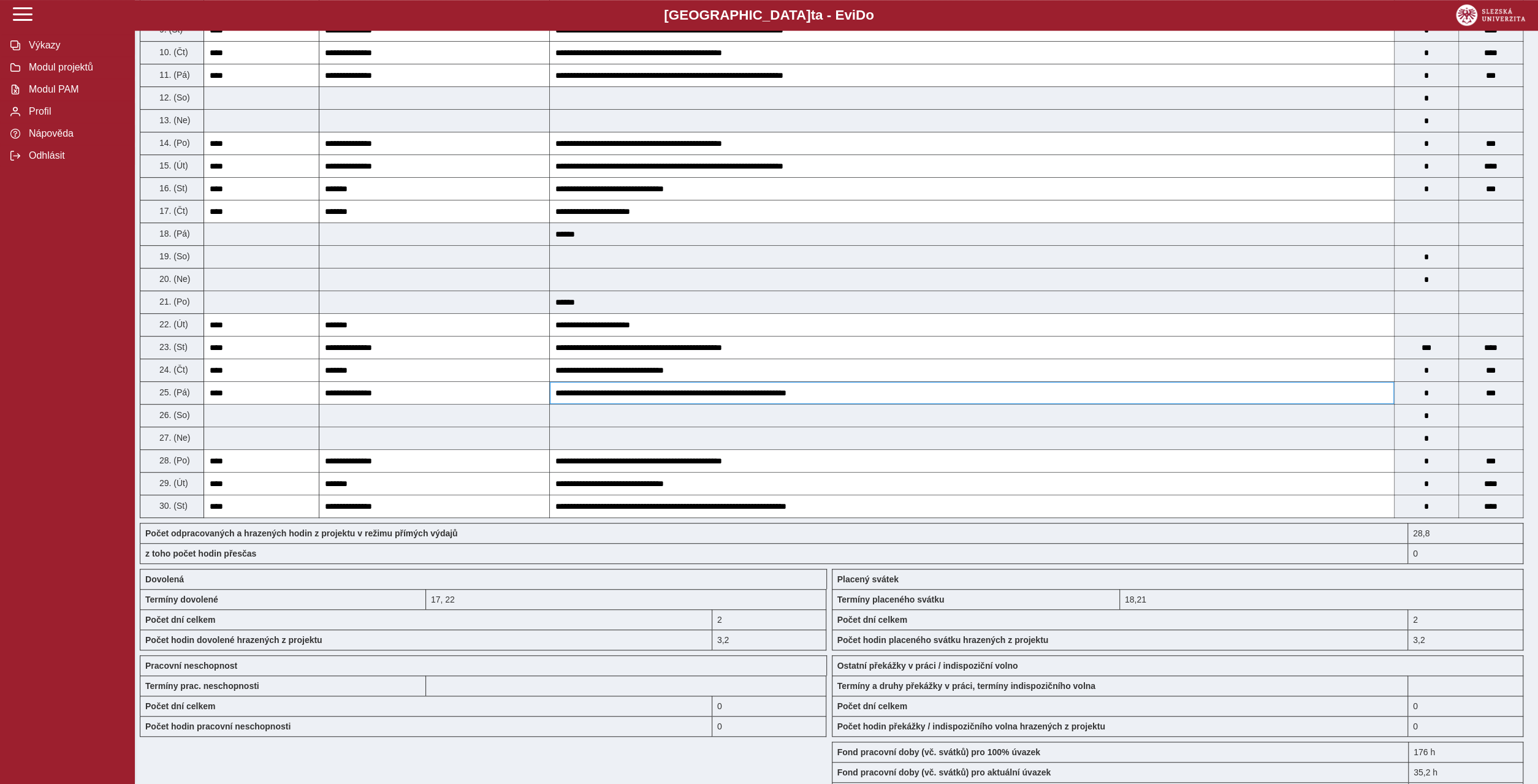
scroll to position [530, 0]
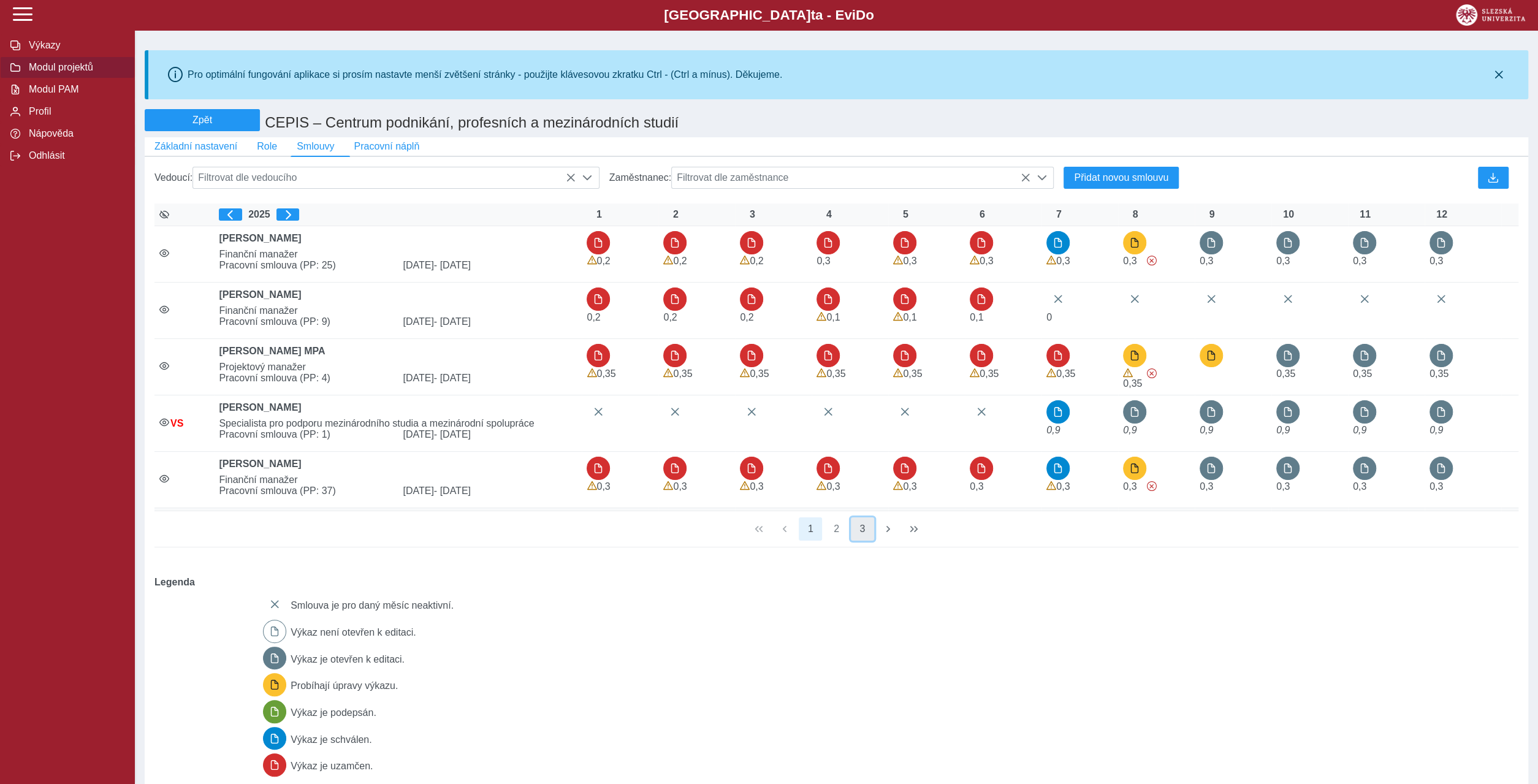
click at [858, 517] on button "3" at bounding box center [862, 529] width 23 height 23
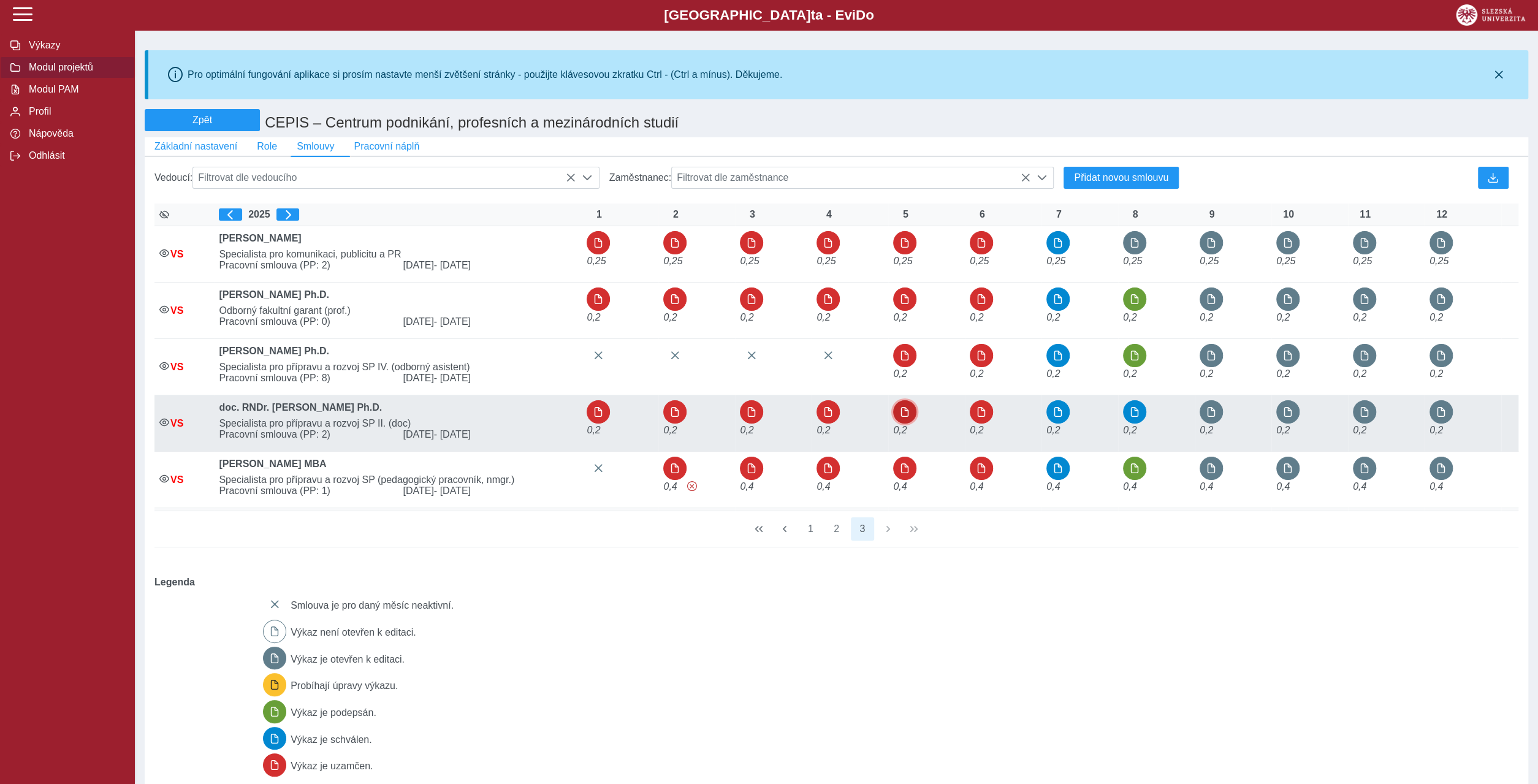
click at [908, 400] on button "button" at bounding box center [904, 411] width 23 height 23
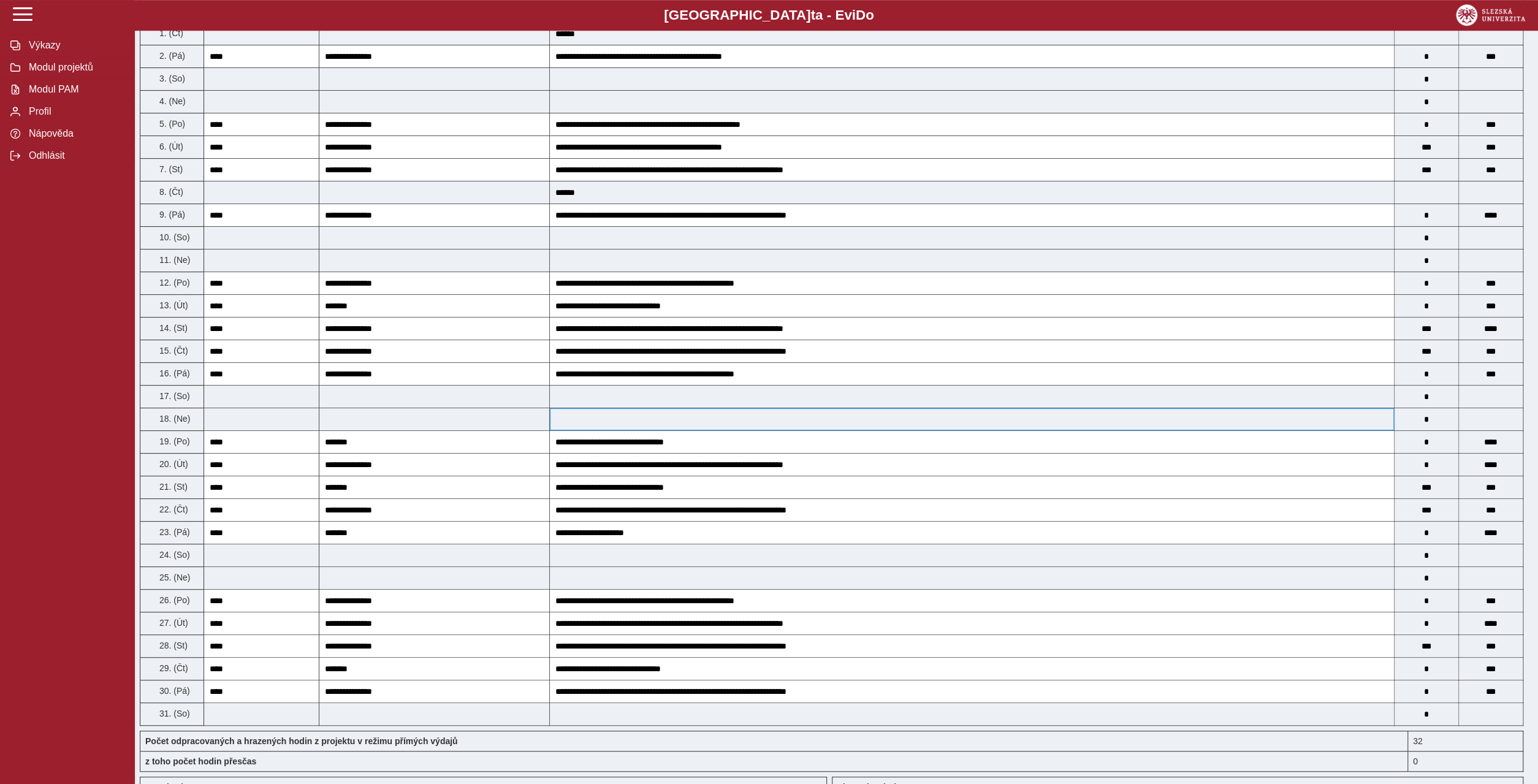
scroll to position [471, 0]
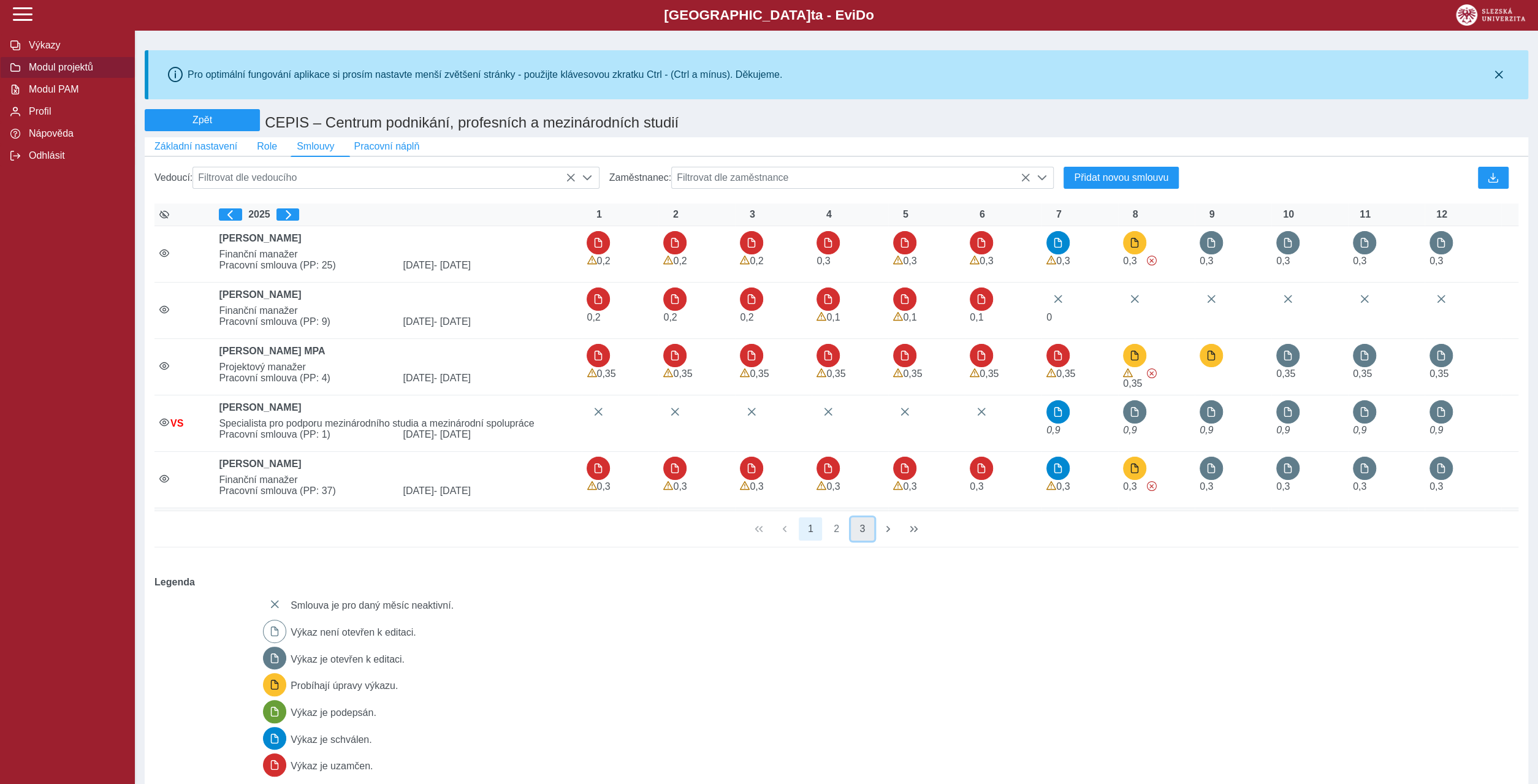
click at [861, 517] on button "3" at bounding box center [862, 529] width 23 height 23
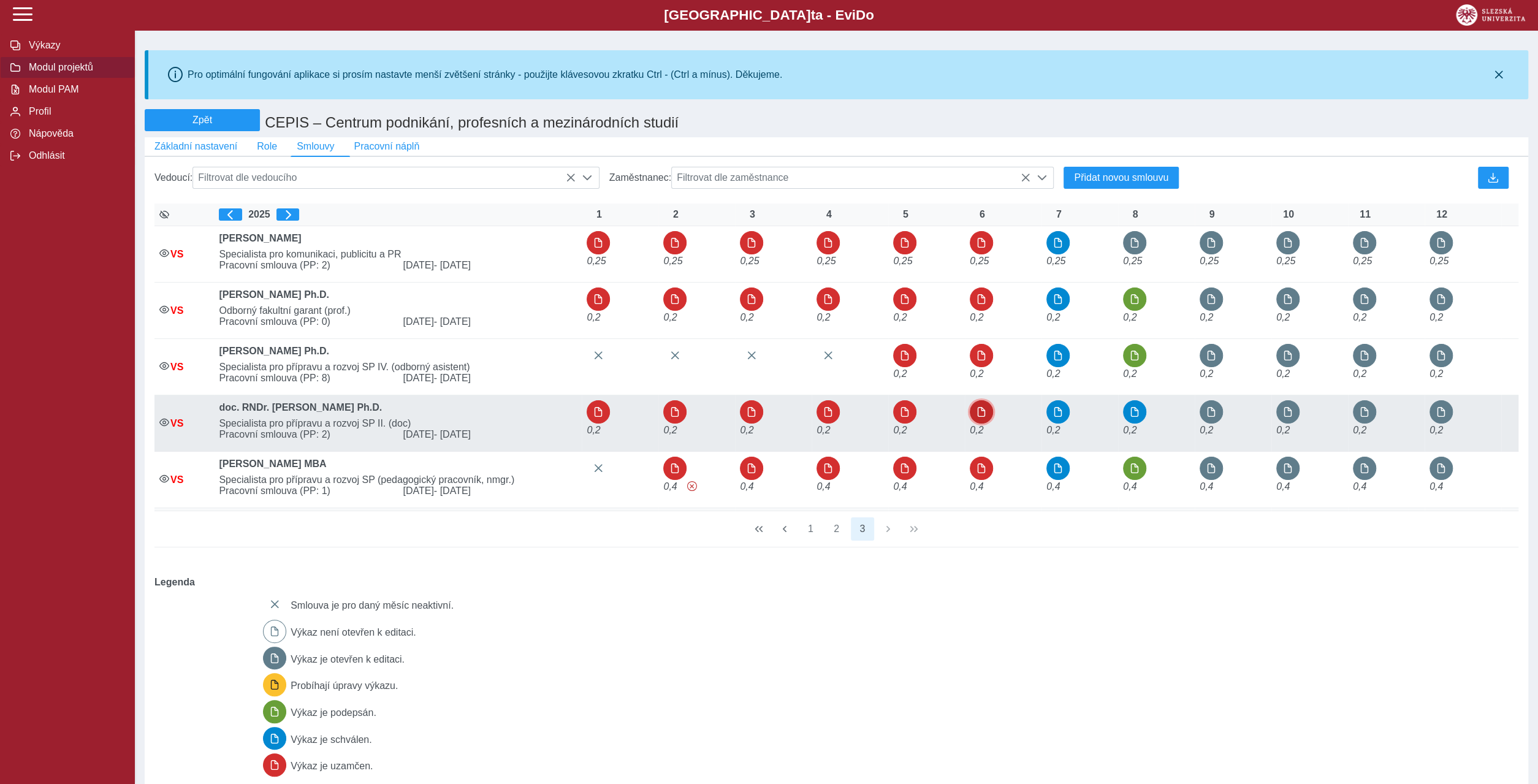
click at [978, 407] on span "button" at bounding box center [981, 412] width 10 height 10
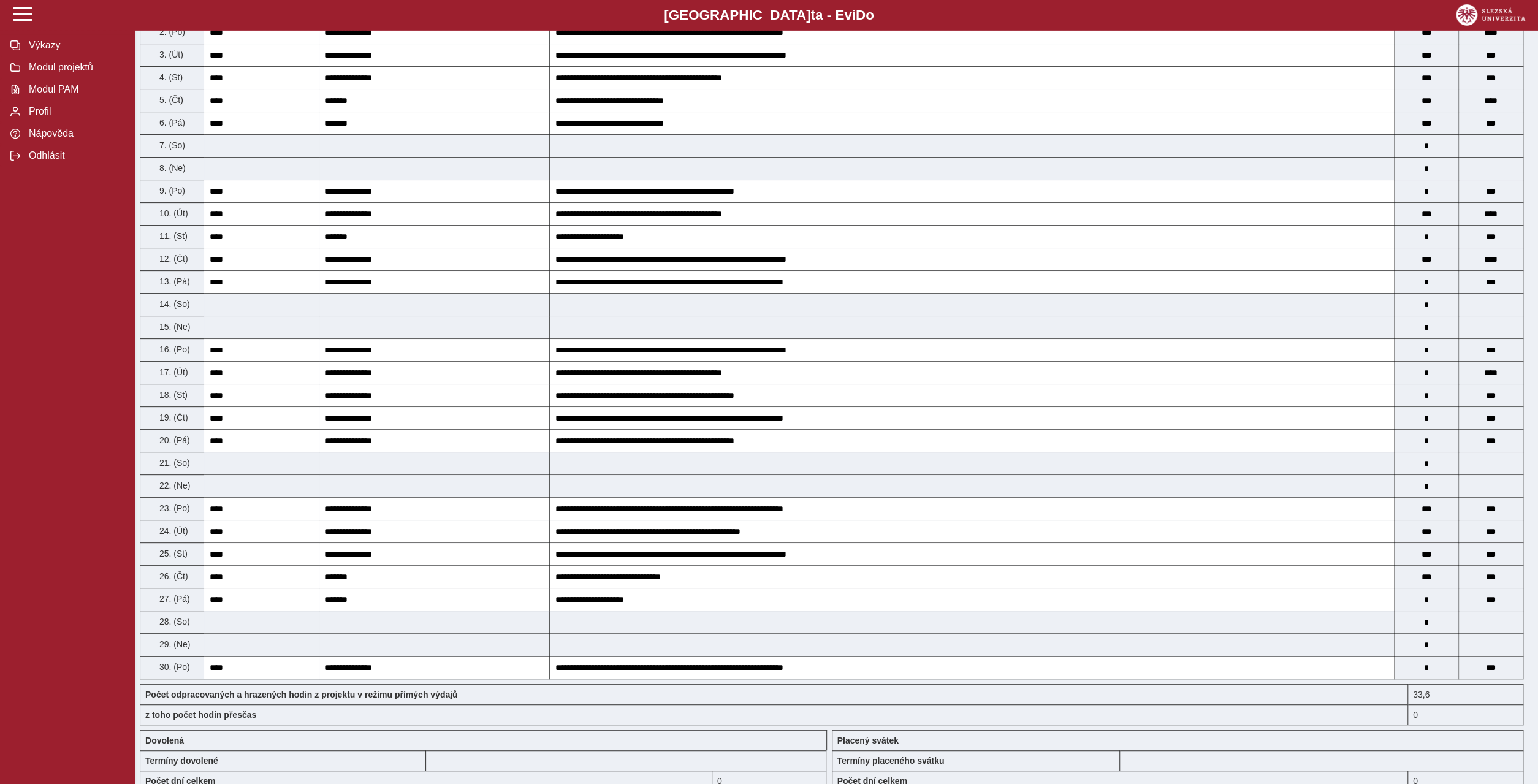
scroll to position [294, 0]
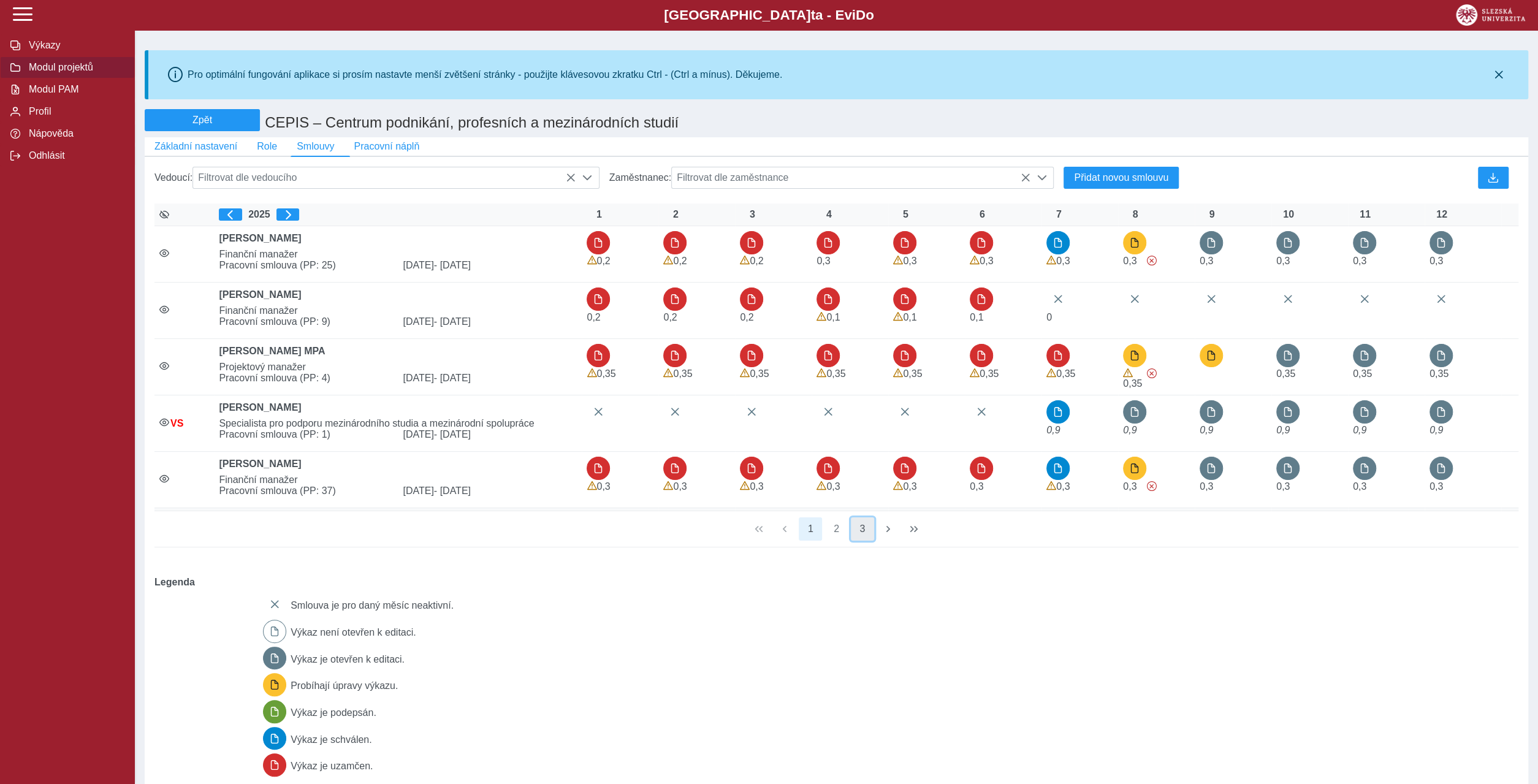
click at [862, 517] on button "3" at bounding box center [862, 529] width 23 height 23
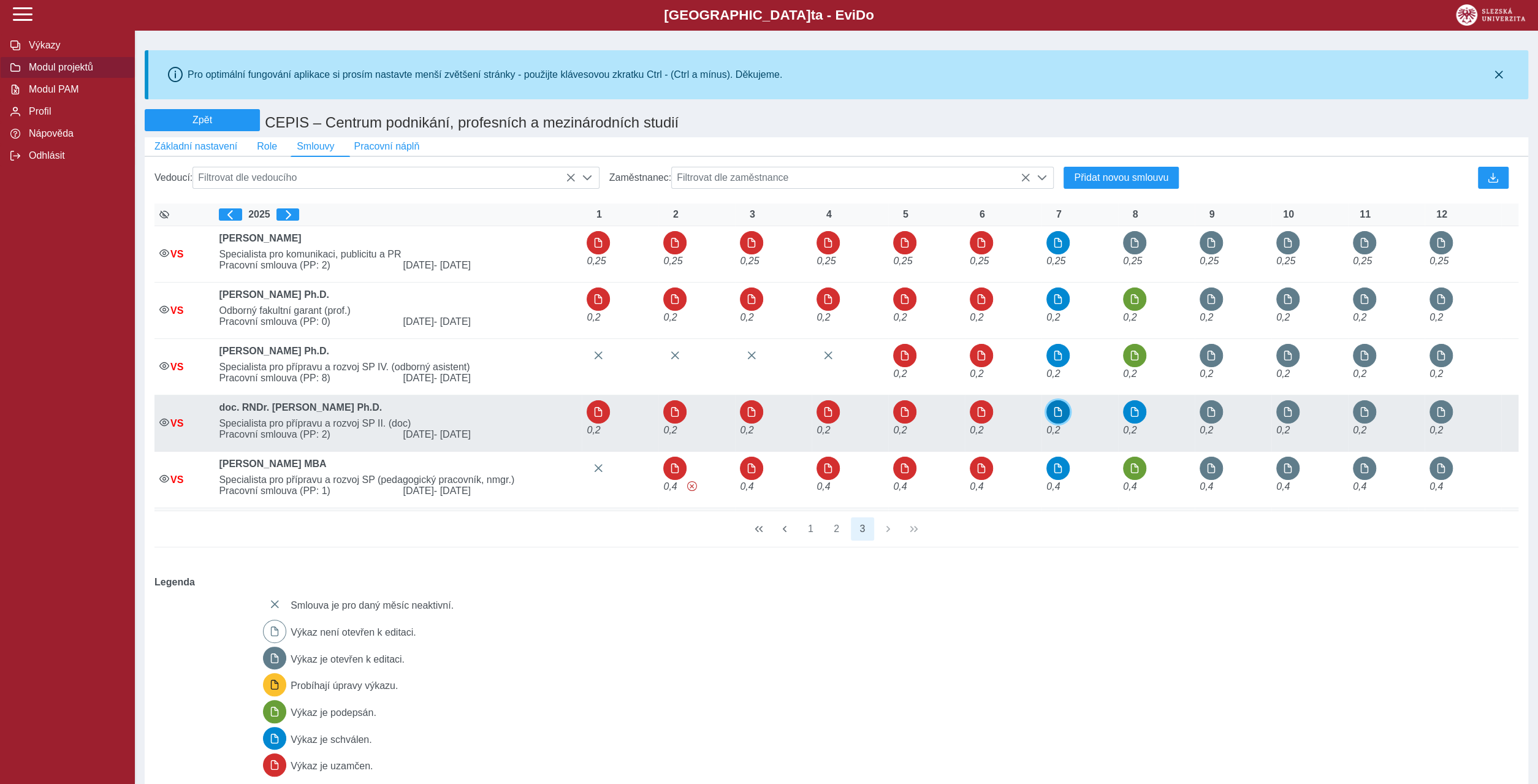
click at [1055, 407] on span "button" at bounding box center [1058, 412] width 10 height 10
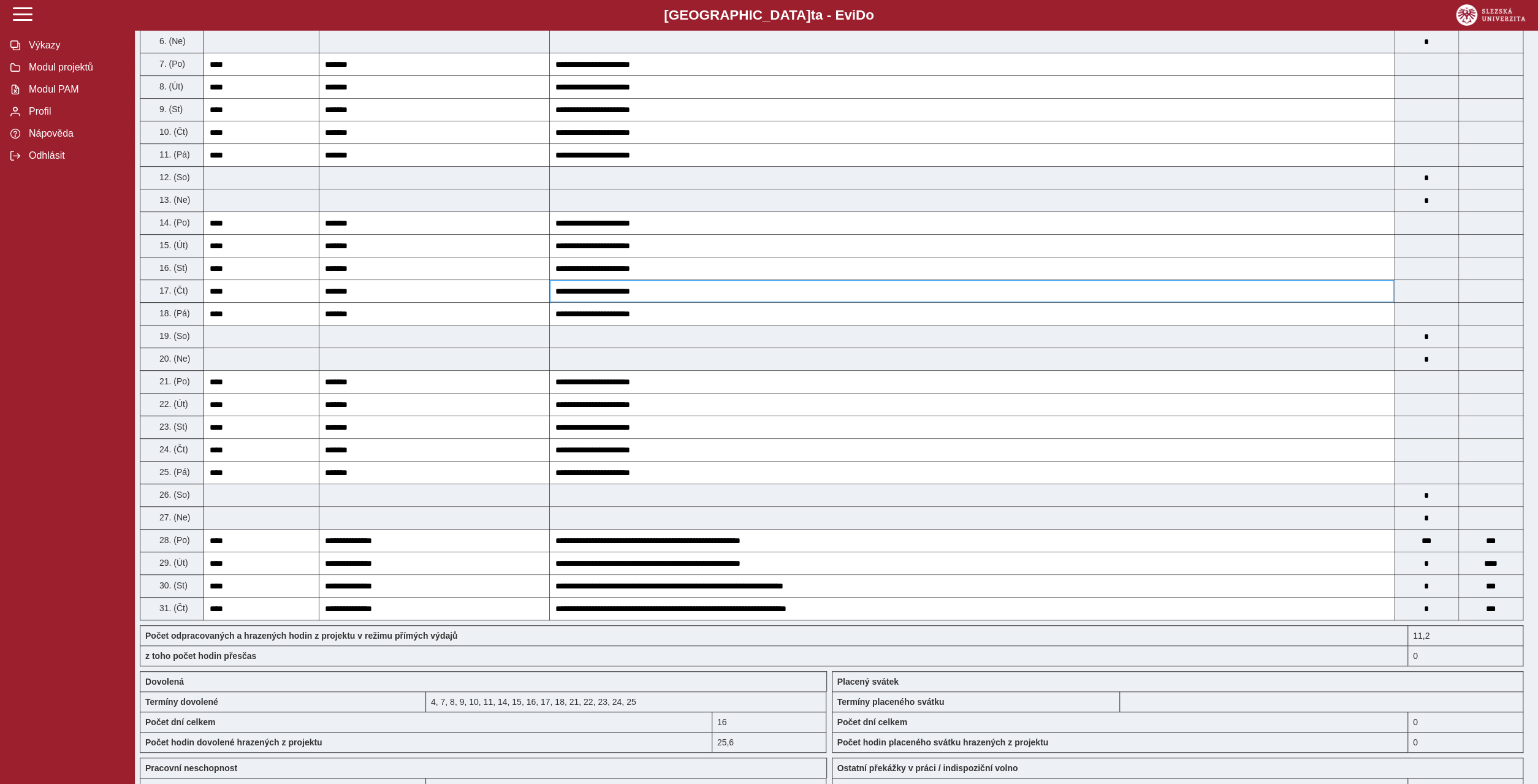
scroll to position [471, 0]
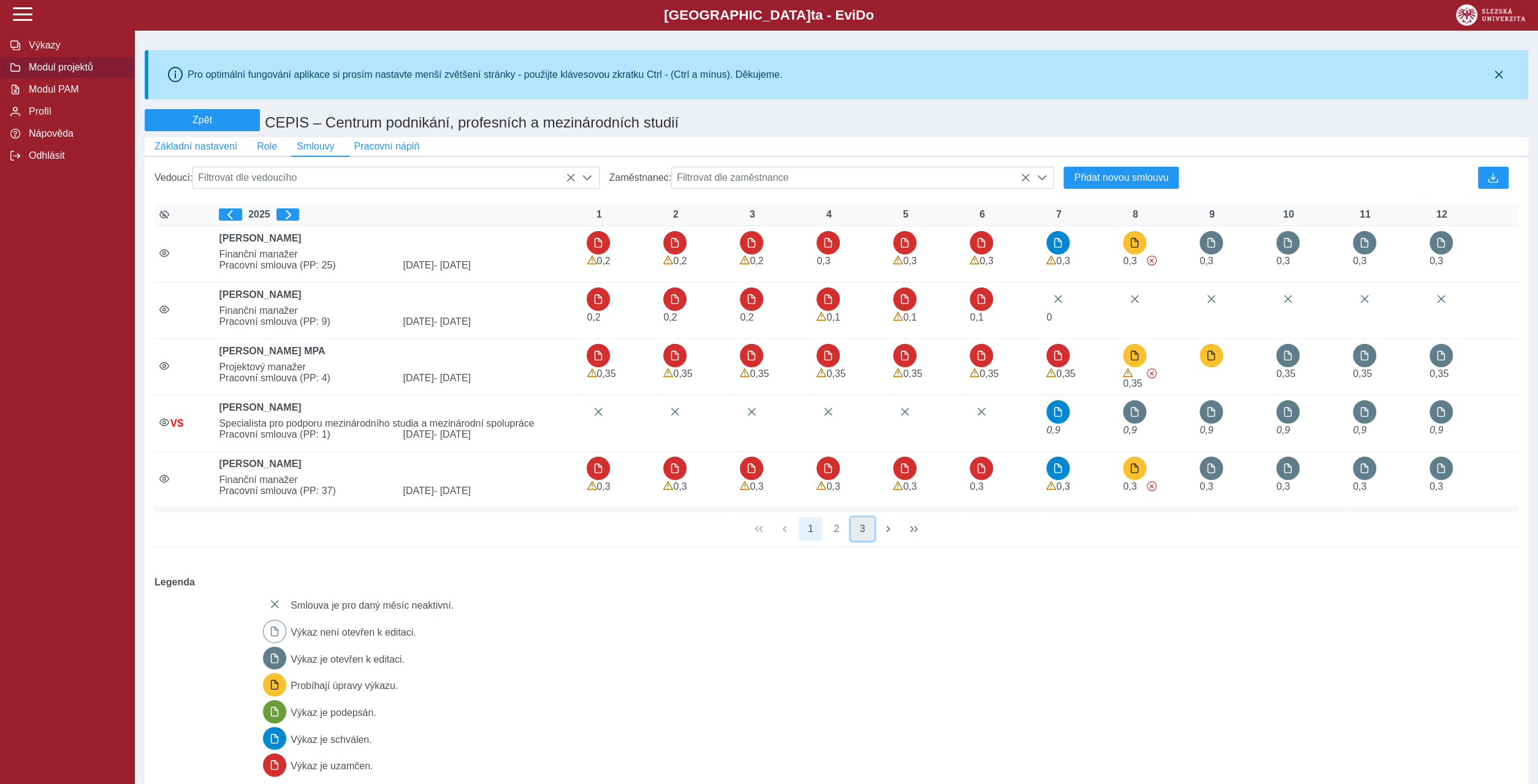
click at [861, 517] on button "3" at bounding box center [862, 529] width 23 height 23
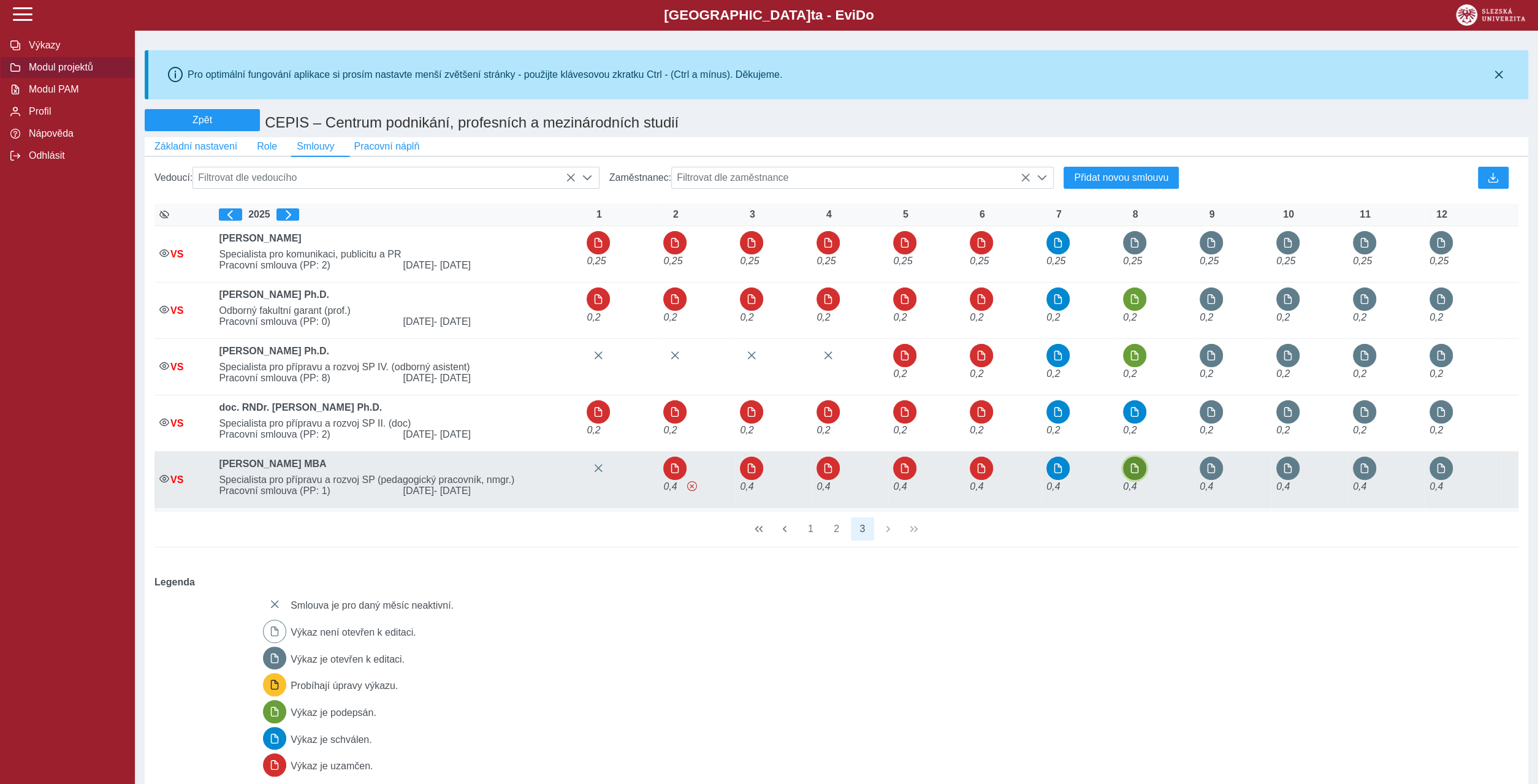
click at [1139, 456] on button "button" at bounding box center [1134, 468] width 23 height 23
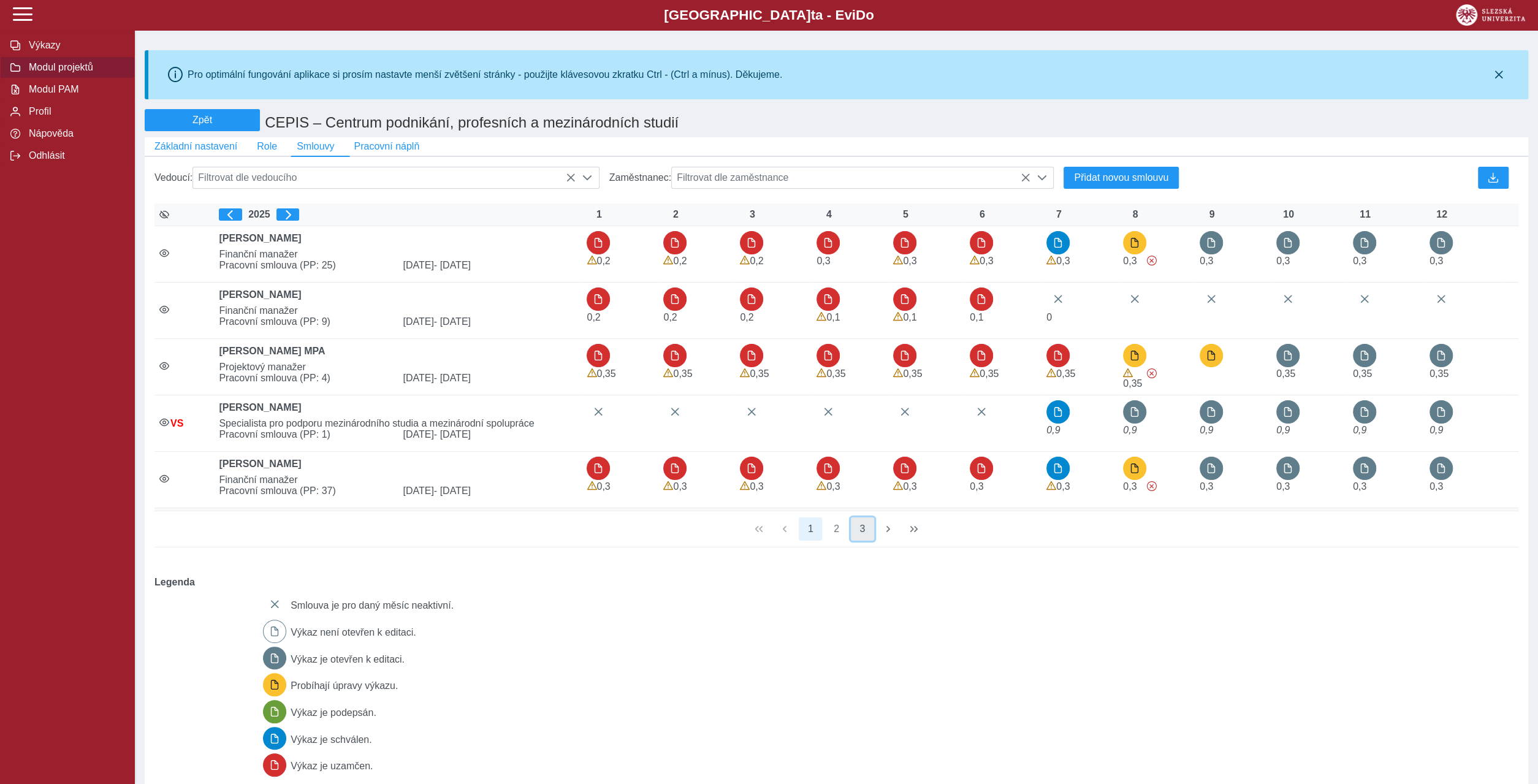
click at [860, 517] on button "3" at bounding box center [862, 529] width 23 height 23
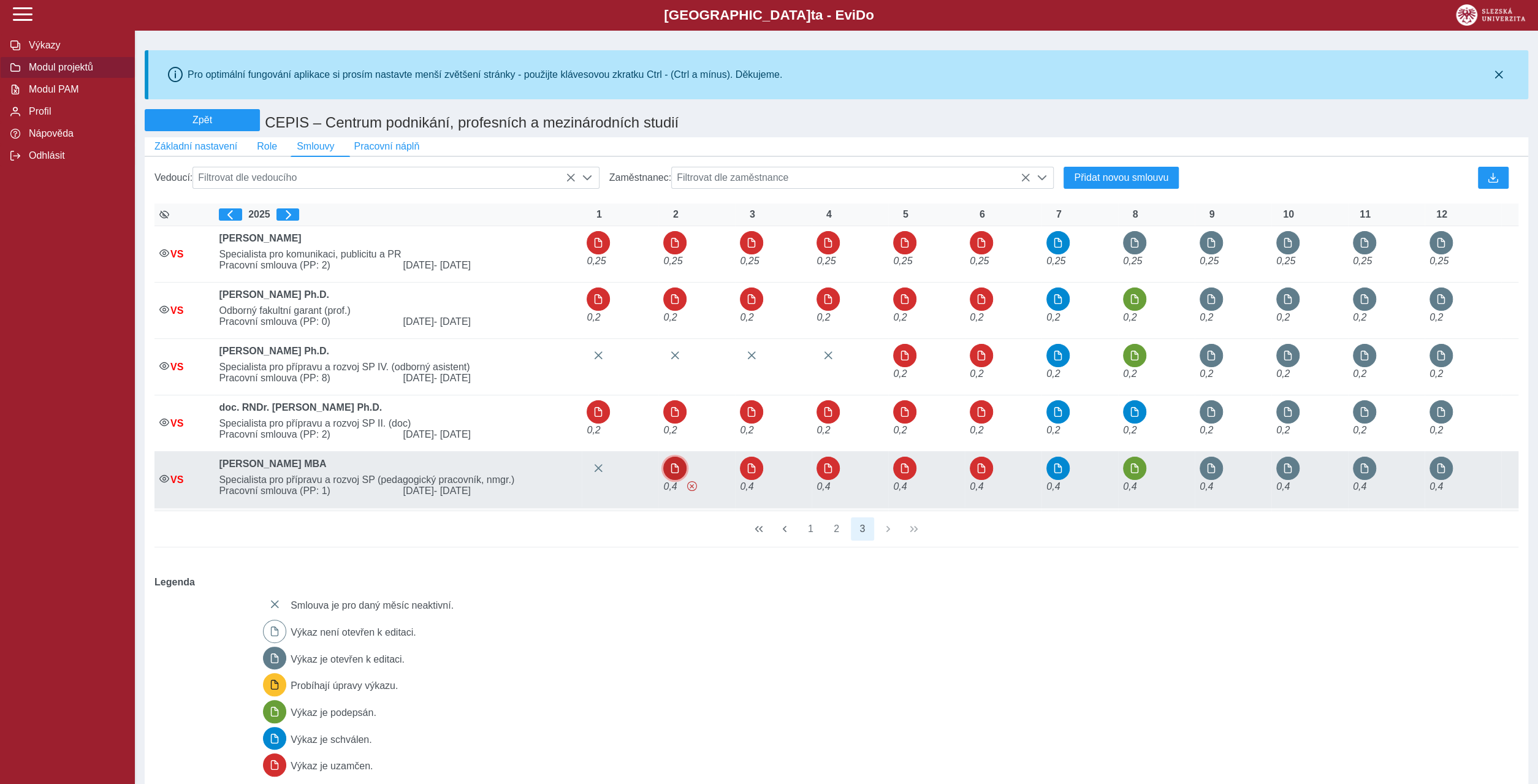
click at [670, 464] on span "button" at bounding box center [675, 468] width 10 height 10
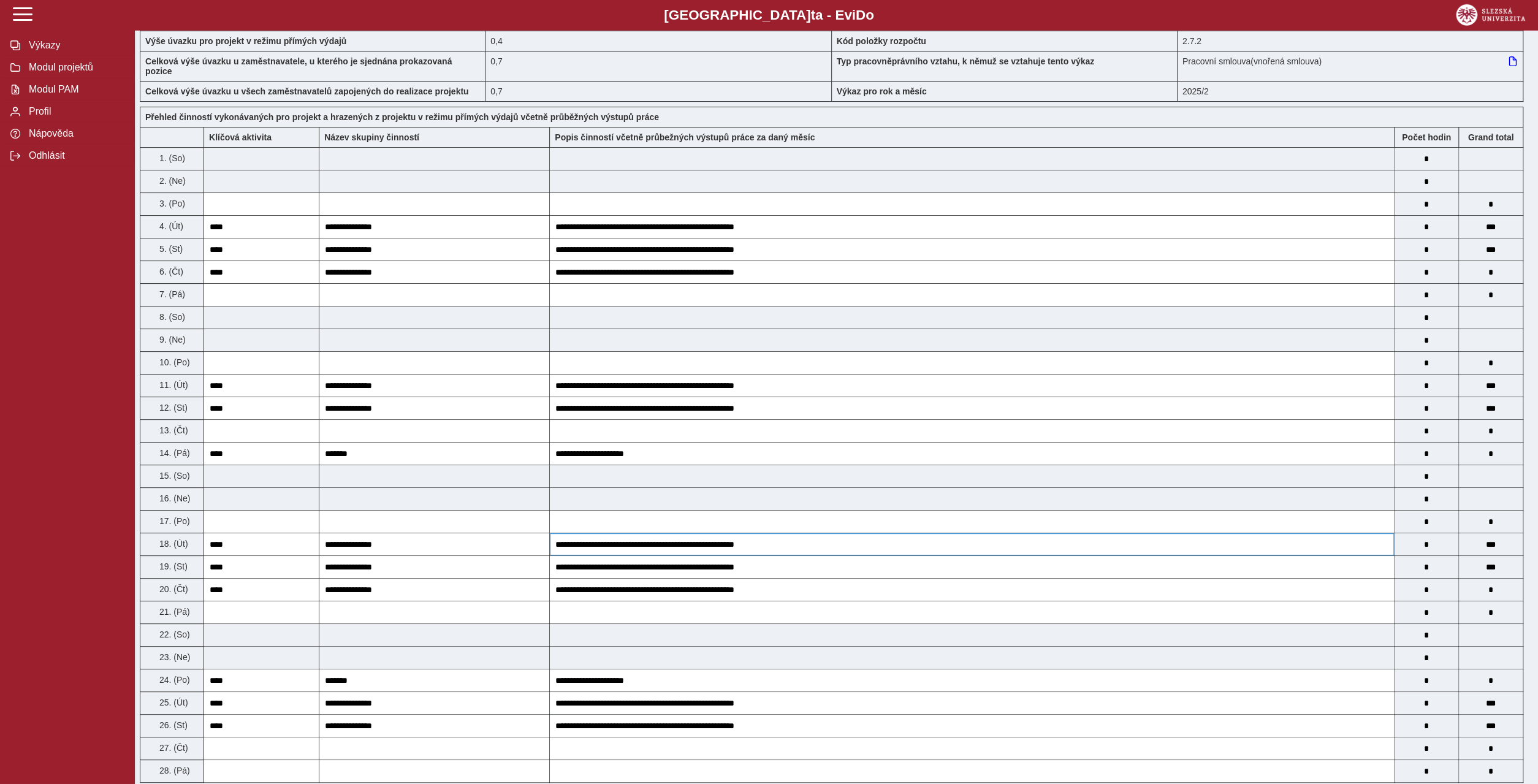
scroll to position [59, 0]
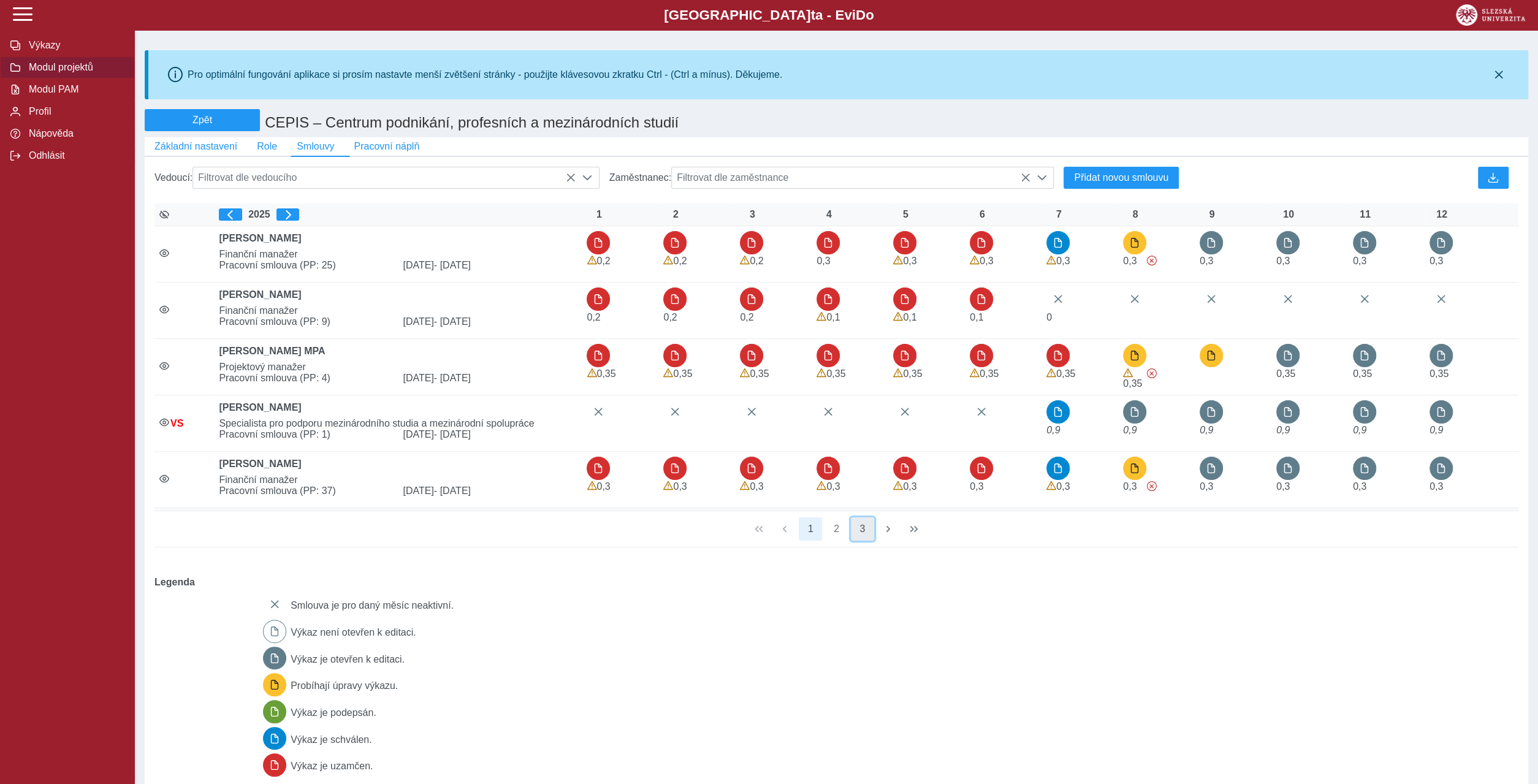
click at [860, 517] on button "3" at bounding box center [862, 529] width 23 height 23
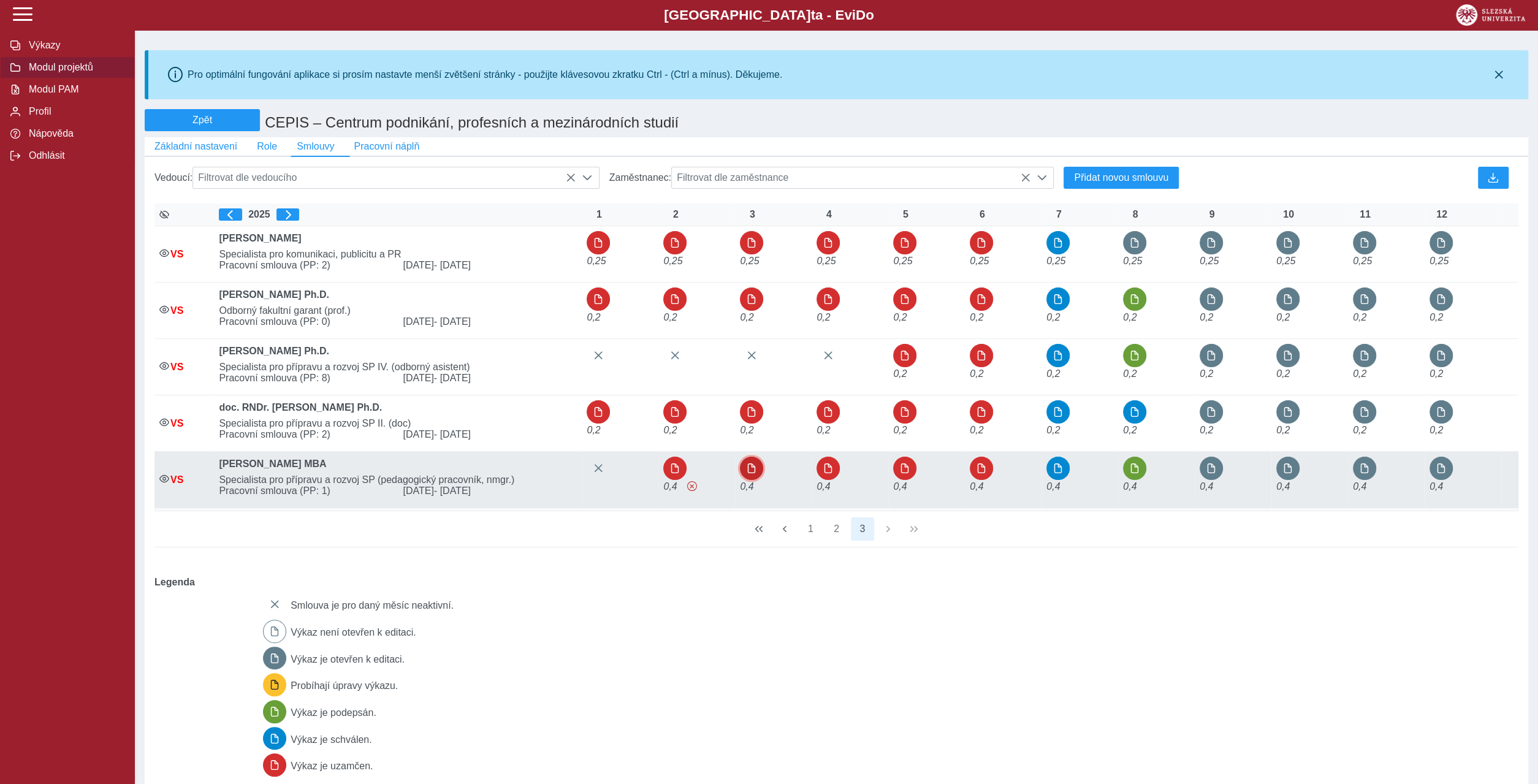
click at [747, 464] on span "button" at bounding box center [751, 468] width 10 height 10
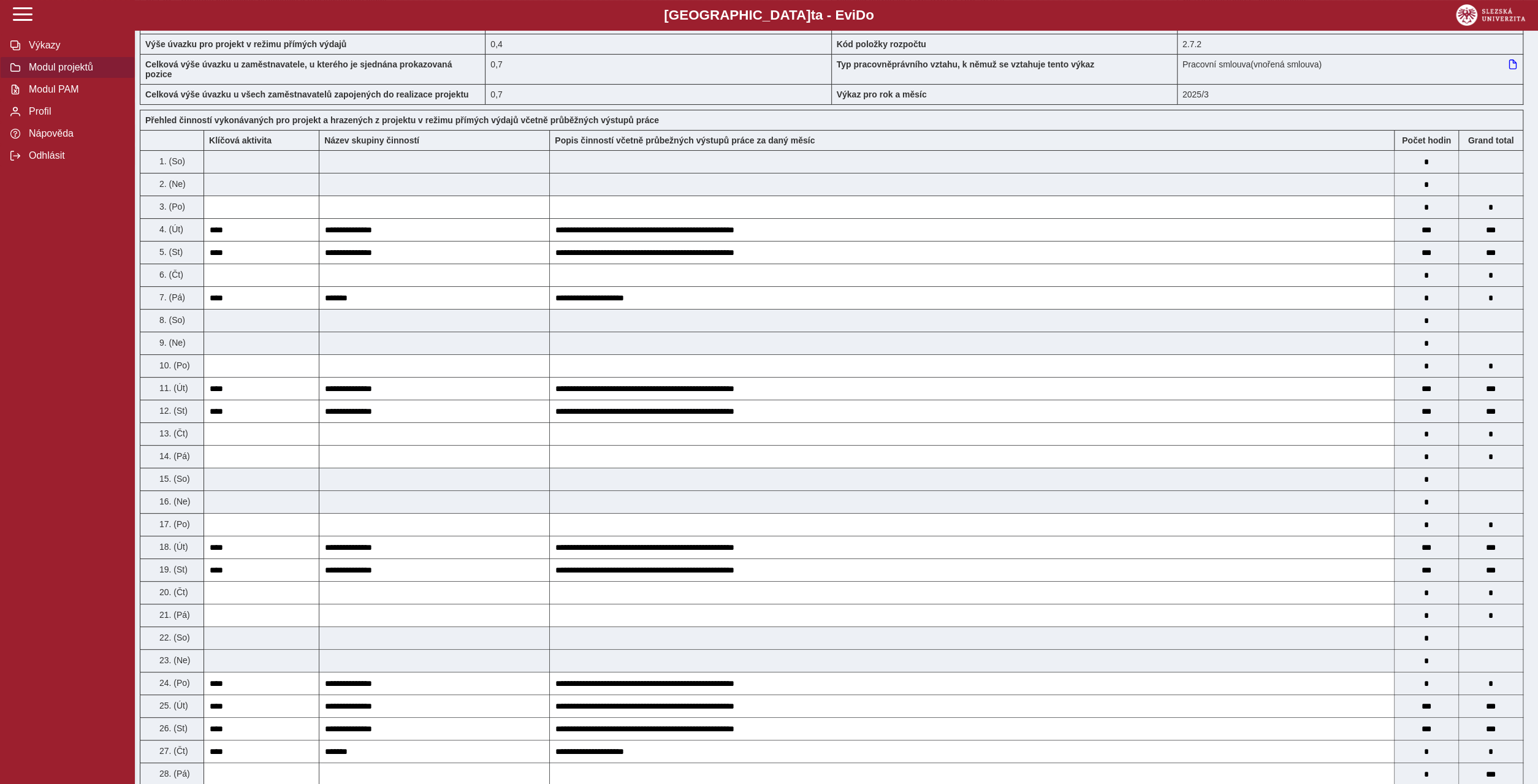
scroll to position [118, 0]
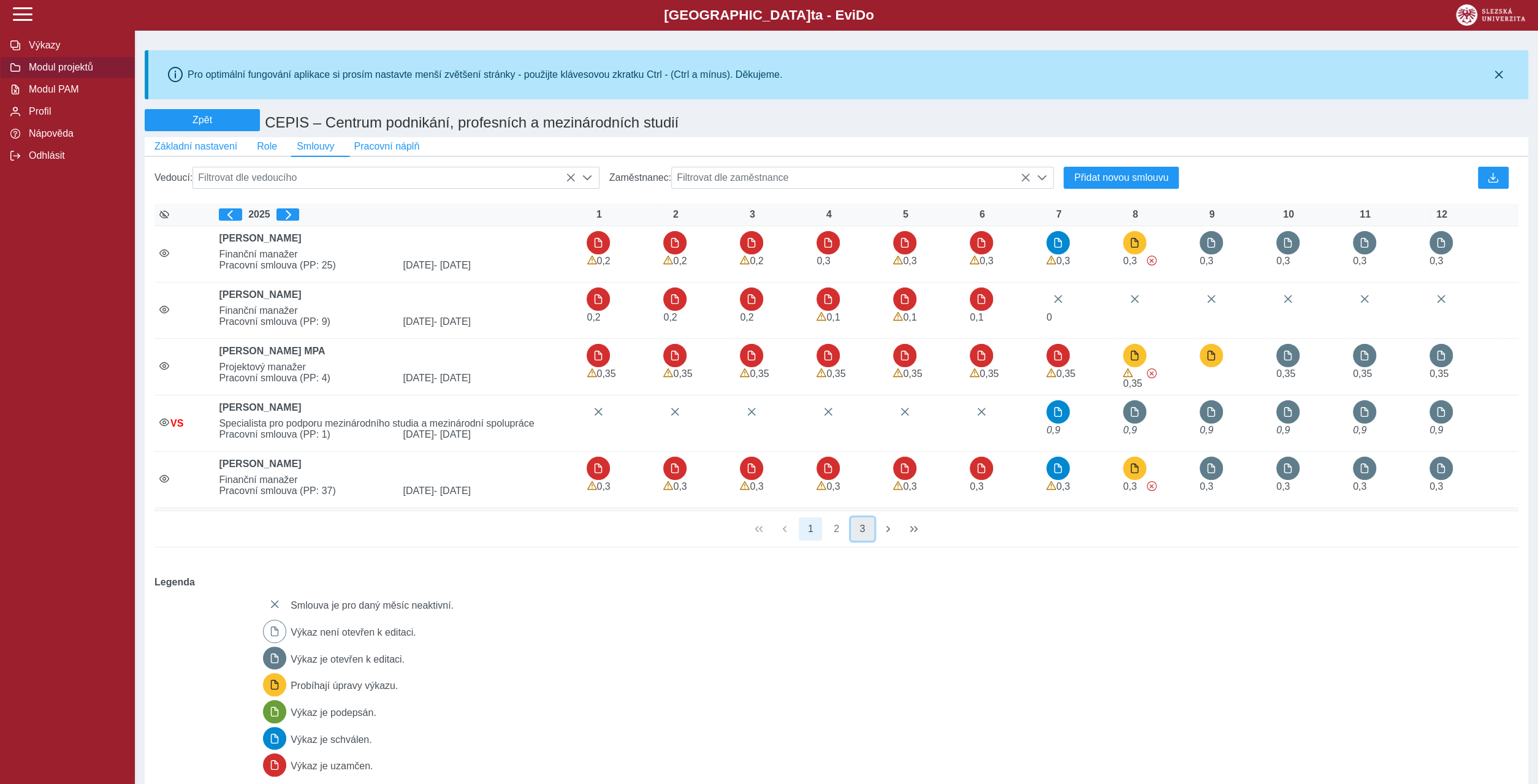
click at [862, 517] on button "3" at bounding box center [862, 529] width 23 height 23
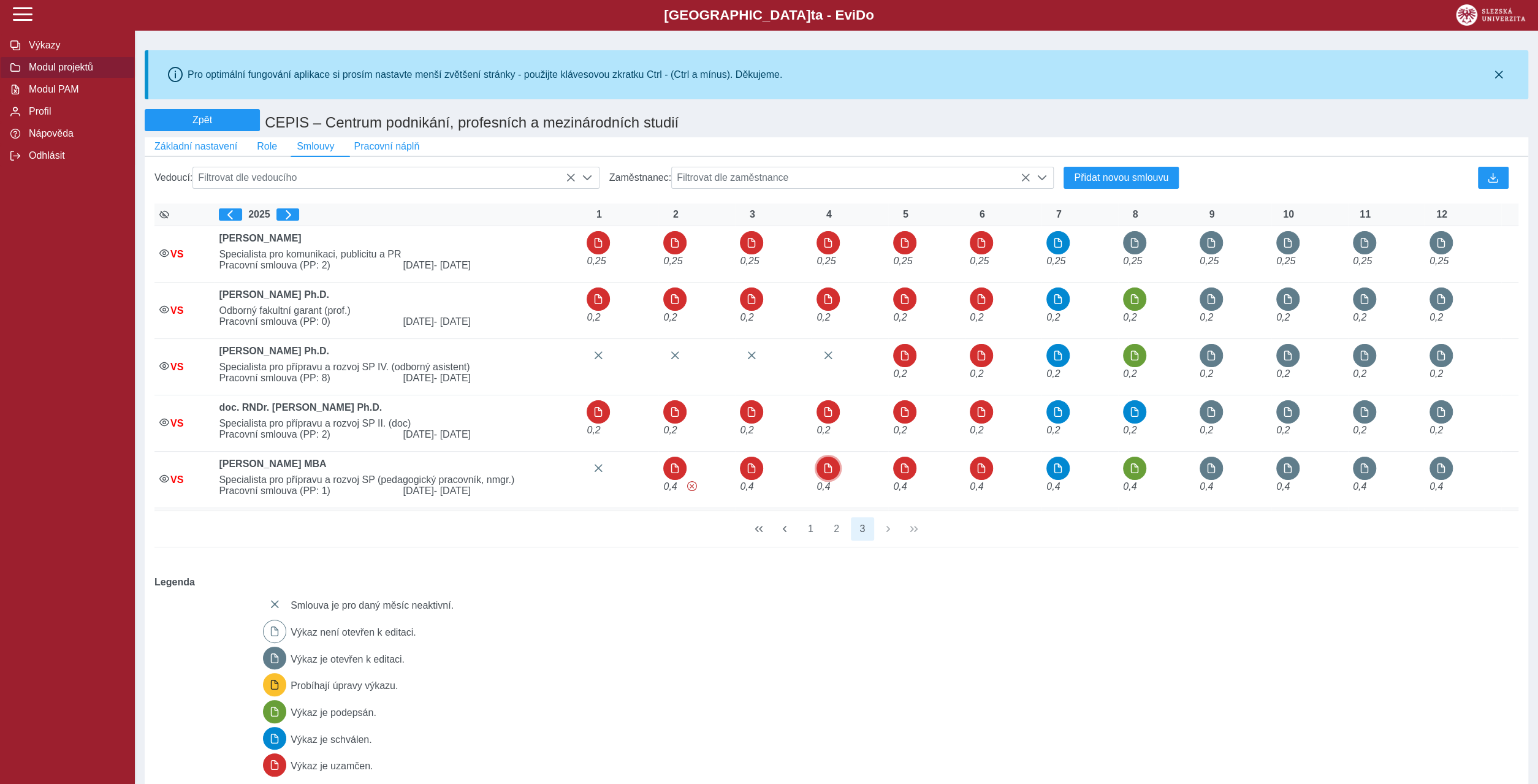
click at [828, 456] on button "button" at bounding box center [827, 468] width 23 height 23
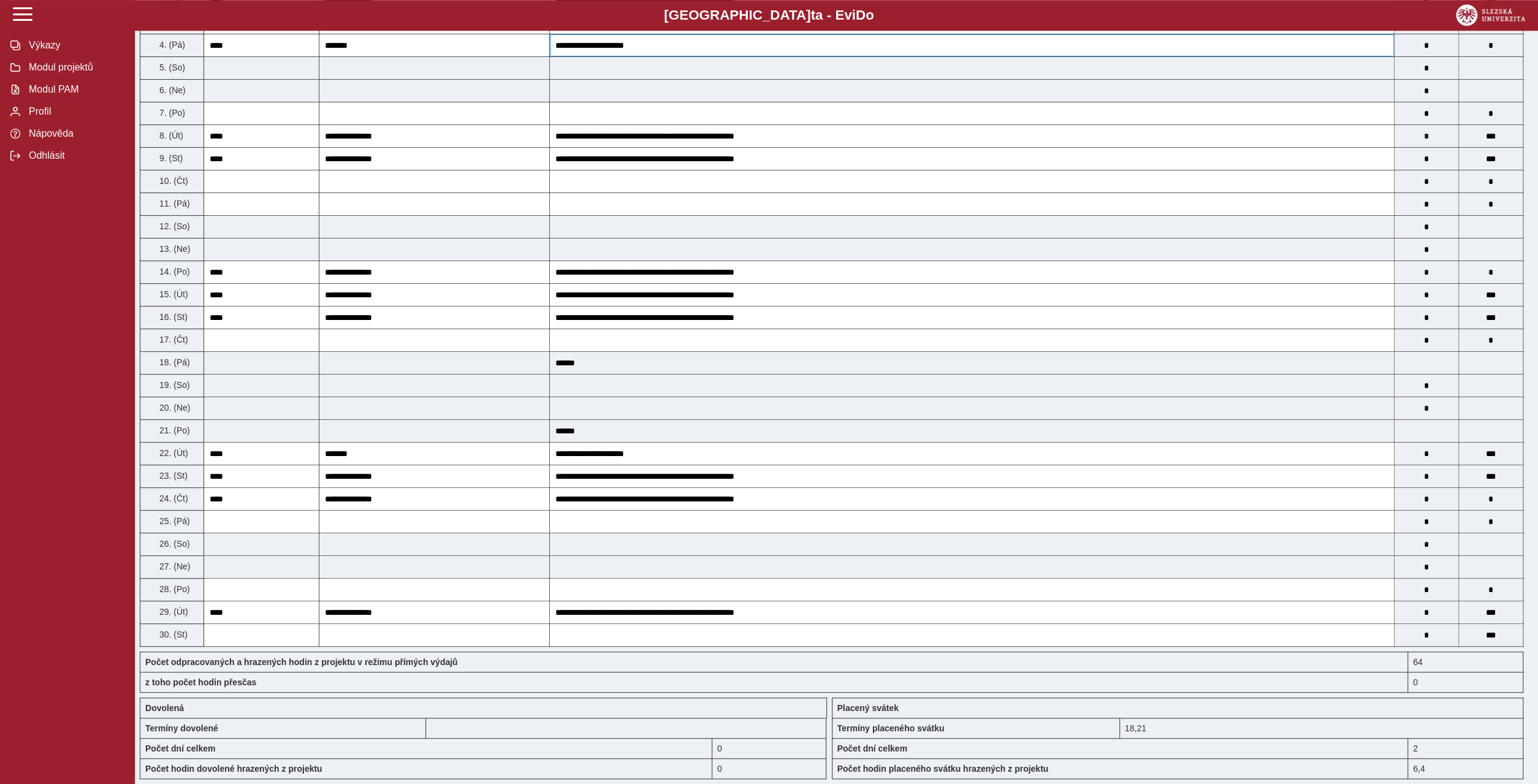
scroll to position [59, 0]
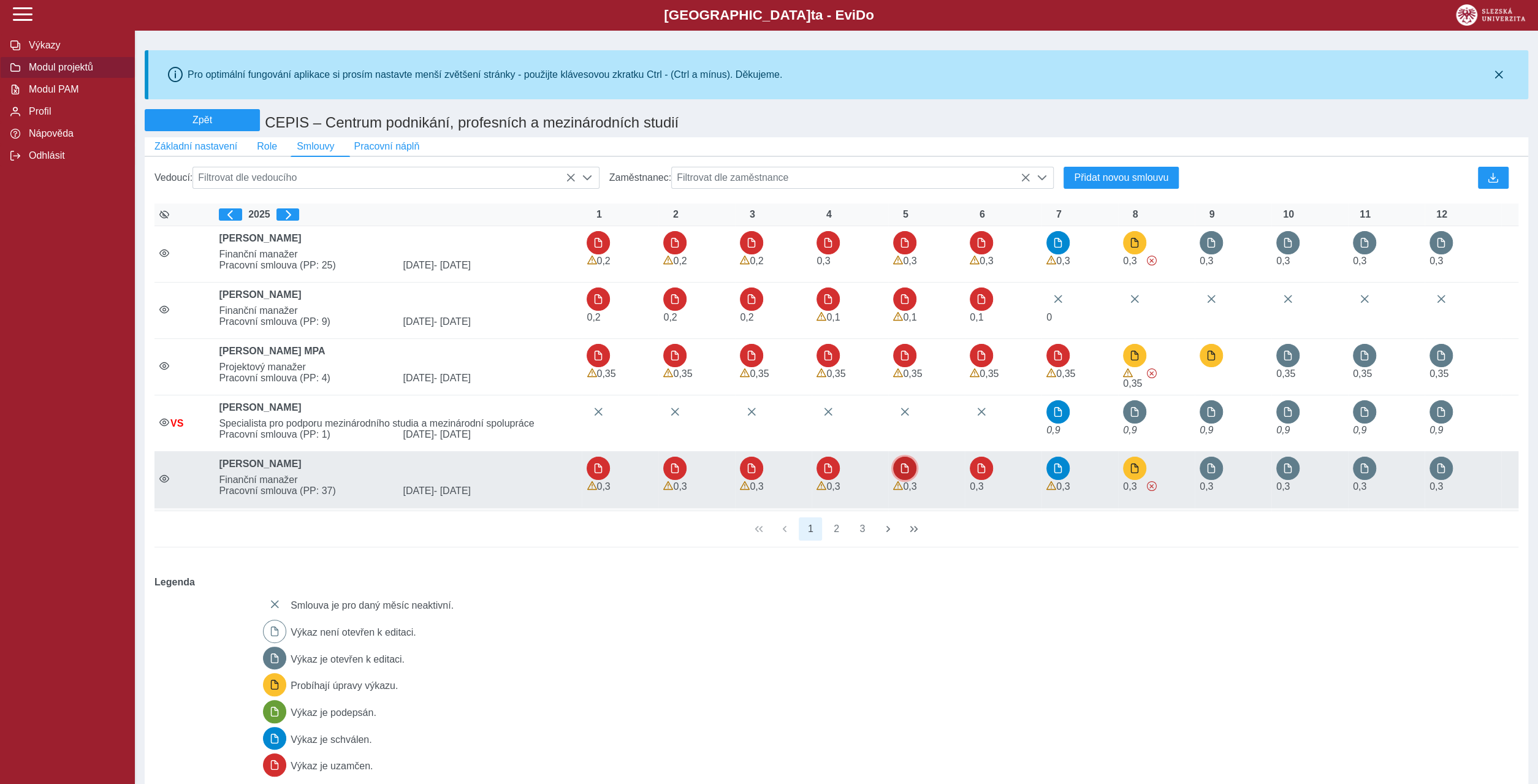
click at [899, 464] on span "button" at bounding box center [904, 468] width 10 height 10
click at [976, 464] on span "button" at bounding box center [981, 468] width 10 height 10
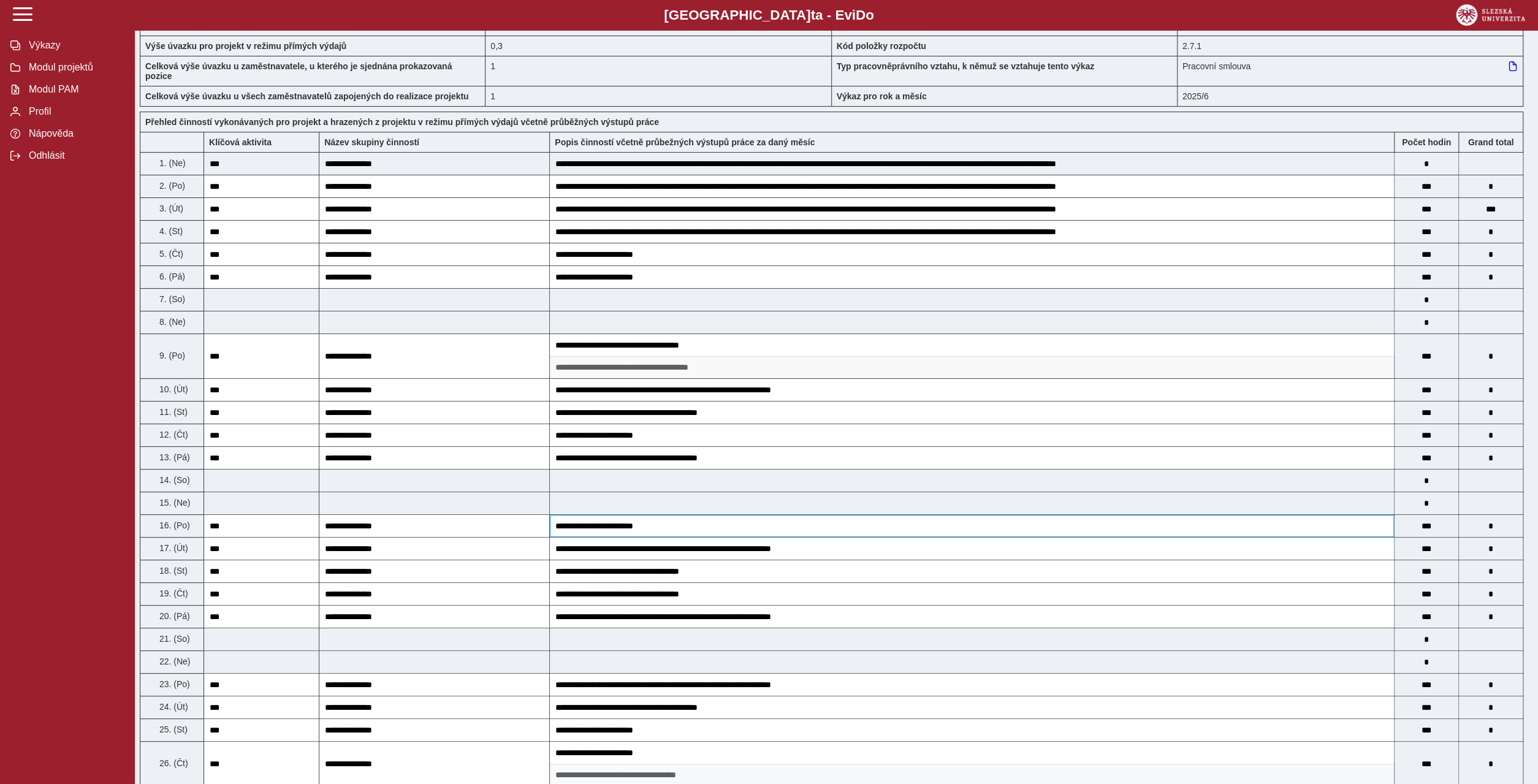
scroll to position [59, 0]
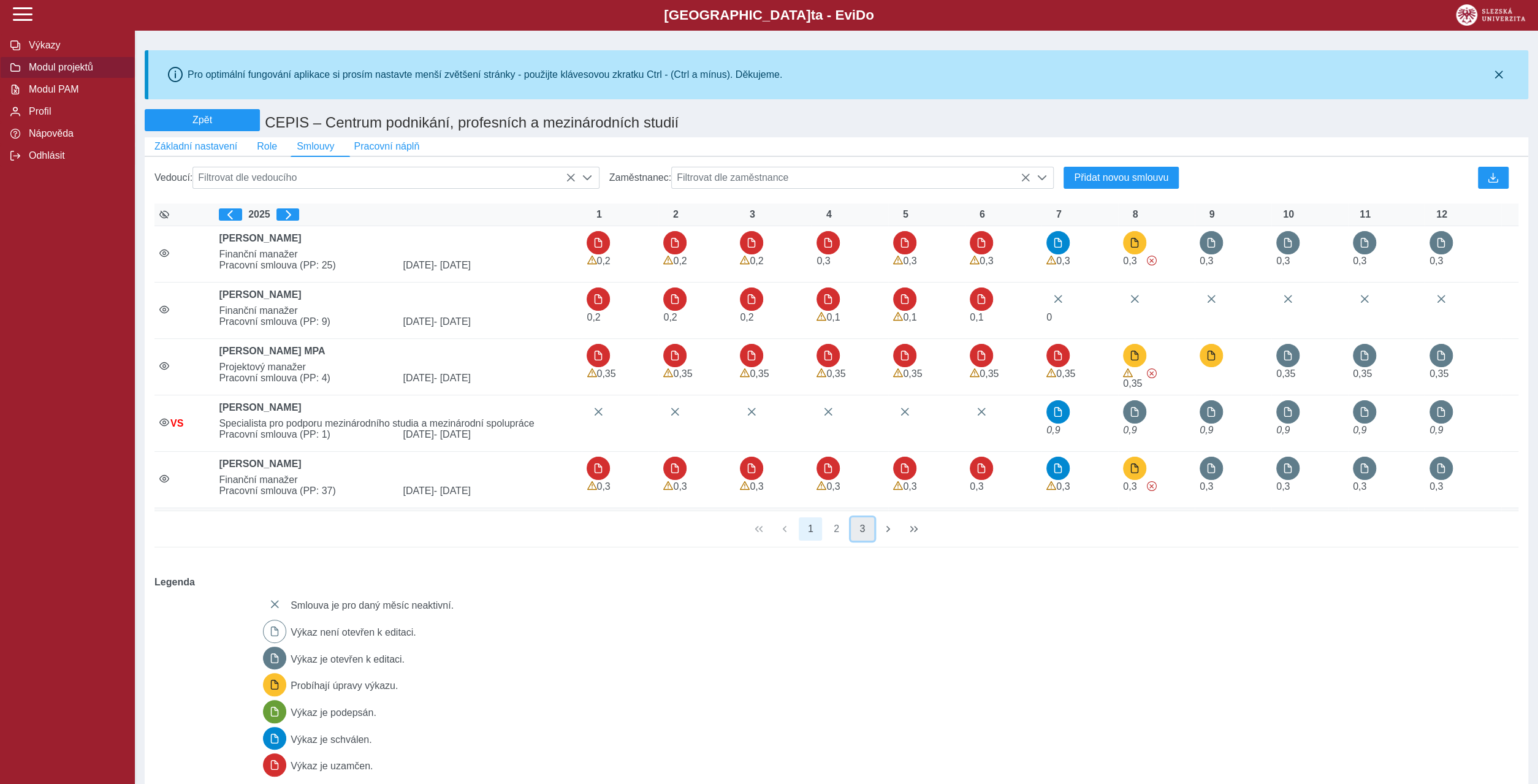
click at [865, 517] on button "3" at bounding box center [862, 529] width 23 height 23
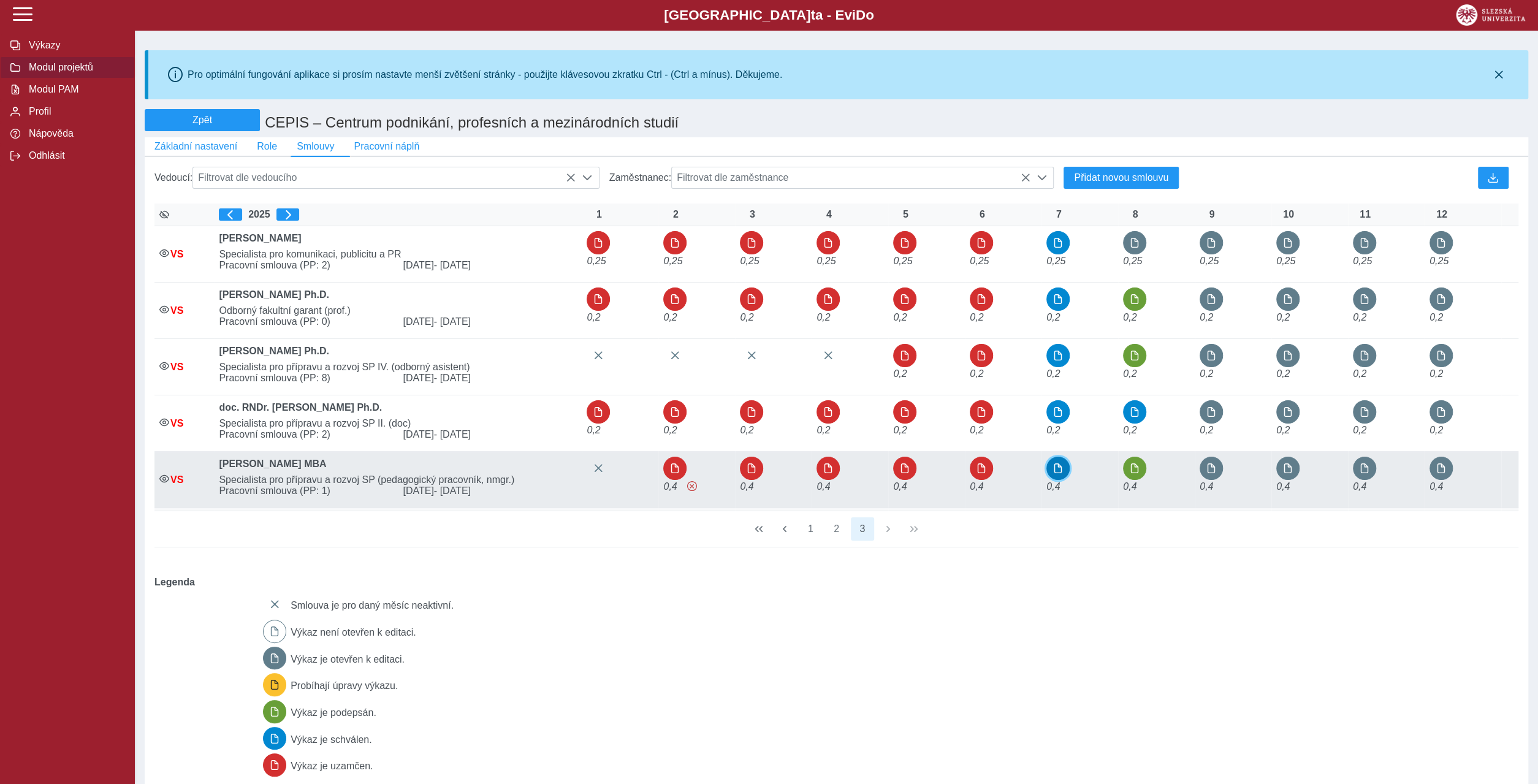
click at [1057, 464] on span "button" at bounding box center [1058, 468] width 10 height 10
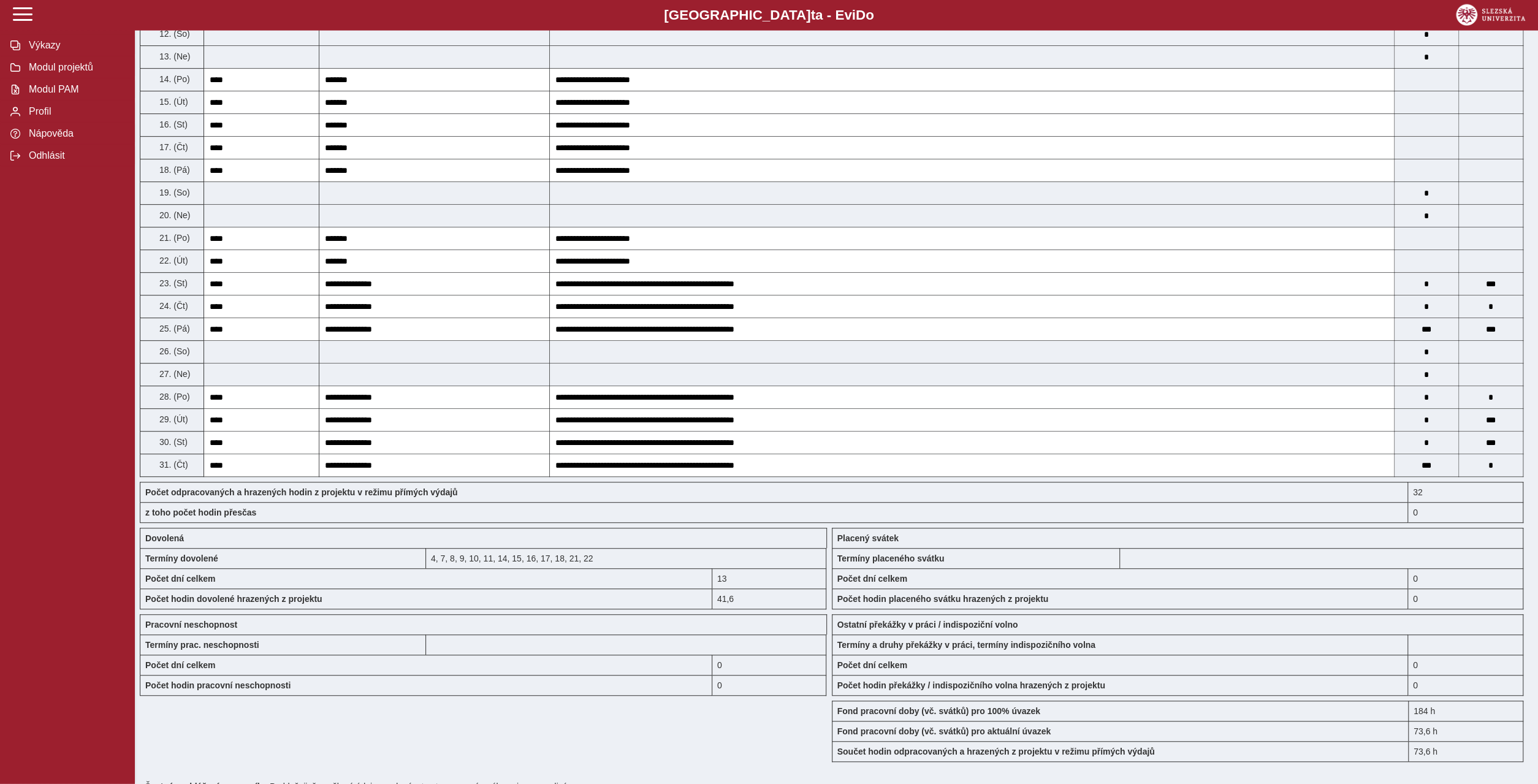
scroll to position [589, 0]
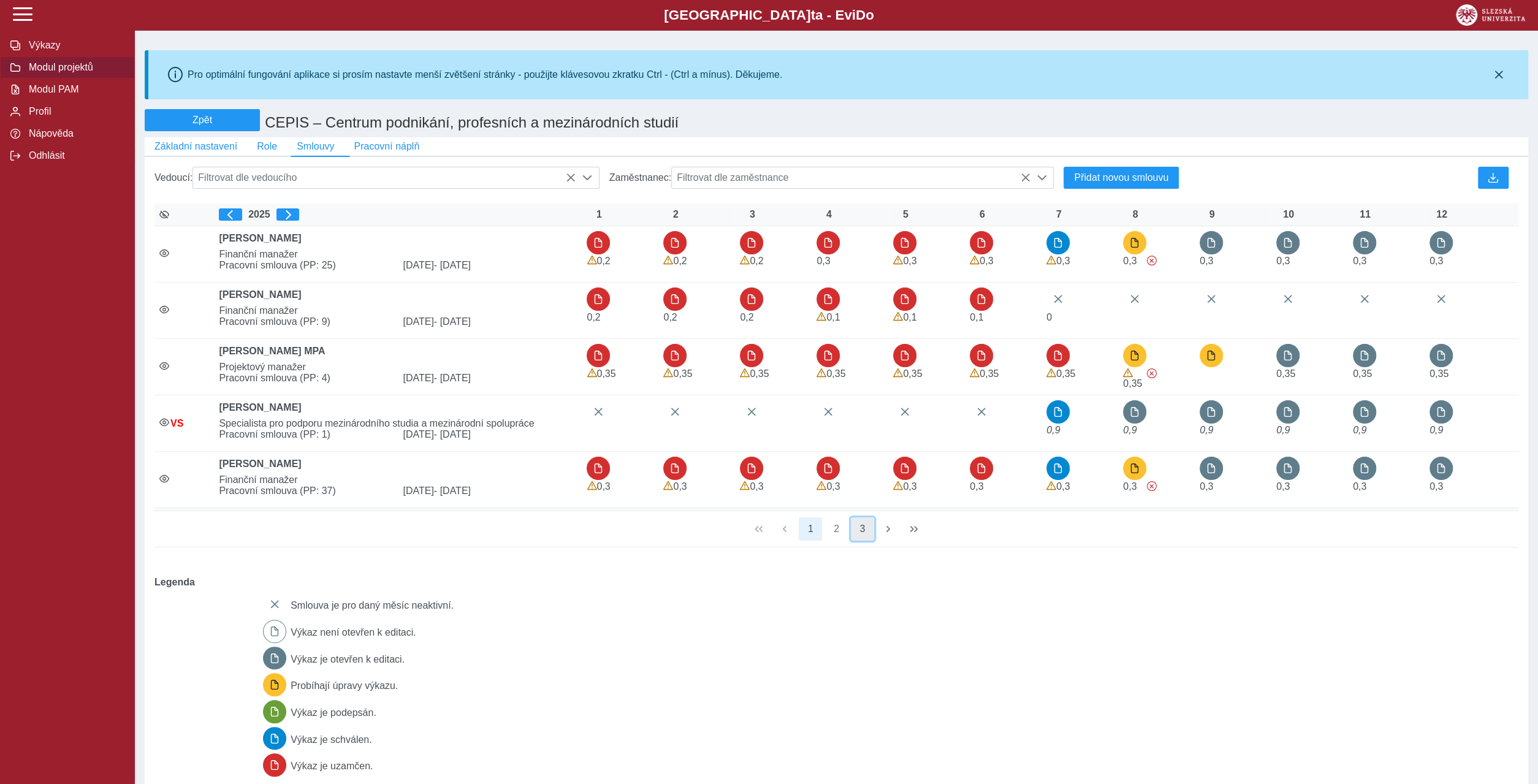
click at [863, 517] on button "3" at bounding box center [862, 529] width 23 height 23
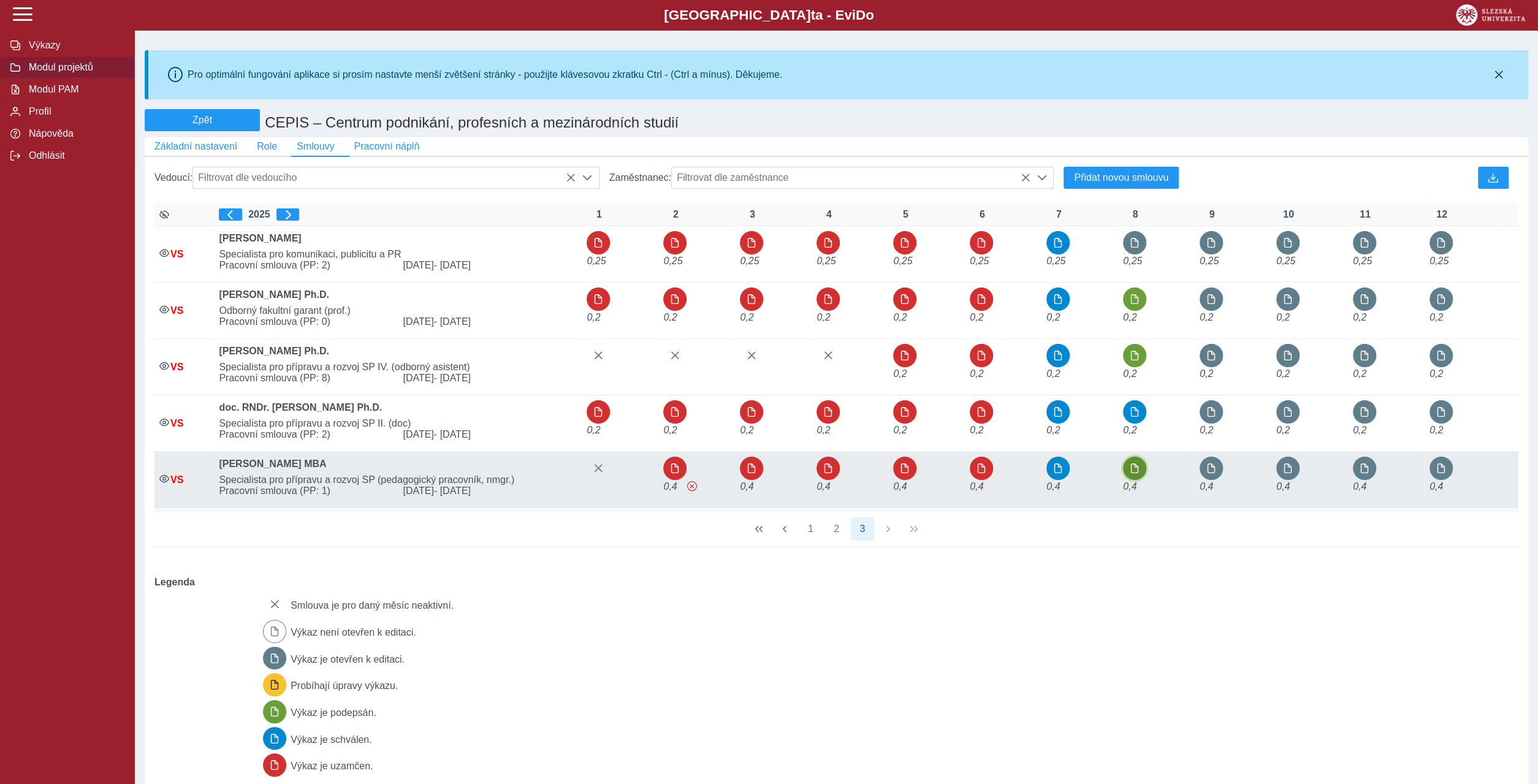
click at [1141, 456] on button "button" at bounding box center [1134, 468] width 23 height 23
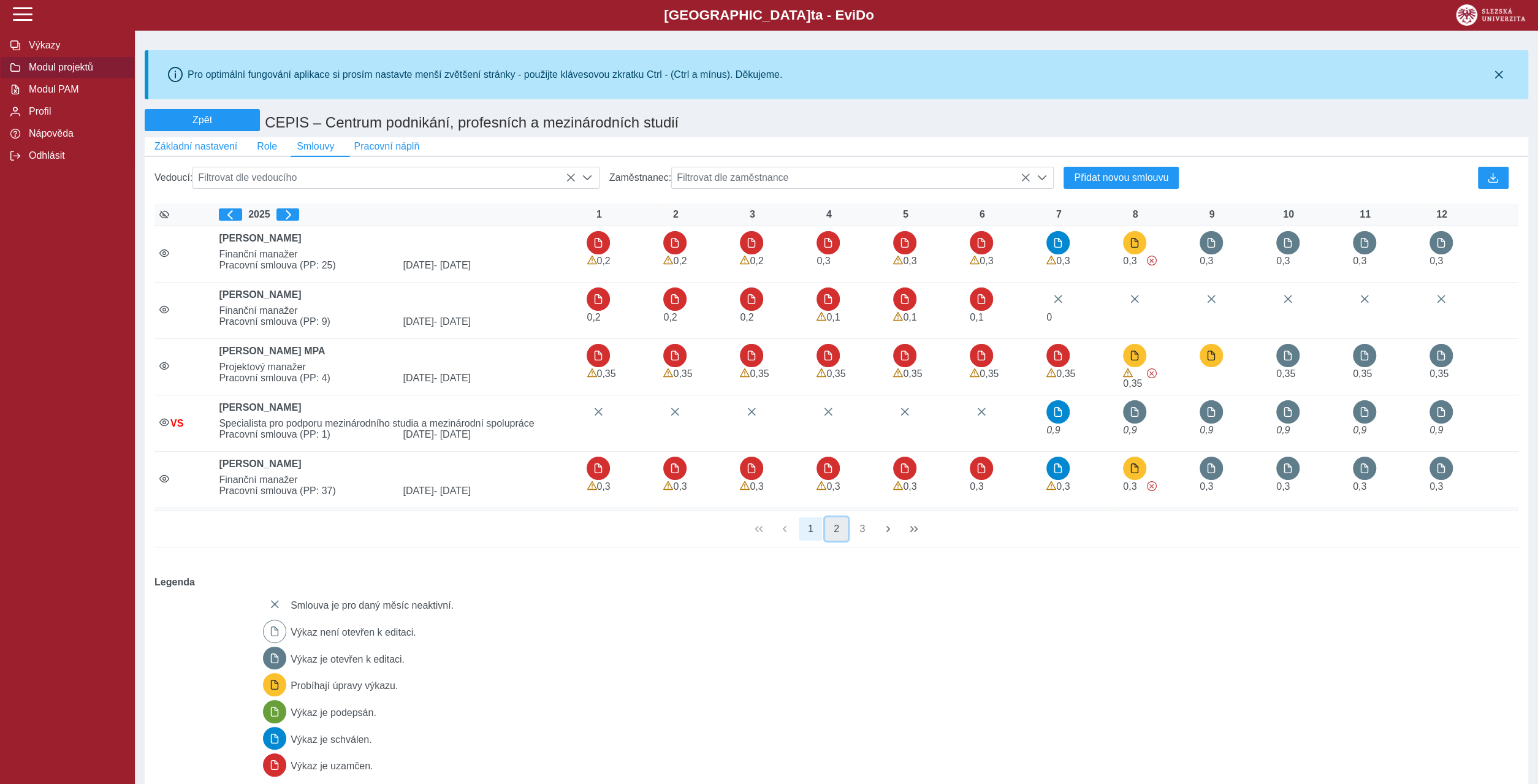
click at [841, 517] on button "2" at bounding box center [836, 529] width 23 height 23
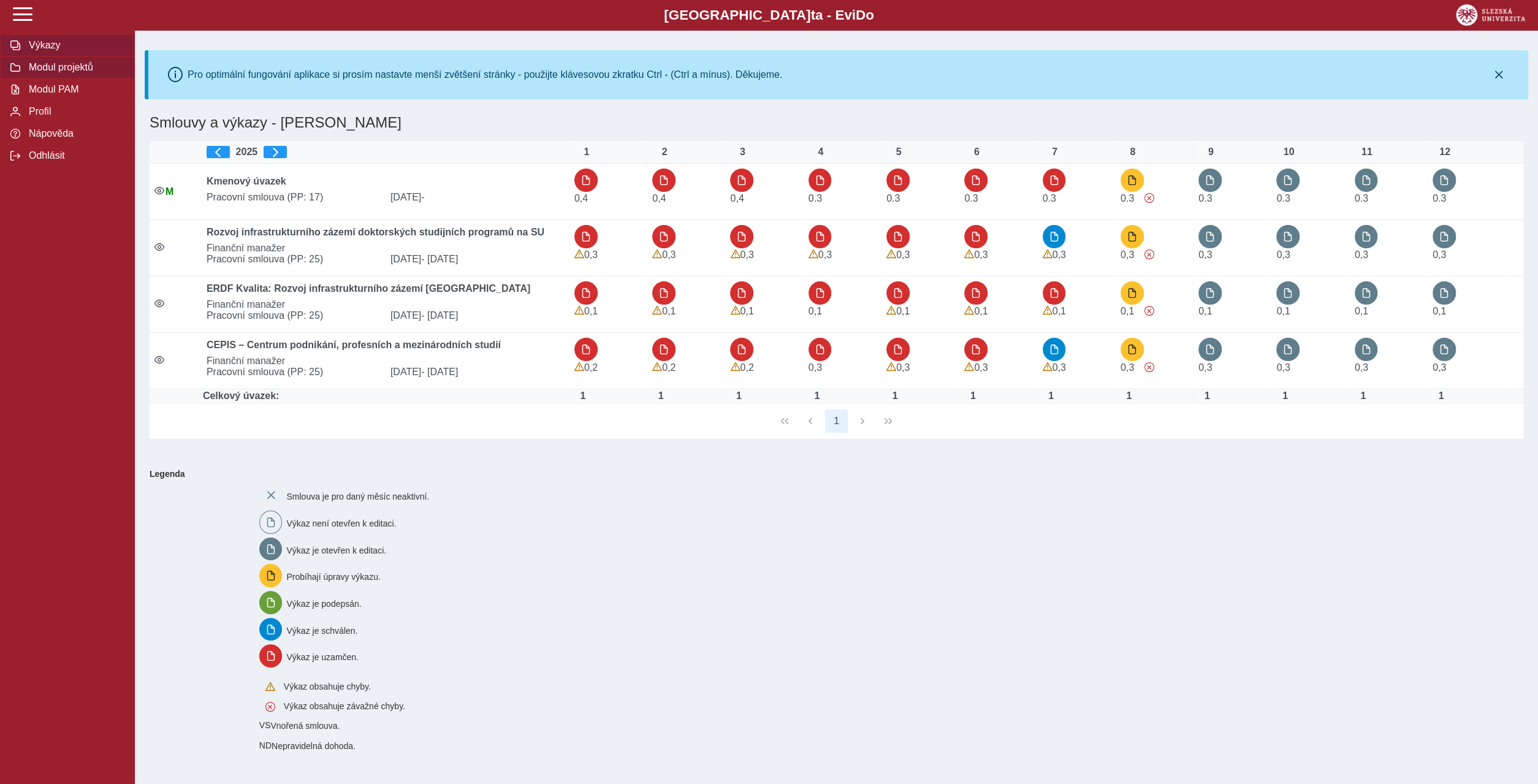
click at [59, 73] on span "Modul projektů" at bounding box center [74, 67] width 99 height 11
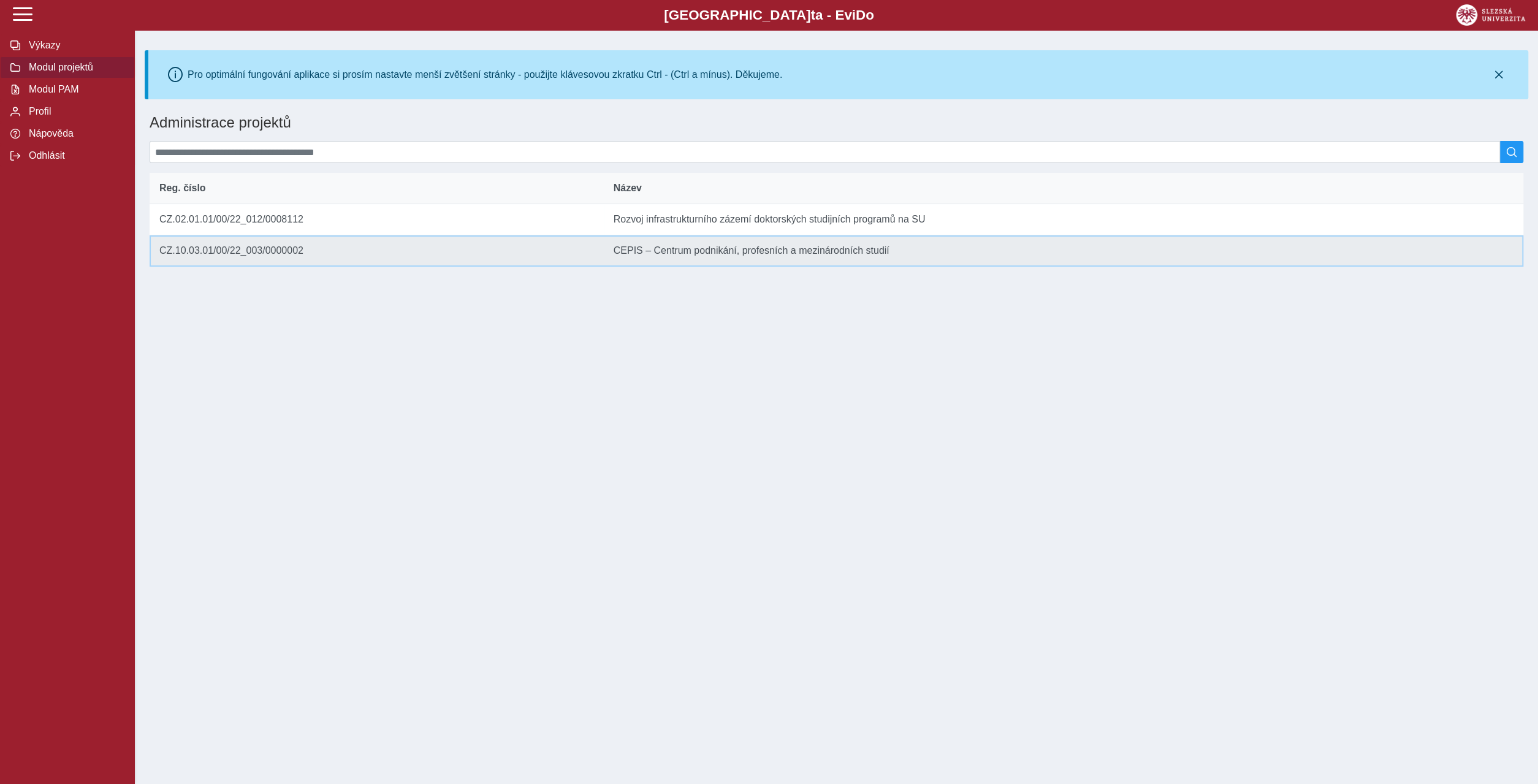
click at [621, 235] on td "Název CEPIS – Centrum podnikání, profesních a mezinárodních studií" at bounding box center [1063, 251] width 919 height 31
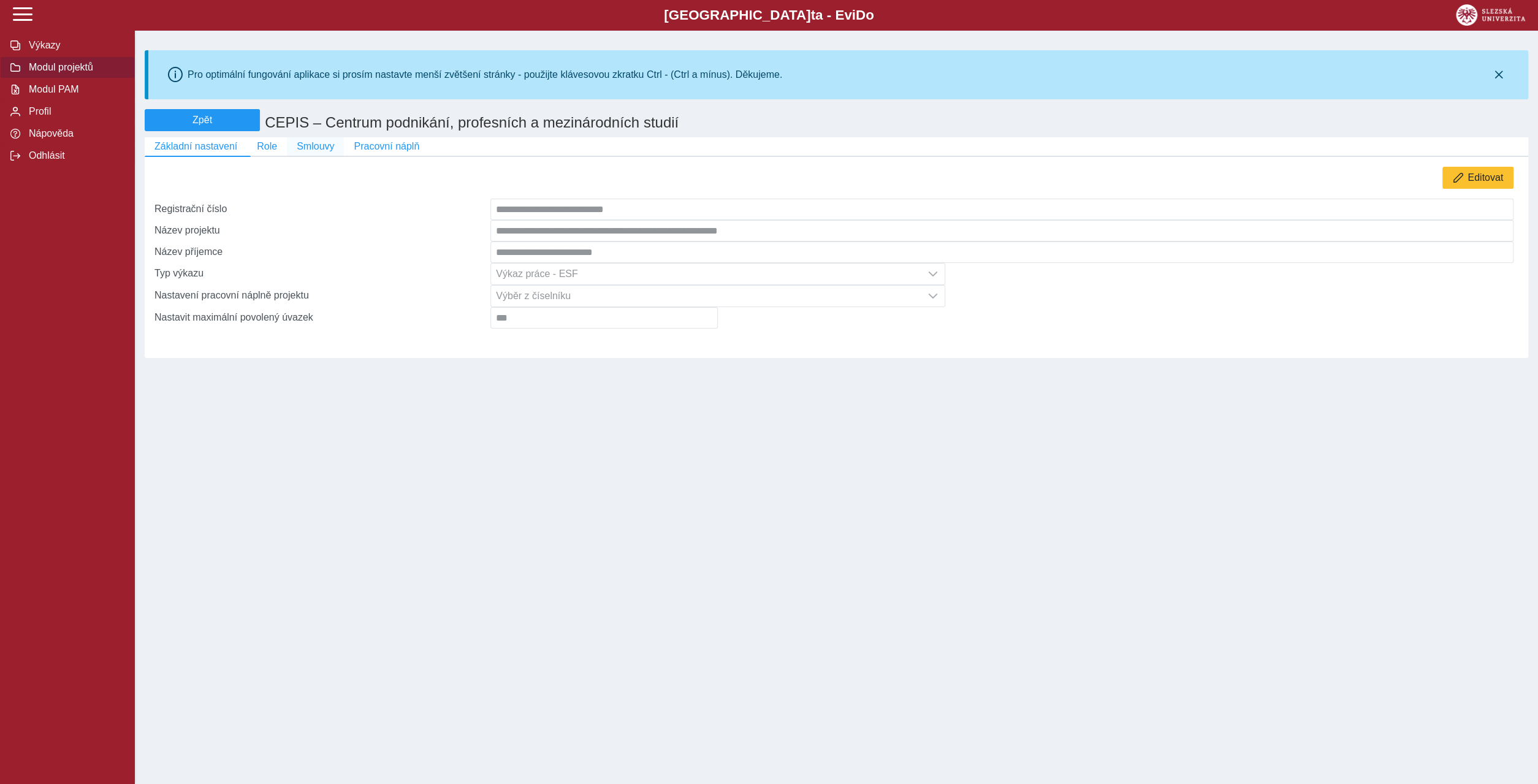
click at [297, 141] on span "Smlouvy" at bounding box center [316, 146] width 38 height 11
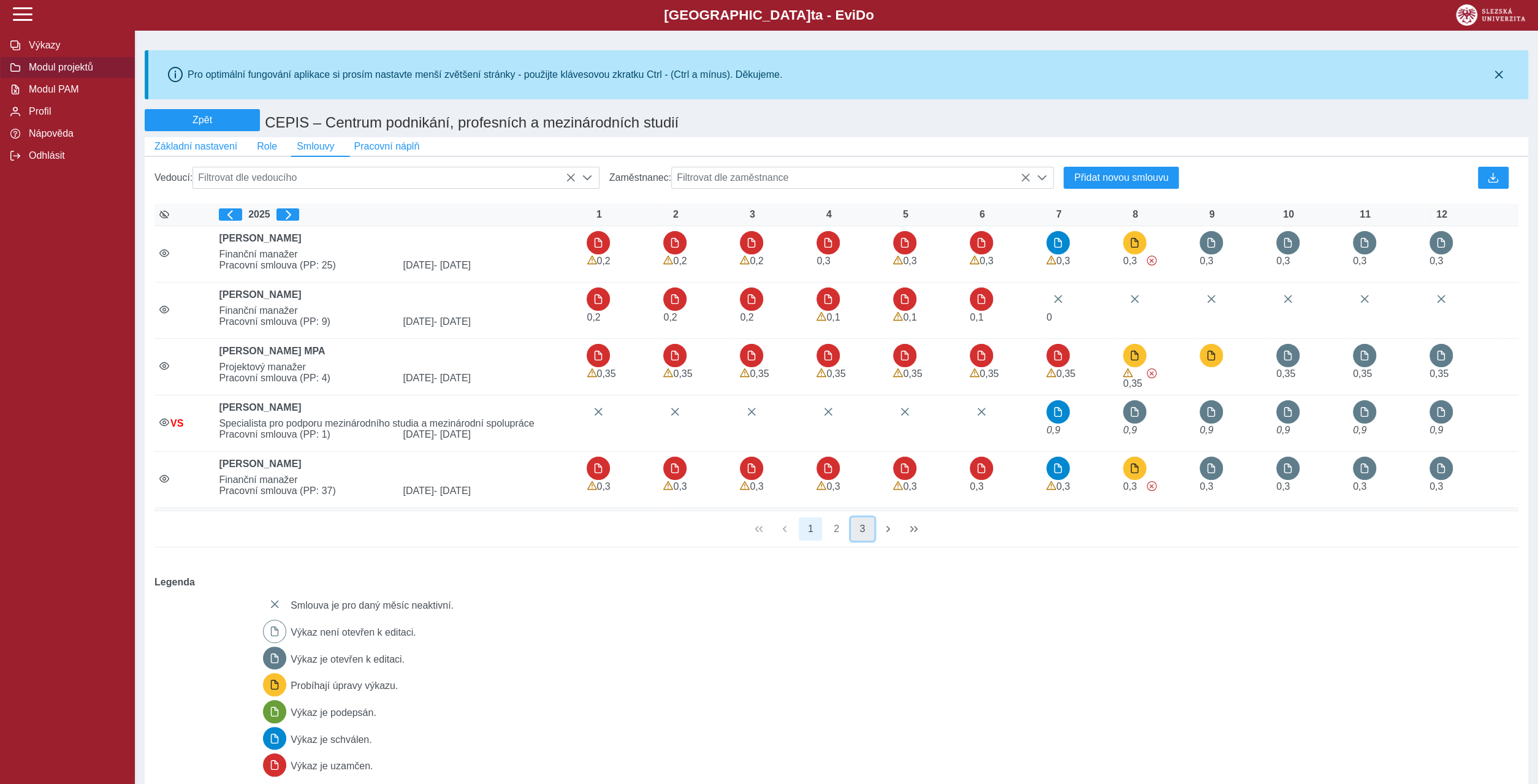
click at [859, 517] on button "3" at bounding box center [862, 529] width 23 height 23
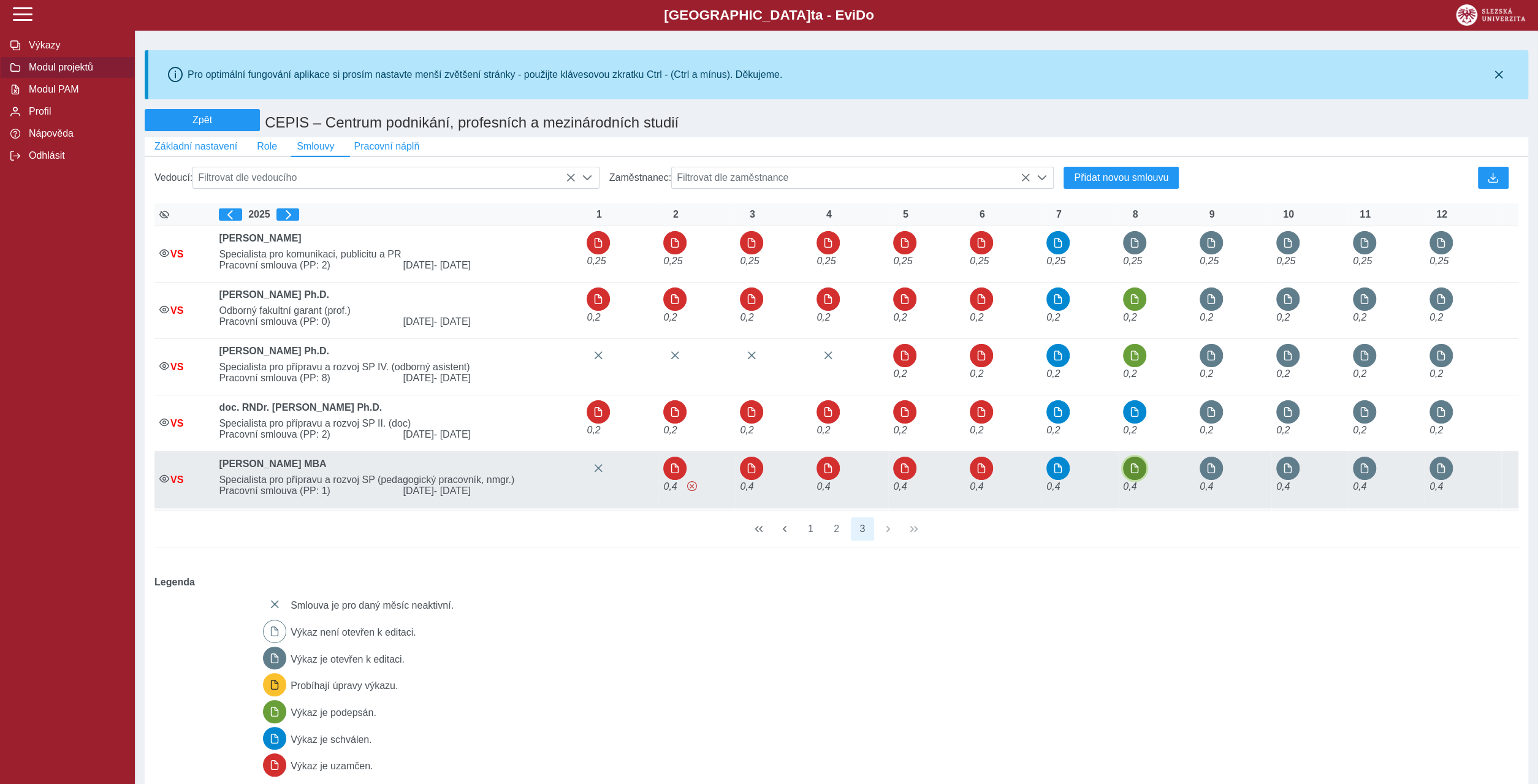
click at [1134, 464] on span "button" at bounding box center [1134, 468] width 10 height 10
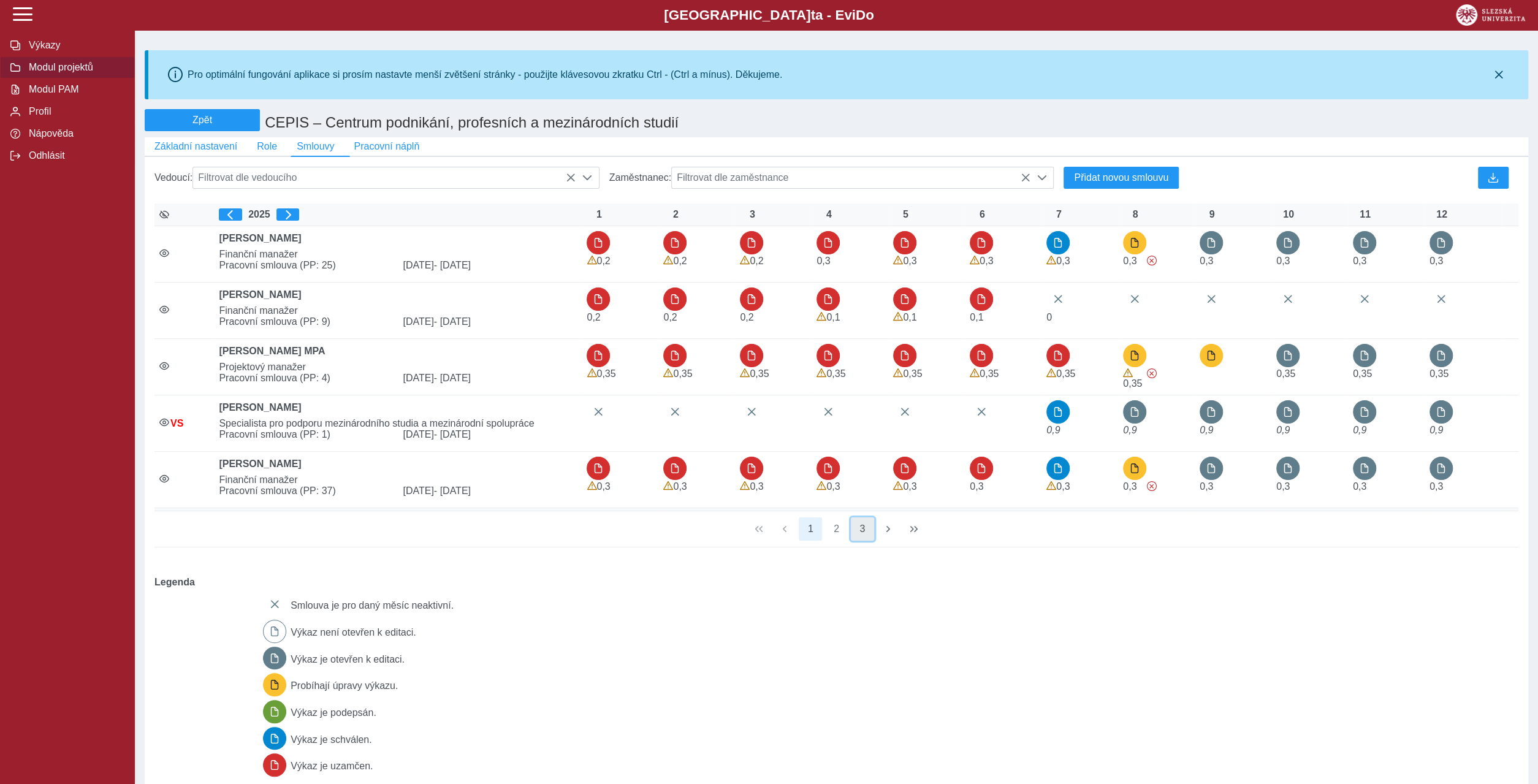
click at [858, 517] on button "3" at bounding box center [862, 529] width 23 height 23
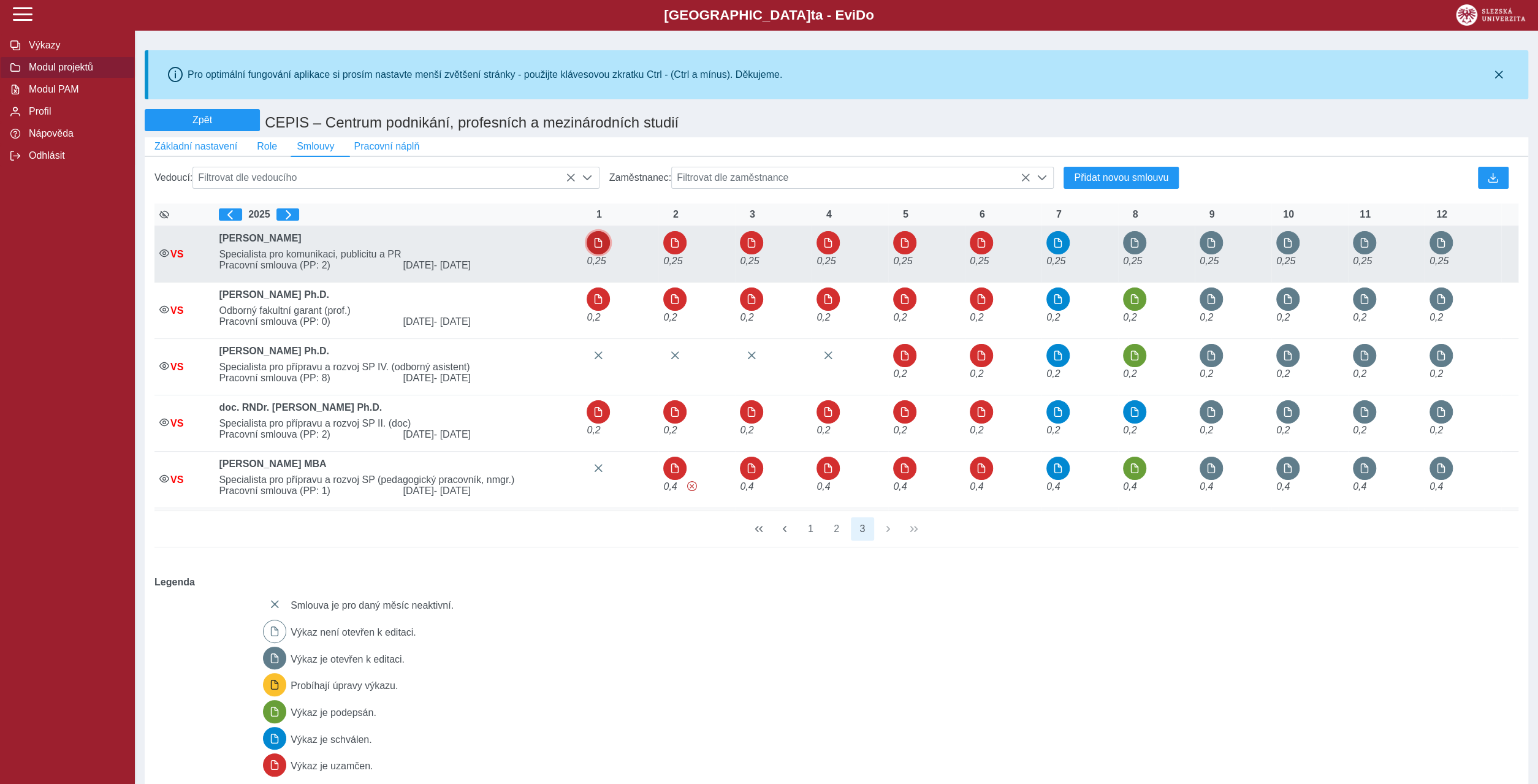
click at [595, 238] on span "button" at bounding box center [599, 243] width 10 height 10
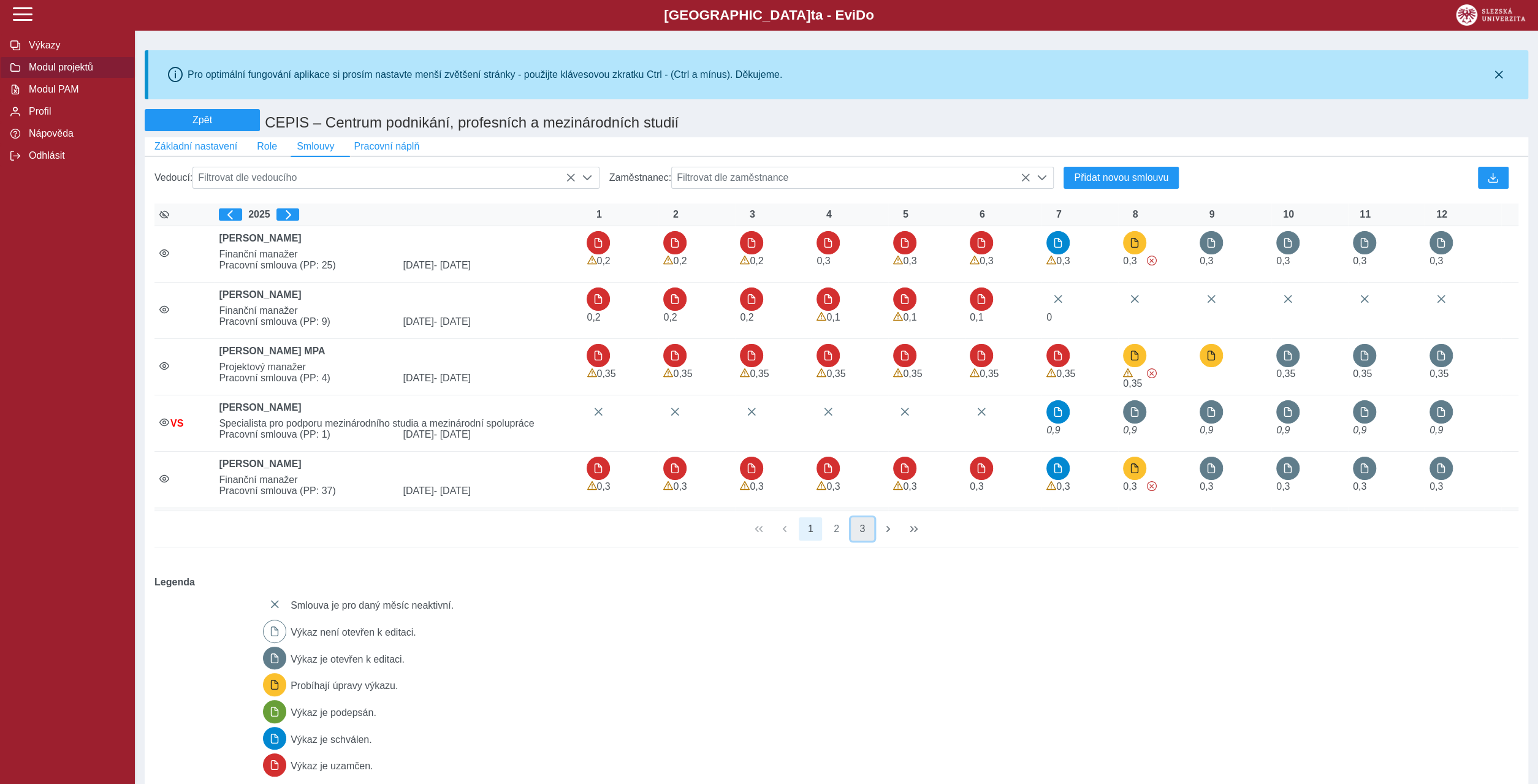
click at [860, 517] on button "3" at bounding box center [862, 529] width 23 height 23
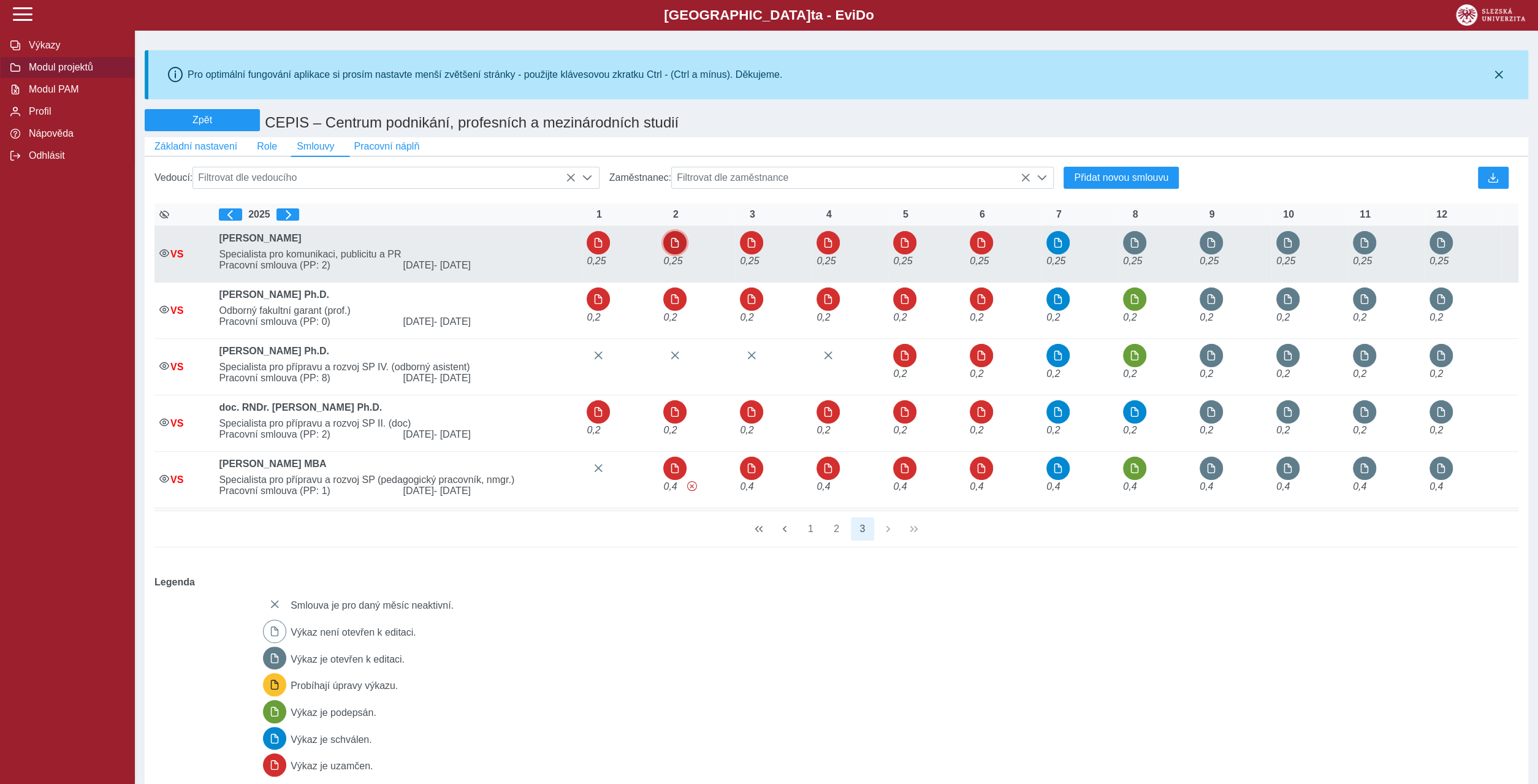
click at [665, 231] on button "button" at bounding box center [675, 243] width 23 height 23
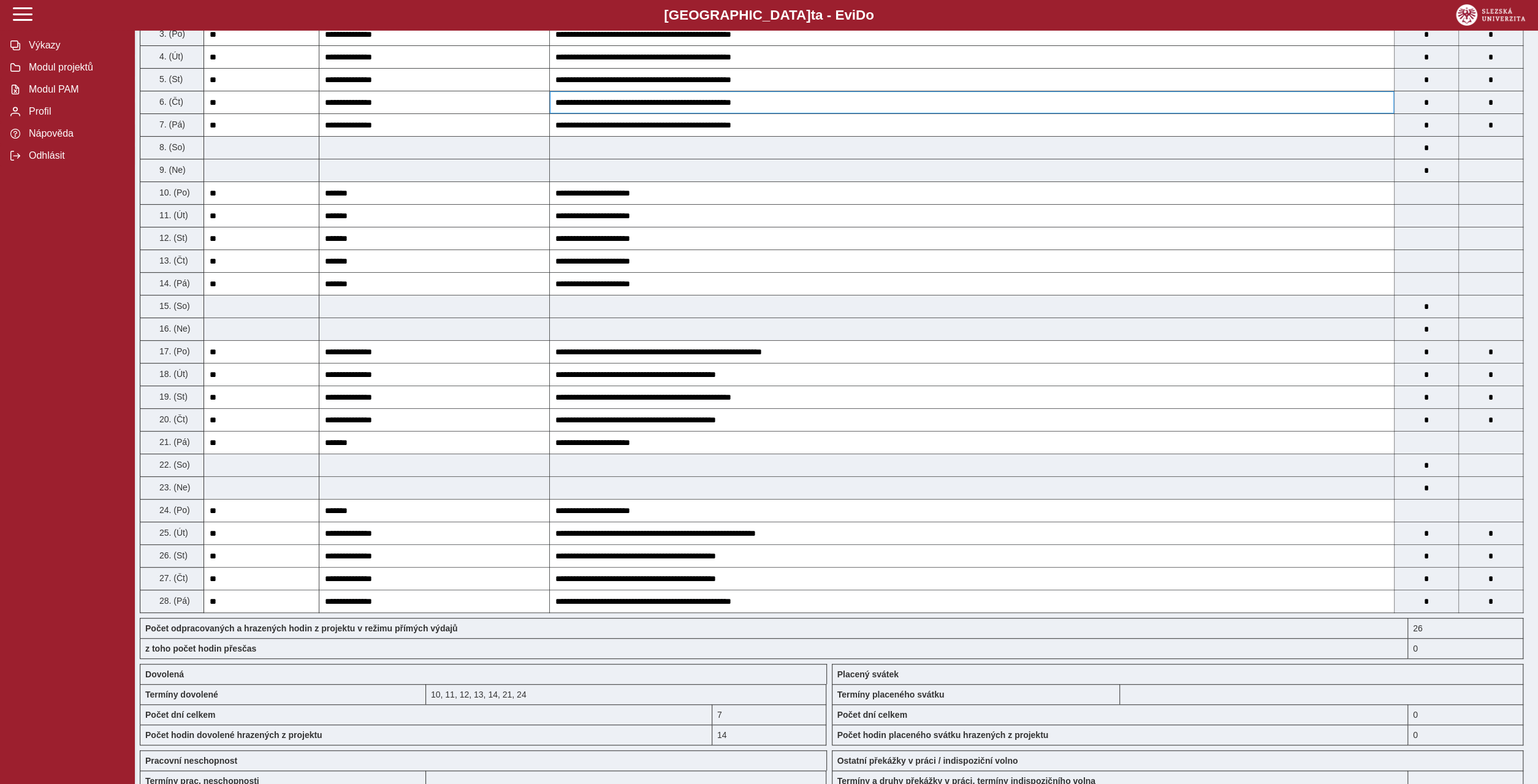
scroll to position [353, 0]
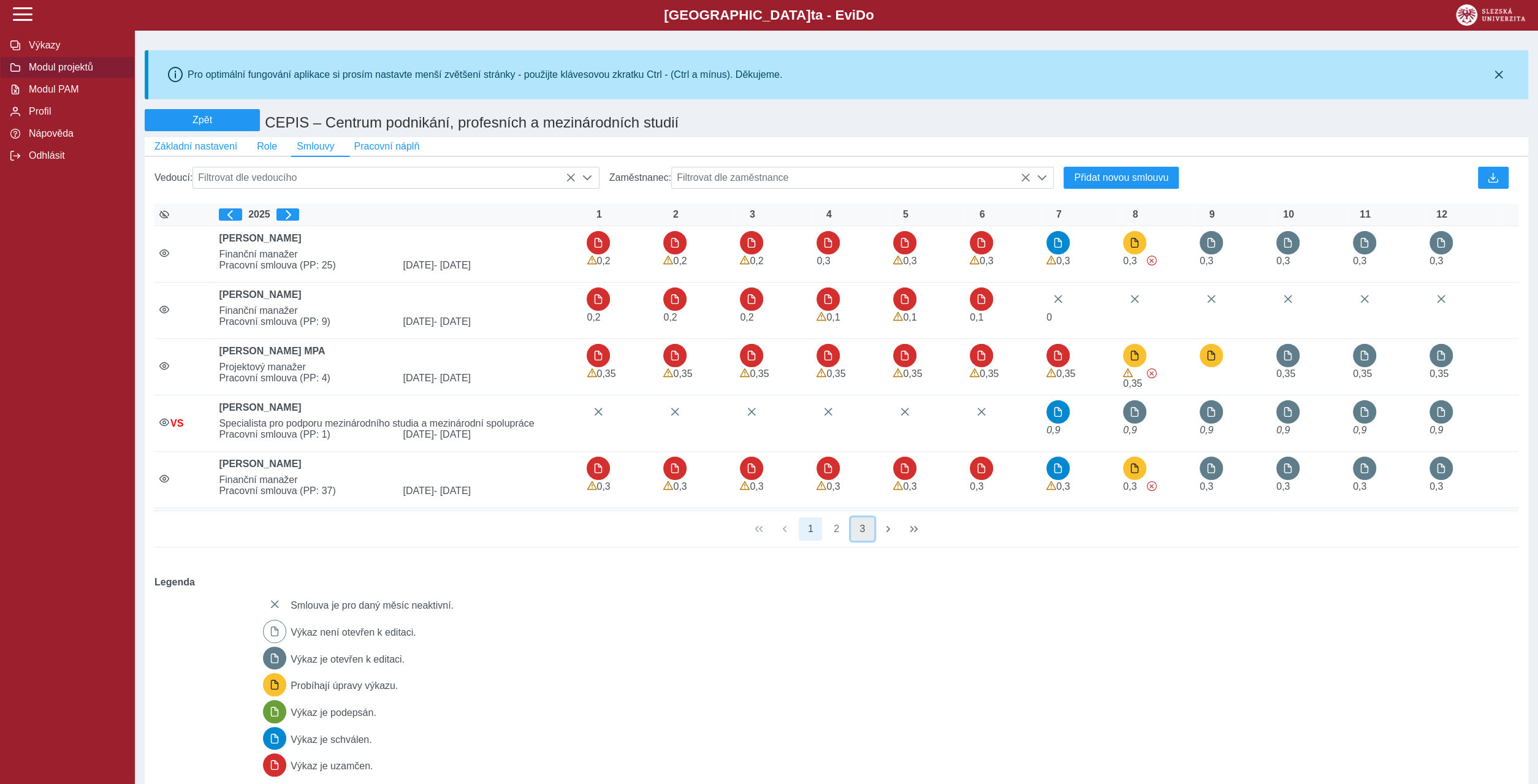
click at [863, 517] on button "3" at bounding box center [862, 529] width 23 height 23
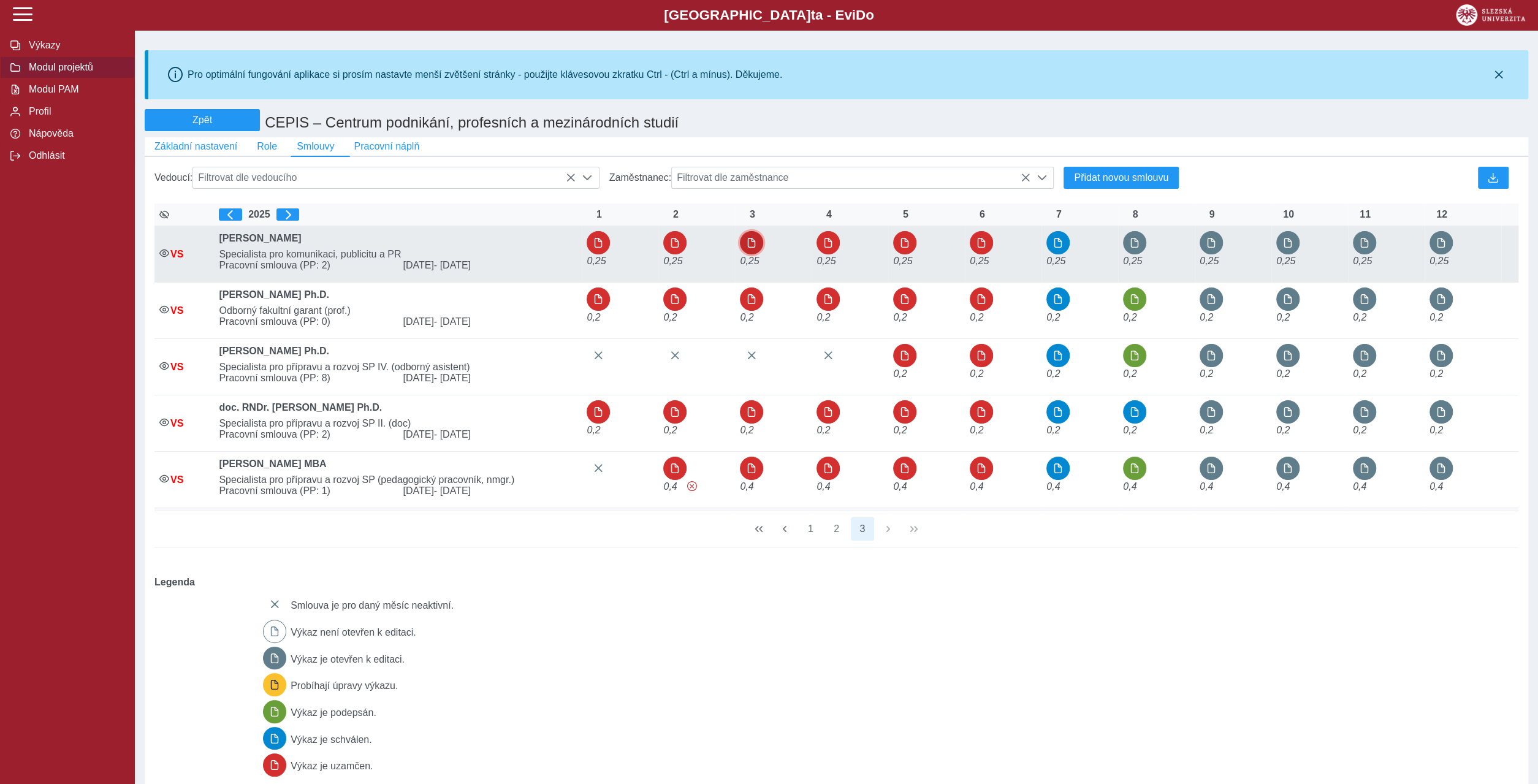
click at [753, 231] on button "button" at bounding box center [751, 243] width 23 height 23
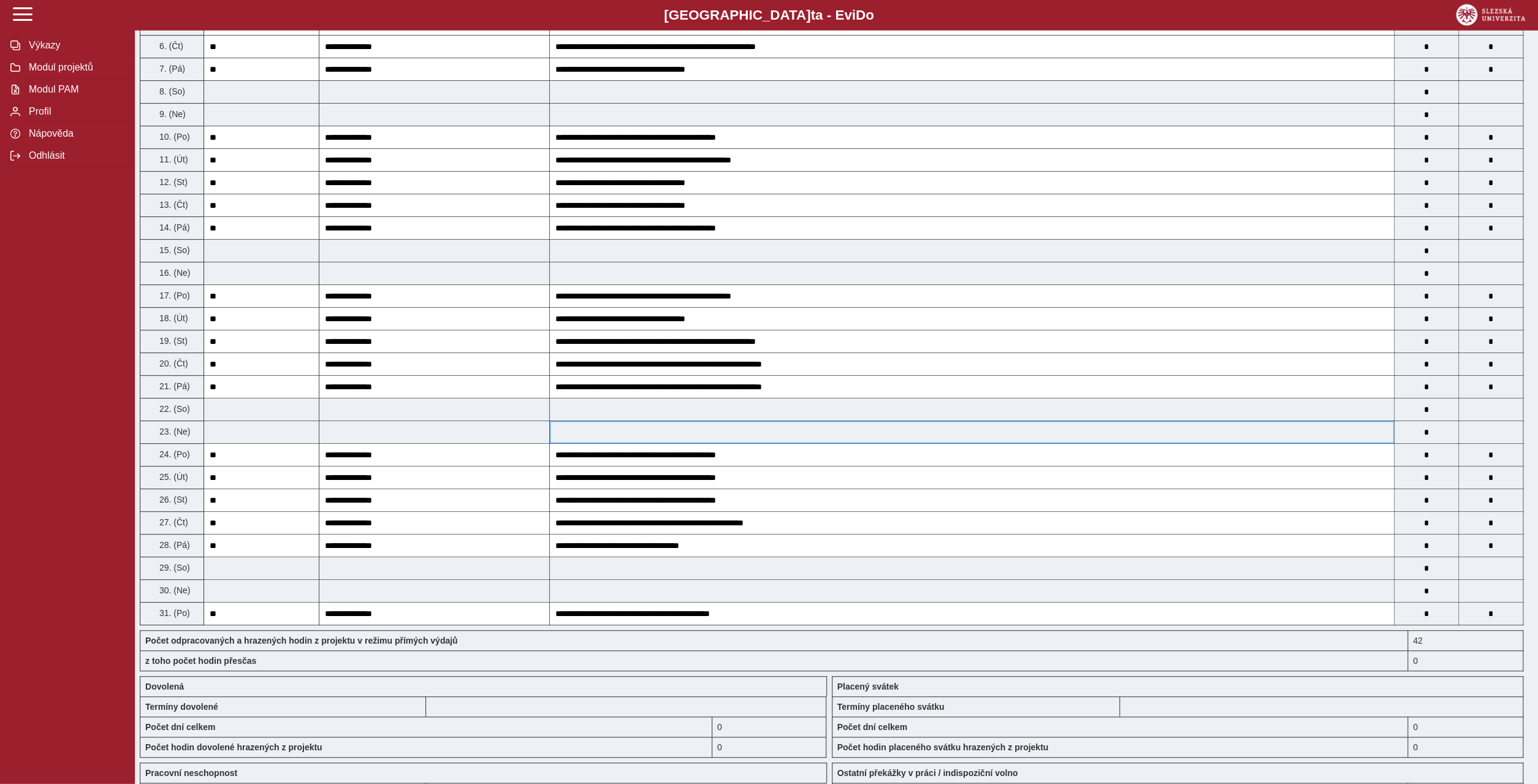
scroll to position [412, 0]
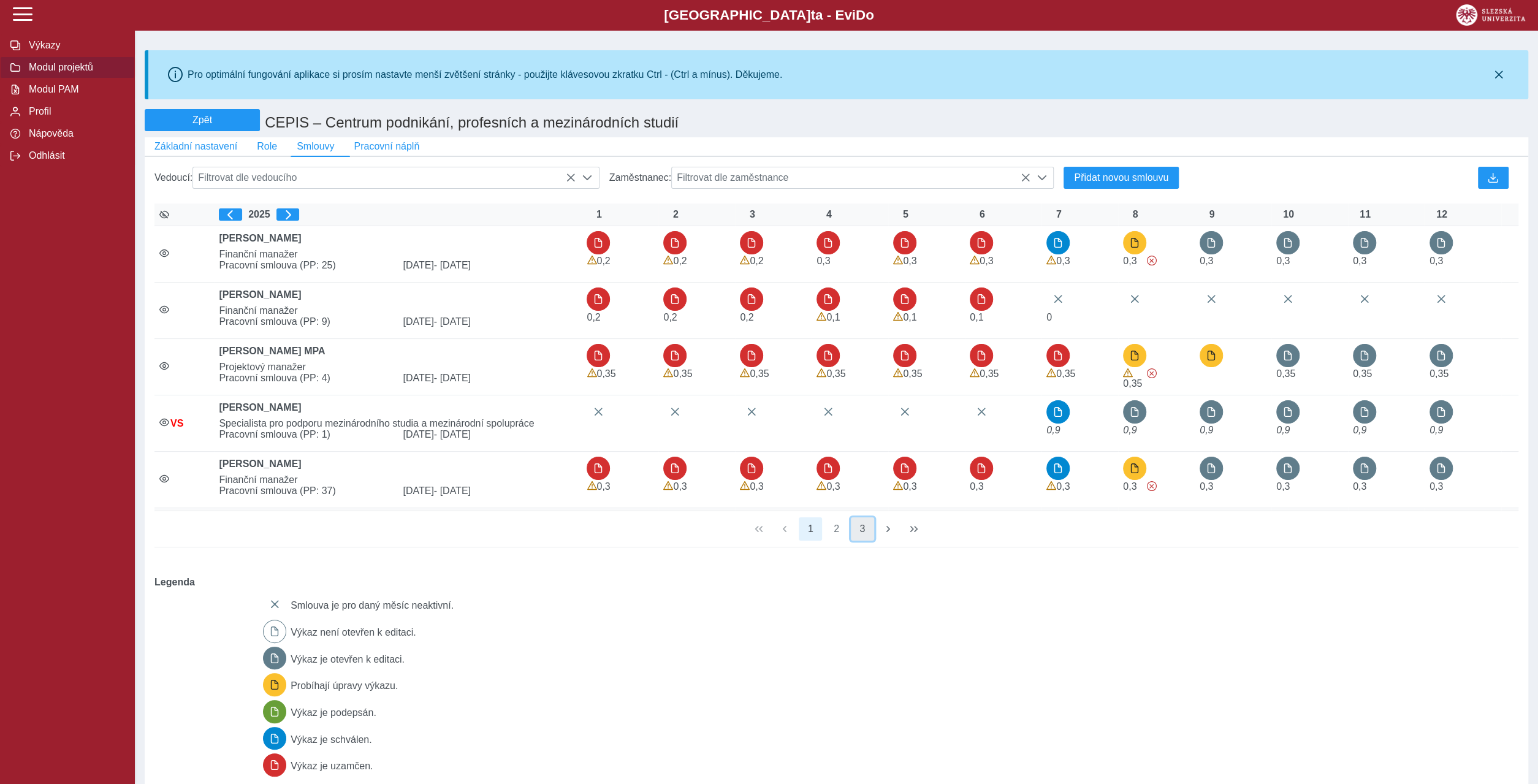
click at [858, 517] on button "3" at bounding box center [862, 529] width 23 height 23
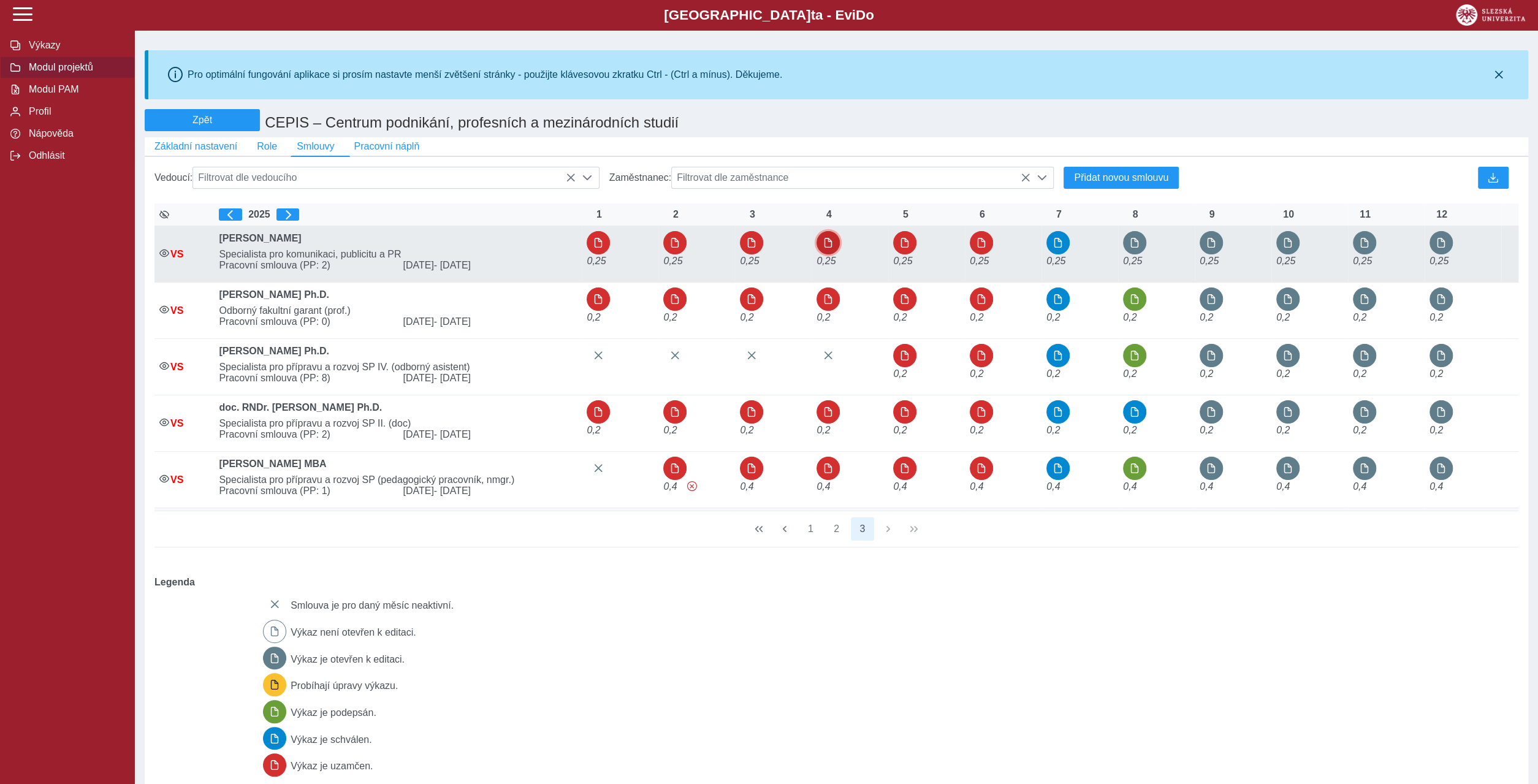
click at [827, 231] on button "button" at bounding box center [827, 243] width 23 height 23
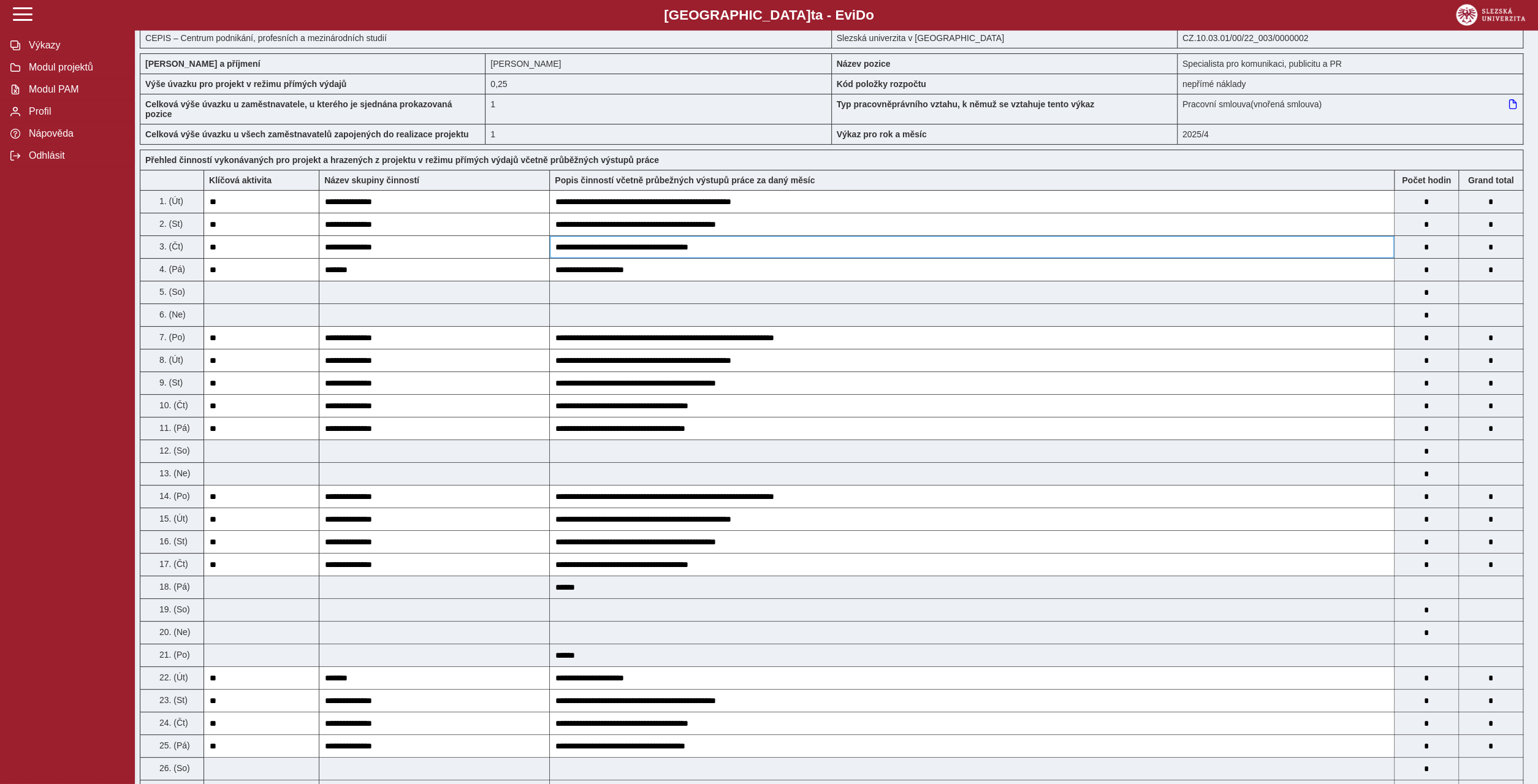
scroll to position [59, 0]
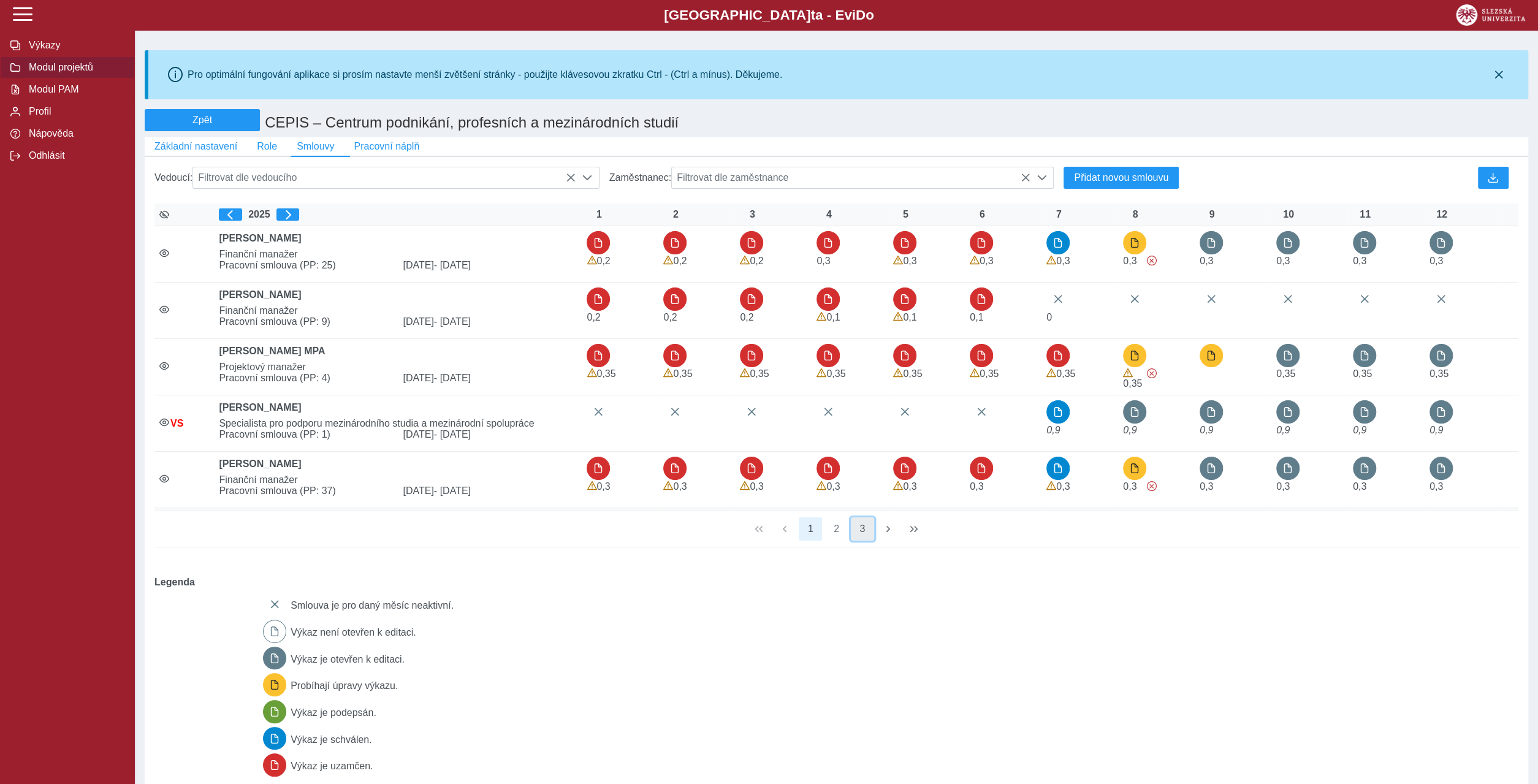
click at [860, 517] on button "3" at bounding box center [862, 529] width 23 height 23
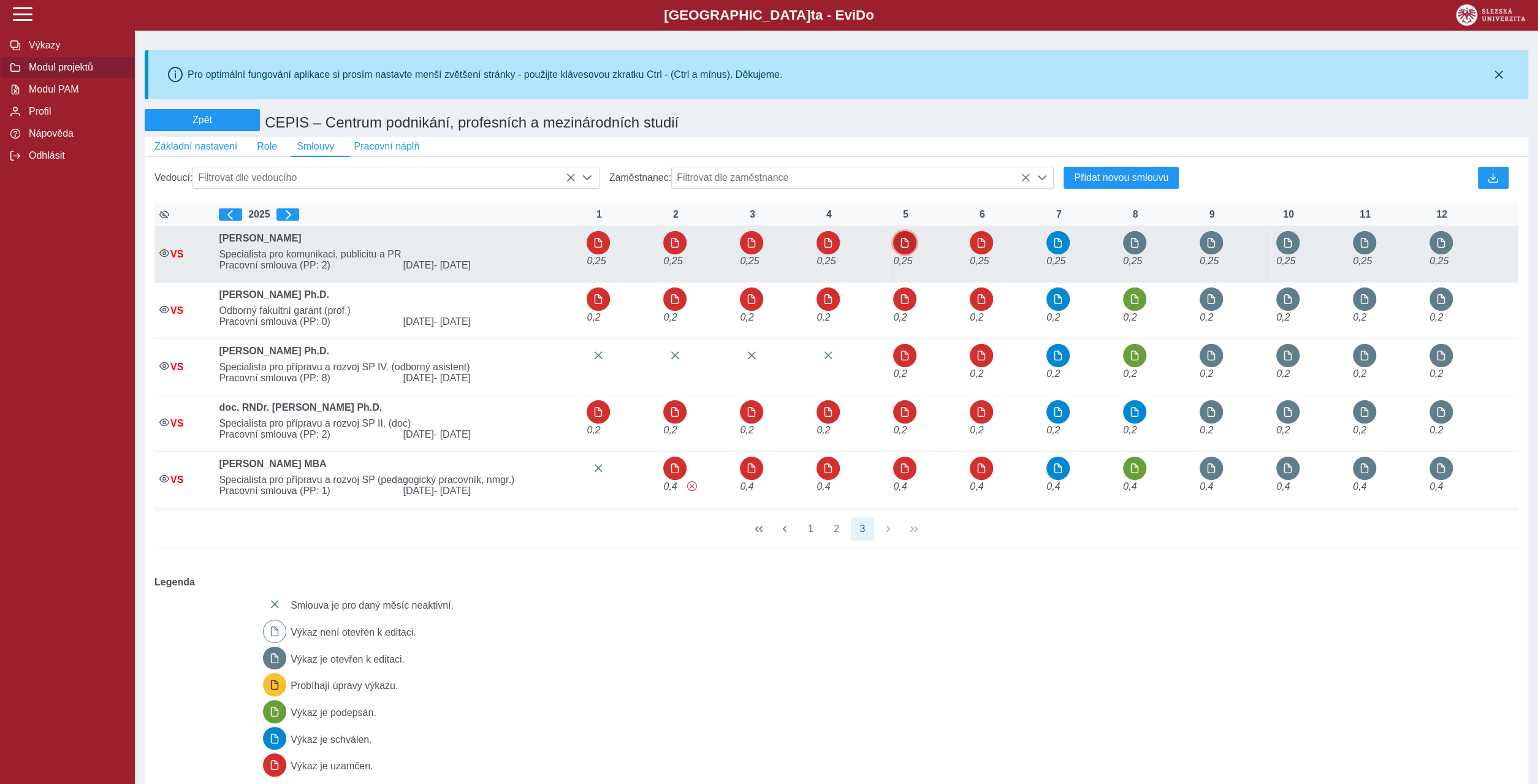
click at [904, 238] on span "button" at bounding box center [904, 243] width 10 height 10
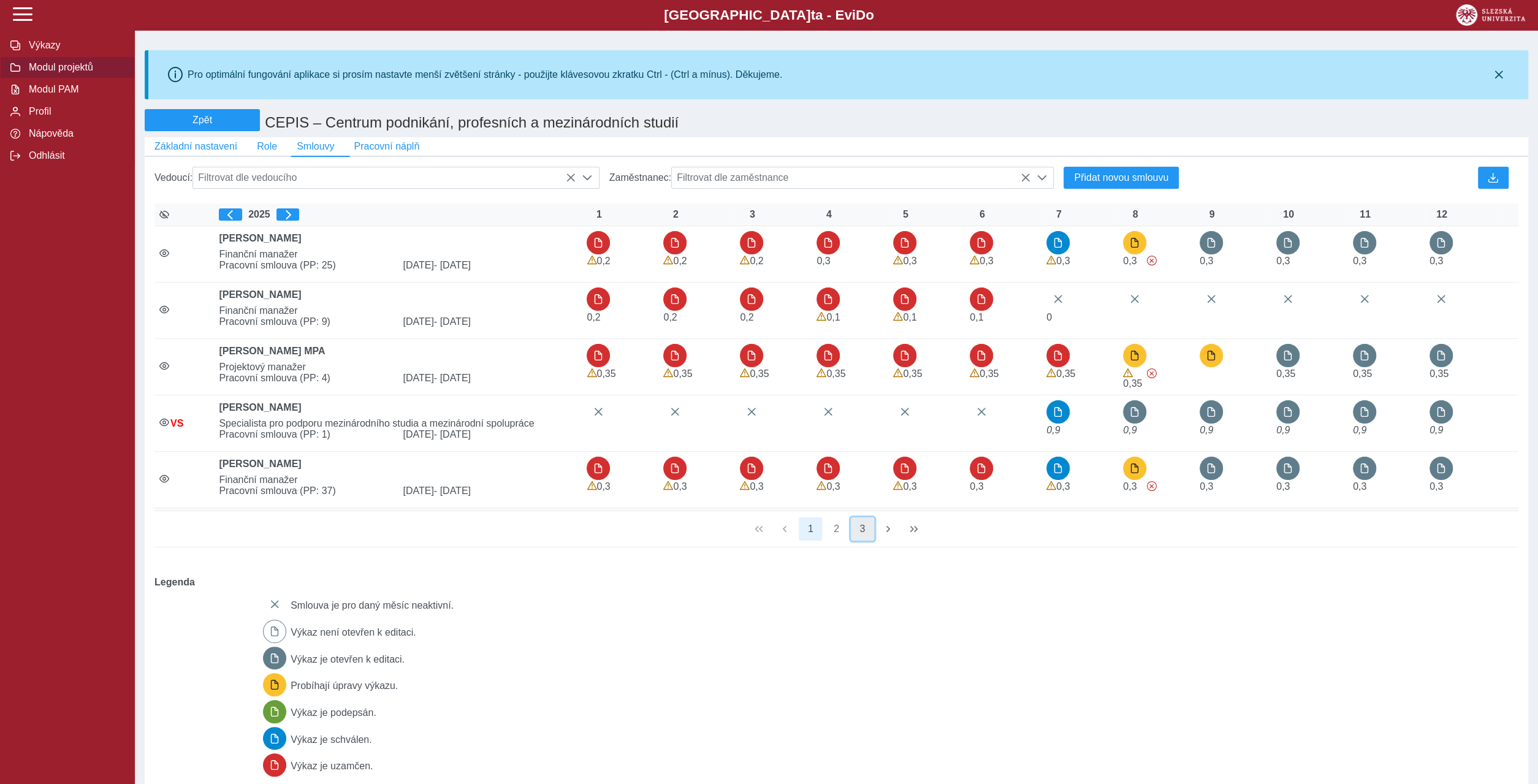
click at [858, 517] on button "3" at bounding box center [862, 529] width 23 height 23
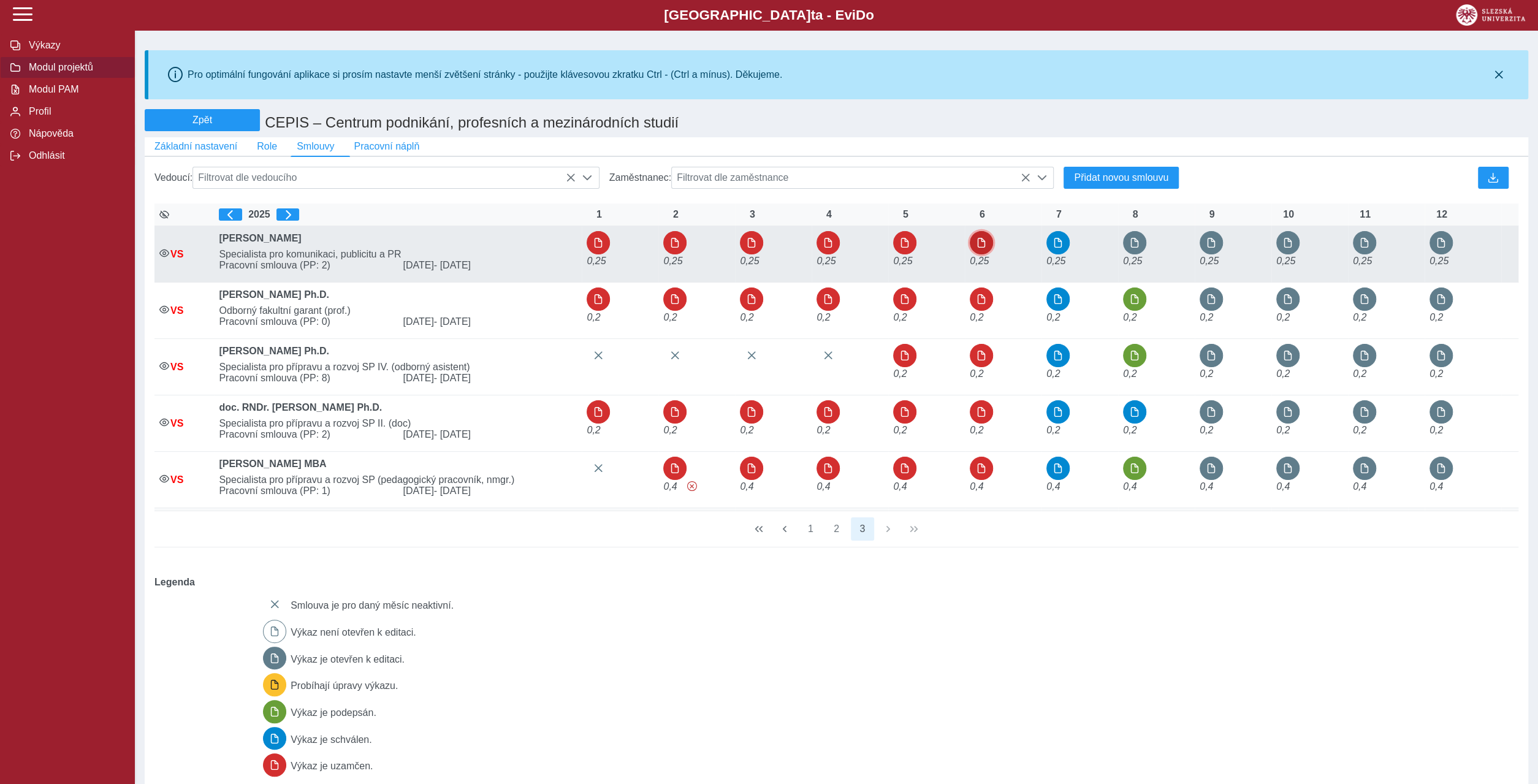
click at [981, 238] on span "button" at bounding box center [981, 243] width 10 height 10
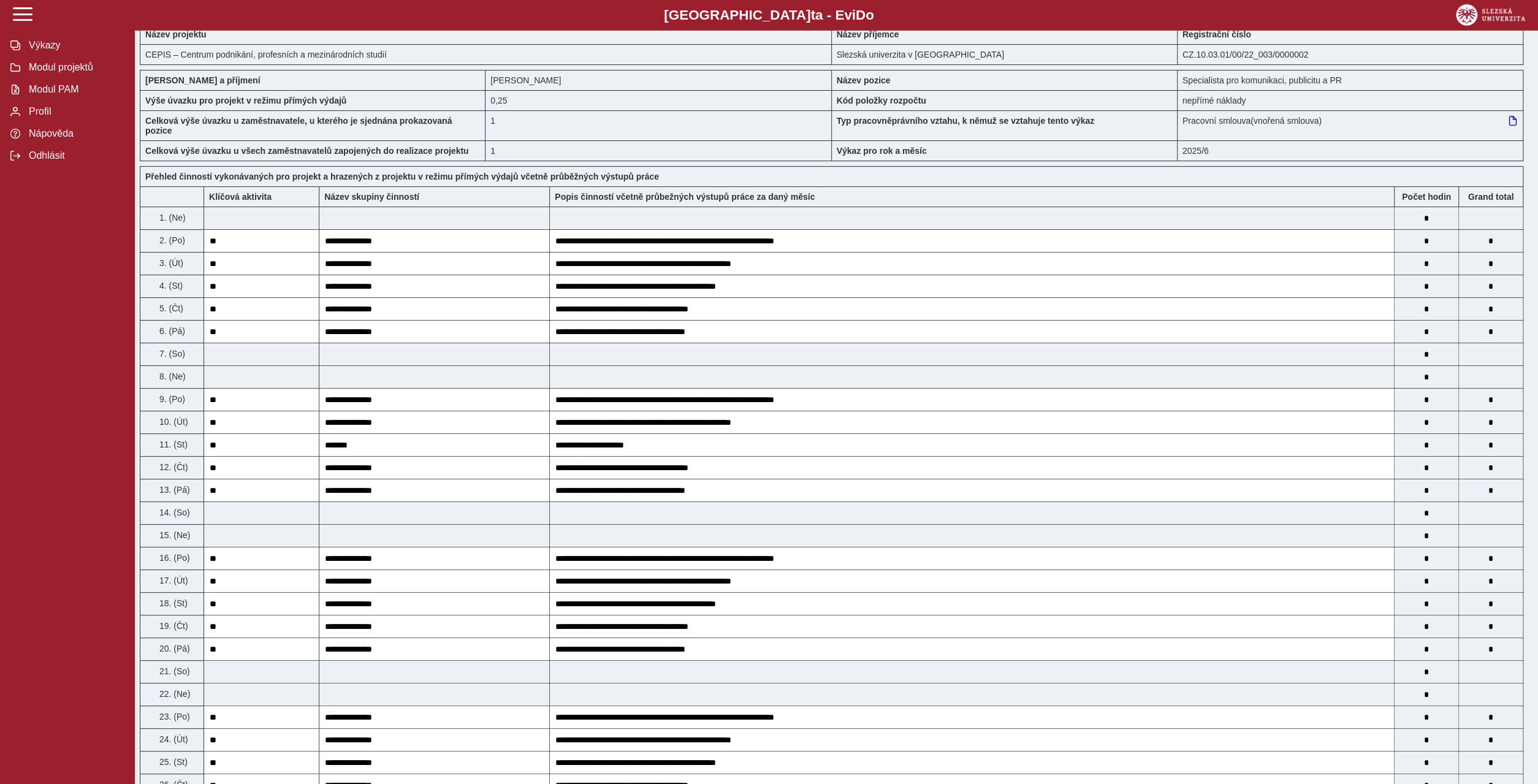
scroll to position [118, 0]
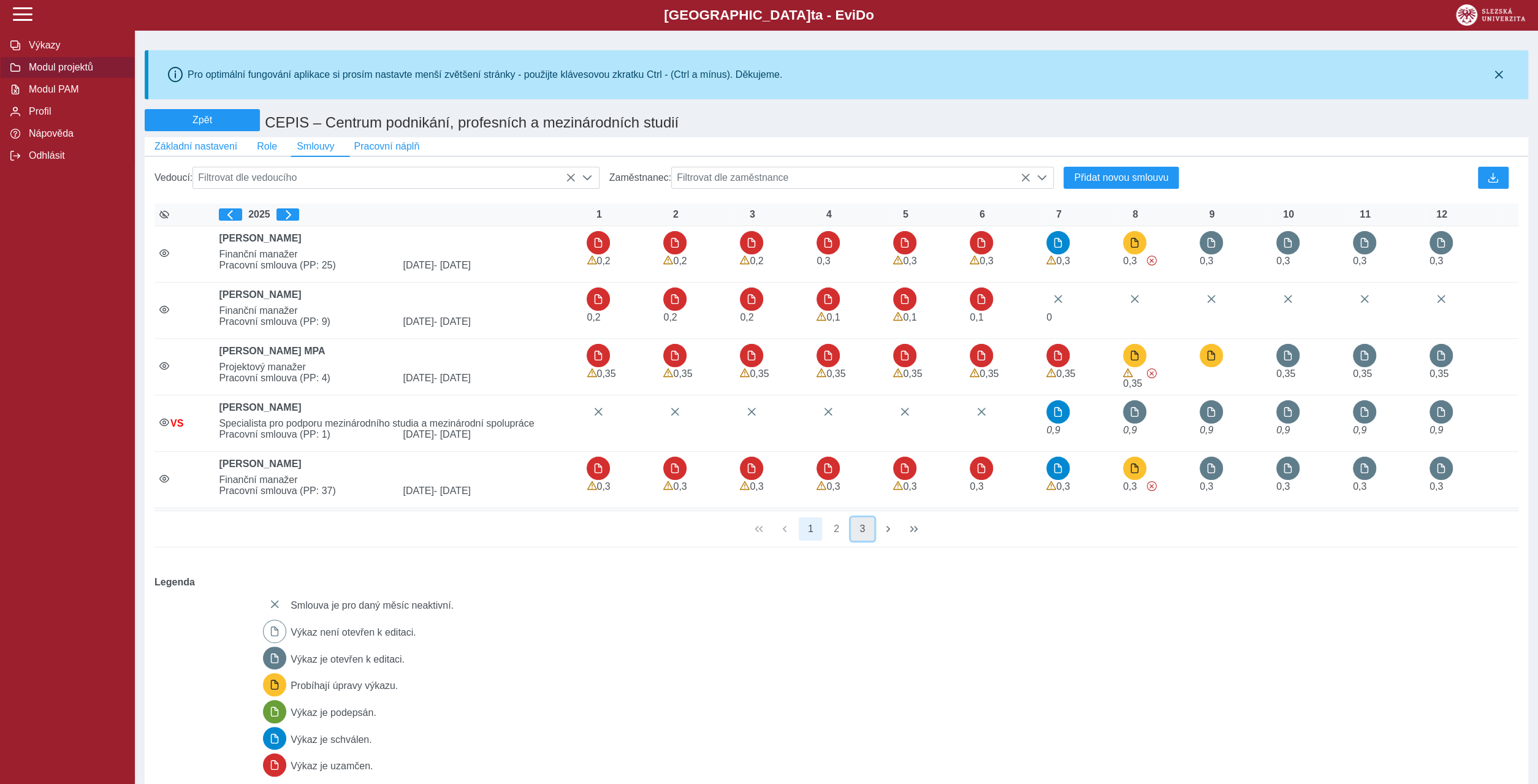
click at [859, 517] on button "3" at bounding box center [862, 529] width 23 height 23
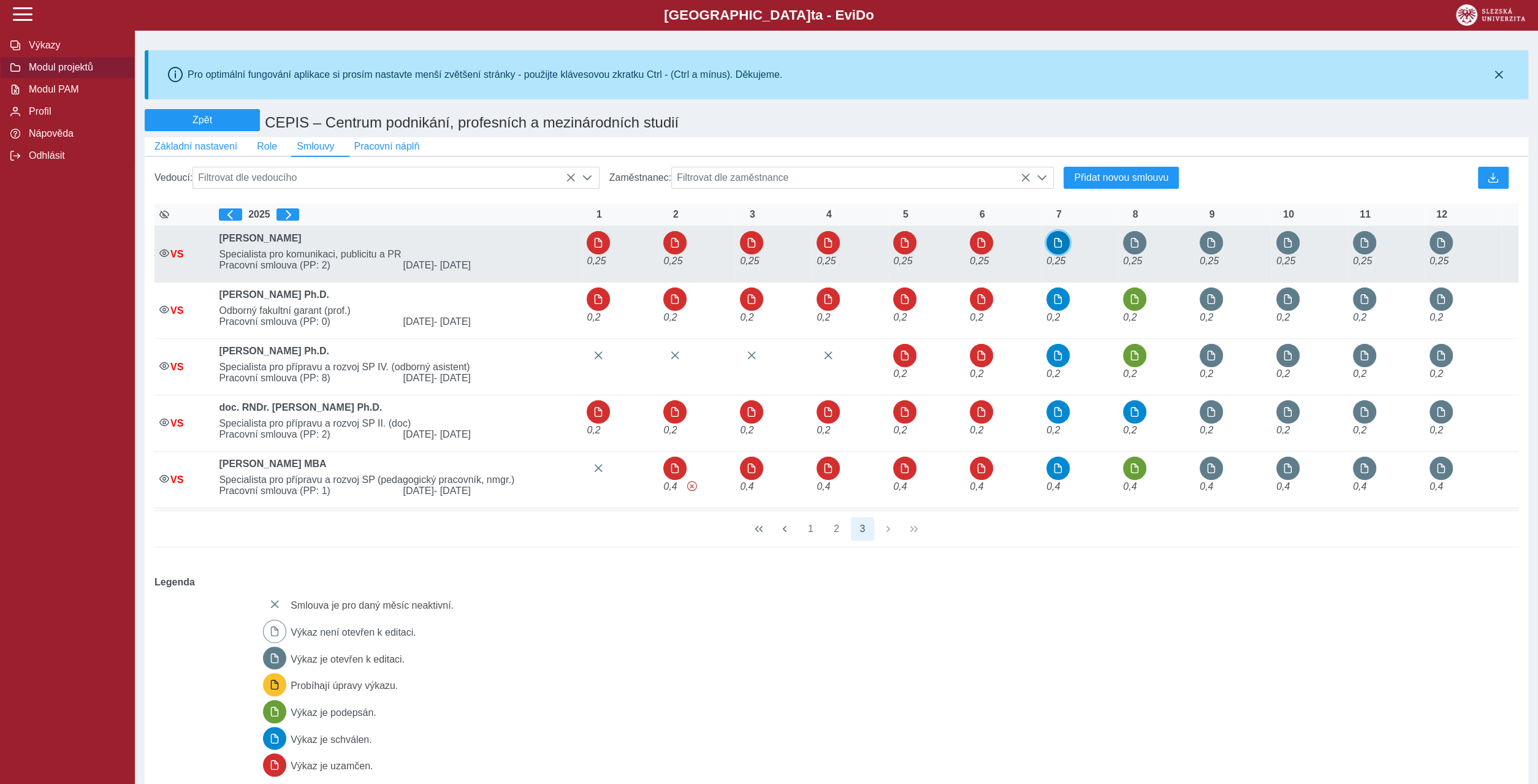
click at [1059, 238] on span "button" at bounding box center [1058, 243] width 10 height 10
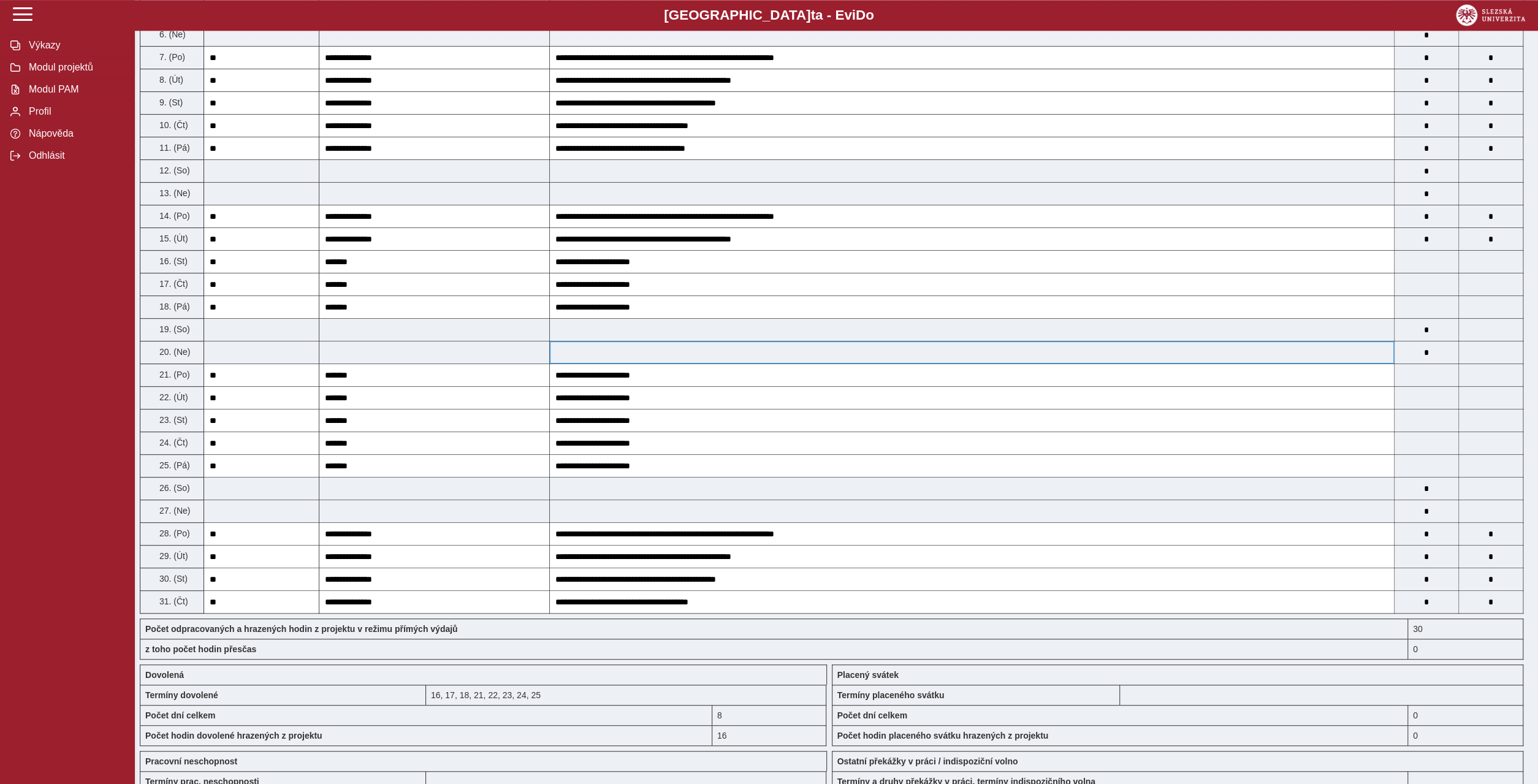
scroll to position [471, 0]
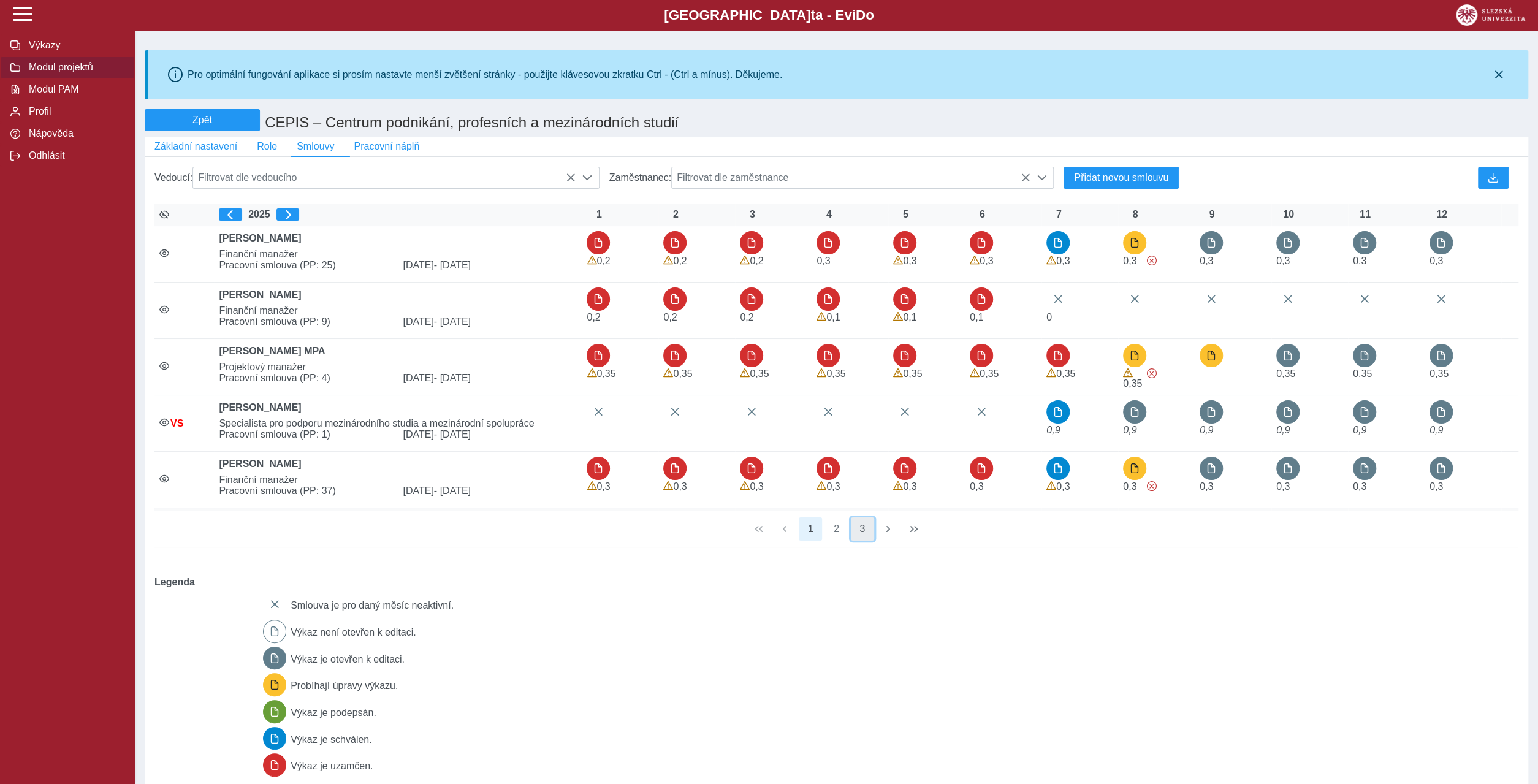
click at [866, 517] on button "3" at bounding box center [862, 529] width 23 height 23
